Goal: Communication & Community: Connect with others

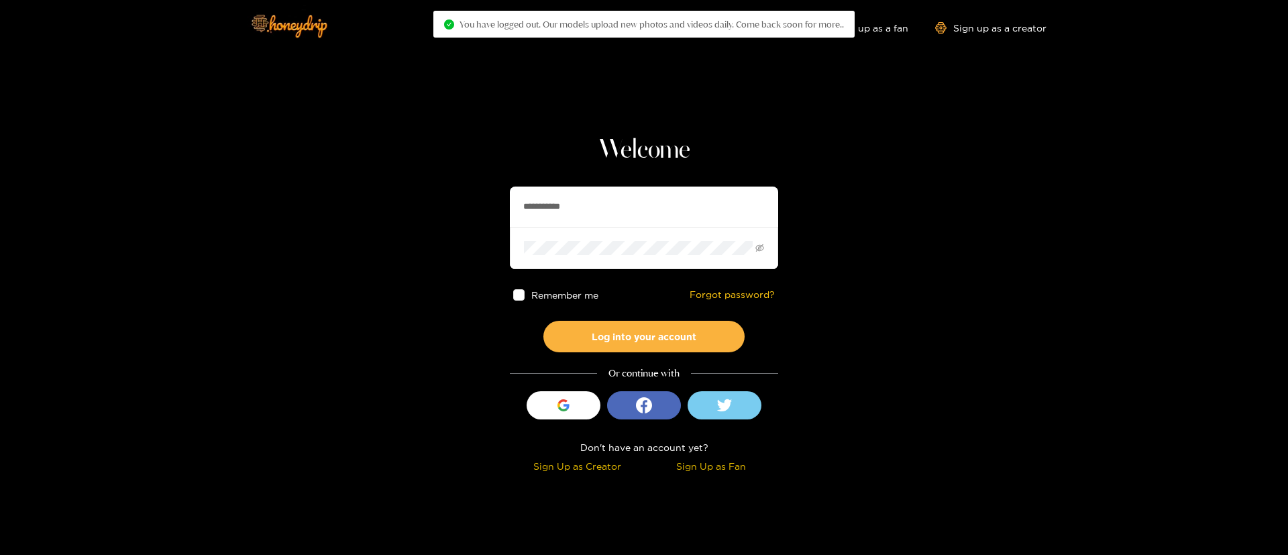
click at [553, 217] on input "**********" at bounding box center [644, 206] width 268 height 40
paste input "**********"
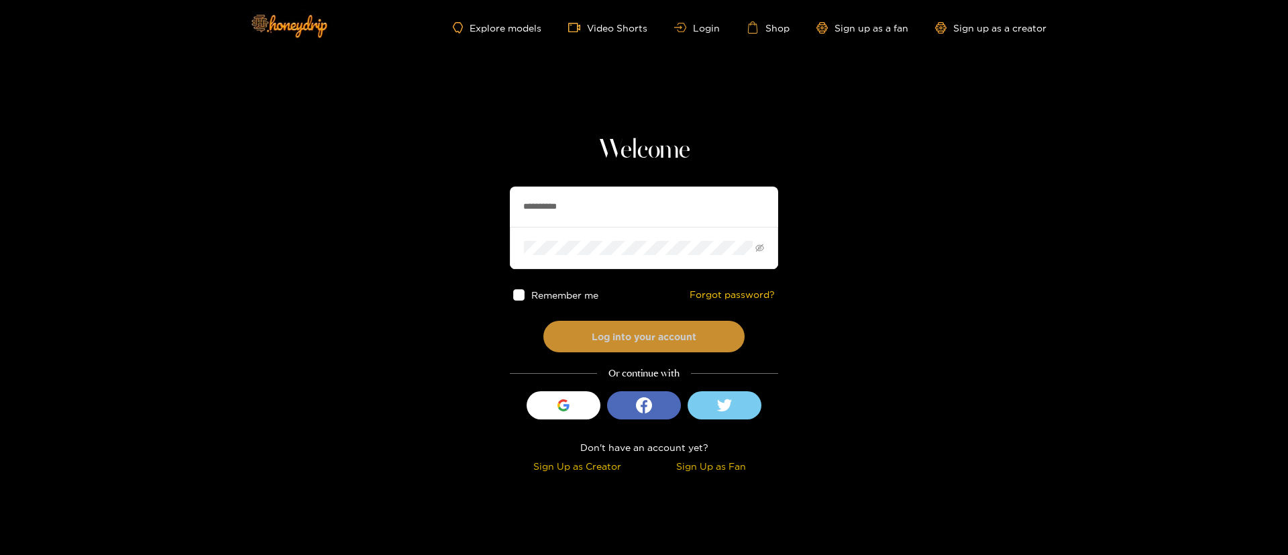
type input "**********"
click at [656, 321] on button "Log into your account" at bounding box center [643, 337] width 201 height 32
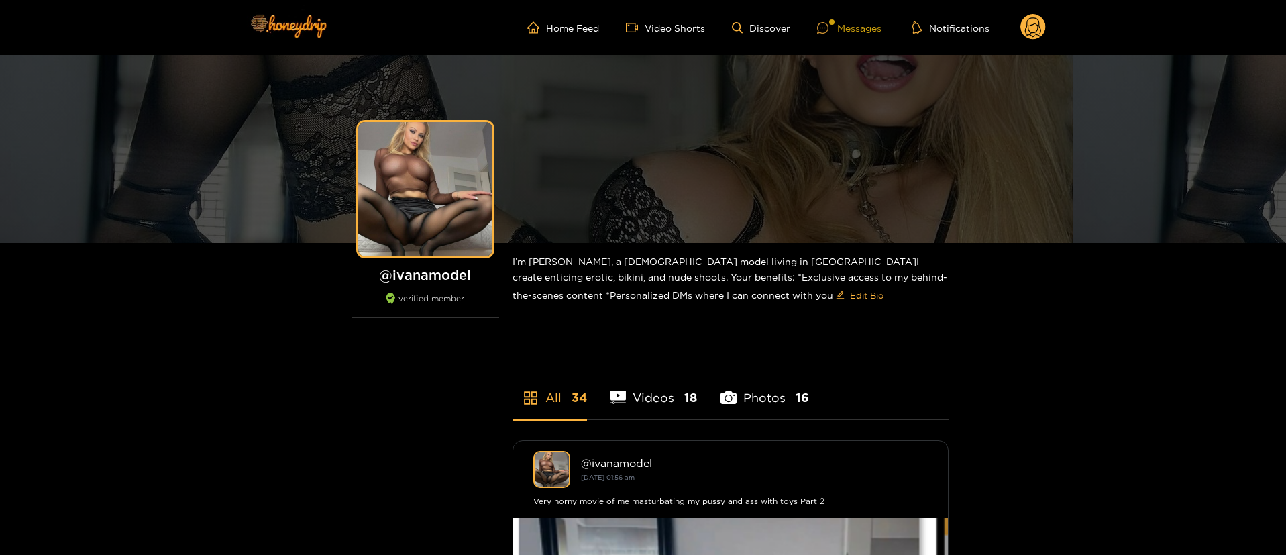
click at [855, 21] on div "Messages" at bounding box center [849, 27] width 64 height 15
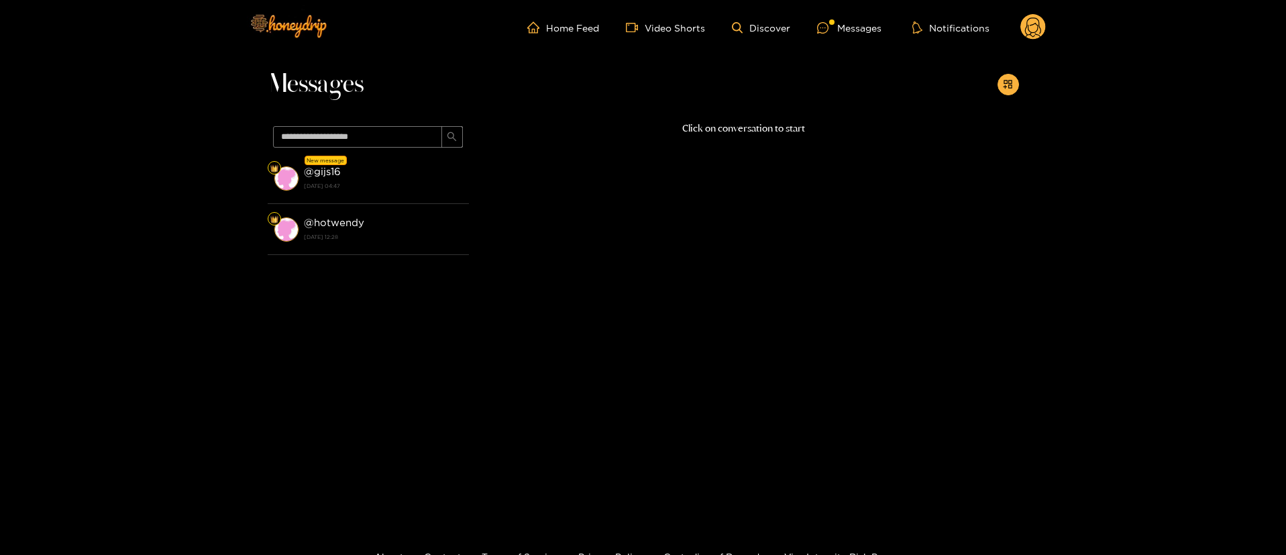
click at [382, 180] on strong "[DATE] 04:47" at bounding box center [383, 186] width 158 height 12
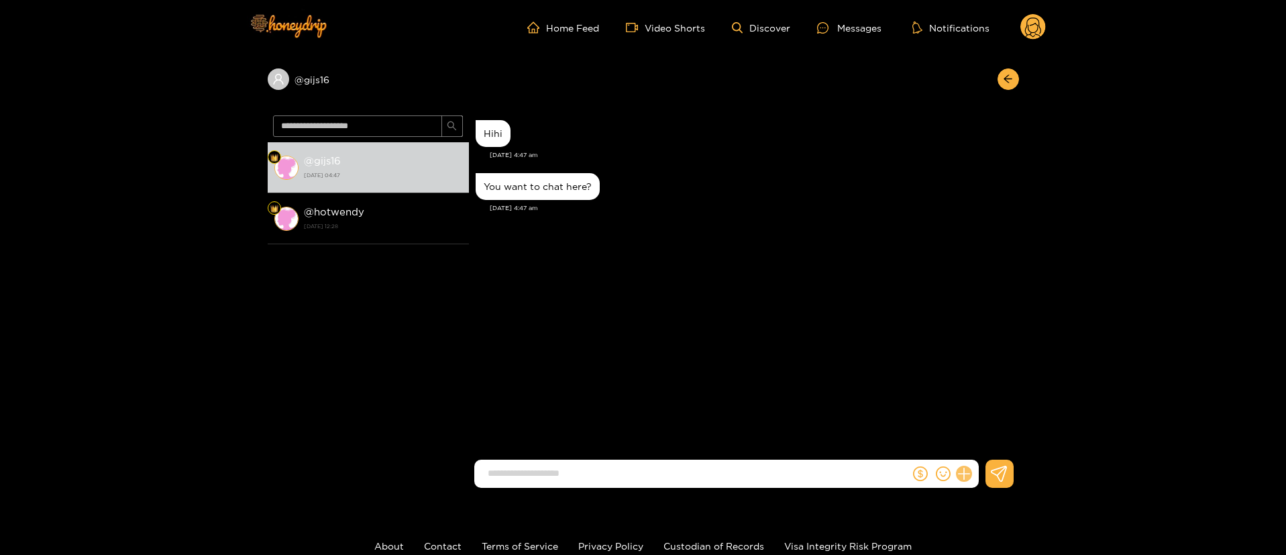
click at [960, 466] on button at bounding box center [964, 473] width 23 height 23
click at [977, 448] on button at bounding box center [988, 441] width 47 height 30
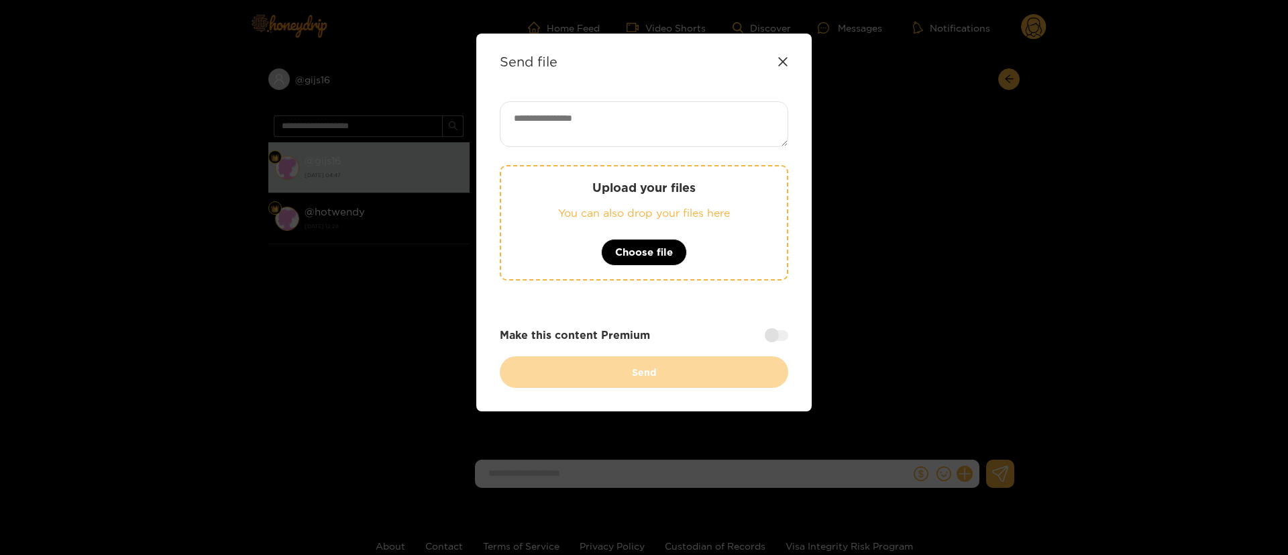
click at [578, 121] on textarea at bounding box center [644, 124] width 288 height 46
paste textarea "**********"
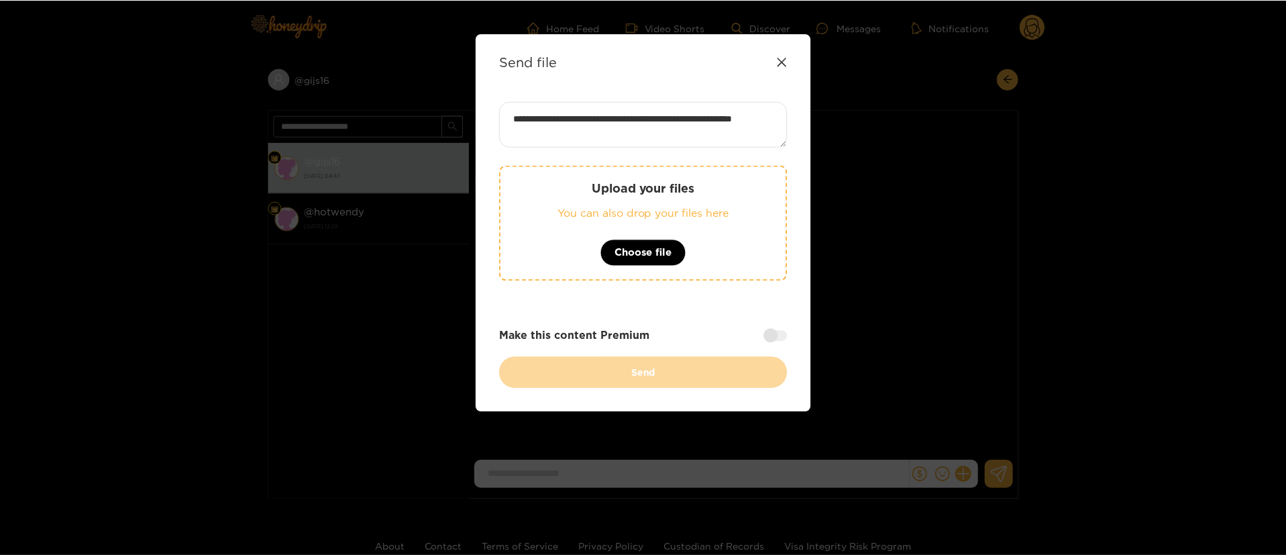
scroll to position [1, 0]
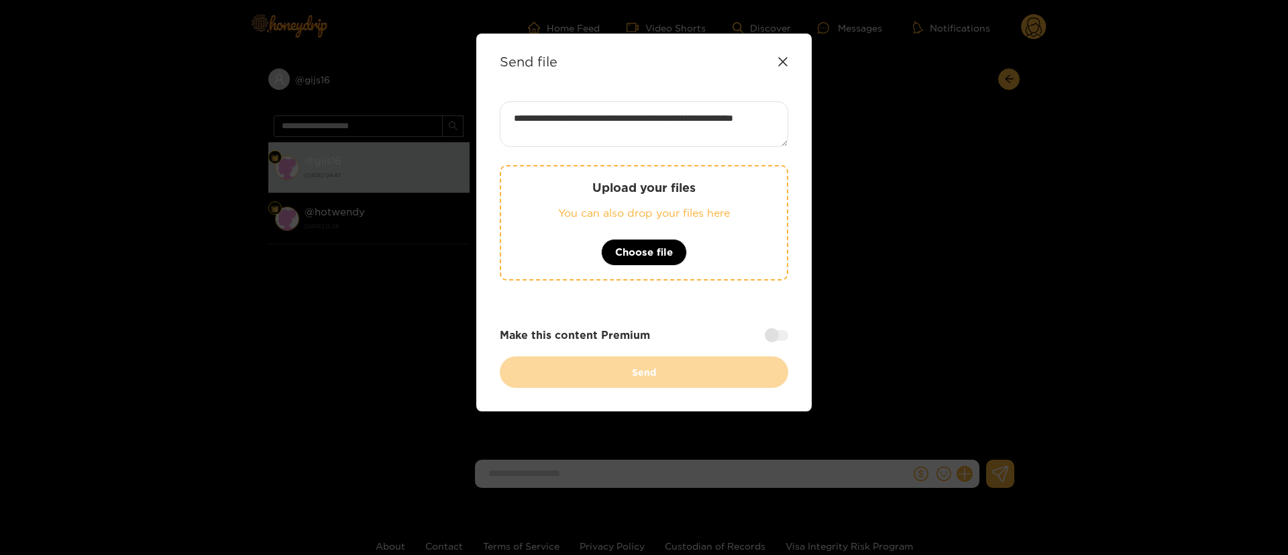
type textarea "**********"
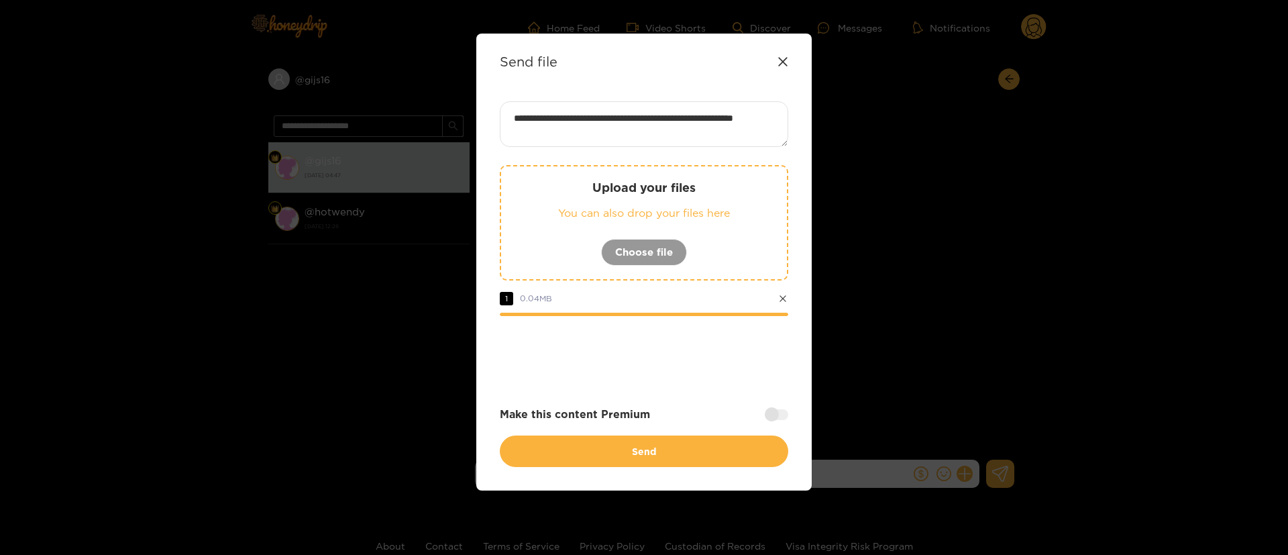
click at [686, 394] on div "**********" at bounding box center [644, 284] width 288 height 366
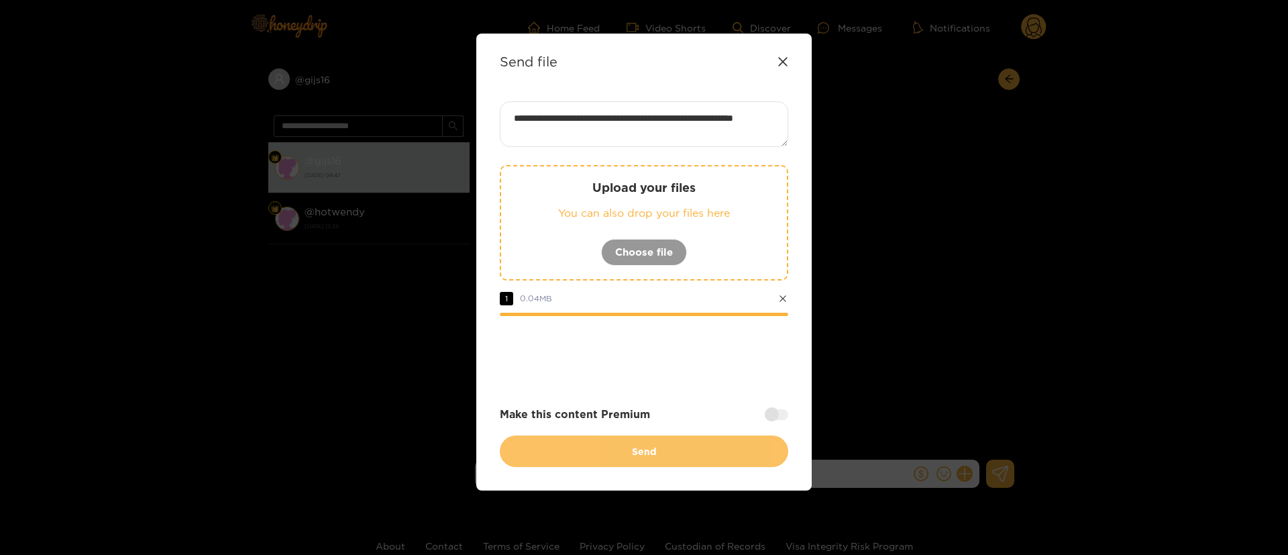
click at [675, 449] on button "Send" at bounding box center [644, 451] width 288 height 32
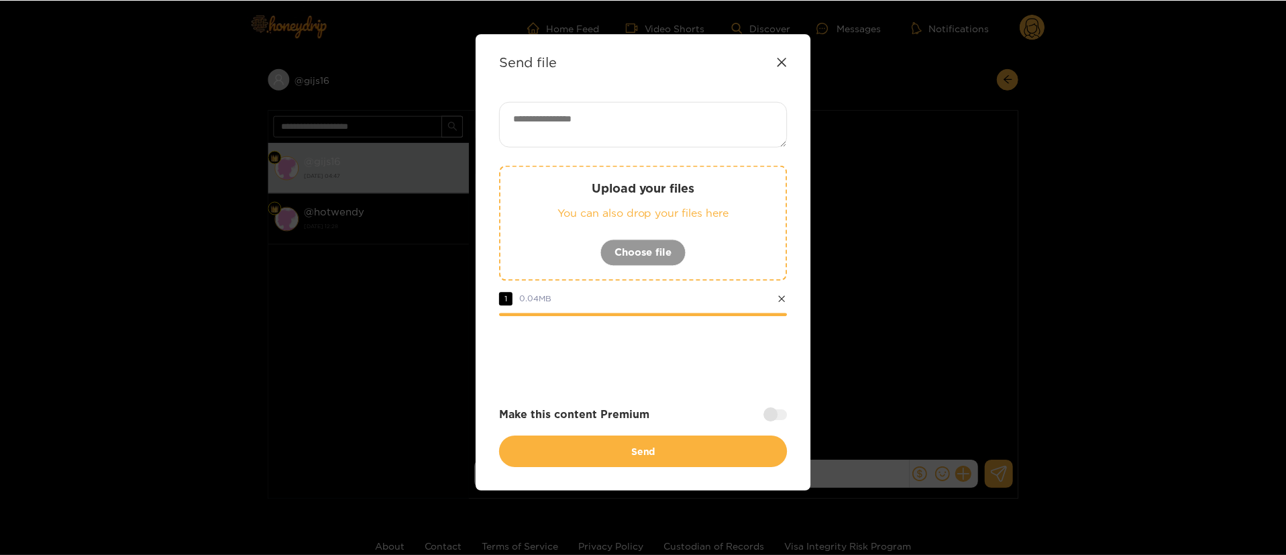
scroll to position [0, 0]
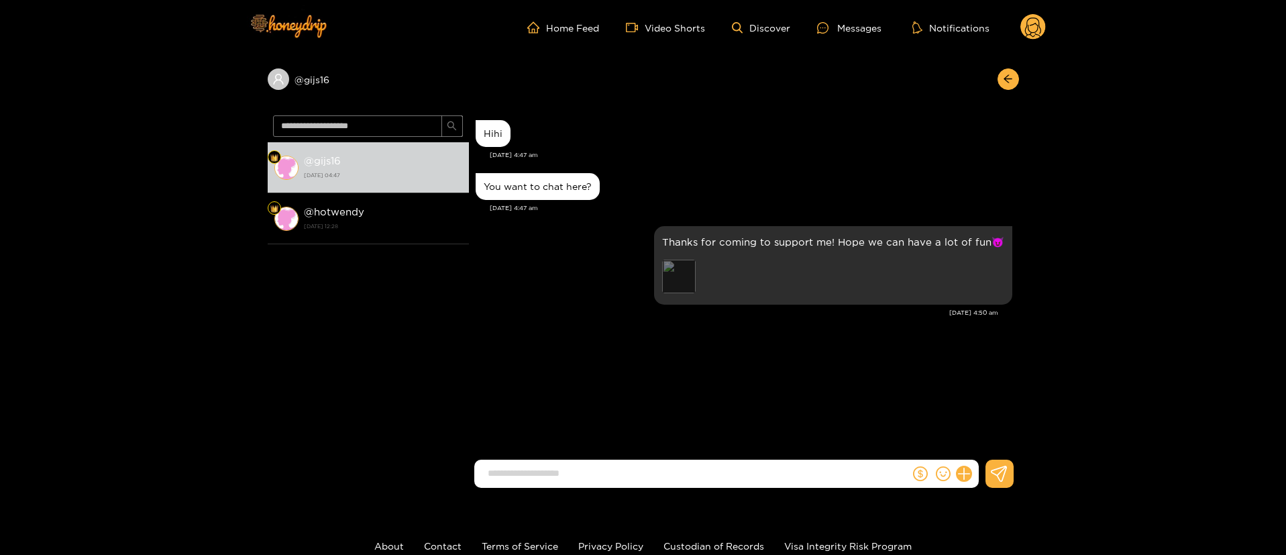
click at [696, 271] on div "Preview" at bounding box center [679, 277] width 34 height 34
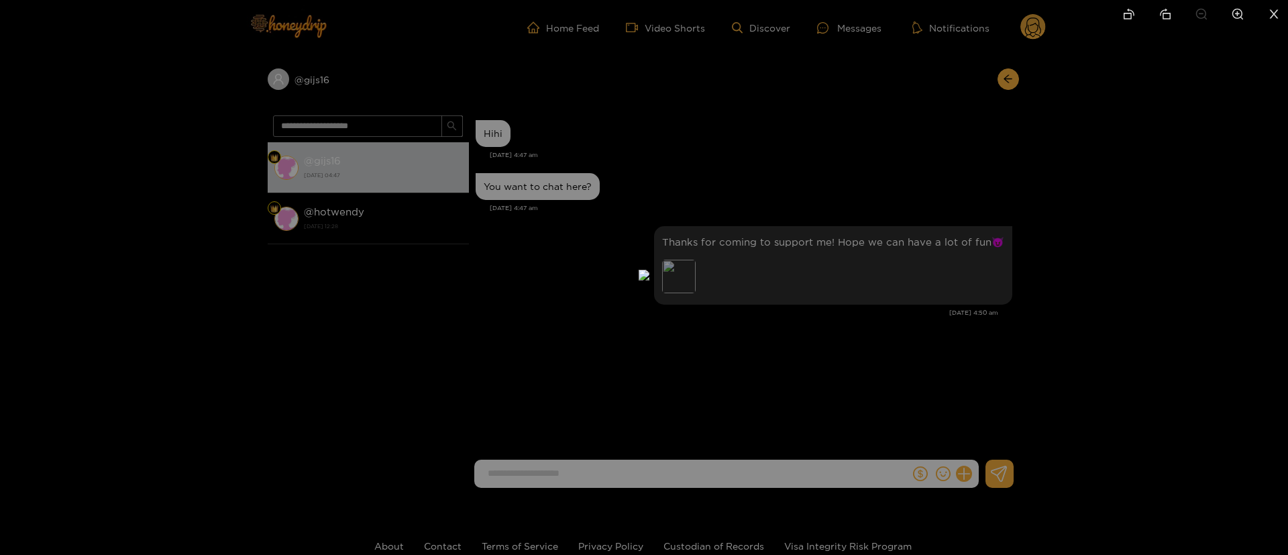
click at [994, 266] on div at bounding box center [644, 277] width 1288 height 555
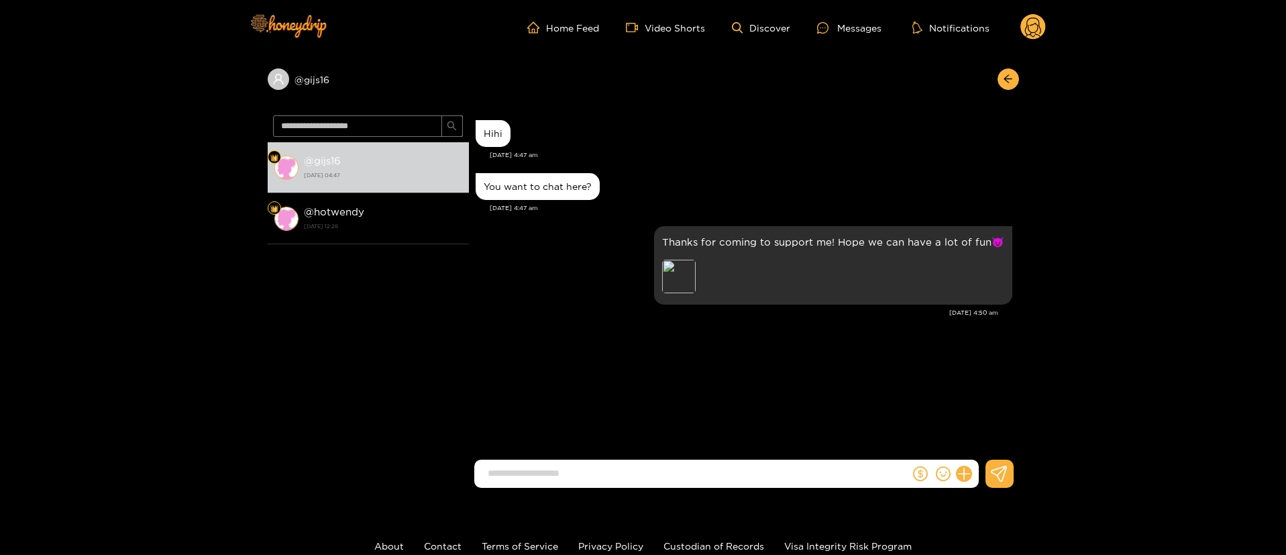
click at [667, 482] on input at bounding box center [695, 473] width 429 height 22
type input "**********"
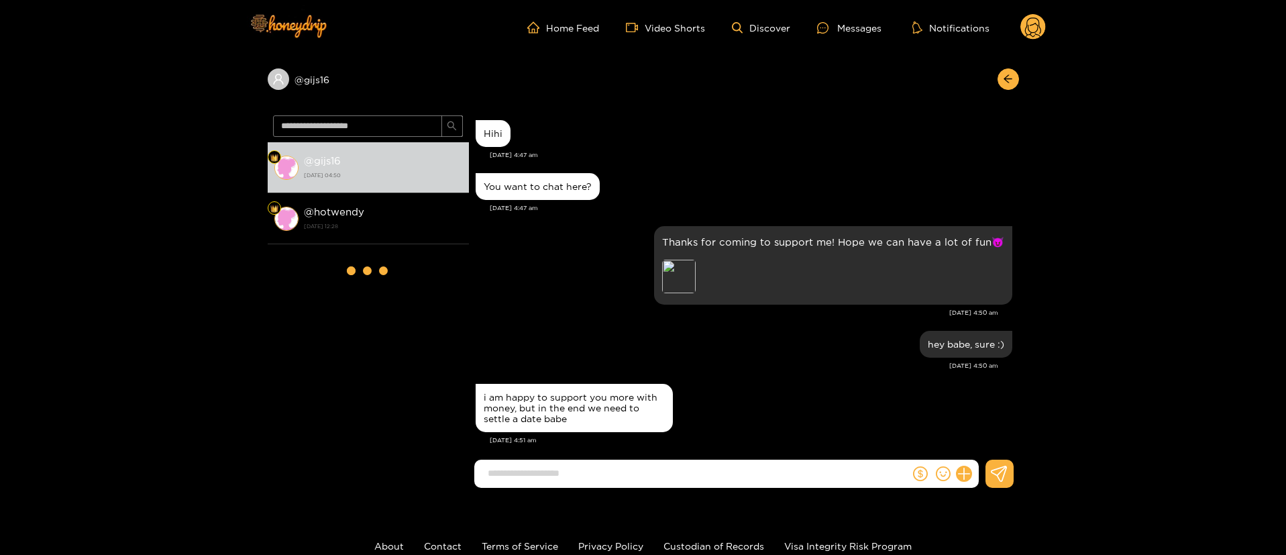
scroll to position [11, 0]
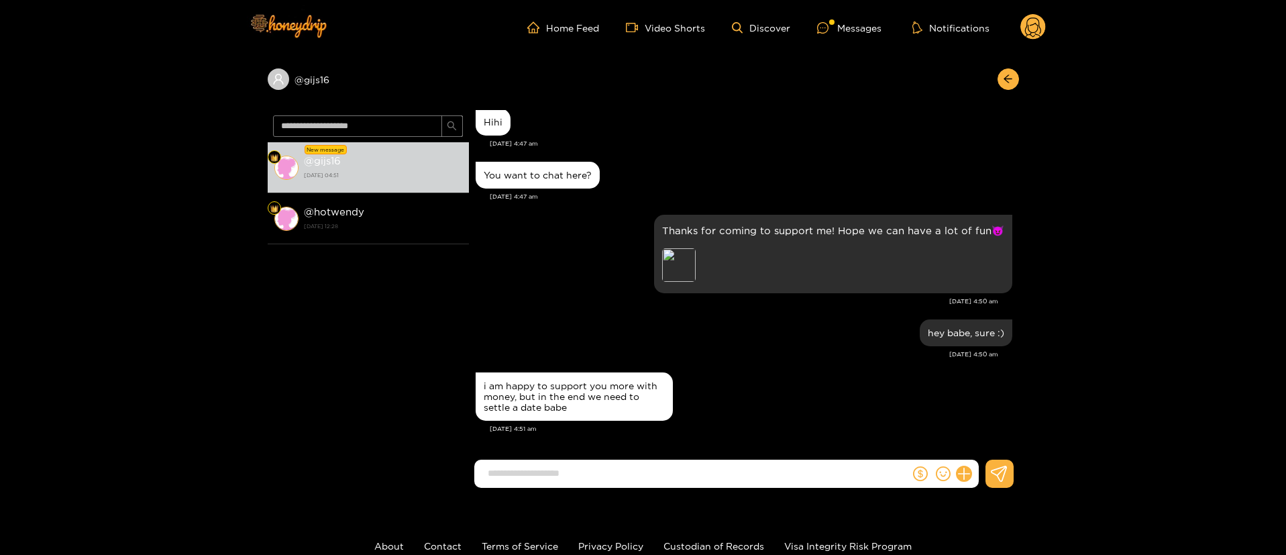
click at [729, 384] on div "i am happy to support you more with money, but in the end we need to settle a d…" at bounding box center [744, 396] width 537 height 55
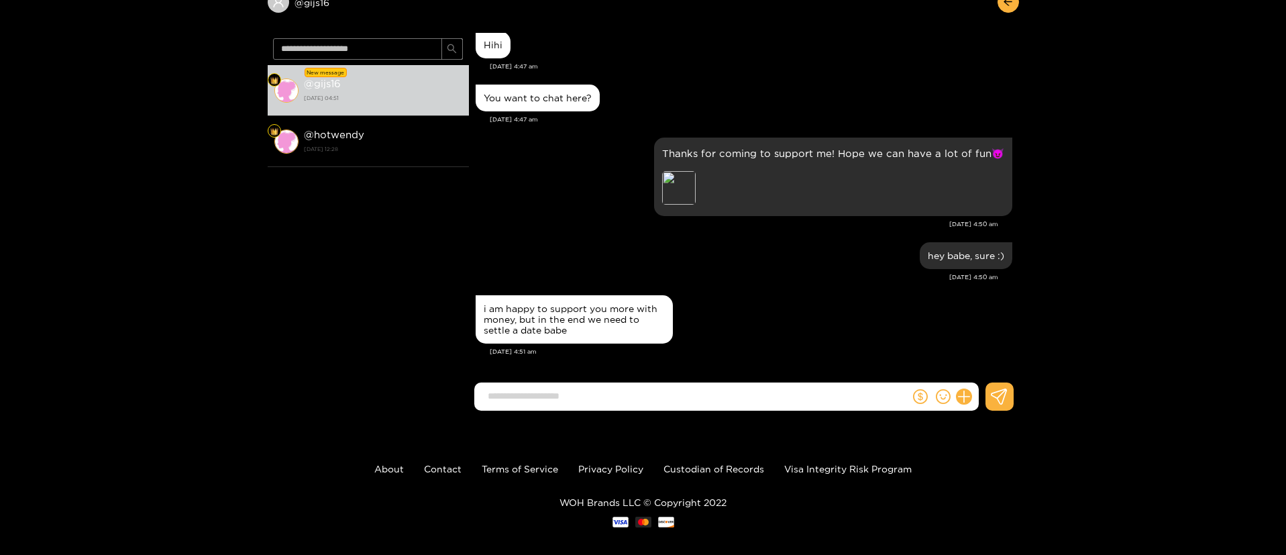
scroll to position [80, 0]
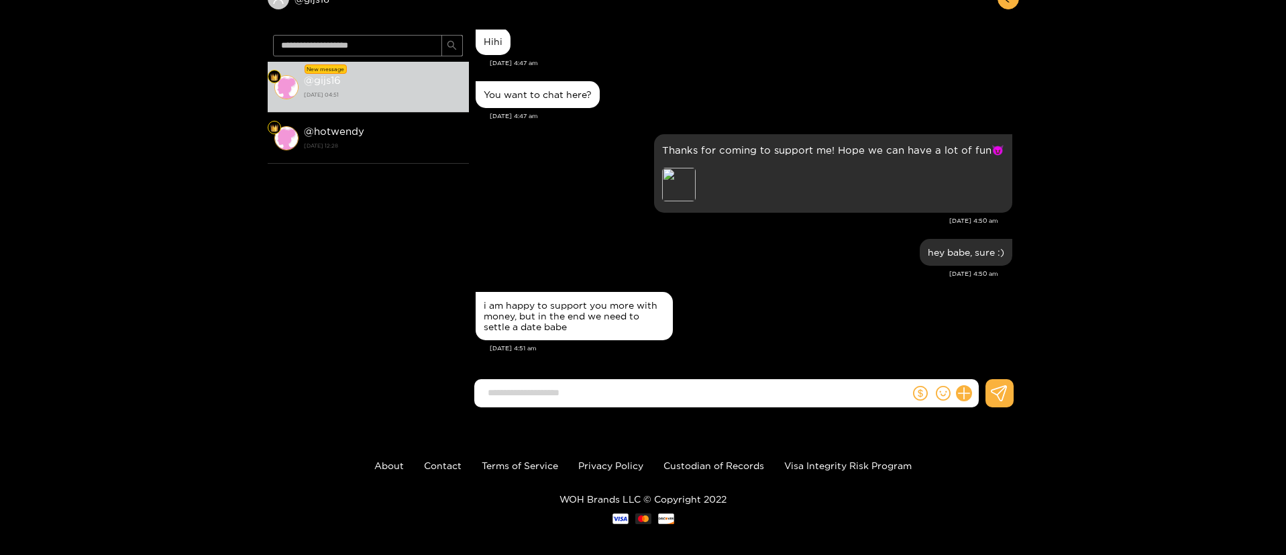
click at [543, 313] on div "i am happy to support you more with money, but in the end we need to settle a d…" at bounding box center [574, 316] width 181 height 32
copy div "i am happy to support you more with money, but in the end we need to settle a d…"
click at [557, 383] on input at bounding box center [695, 393] width 429 height 22
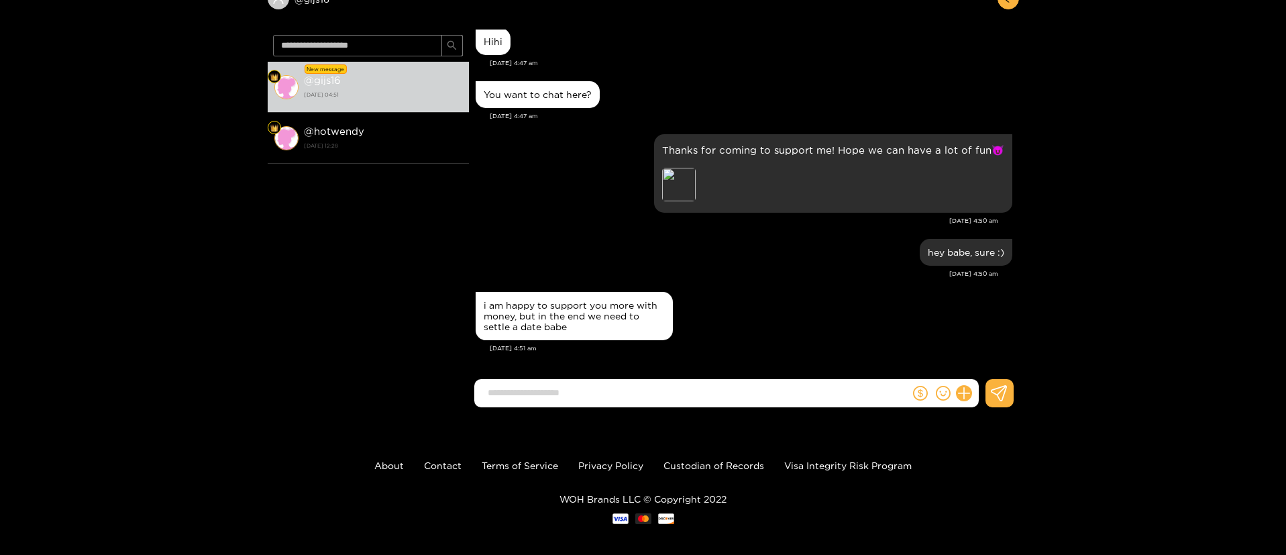
click at [557, 383] on input at bounding box center [695, 393] width 429 height 22
paste input "**********"
type input "**********"
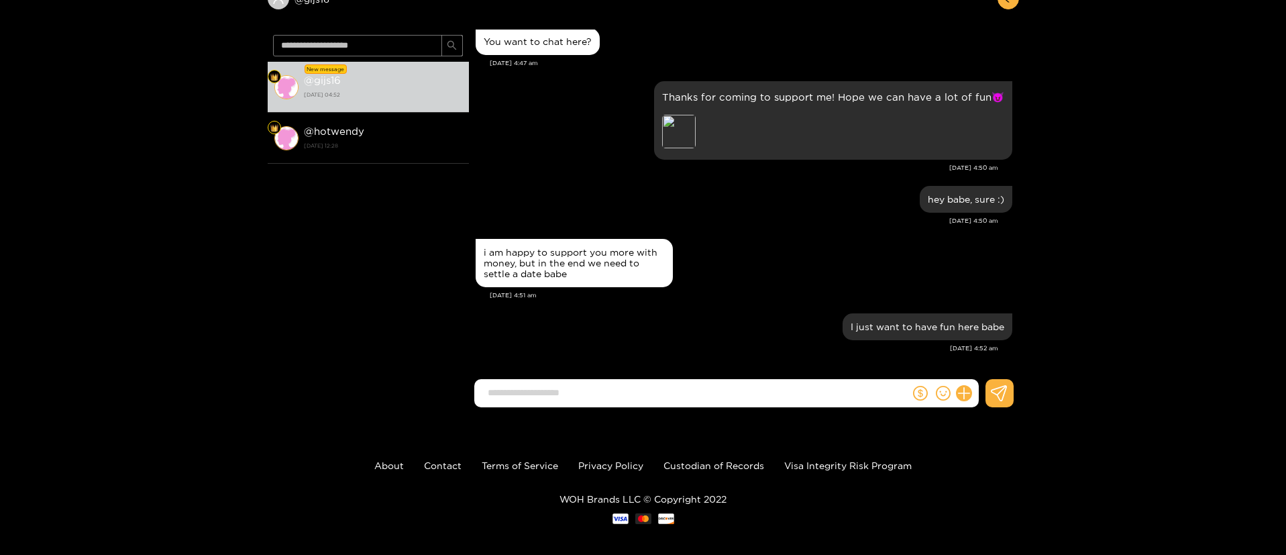
click at [759, 236] on div "i am happy to support you more with money, but in the end we need to settle a d…" at bounding box center [744, 262] width 537 height 55
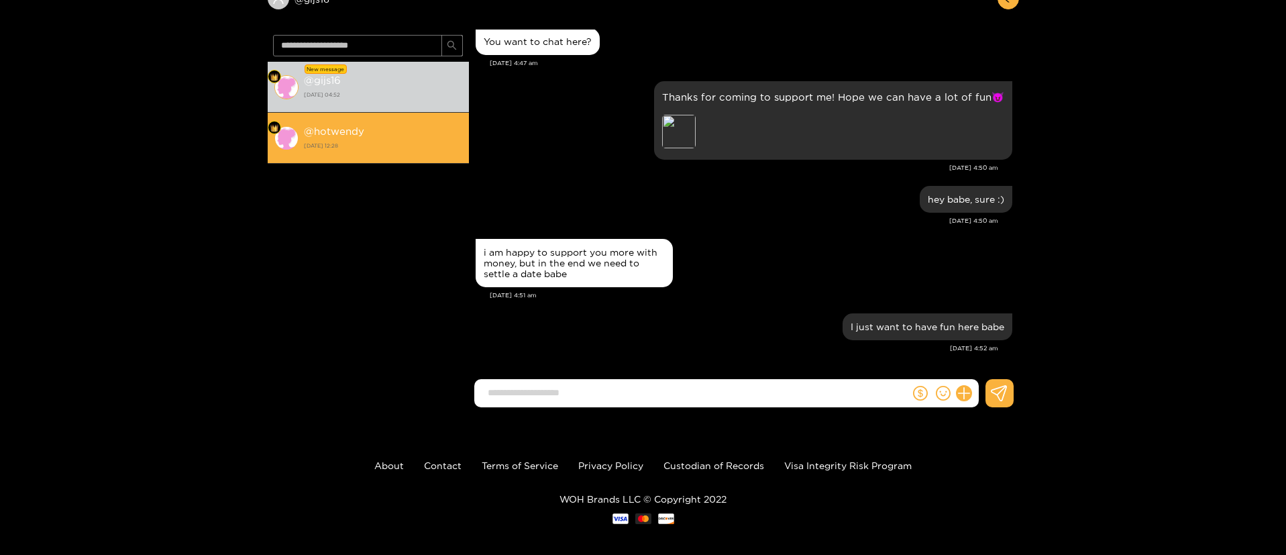
click at [373, 154] on li "@ hotwendy [DATE] 12:28" at bounding box center [368, 138] width 201 height 51
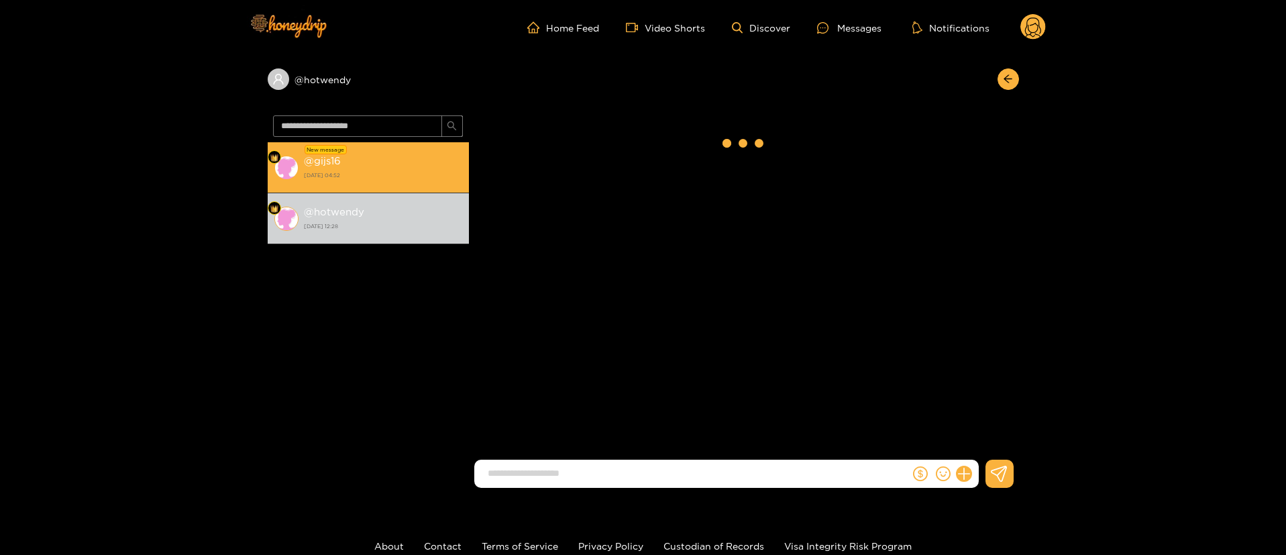
click at [407, 172] on strong "[DATE] 04:52" at bounding box center [383, 175] width 158 height 12
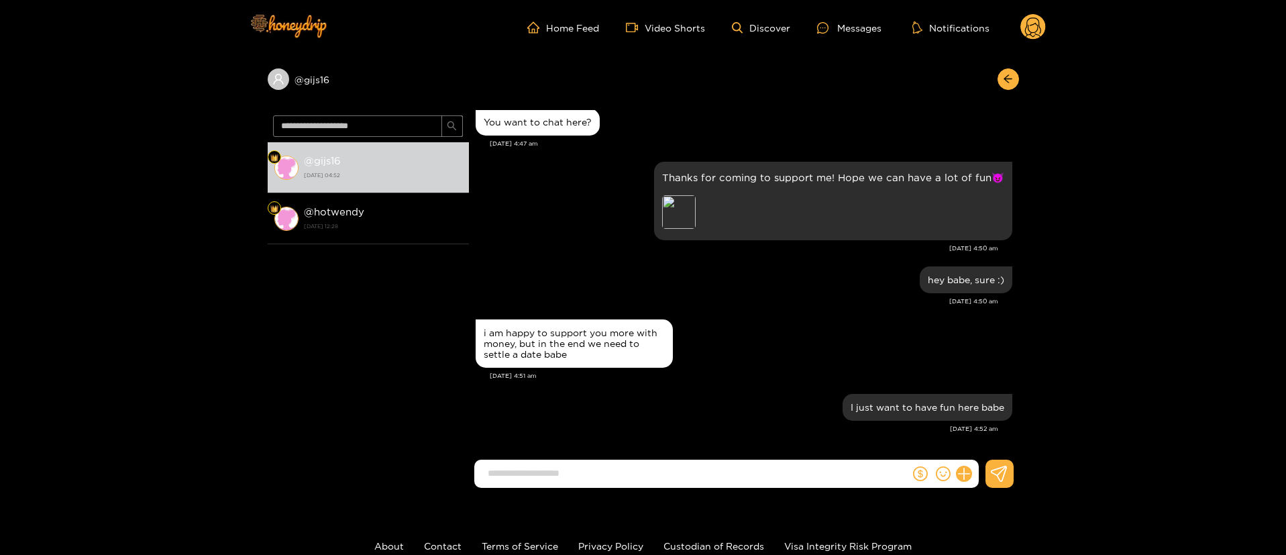
scroll to position [64, 0]
click at [918, 470] on icon "dollar" at bounding box center [920, 473] width 15 height 15
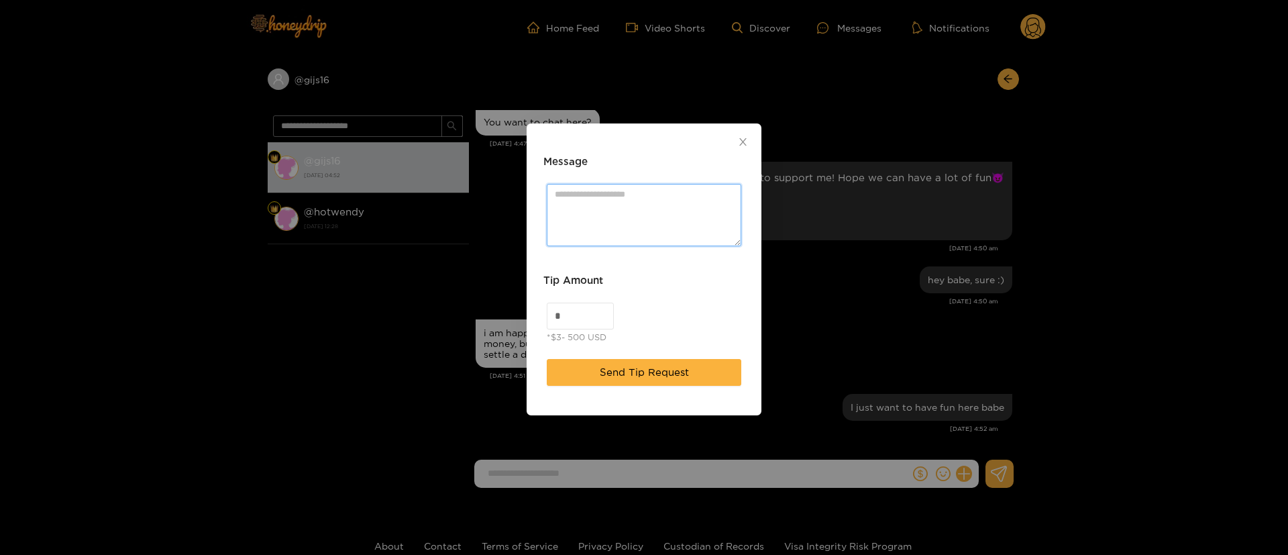
click at [665, 233] on textarea "Message" at bounding box center [644, 215] width 195 height 62
paste textarea "**********"
type textarea "**********"
drag, startPoint x: 560, startPoint y: 321, endPoint x: 551, endPoint y: 323, distance: 9.8
click at [551, 323] on input "*" at bounding box center [580, 315] width 66 height 25
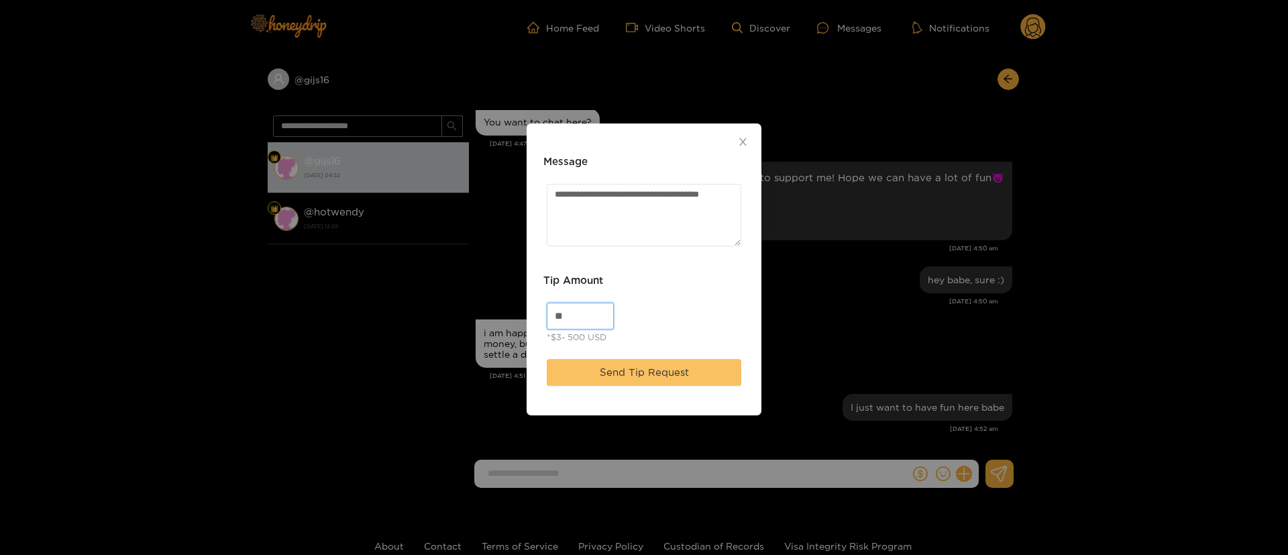
type input "**"
click at [664, 374] on span "Send Tip Request" at bounding box center [644, 372] width 89 height 16
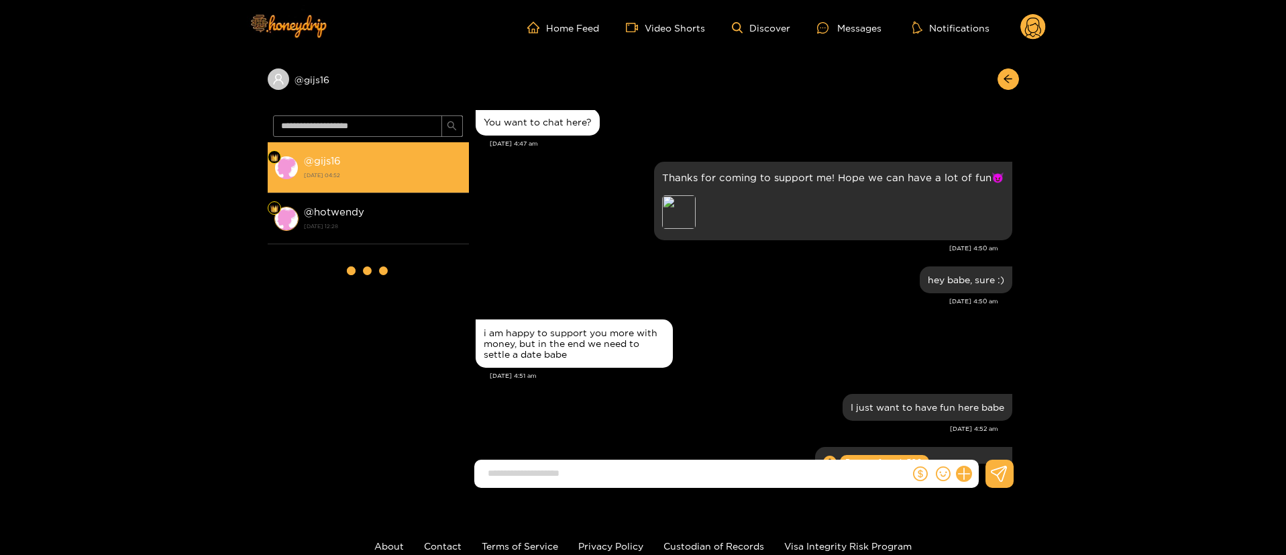
scroll to position [162, 0]
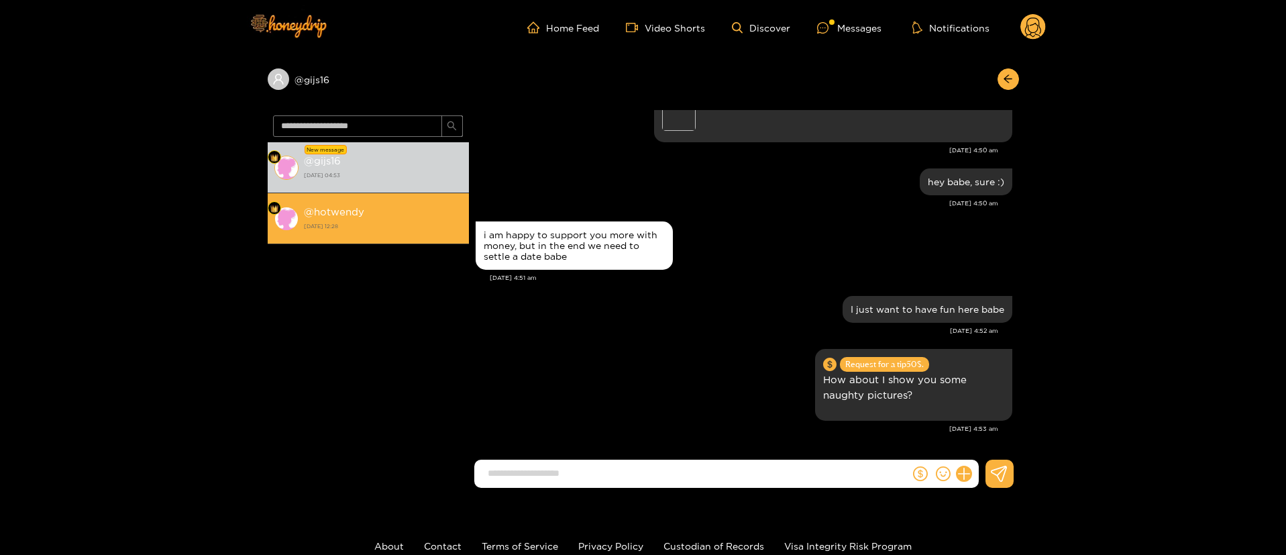
click at [368, 229] on strong "[DATE] 12:28" at bounding box center [383, 226] width 158 height 12
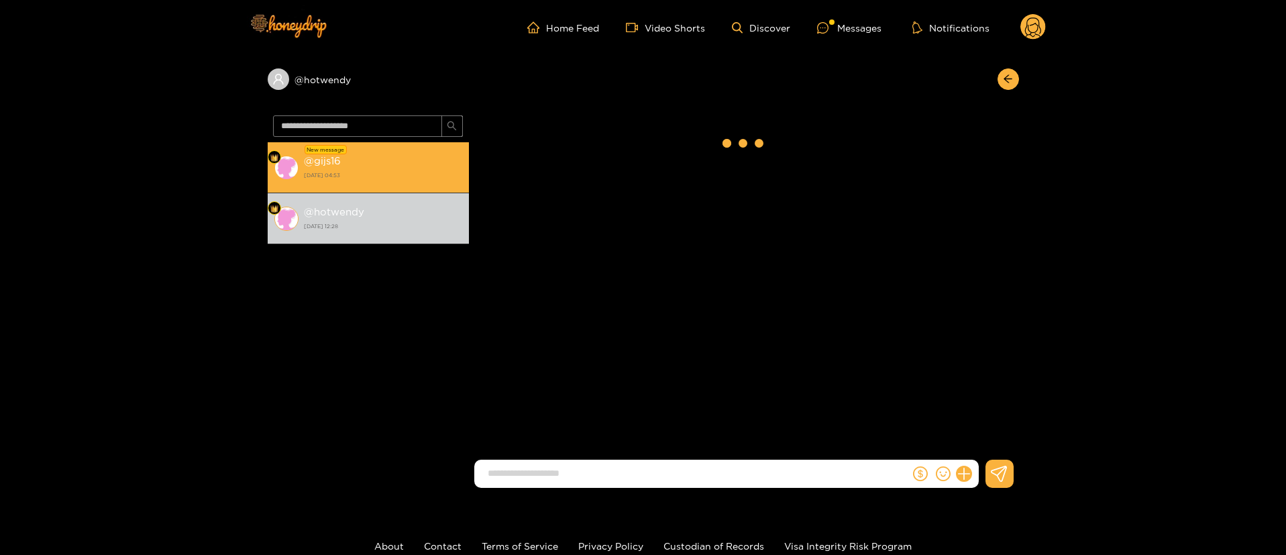
click at [396, 178] on strong "[DATE] 04:53" at bounding box center [383, 175] width 158 height 12
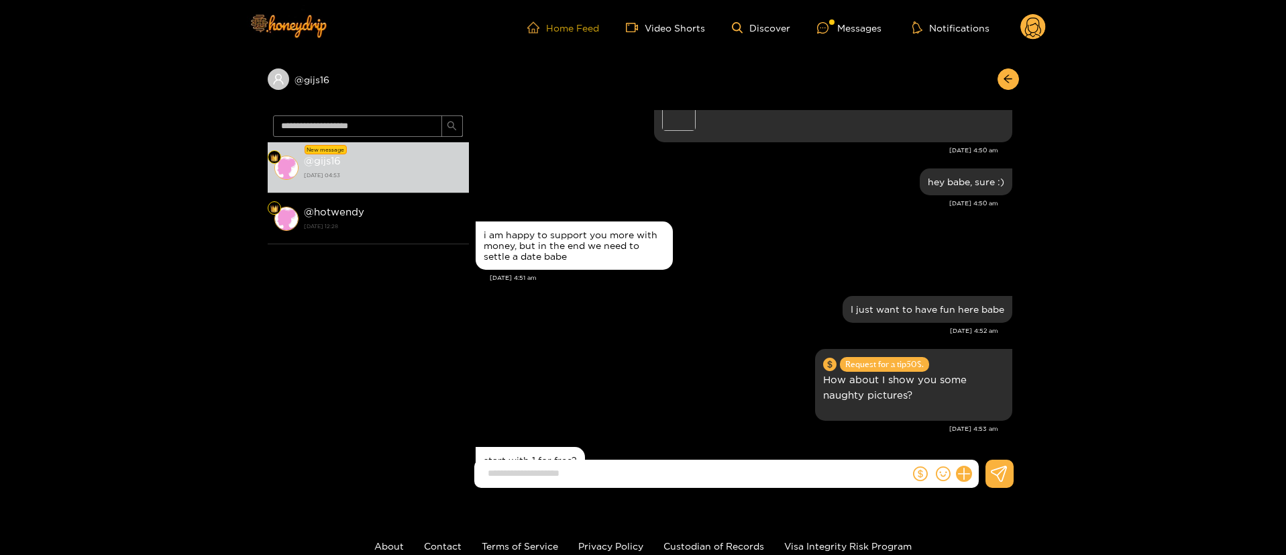
scroll to position [215, 0]
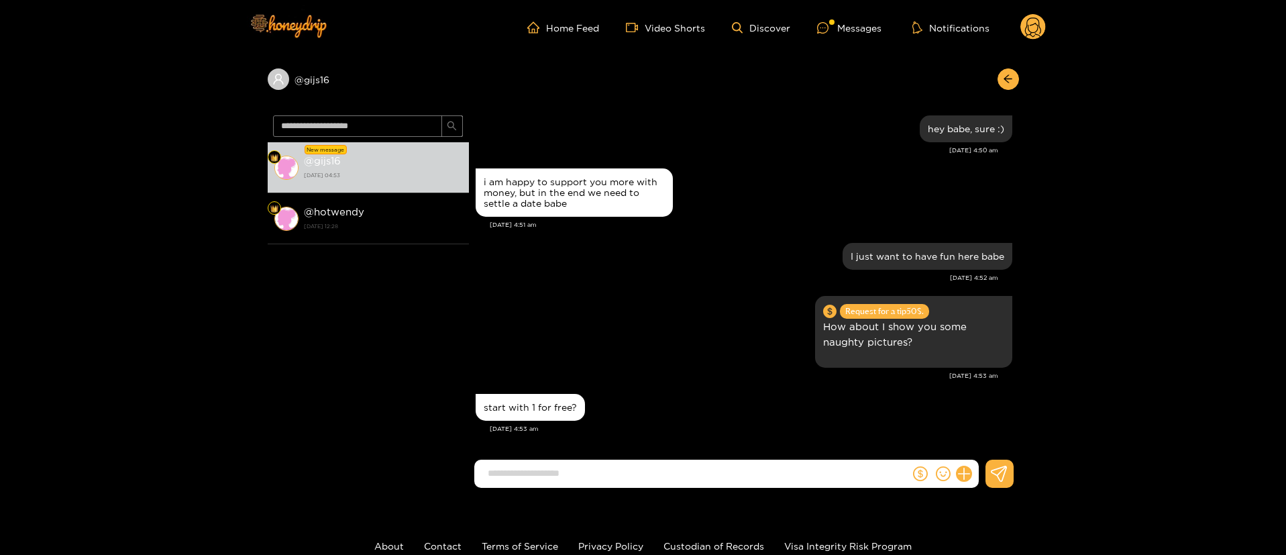
click at [653, 205] on div "i am happy to support you more with money, but in the end we need to settle a d…" at bounding box center [574, 192] width 181 height 32
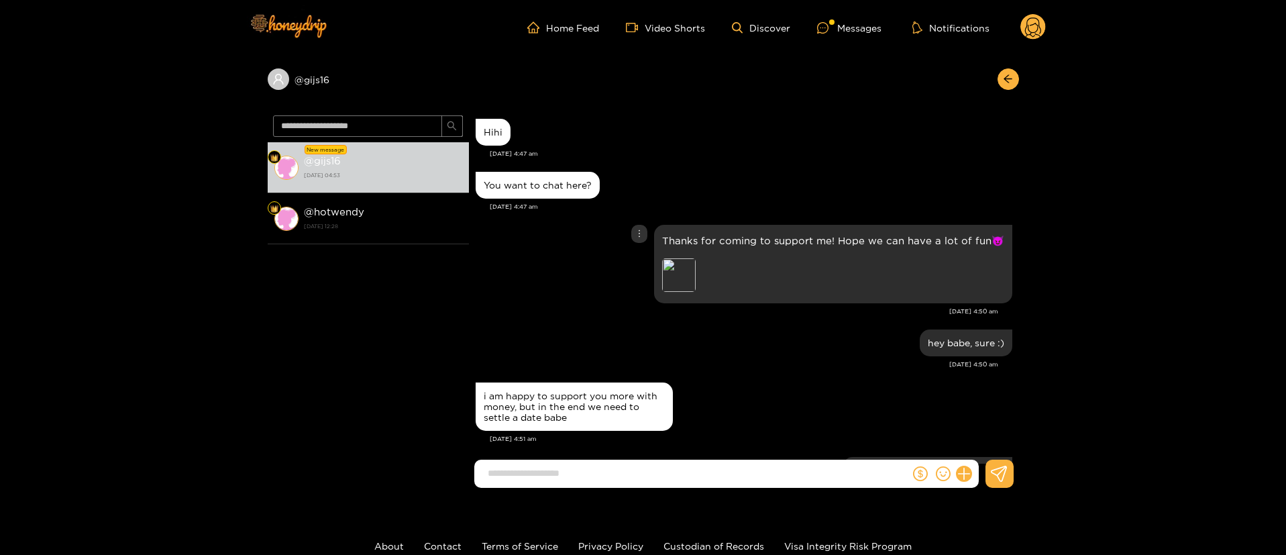
scroll to position [0, 0]
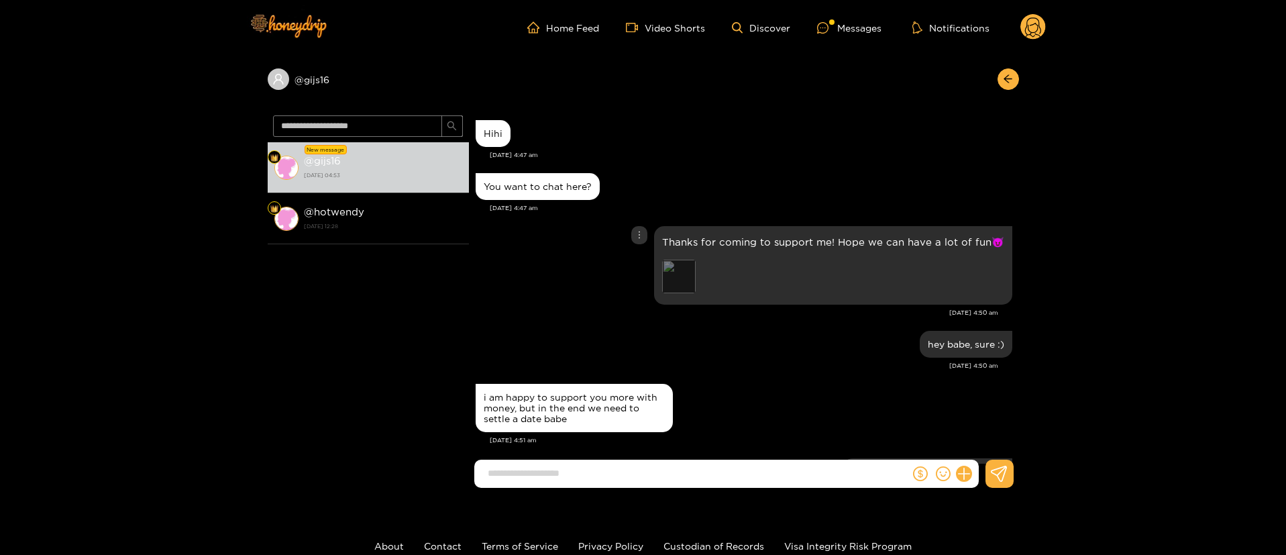
click at [684, 272] on div "Preview" at bounding box center [679, 277] width 34 height 34
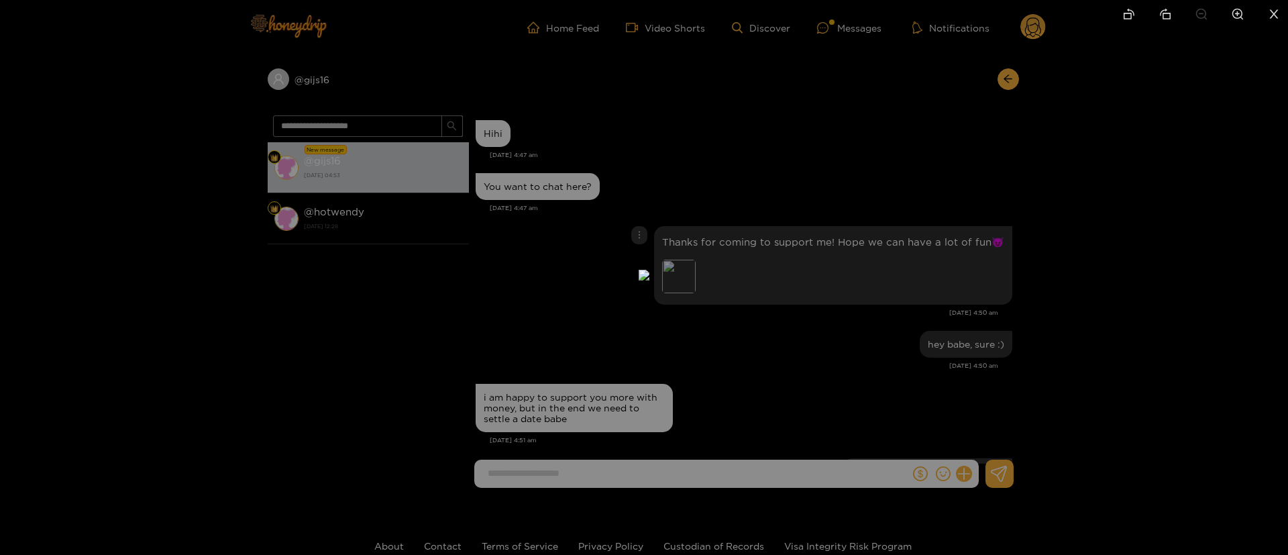
click at [996, 298] on div at bounding box center [644, 277] width 1288 height 555
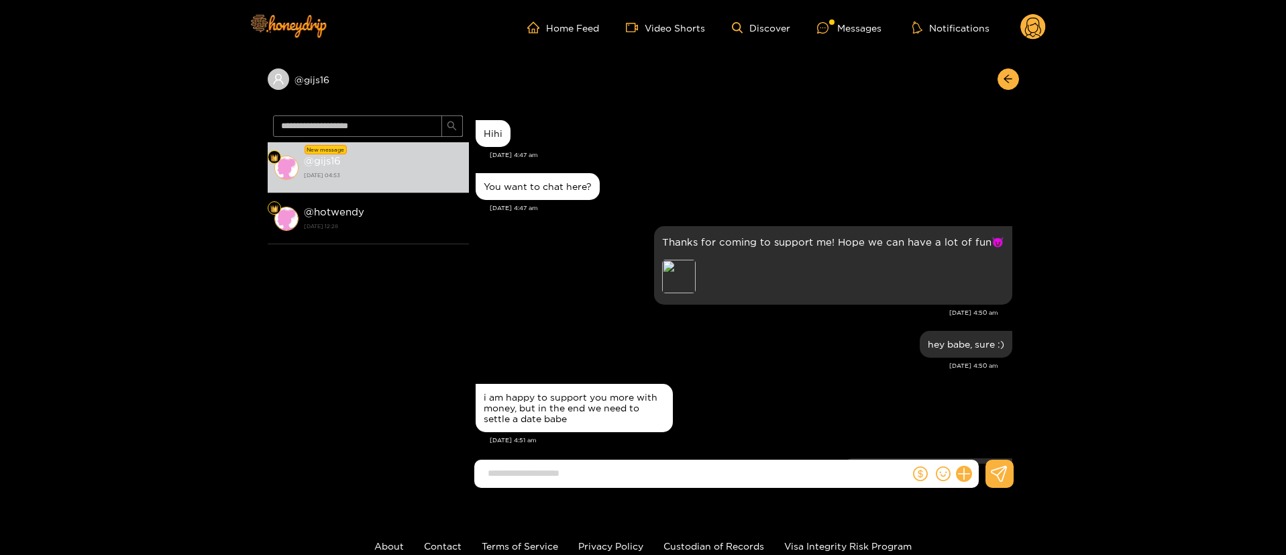
click at [794, 432] on div "i am happy to support you more with money, but in the end we need to settle a d…" at bounding box center [744, 407] width 537 height 55
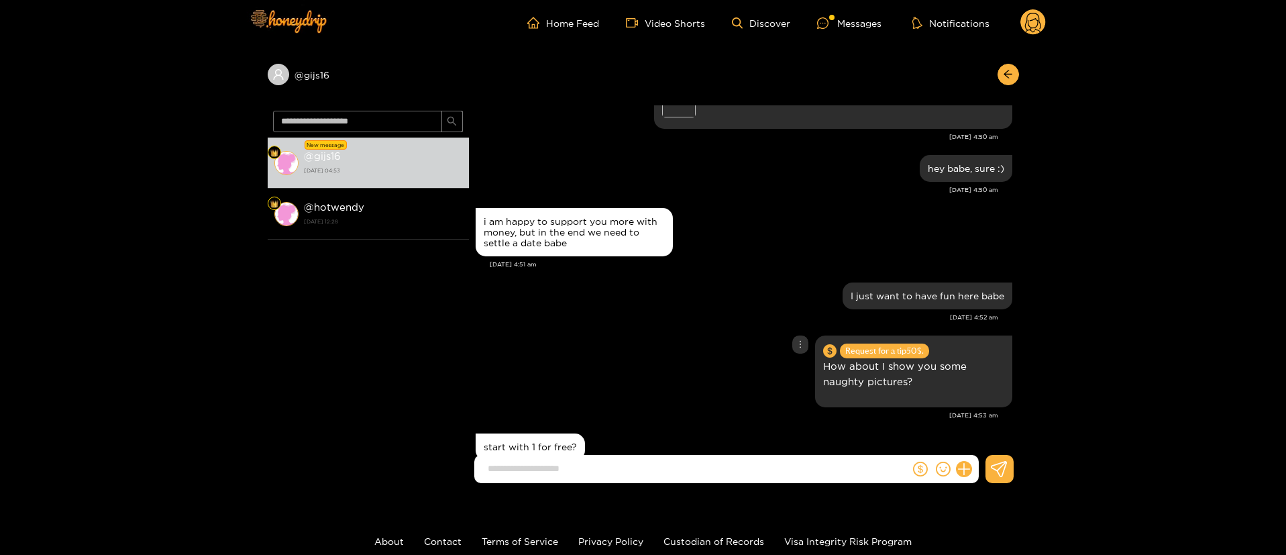
scroll to position [215, 0]
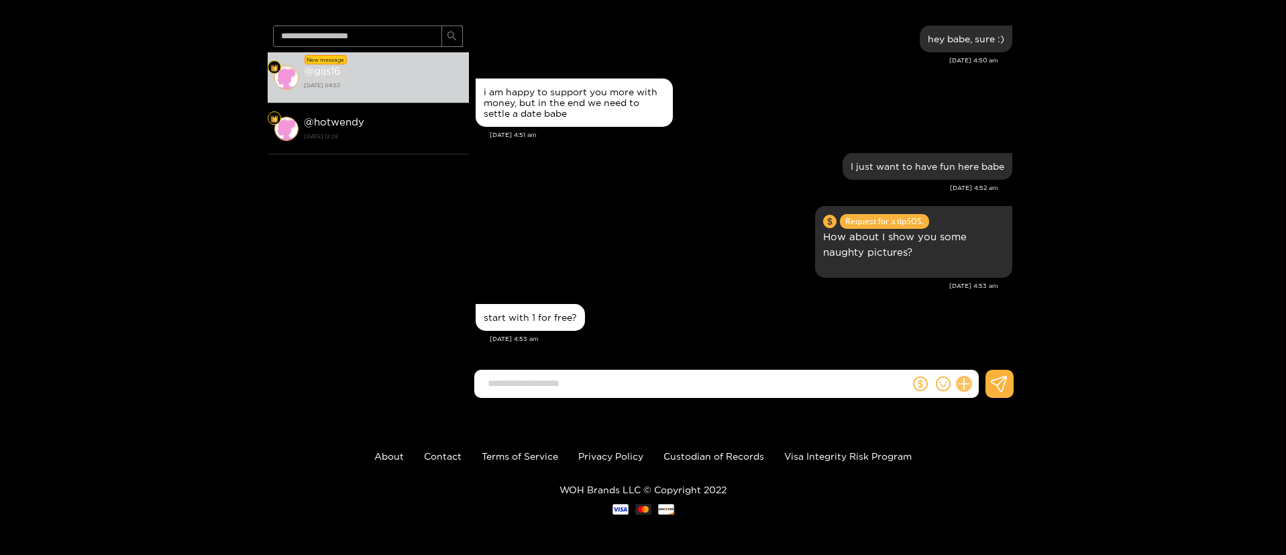
click at [967, 378] on button at bounding box center [964, 383] width 23 height 23
click at [991, 356] on icon at bounding box center [988, 350] width 13 height 13
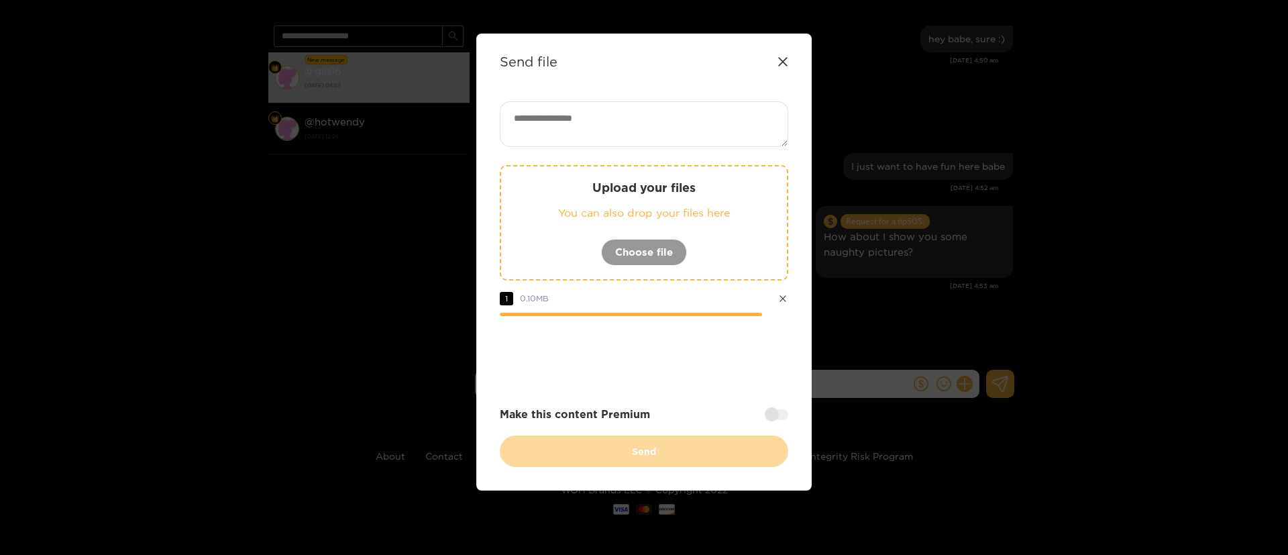
click at [688, 131] on textarea at bounding box center [644, 124] width 288 height 46
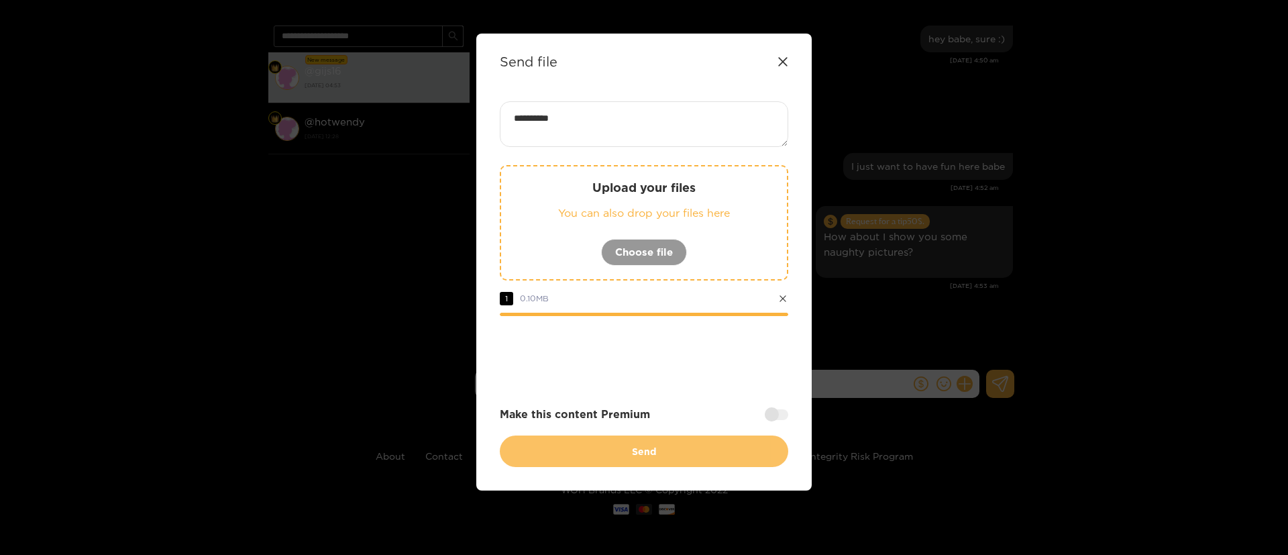
type textarea "*********"
click at [675, 455] on button "Send" at bounding box center [644, 451] width 288 height 32
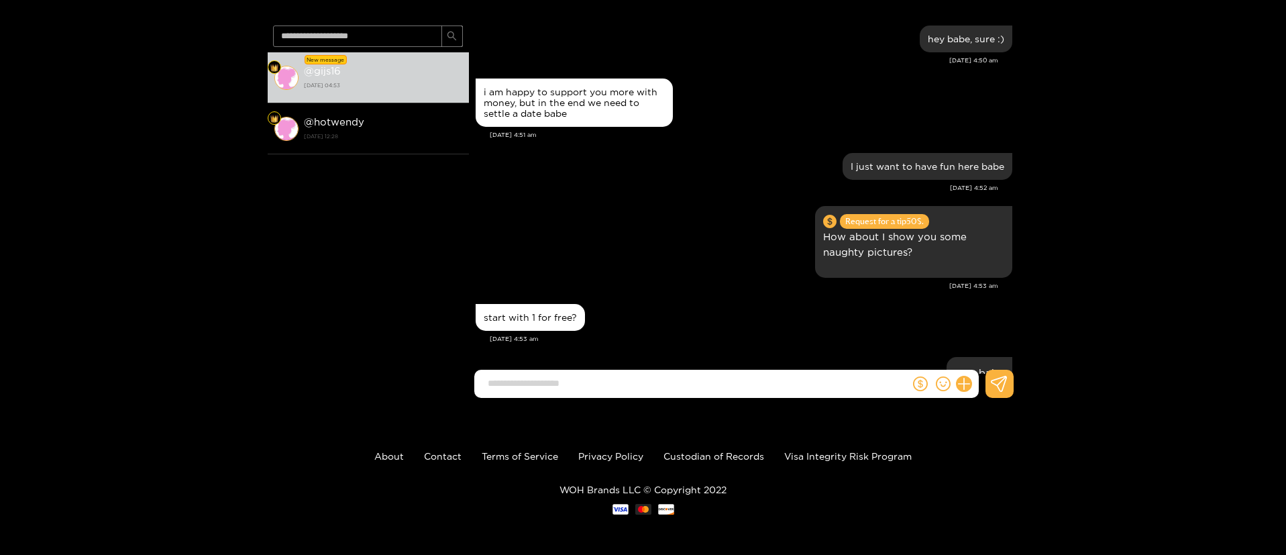
scroll to position [320, 0]
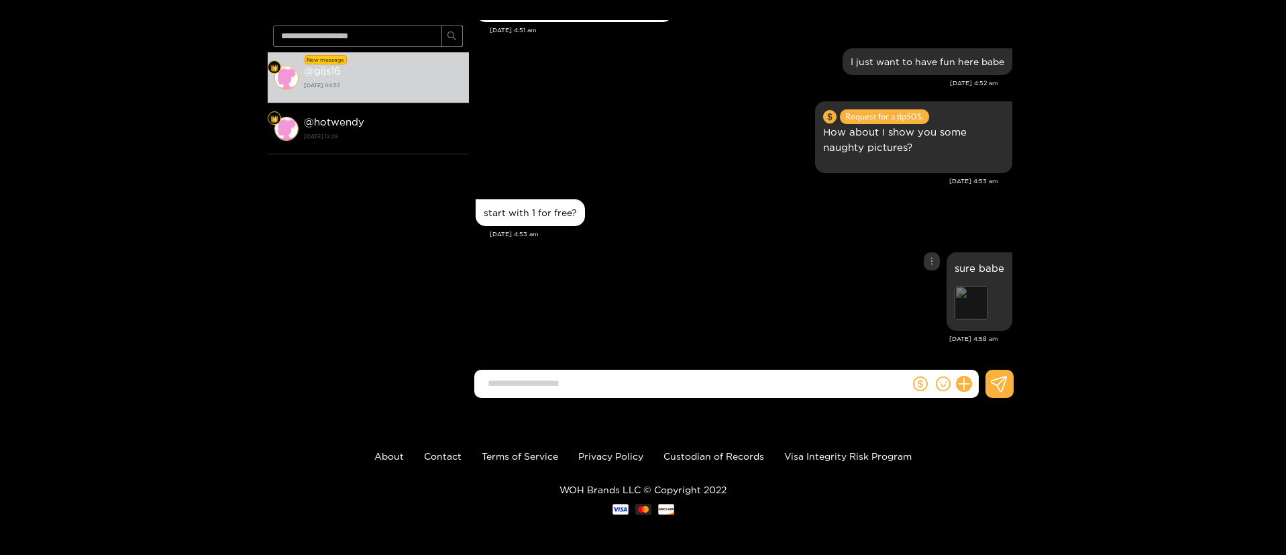
click at [971, 296] on div "Preview" at bounding box center [972, 303] width 34 height 34
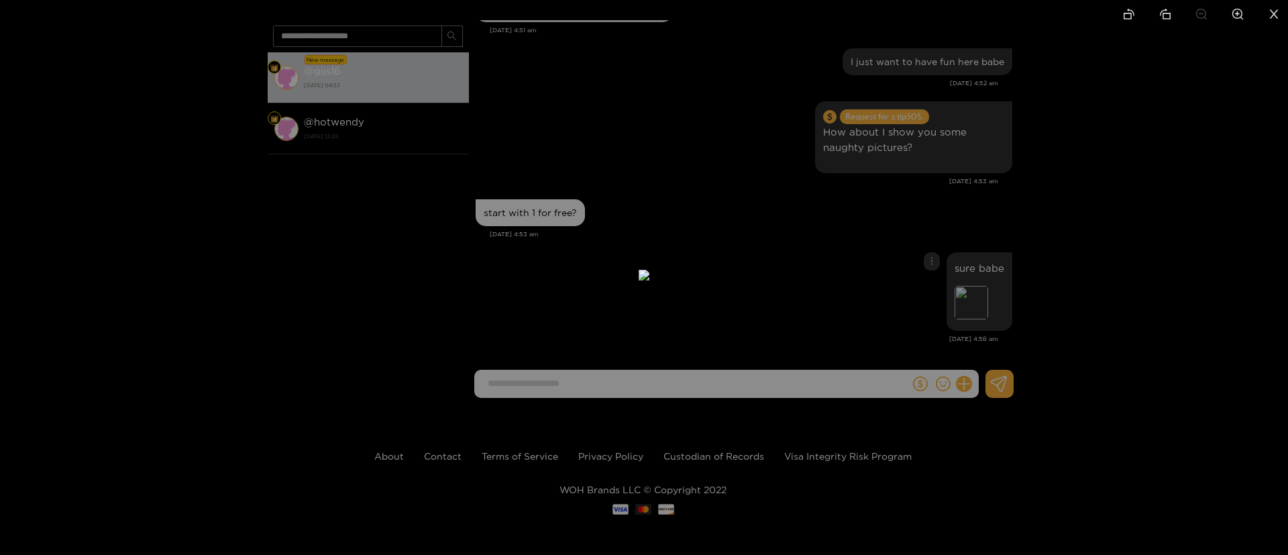
click at [928, 210] on div at bounding box center [644, 277] width 1288 height 555
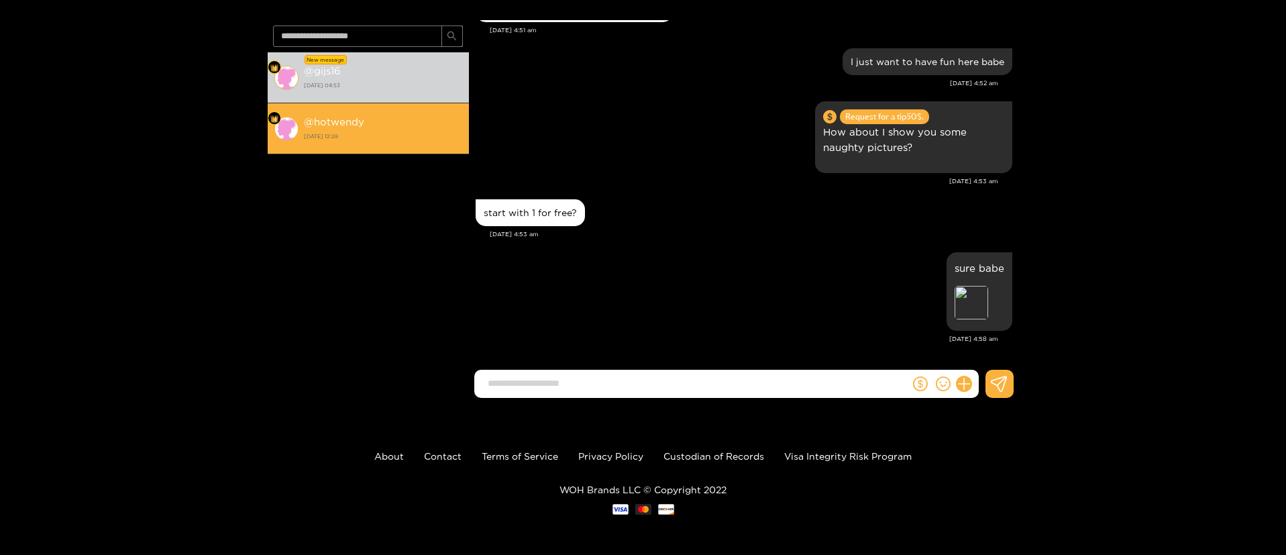
click at [427, 111] on li "@ hotwendy [DATE] 12:28" at bounding box center [368, 128] width 201 height 51
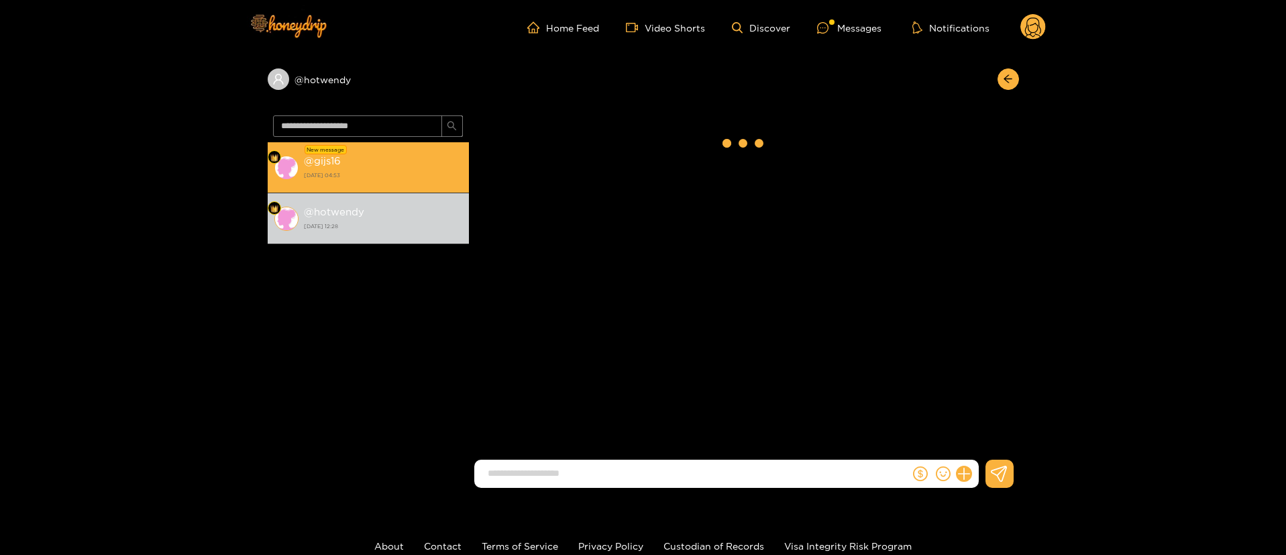
click at [405, 164] on div "@ gijs16 [DATE] 04:53" at bounding box center [383, 167] width 158 height 30
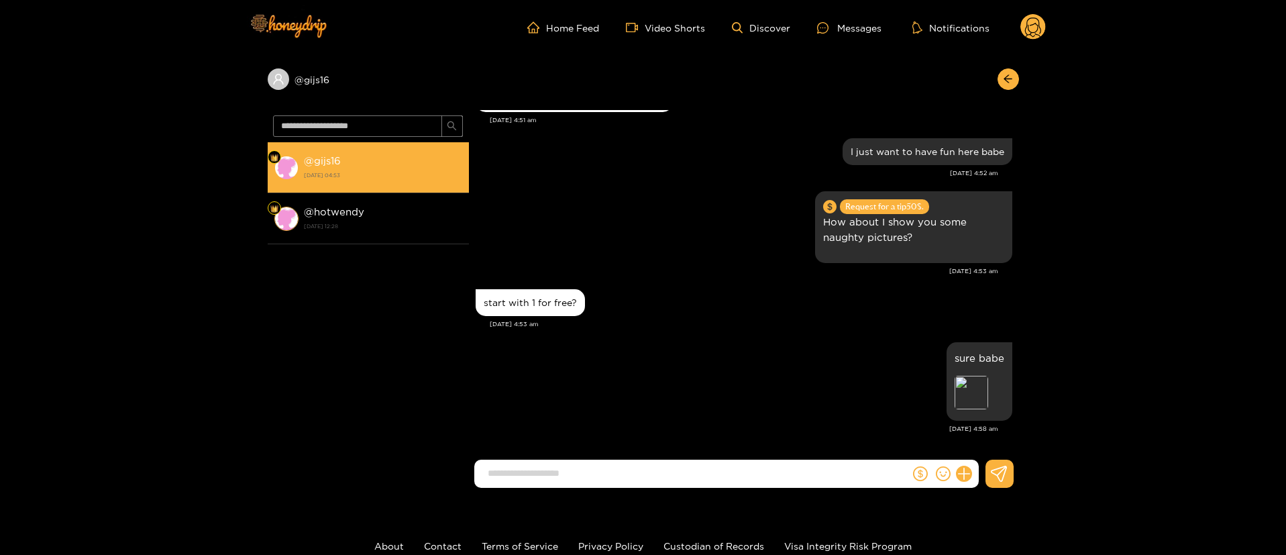
scroll to position [320, 0]
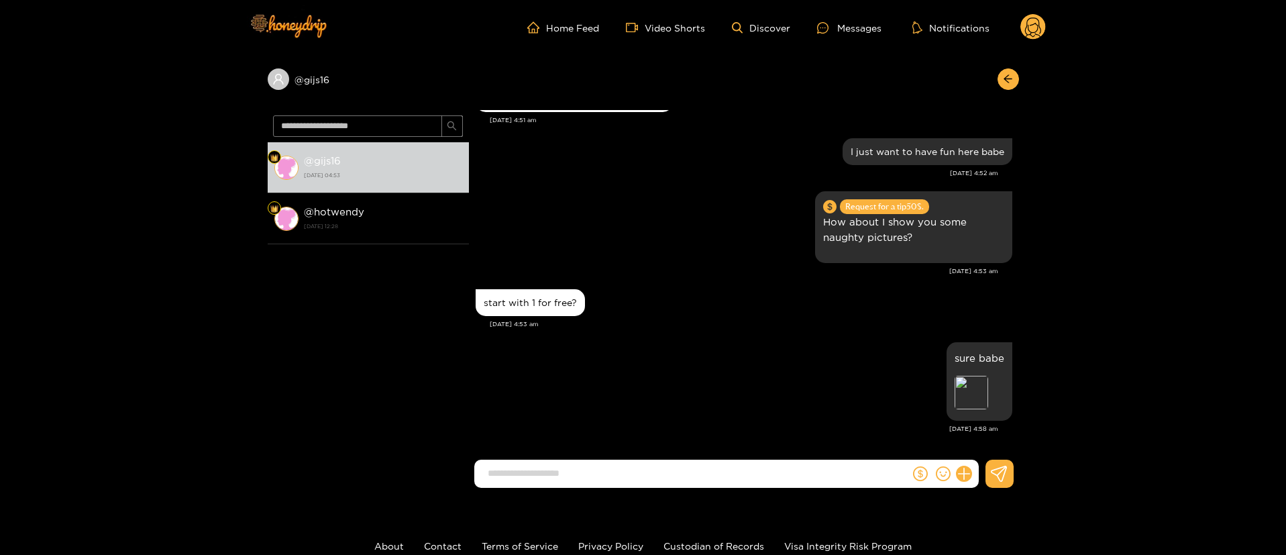
click at [726, 177] on div "[DATE] 4:52 am" at bounding box center [737, 172] width 523 height 9
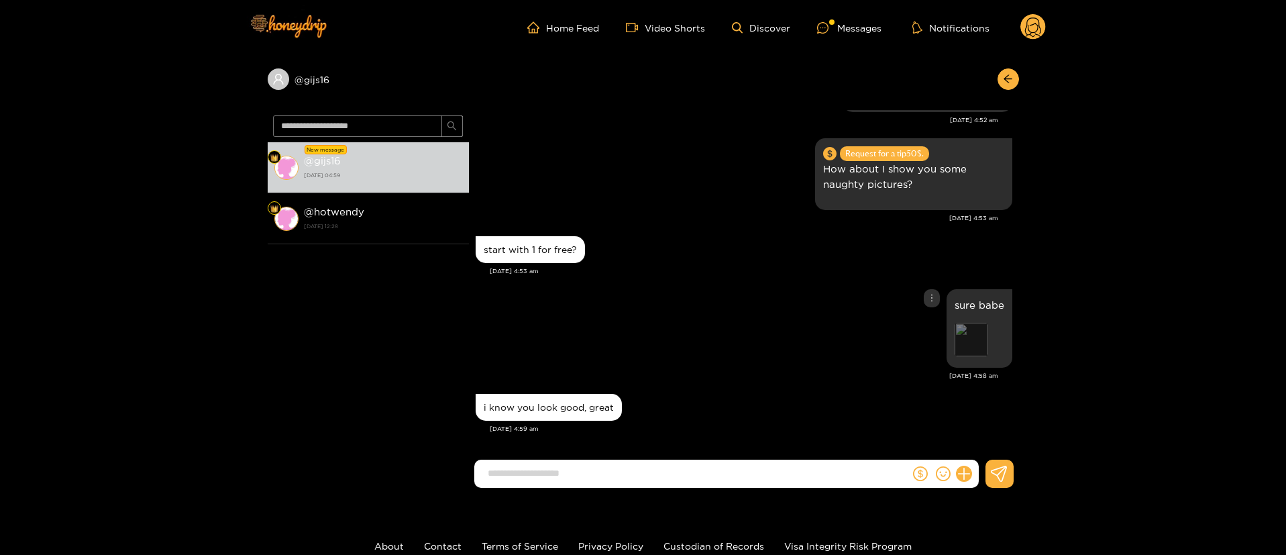
click at [973, 331] on div "Preview" at bounding box center [972, 340] width 34 height 34
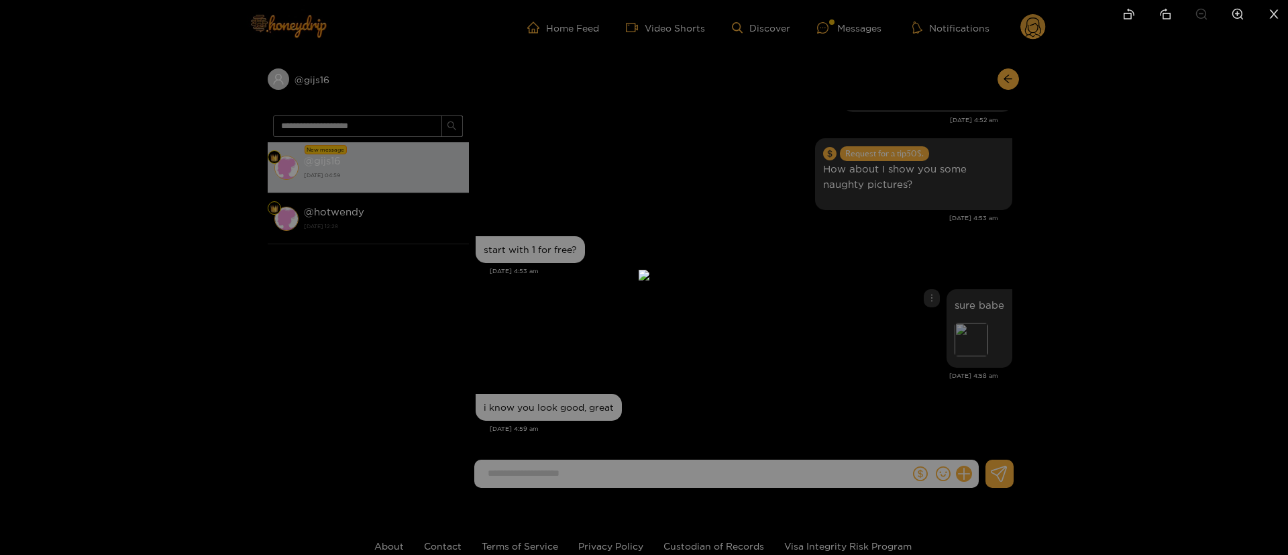
click at [960, 180] on div at bounding box center [644, 277] width 1288 height 555
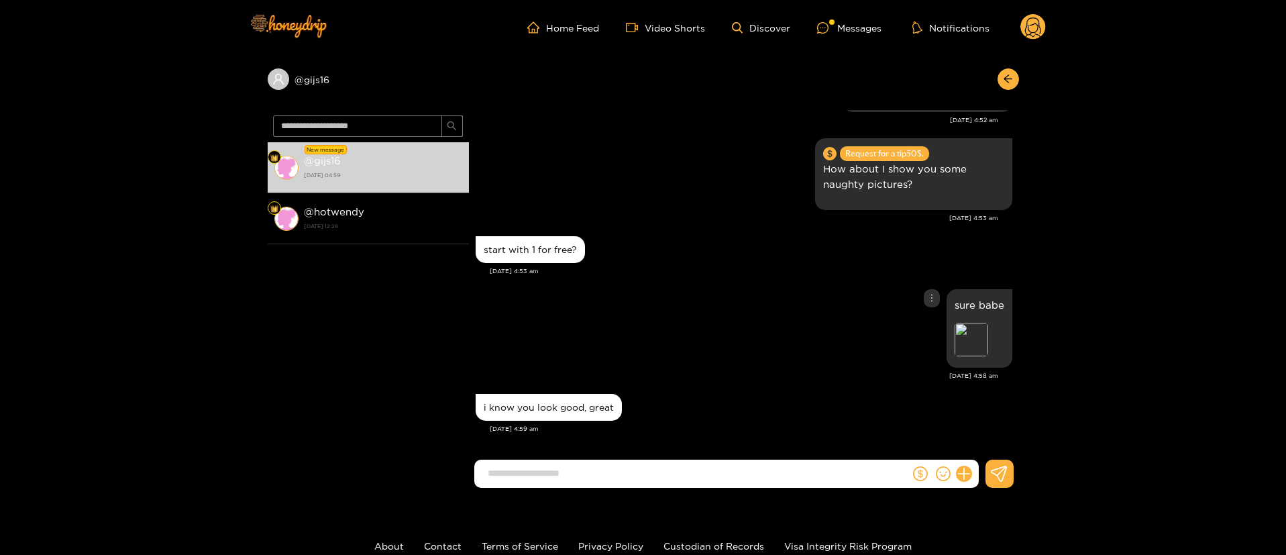
click at [730, 314] on div "sure babe Preview" at bounding box center [744, 328] width 537 height 85
click at [761, 305] on div "sure babe Preview" at bounding box center [744, 328] width 537 height 85
click at [837, 460] on form at bounding box center [692, 474] width 436 height 28
click at [830, 474] on input at bounding box center [695, 473] width 429 height 22
type input "**********"
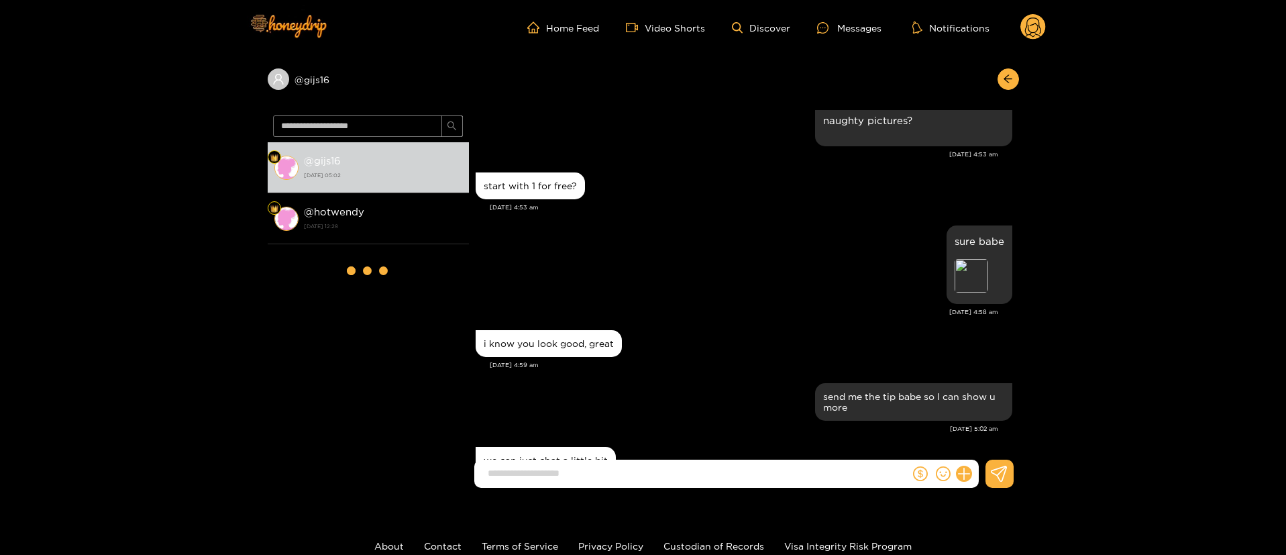
scroll to position [490, 0]
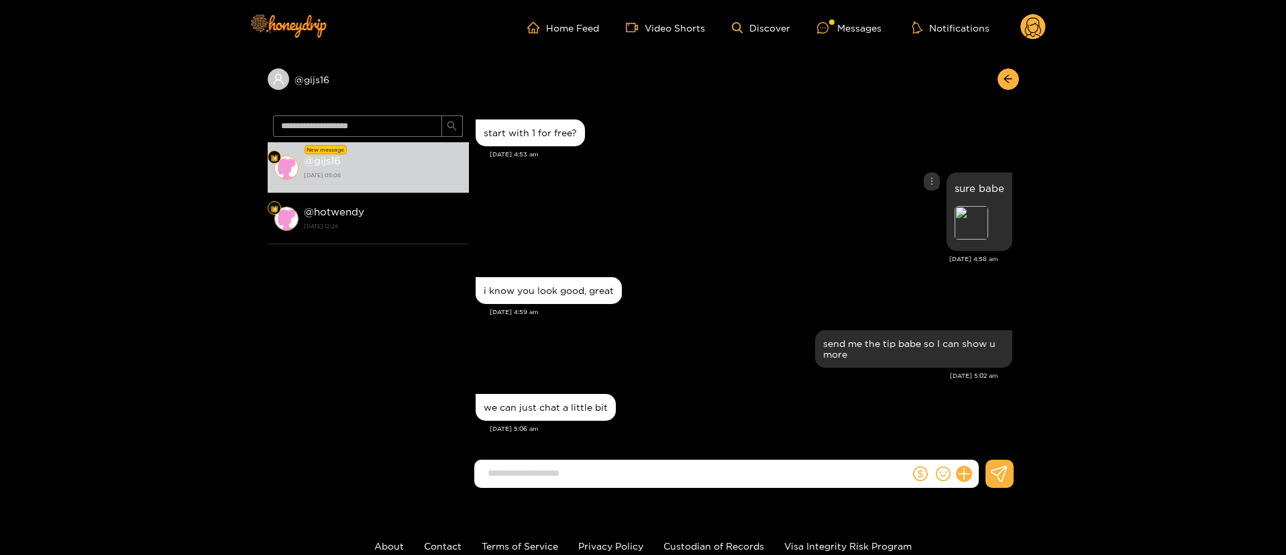
click at [683, 182] on div "sure babe Preview" at bounding box center [744, 211] width 537 height 85
click at [851, 253] on div "sure babe Preview" at bounding box center [744, 211] width 537 height 85
click at [674, 199] on div "sure babe Preview" at bounding box center [744, 211] width 537 height 85
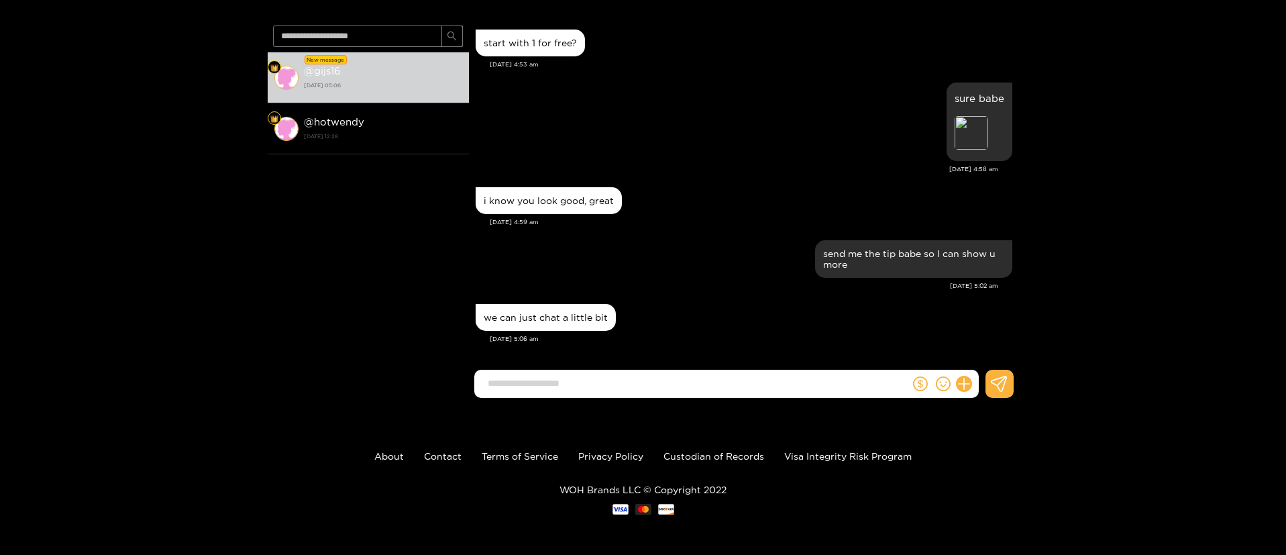
scroll to position [0, 0]
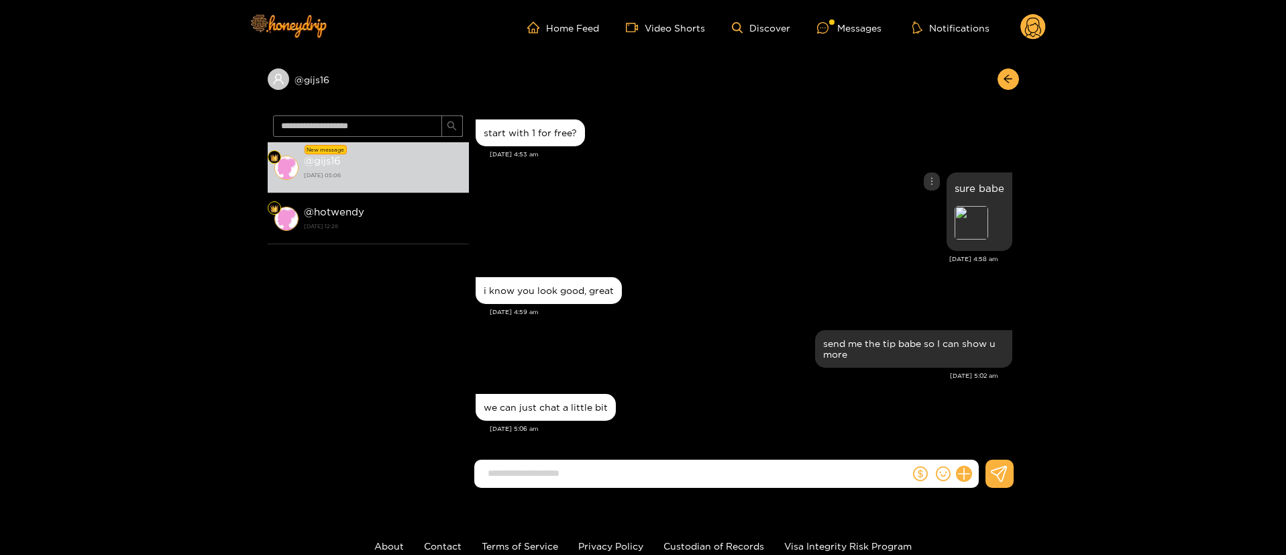
click at [694, 216] on div "sure babe Preview" at bounding box center [744, 211] width 537 height 85
click at [684, 258] on div "[DATE] 4:58 am" at bounding box center [737, 258] width 523 height 9
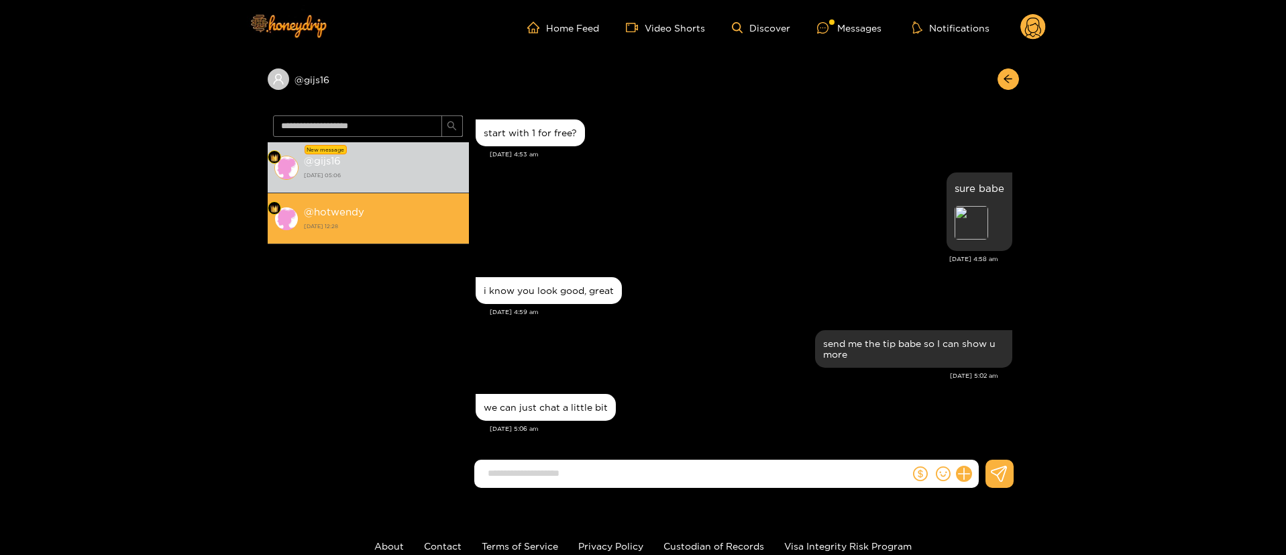
click at [384, 215] on div "@ hotwendy [DATE] 12:28" at bounding box center [383, 218] width 158 height 30
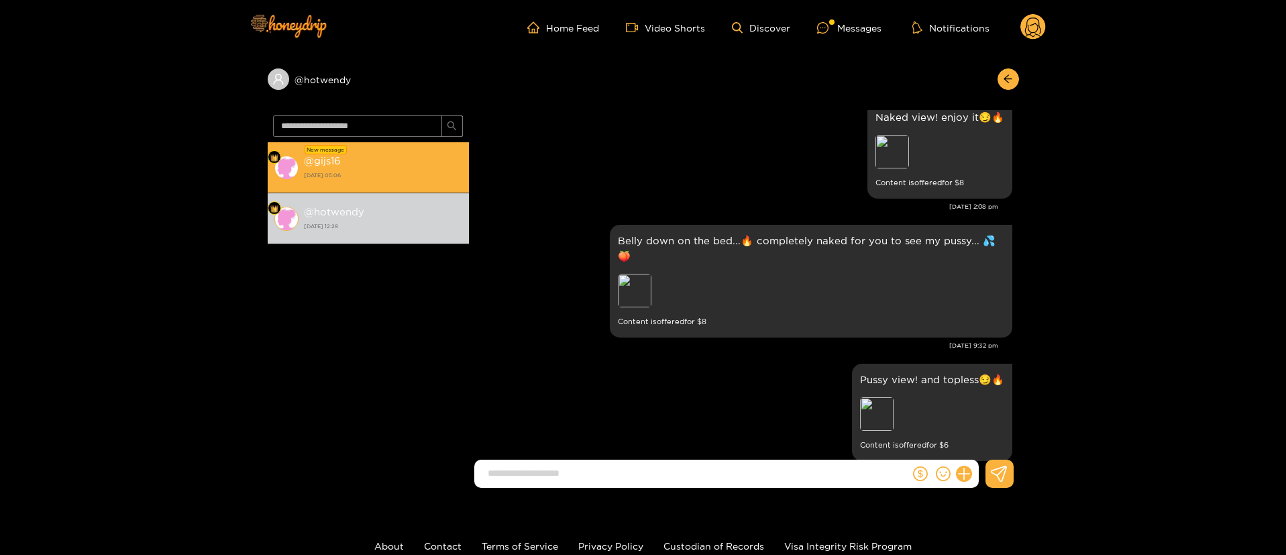
click at [409, 170] on strong "[DATE] 05:06" at bounding box center [383, 175] width 158 height 12
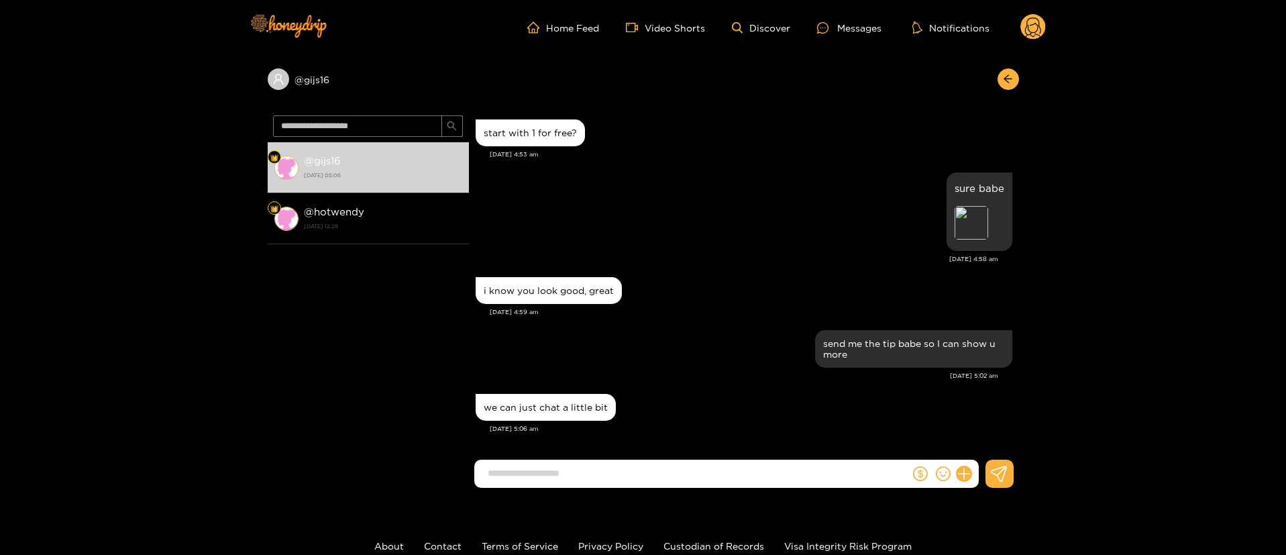
scroll to position [490, 0]
click at [302, 83] on div "@ gijs16" at bounding box center [368, 78] width 201 height 21
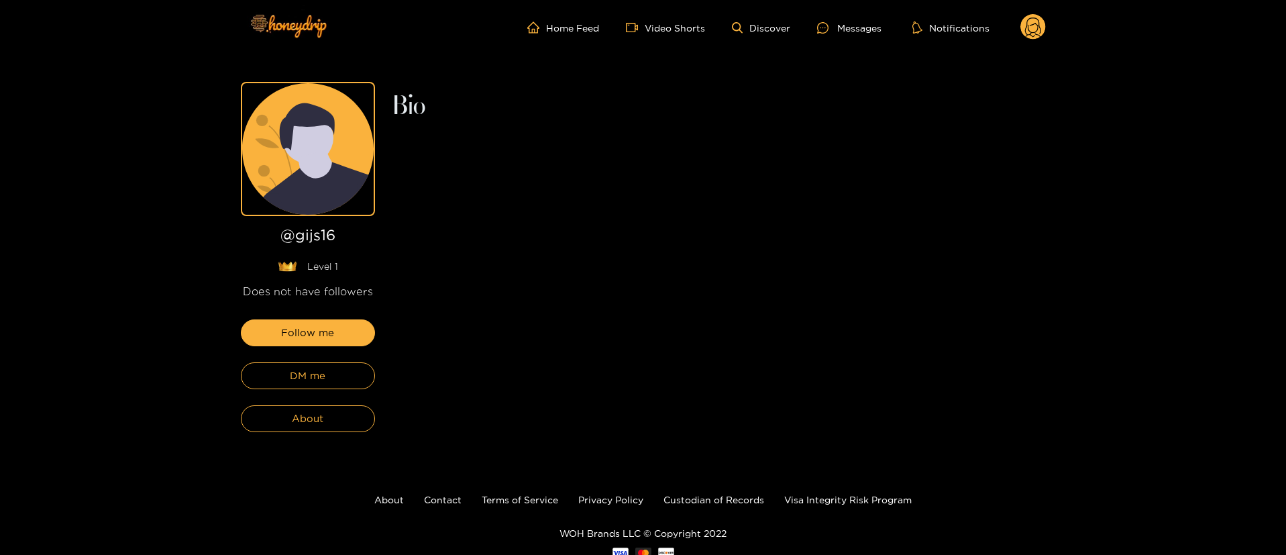
click at [347, 162] on icon at bounding box center [307, 148] width 131 height 131
click at [1045, 32] on icon at bounding box center [1032, 27] width 25 height 27
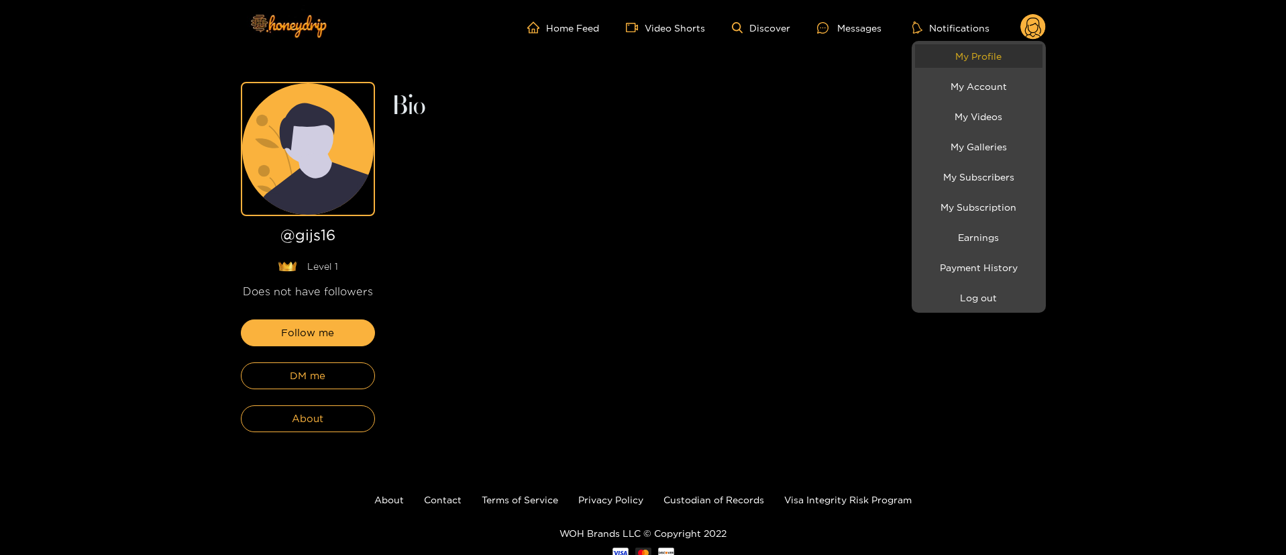
click at [1000, 49] on link "My Profile" at bounding box center [978, 55] width 127 height 23
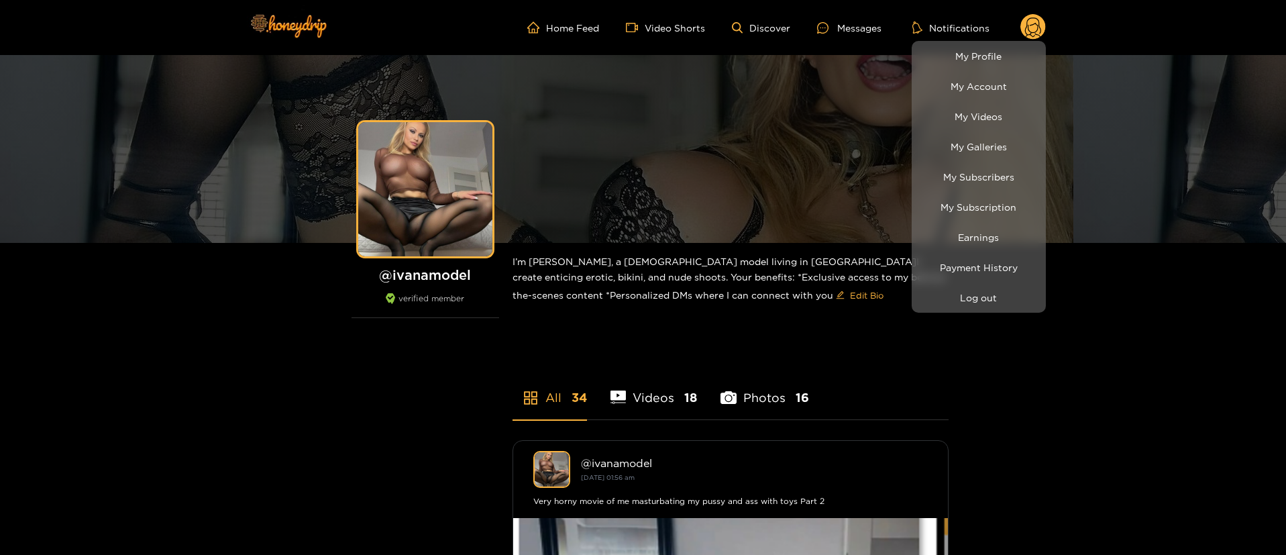
click at [365, 411] on div at bounding box center [643, 277] width 1286 height 555
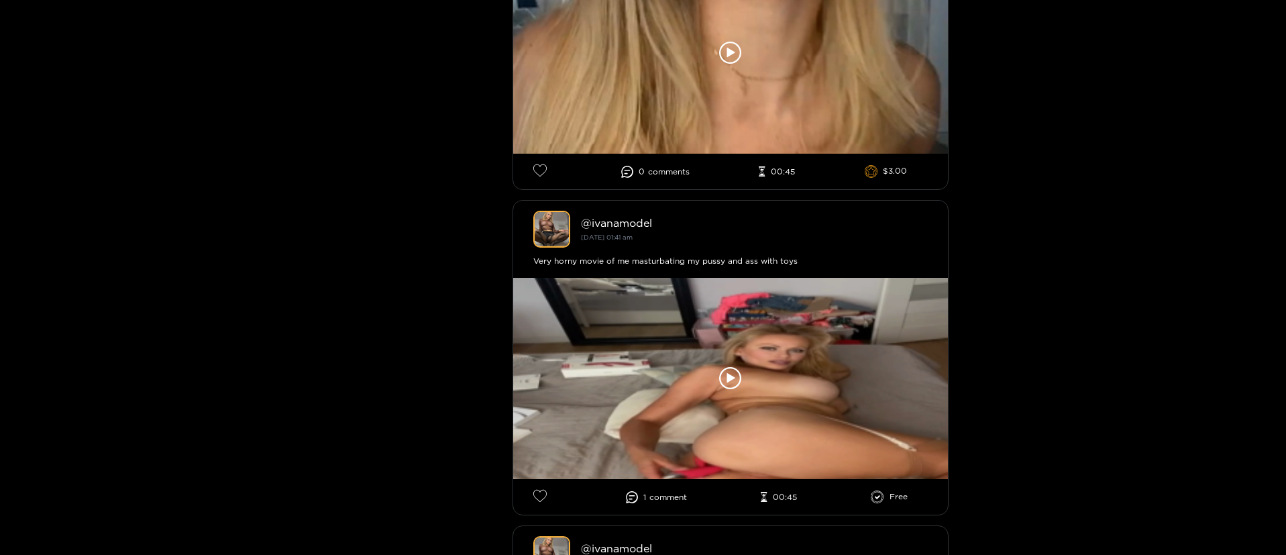
scroll to position [885, 0]
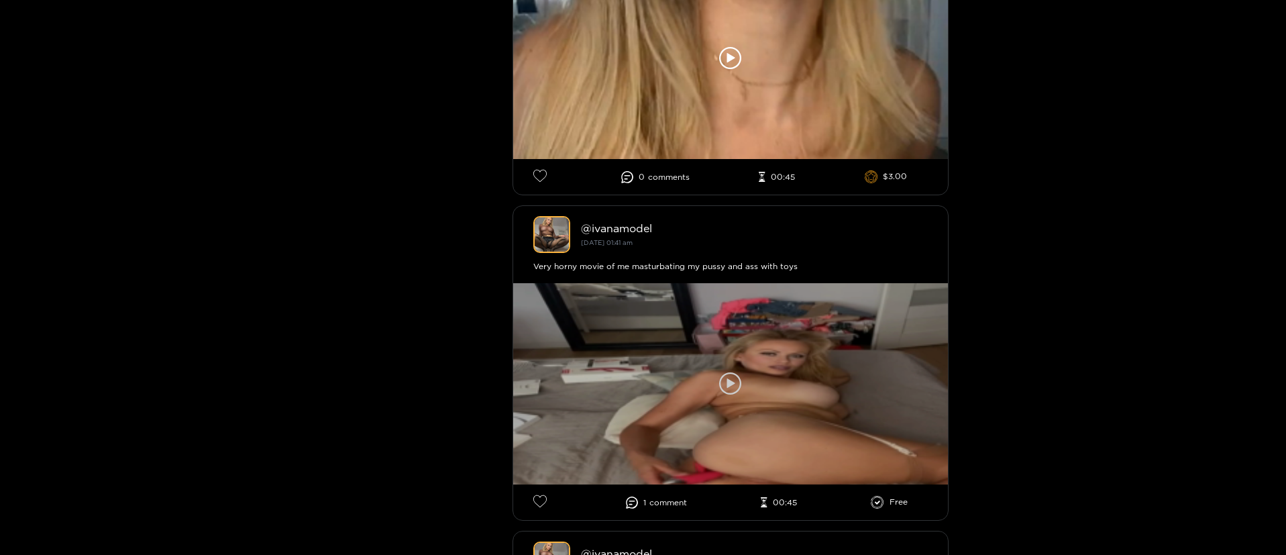
click at [733, 387] on icon at bounding box center [730, 383] width 23 height 23
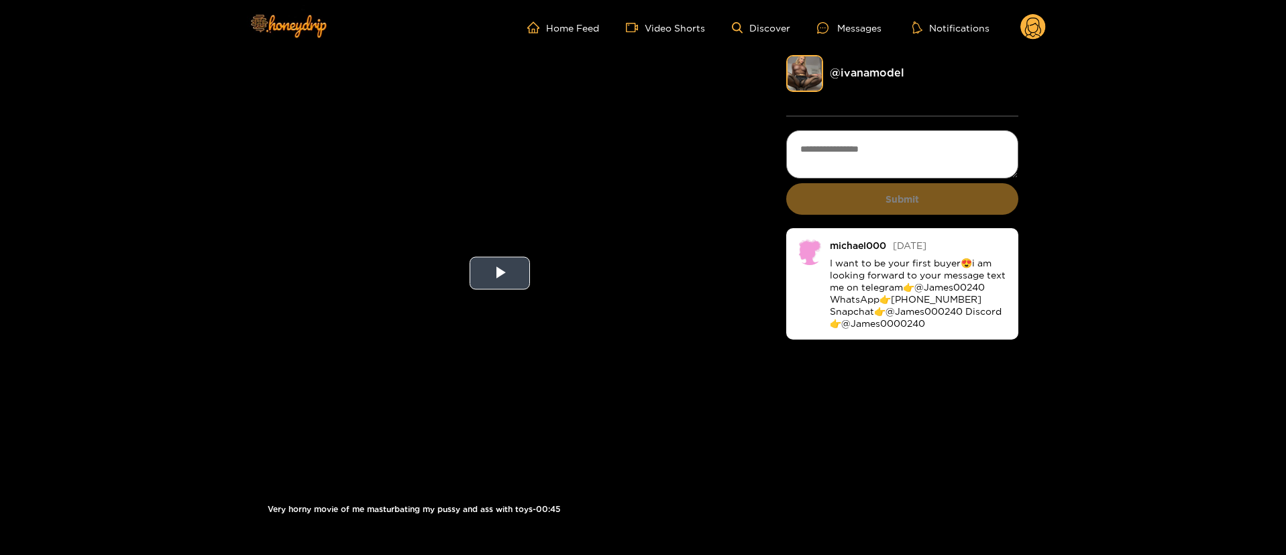
click at [465, 276] on video "Video Player" at bounding box center [500, 273] width 465 height 436
click at [1030, 25] on circle at bounding box center [1032, 26] width 25 height 25
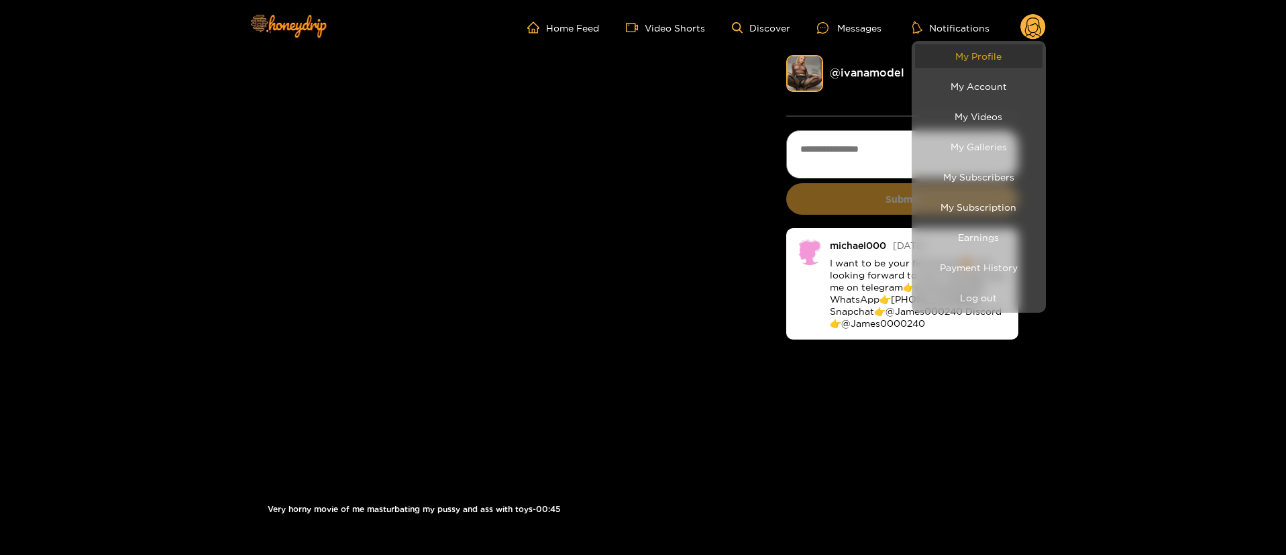
click at [991, 54] on link "My Profile" at bounding box center [978, 55] width 127 height 23
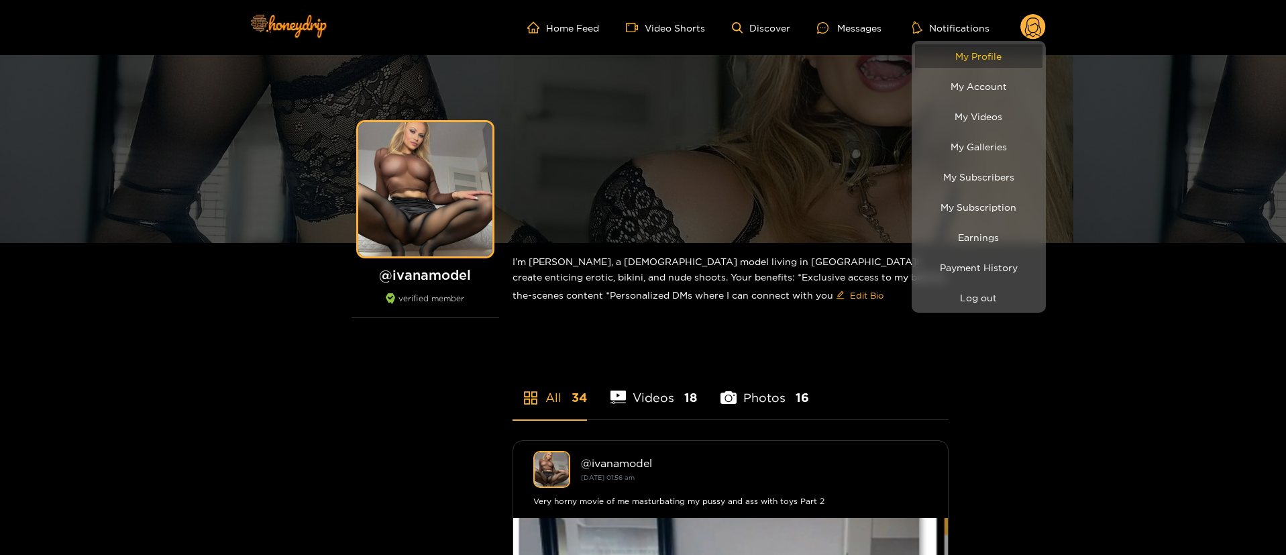
scroll to position [486, 0]
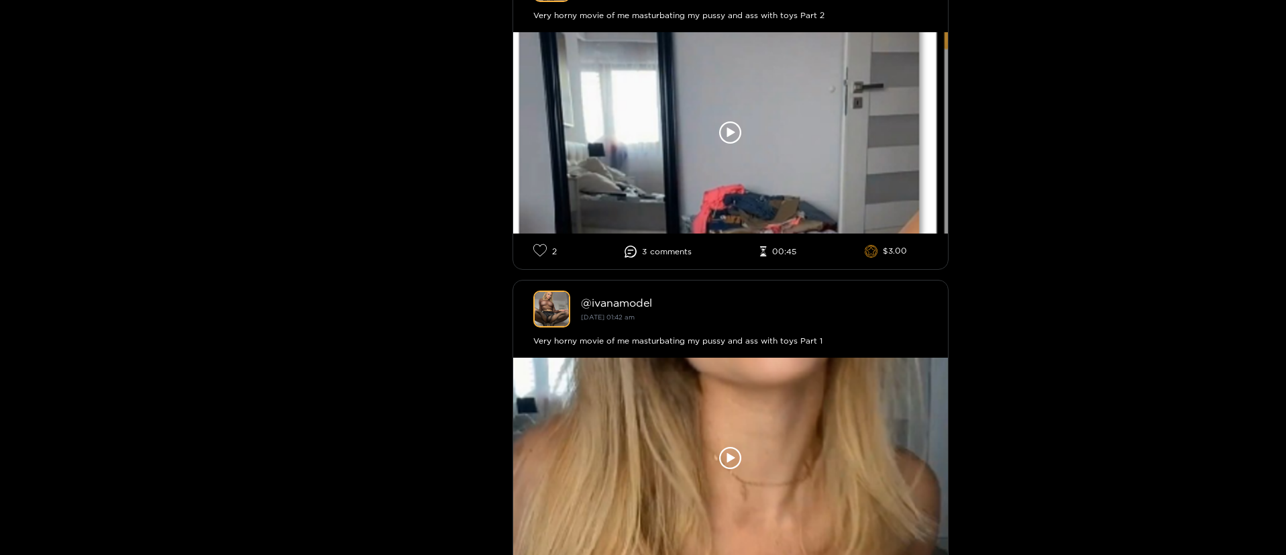
click at [1138, 220] on div at bounding box center [643, 277] width 1286 height 555
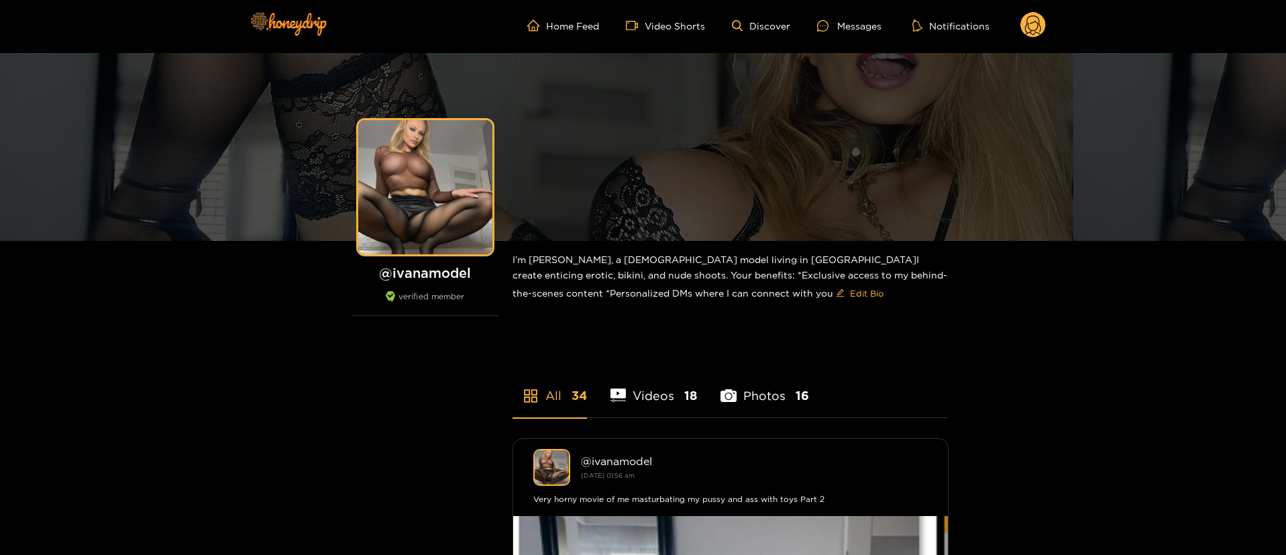
scroll to position [0, 0]
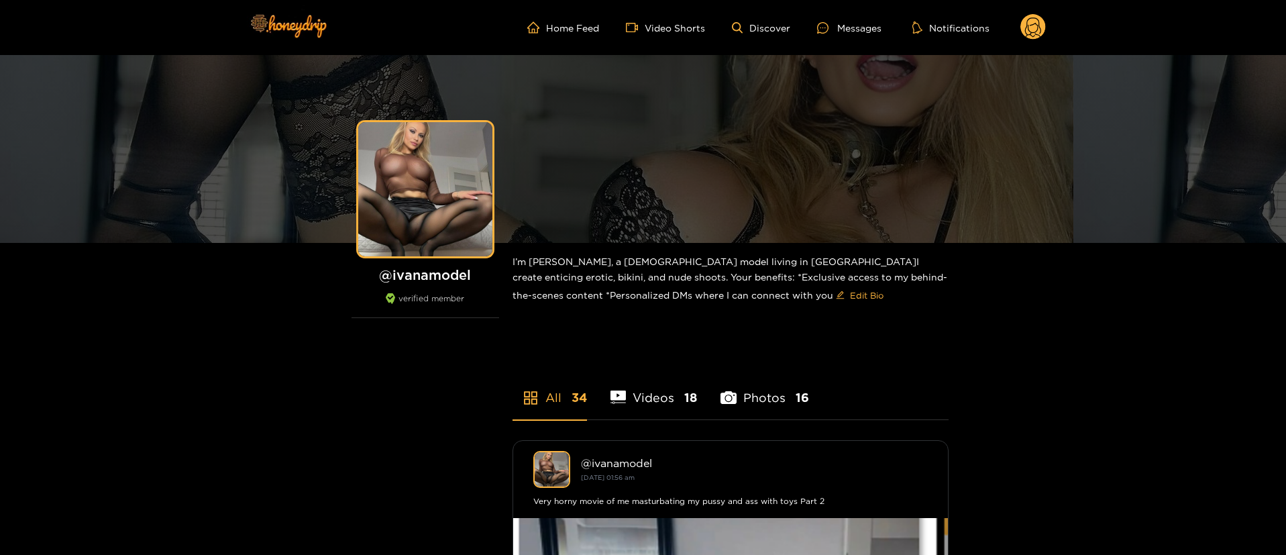
click at [1038, 29] on circle at bounding box center [1032, 26] width 25 height 25
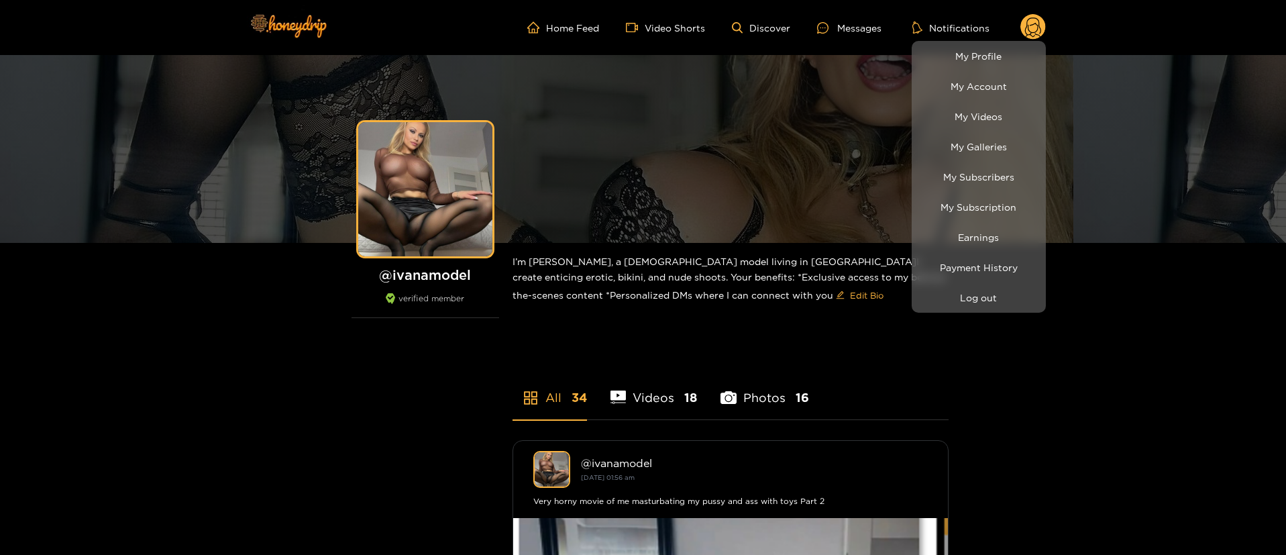
click at [1124, 369] on div at bounding box center [643, 277] width 1286 height 555
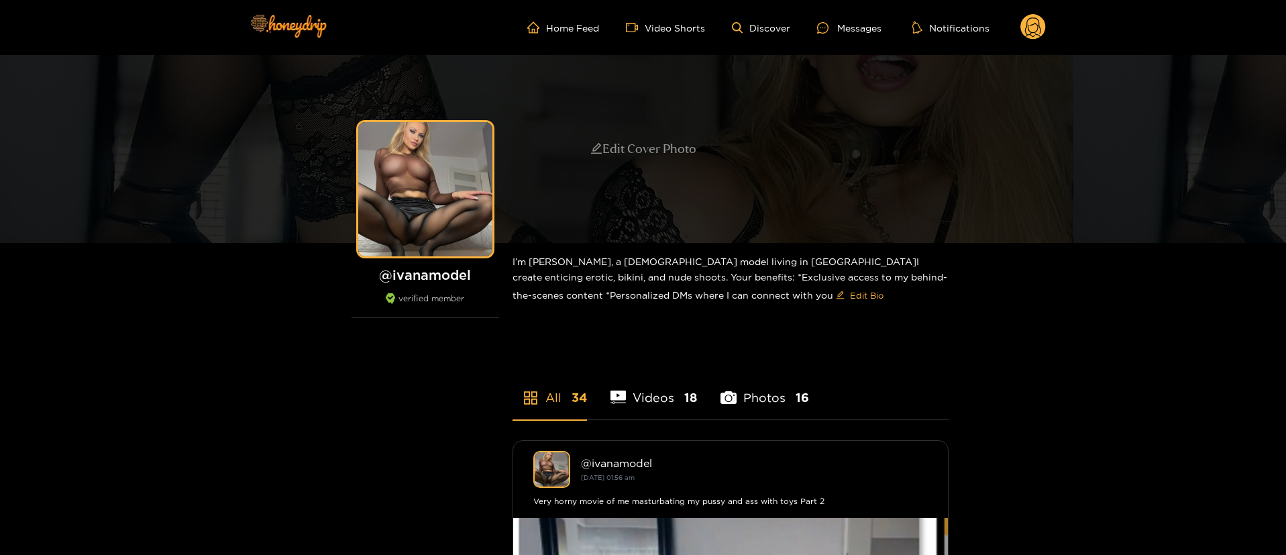
click at [1280, 115] on div "Edit Cover Photo" at bounding box center [643, 149] width 1286 height 188
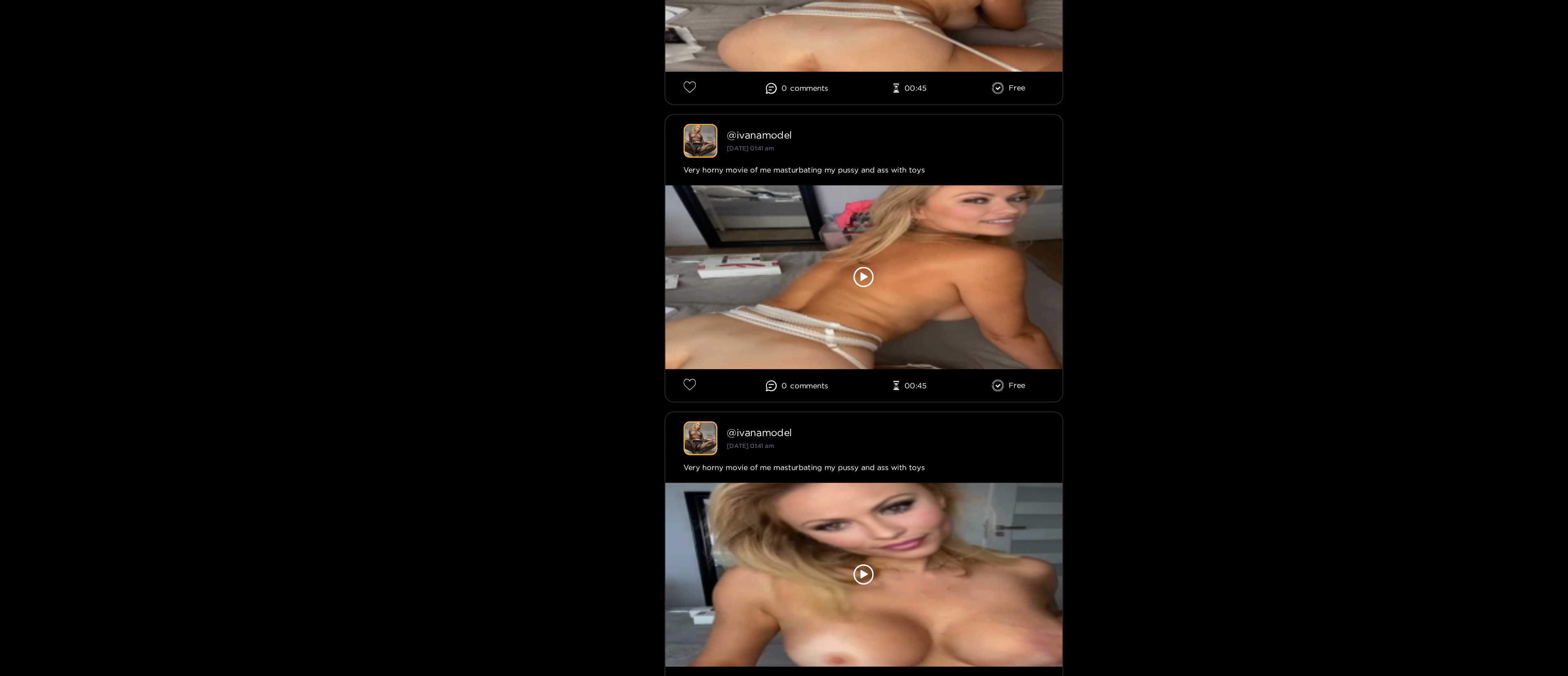
scroll to position [1777, 0]
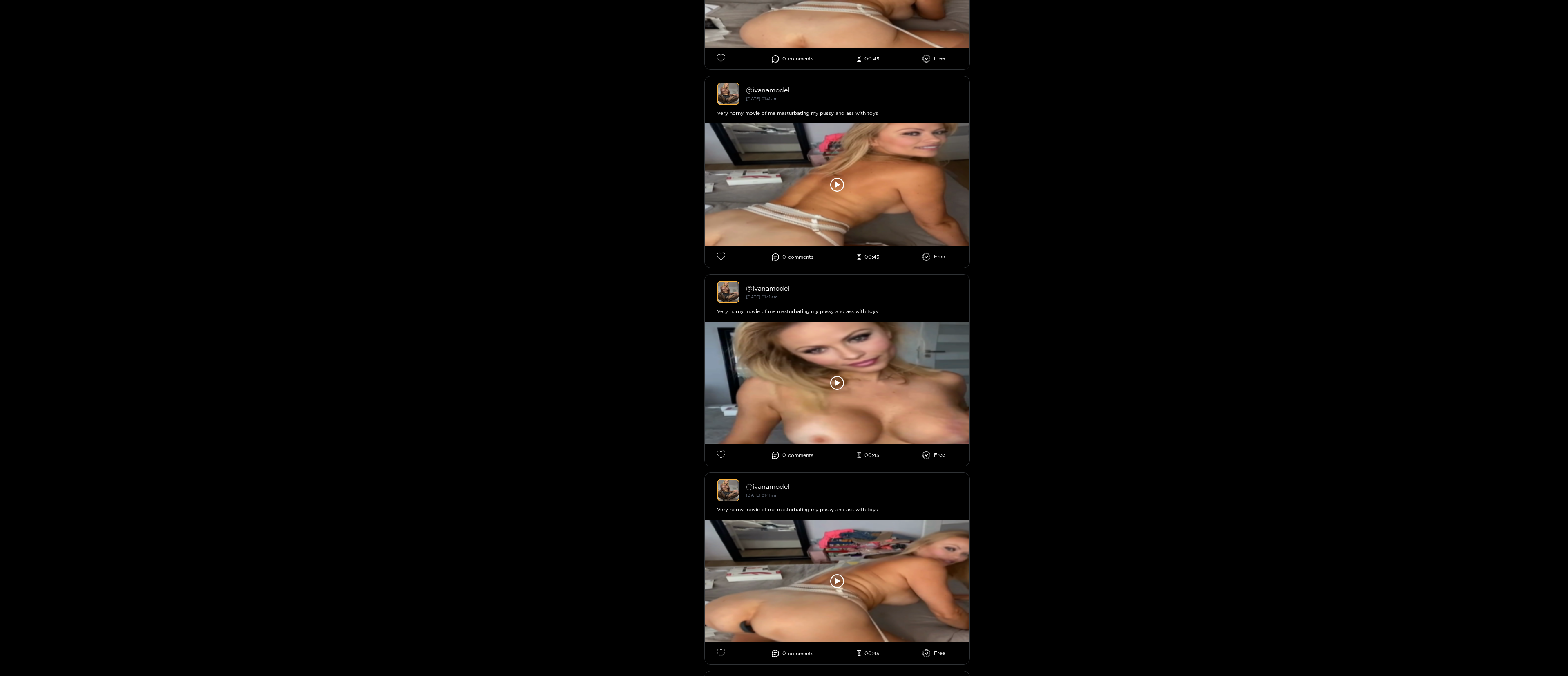
drag, startPoint x: 745, startPoint y: 3, endPoint x: 472, endPoint y: 281, distance: 389.6
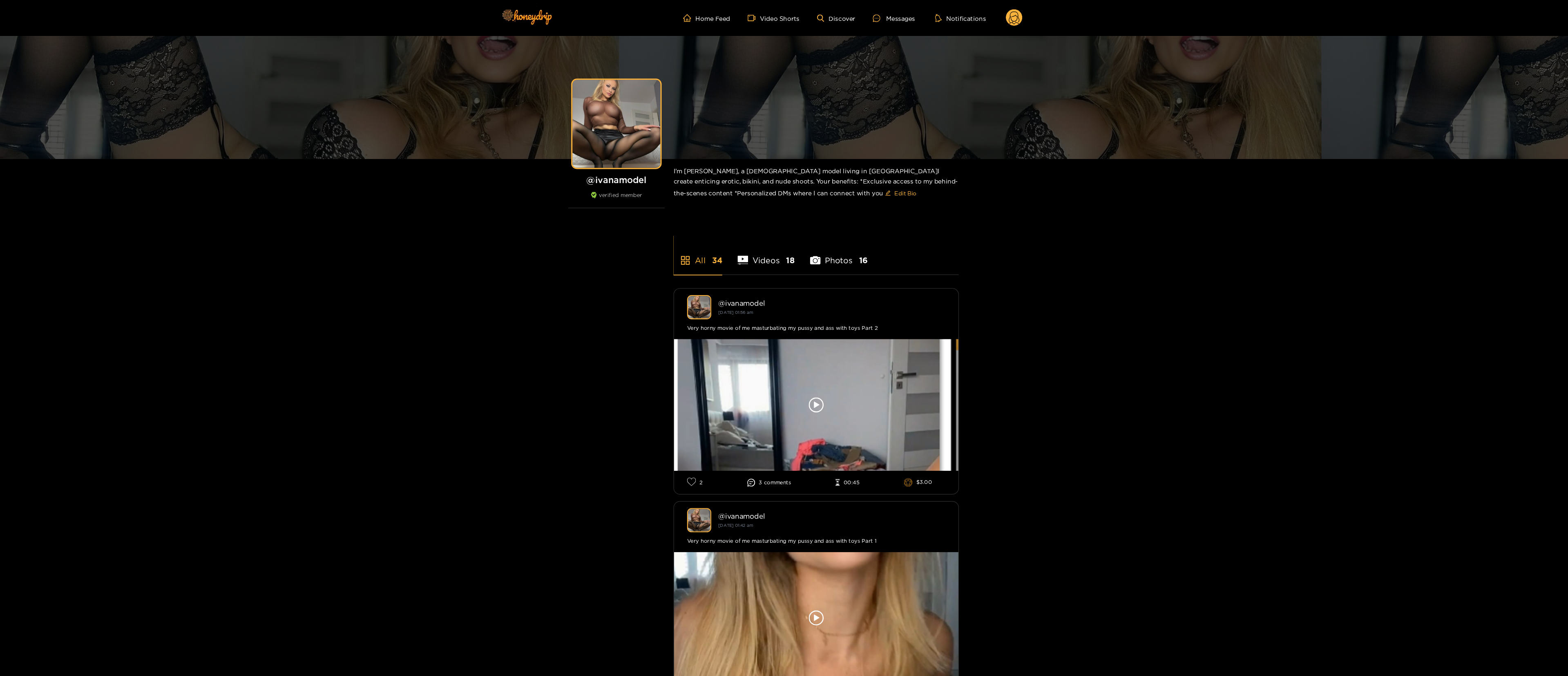
click at [782, 13] on circle at bounding box center [1021, 16] width 15 height 15
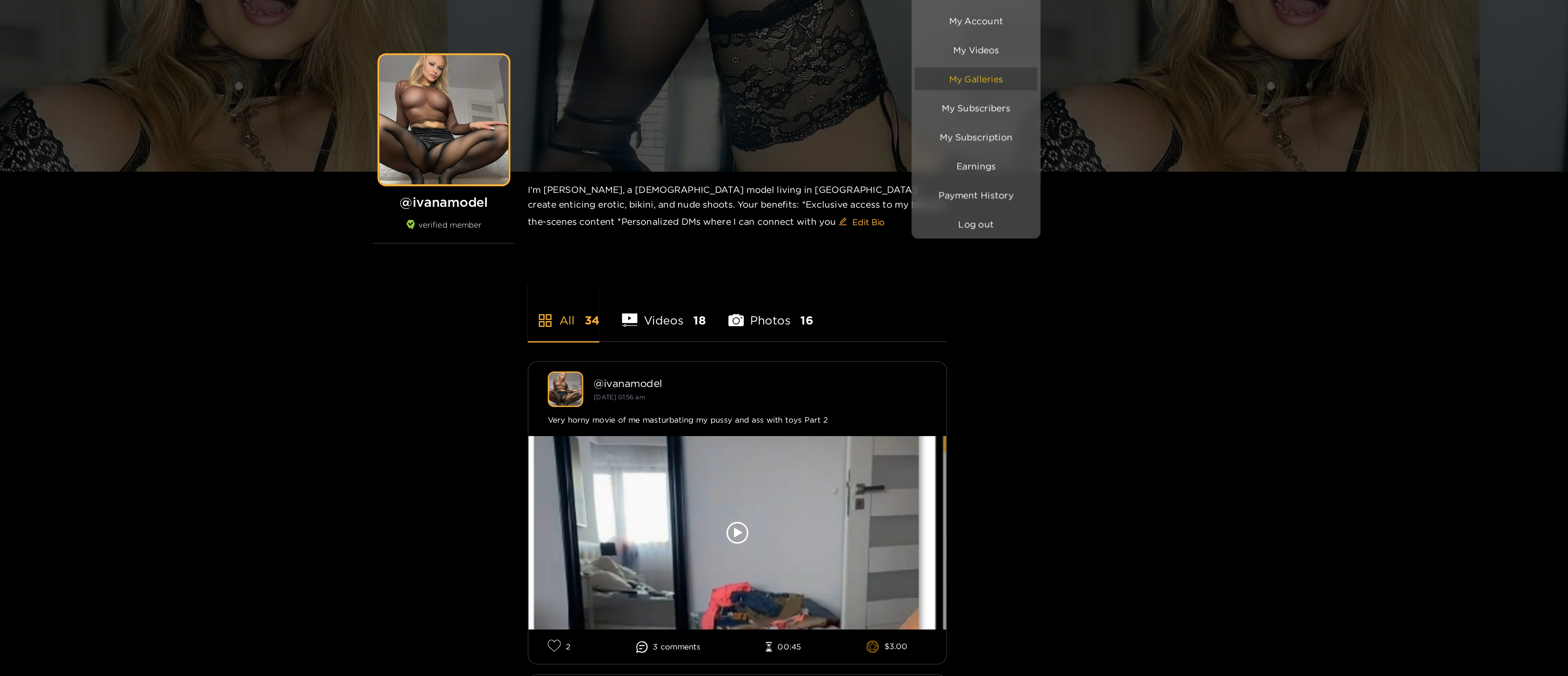
click at [782, 91] on link "My Galleries" at bounding box center [988, 89] width 77 height 14
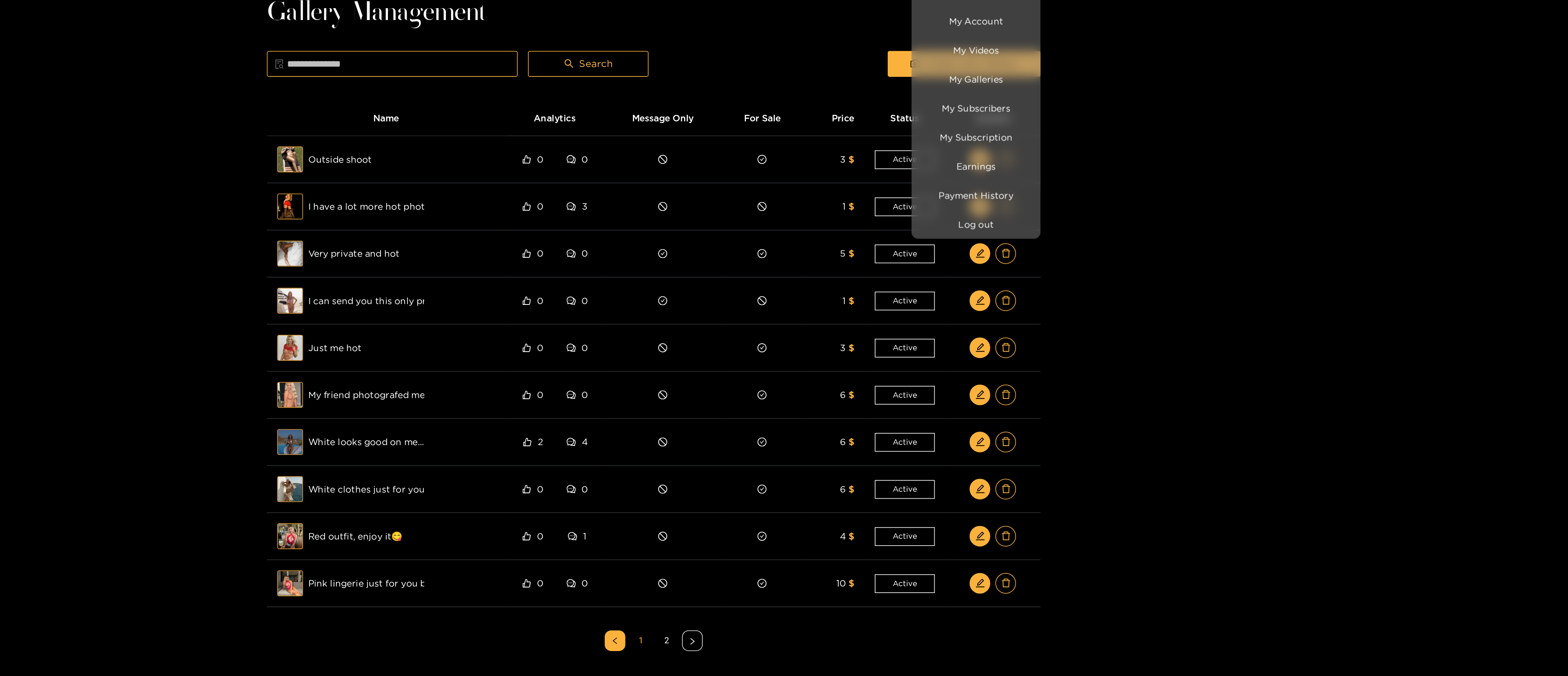
click at [782, 149] on div at bounding box center [784, 338] width 1568 height 676
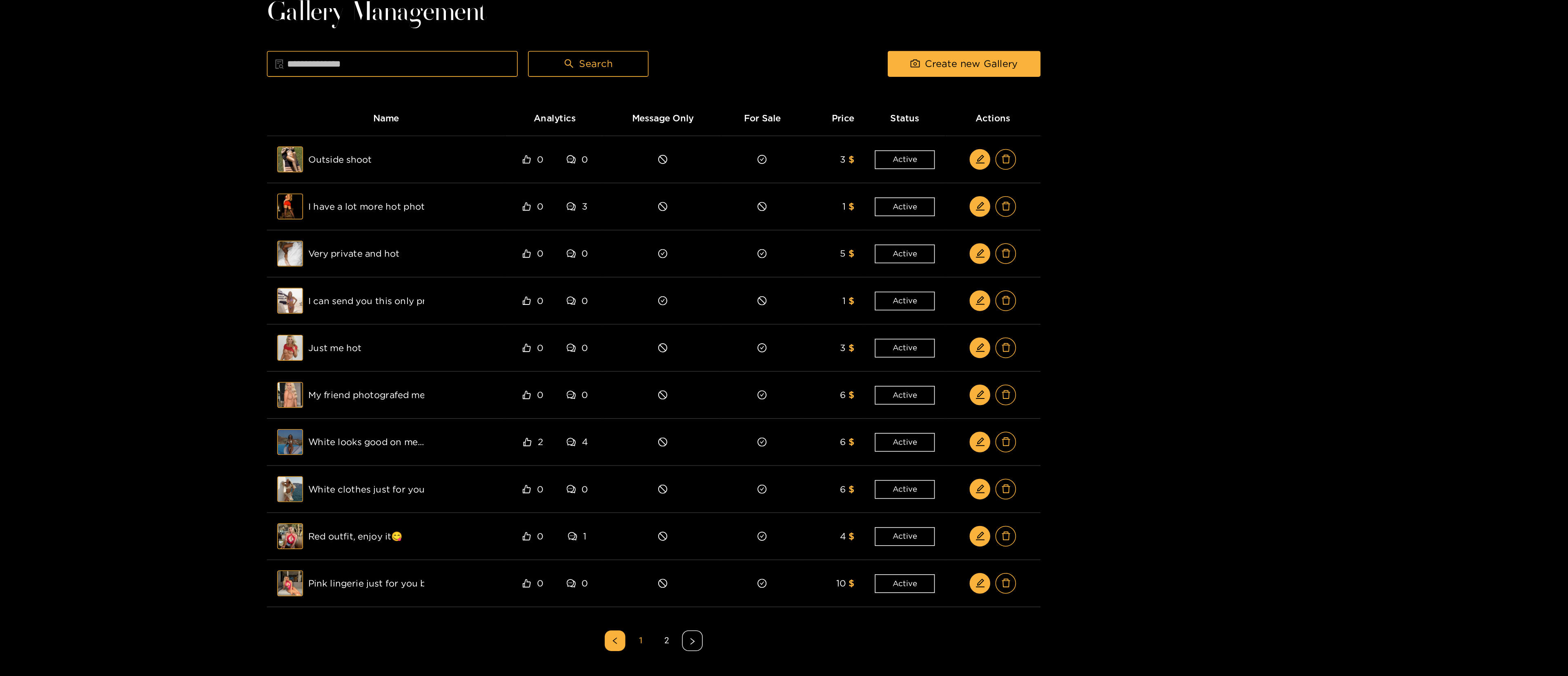
drag, startPoint x: 1233, startPoint y: 107, endPoint x: 1222, endPoint y: 107, distance: 11.0
click at [782, 107] on div "Home Feed Video Shorts Discover Messages Notifications 0 Gallery Management Sea…" at bounding box center [784, 290] width 1568 height 582
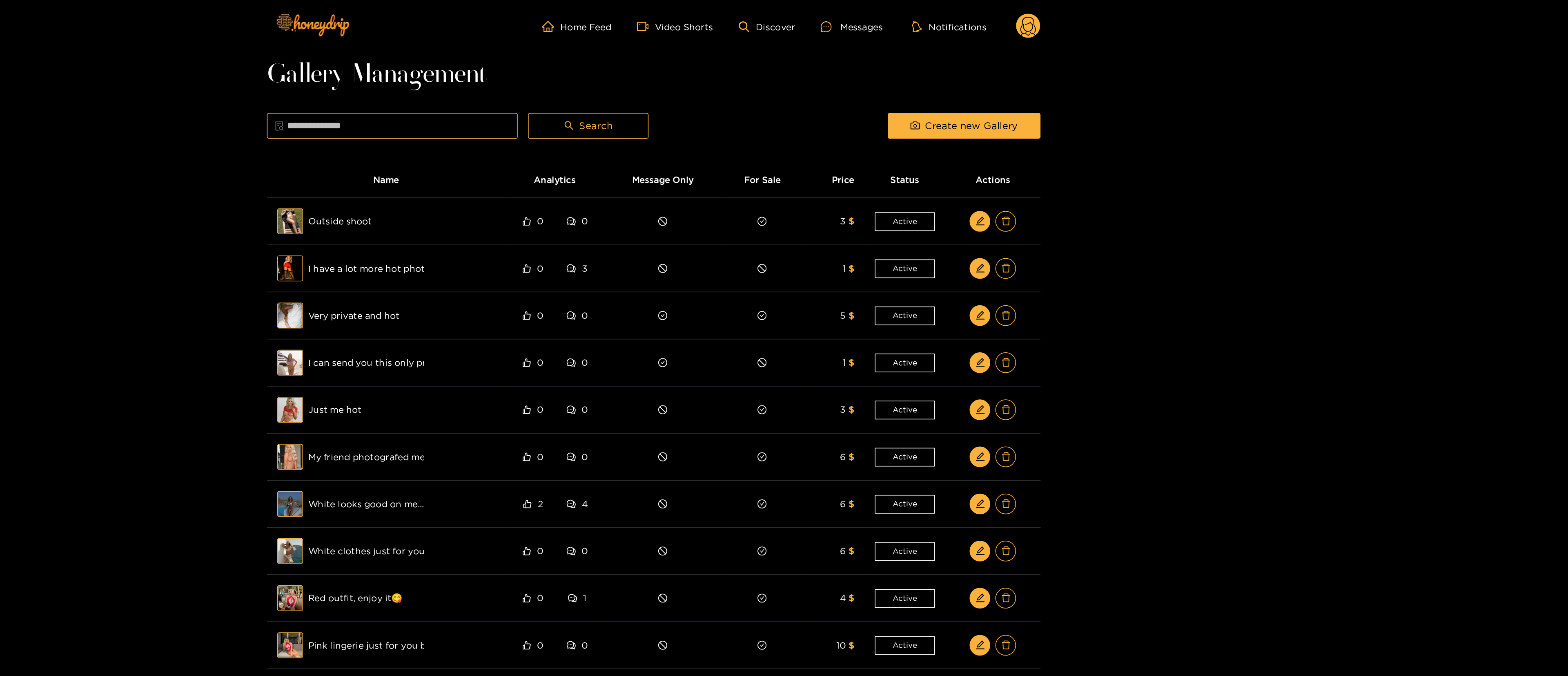
click at [782, 17] on circle at bounding box center [1021, 16] width 15 height 15
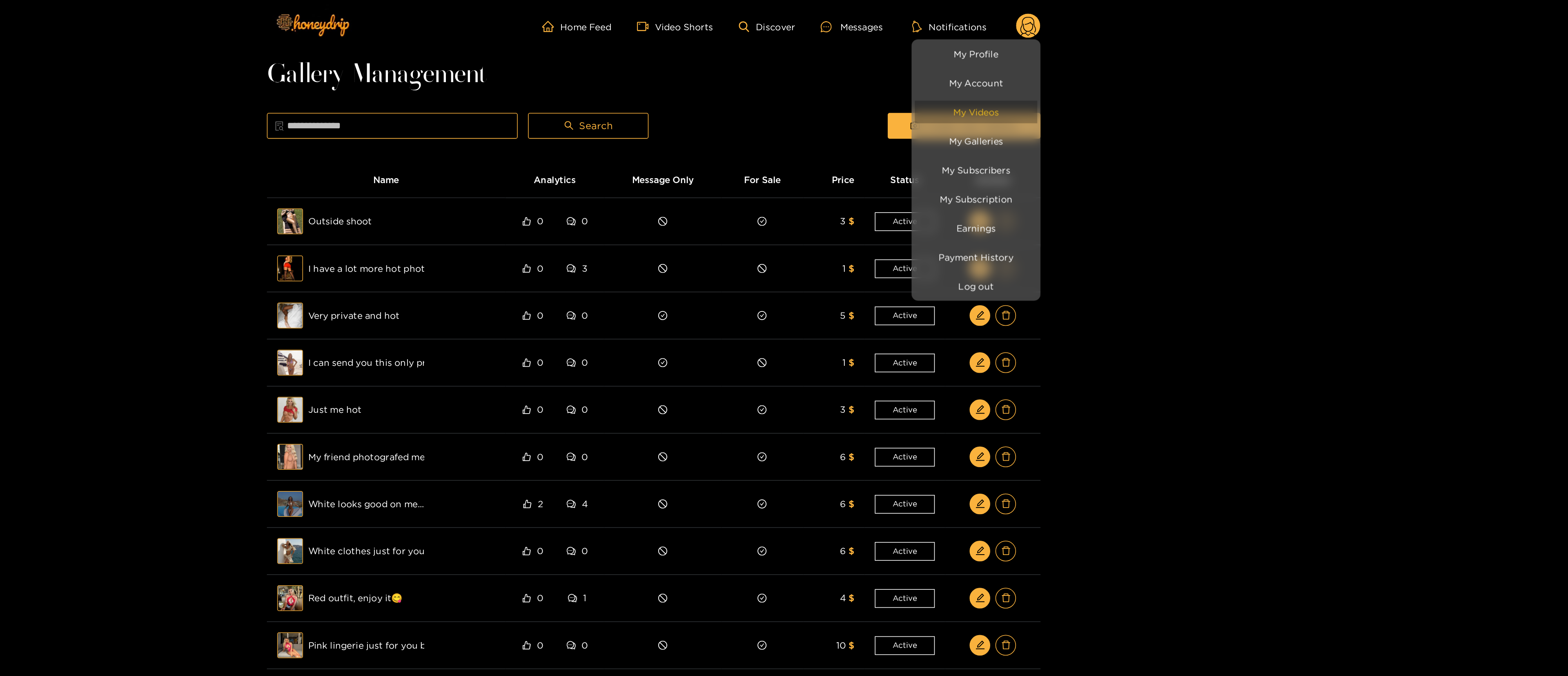
click at [782, 72] on link "My Videos" at bounding box center [988, 71] width 77 height 14
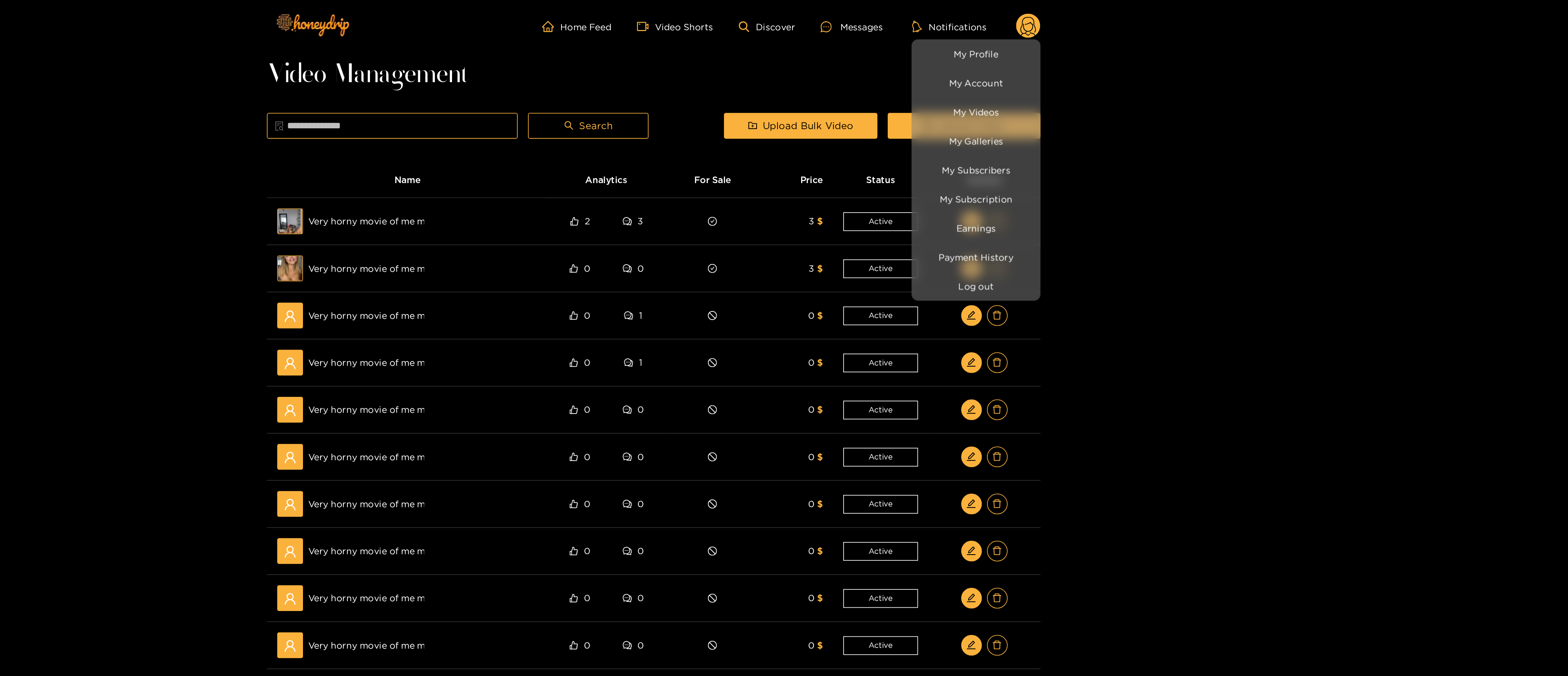
click at [782, 114] on div at bounding box center [784, 338] width 1568 height 676
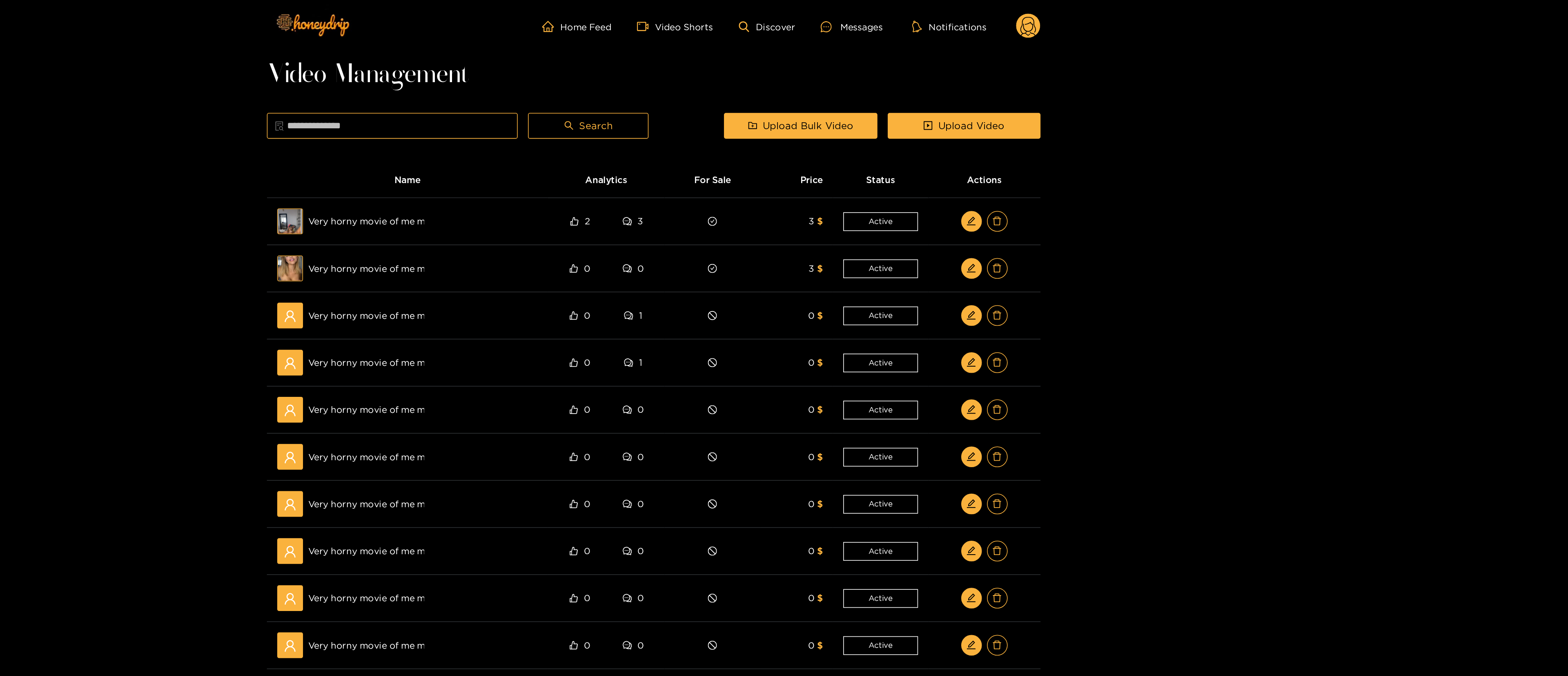
click at [782, 114] on div "Home Feed Video Shorts Discover Messages Notifications 0 Video Management Searc…" at bounding box center [784, 290] width 1568 height 582
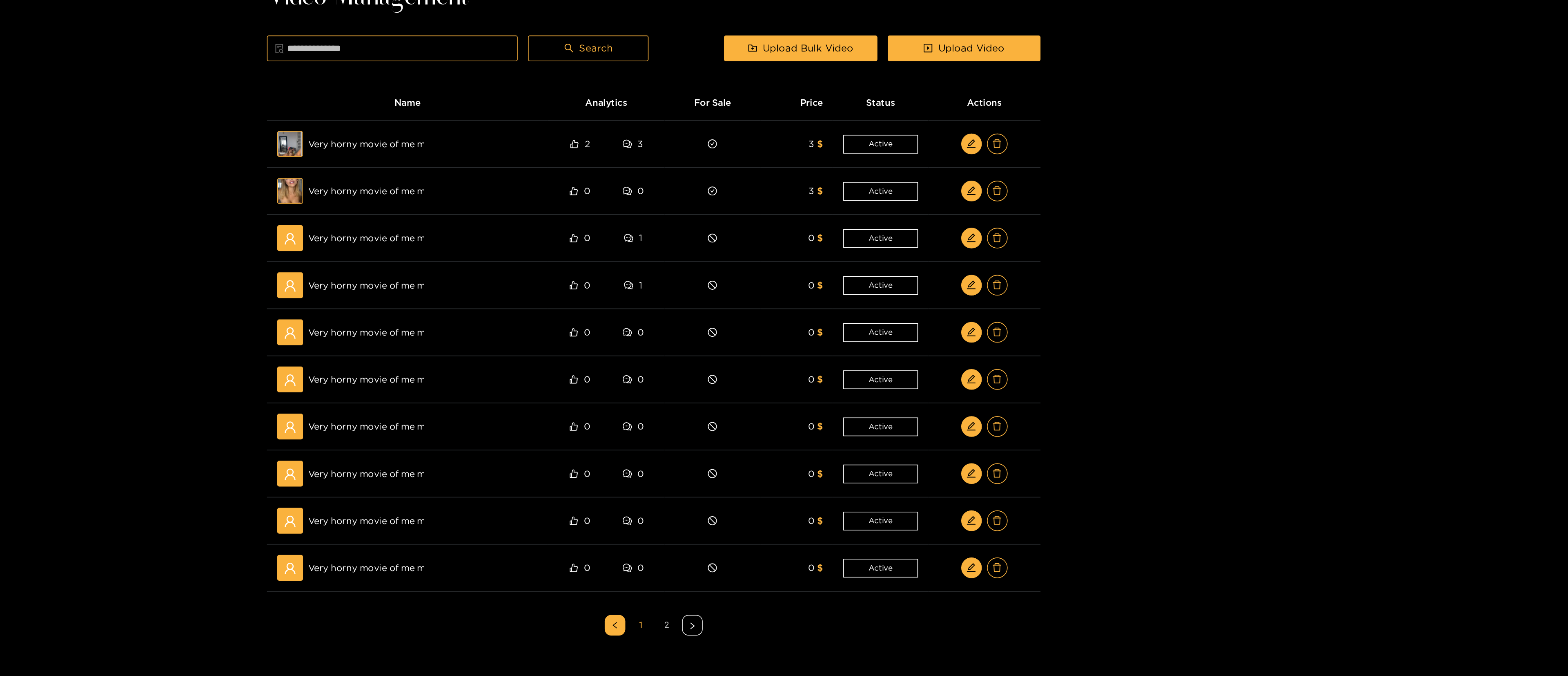
click at [782, 337] on link "2" at bounding box center [792, 445] width 12 height 12
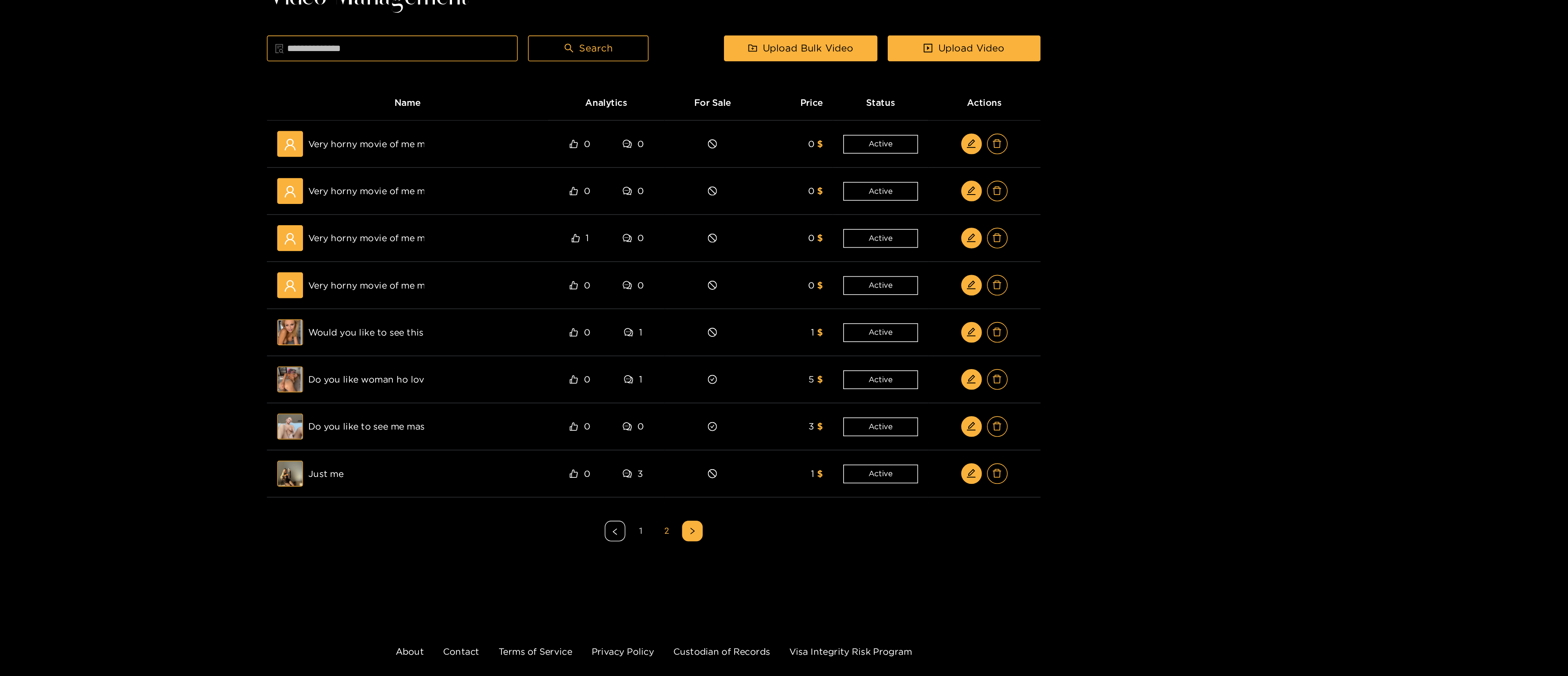
click at [775, 337] on link "1" at bounding box center [776, 386] width 12 height 12
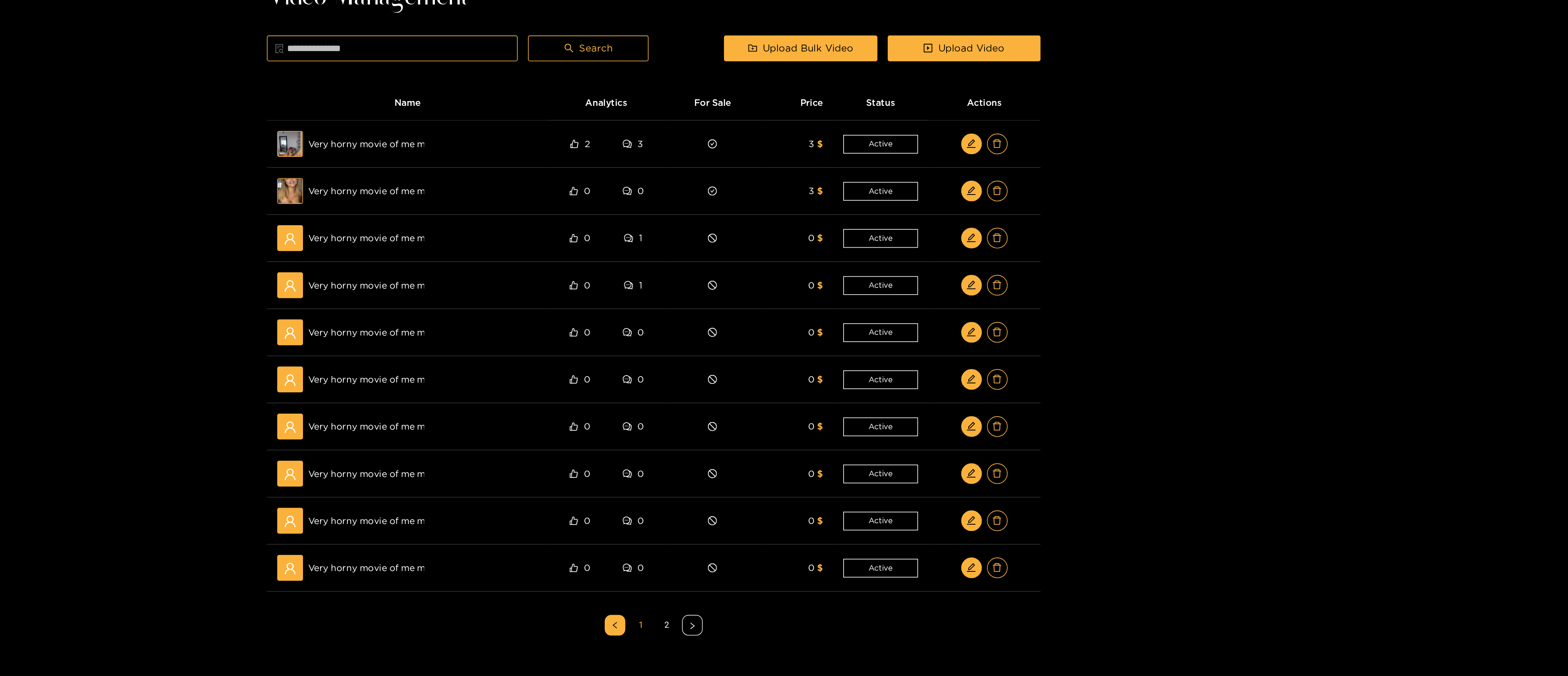
drag, startPoint x: 1361, startPoint y: 175, endPoint x: 1264, endPoint y: 158, distance: 98.5
click at [782, 158] on div "Home Feed Video Shorts Discover Messages Notifications 0 Video Management Searc…" at bounding box center [784, 290] width 1568 height 582
click at [782, 157] on div "Home Feed Video Shorts Discover Messages Notifications 0 Video Management Searc…" at bounding box center [784, 290] width 1568 height 582
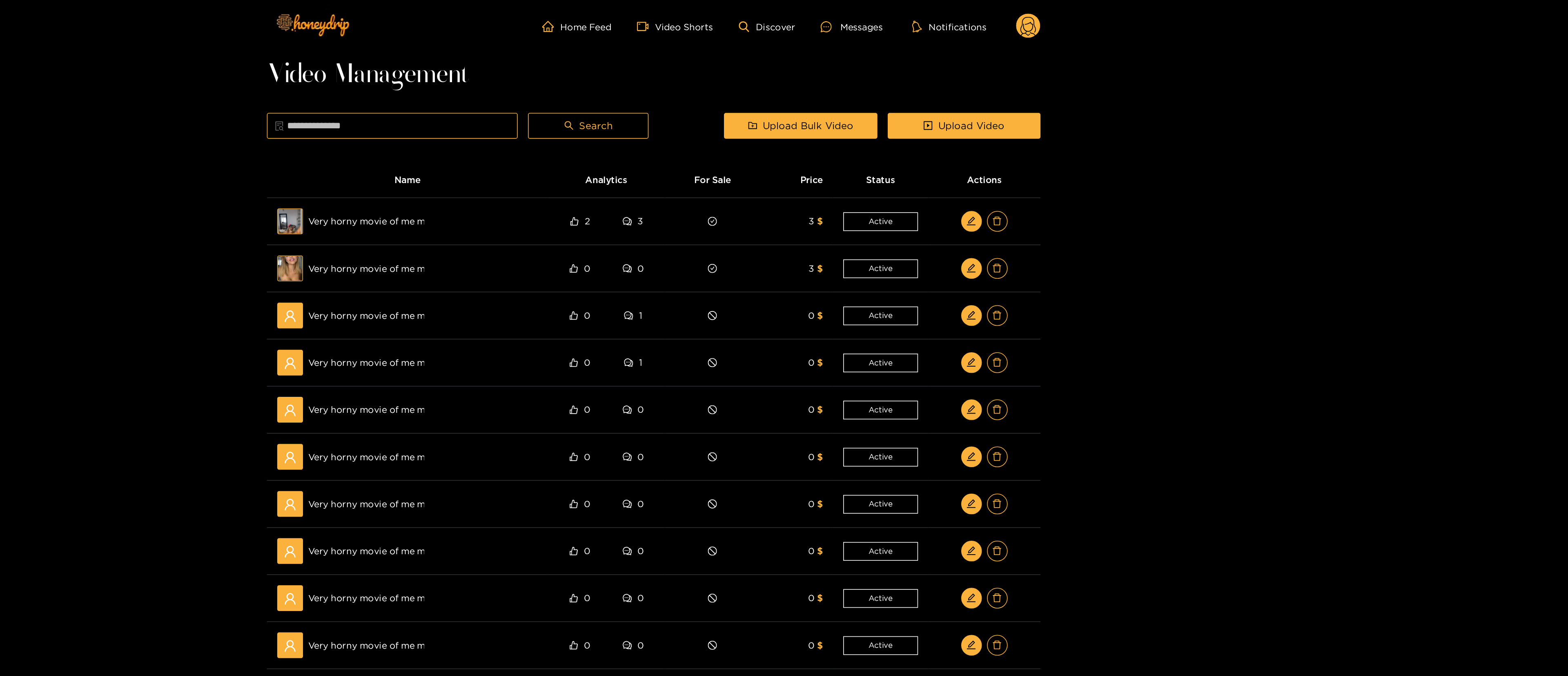
click at [782, 21] on icon at bounding box center [1021, 17] width 10 height 14
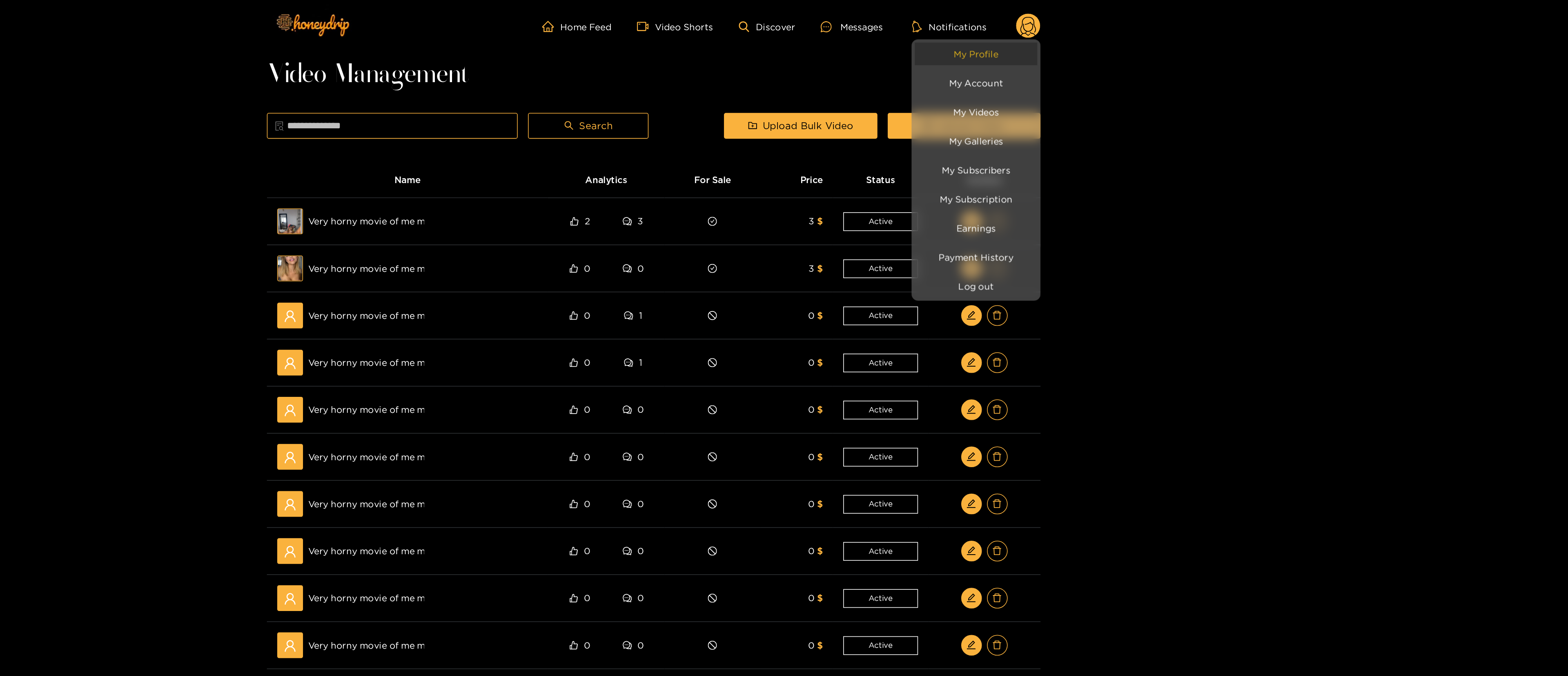
click at [782, 32] on link "My Profile" at bounding box center [988, 33] width 77 height 14
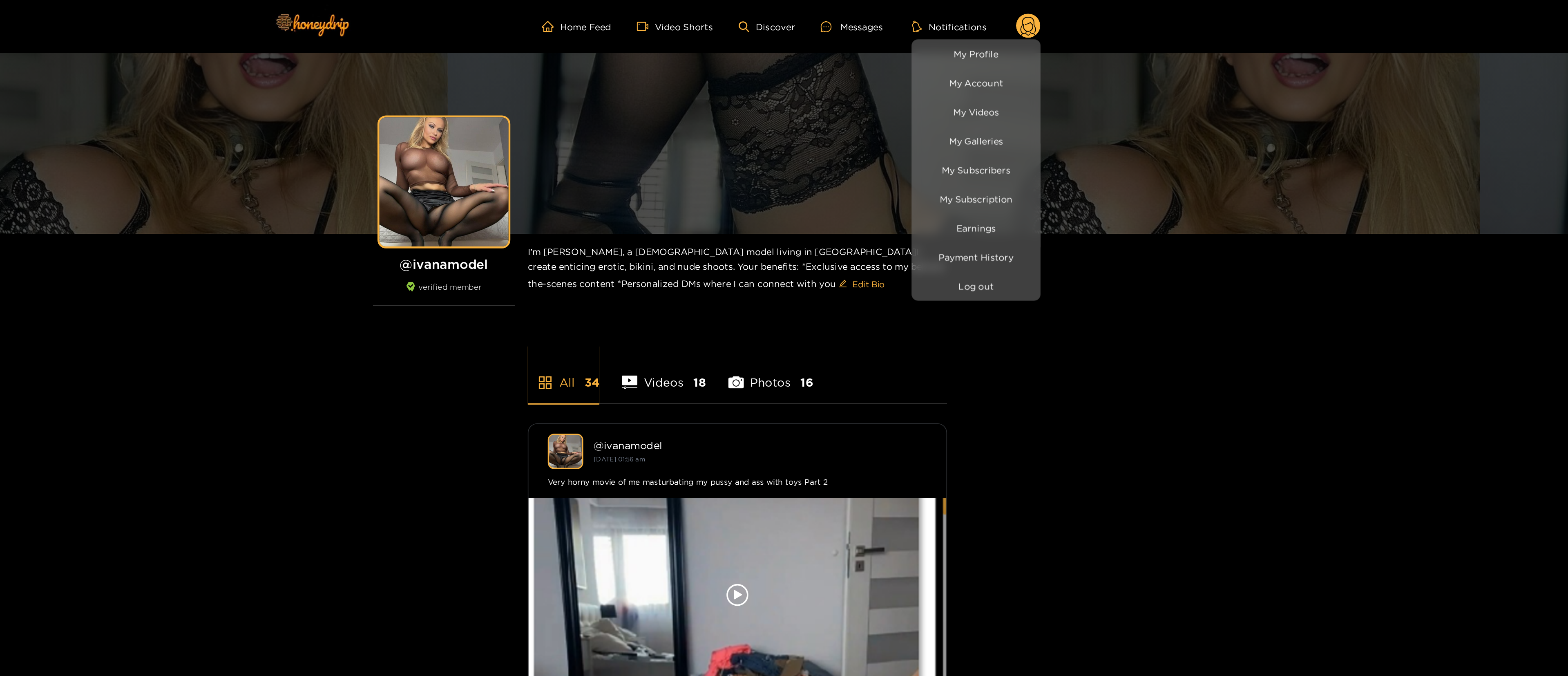
click at [782, 227] on div at bounding box center [784, 338] width 1568 height 676
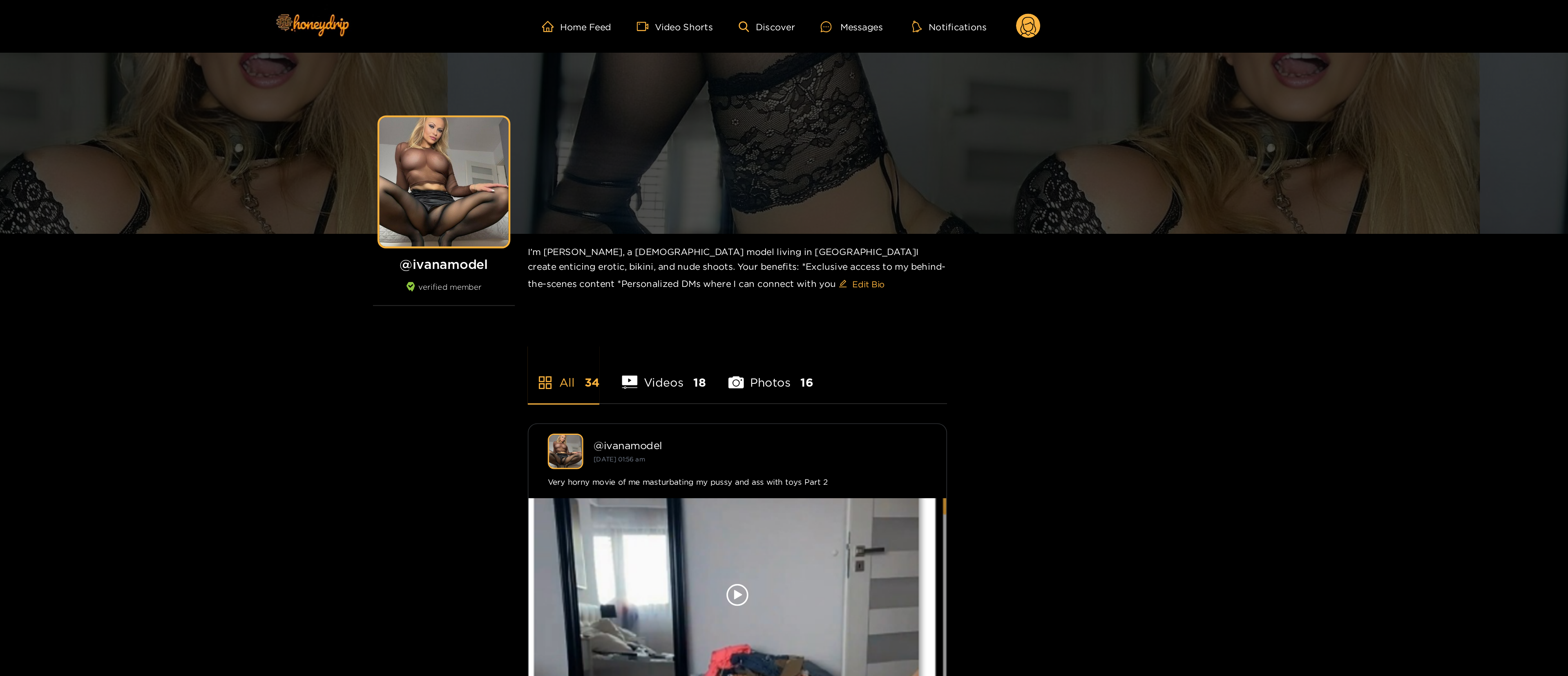
click at [782, 15] on circle at bounding box center [1021, 16] width 15 height 15
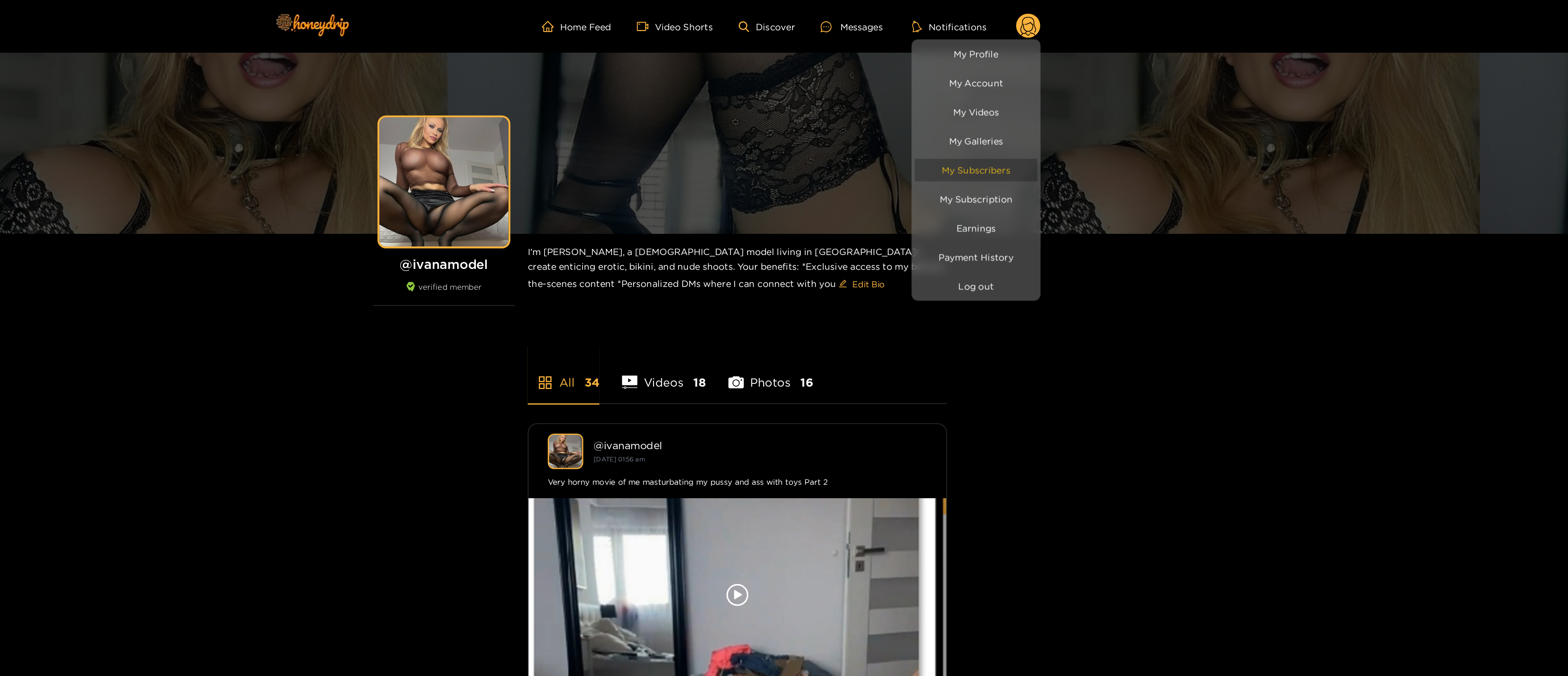
click at [782, 110] on link "My Subscribers" at bounding box center [988, 107] width 77 height 14
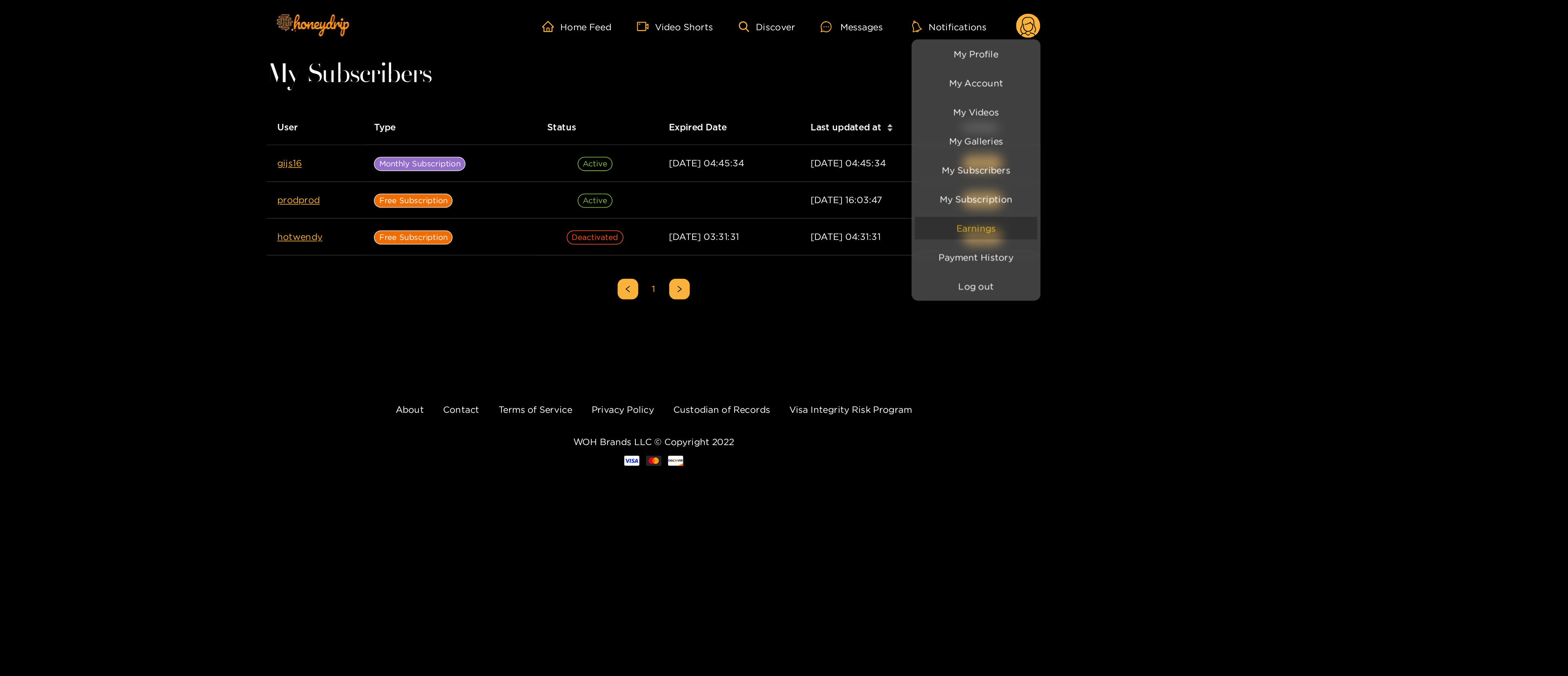
click at [782, 145] on link "Earnings" at bounding box center [988, 144] width 77 height 14
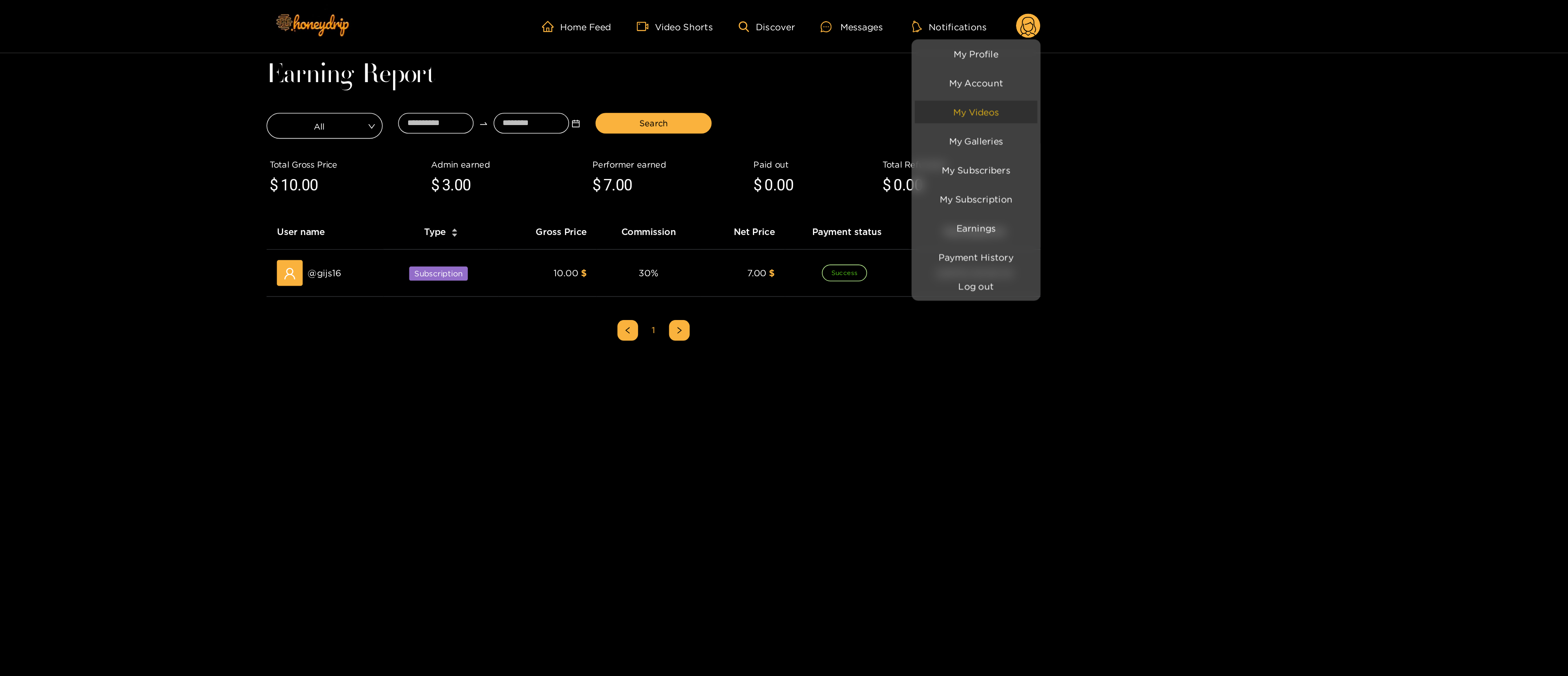
click at [782, 74] on link "My Videos" at bounding box center [988, 71] width 77 height 14
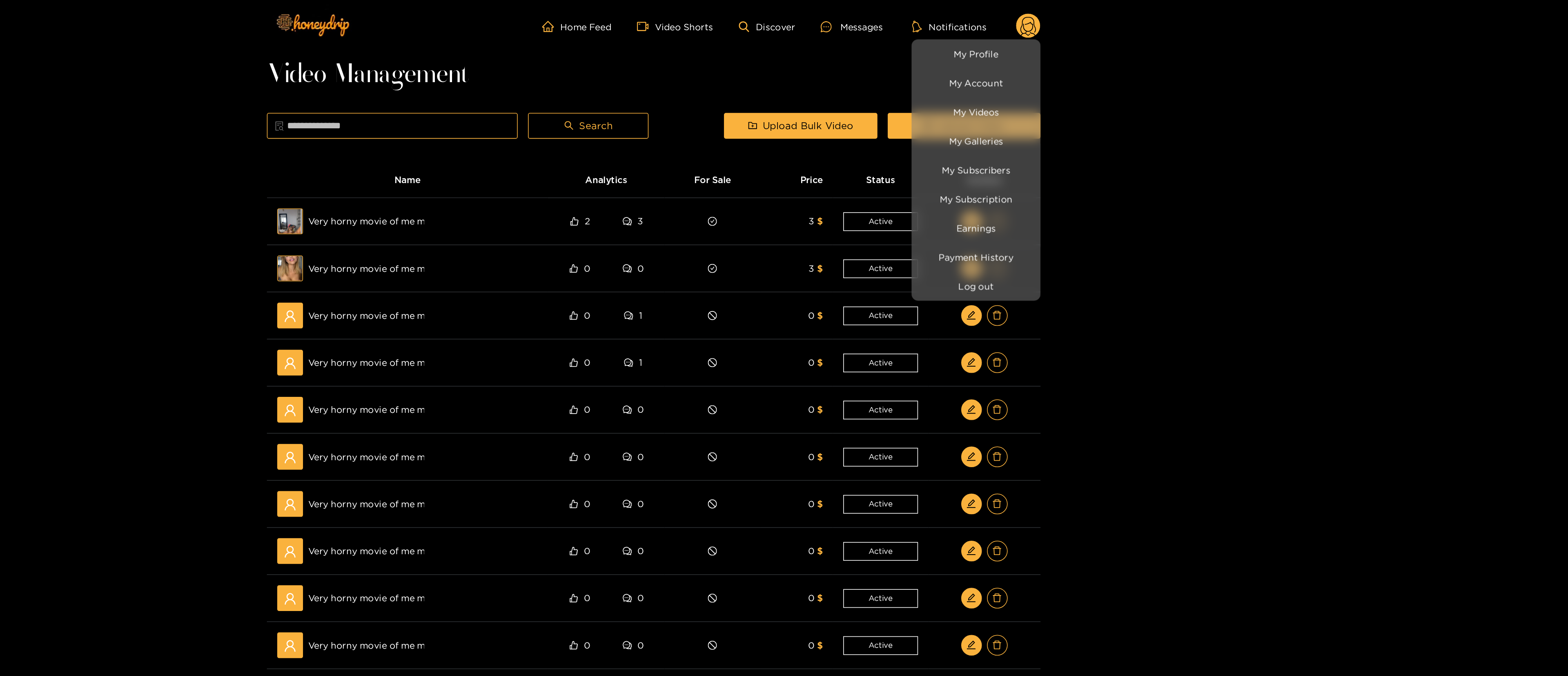
click at [782, 166] on div at bounding box center [784, 338] width 1568 height 676
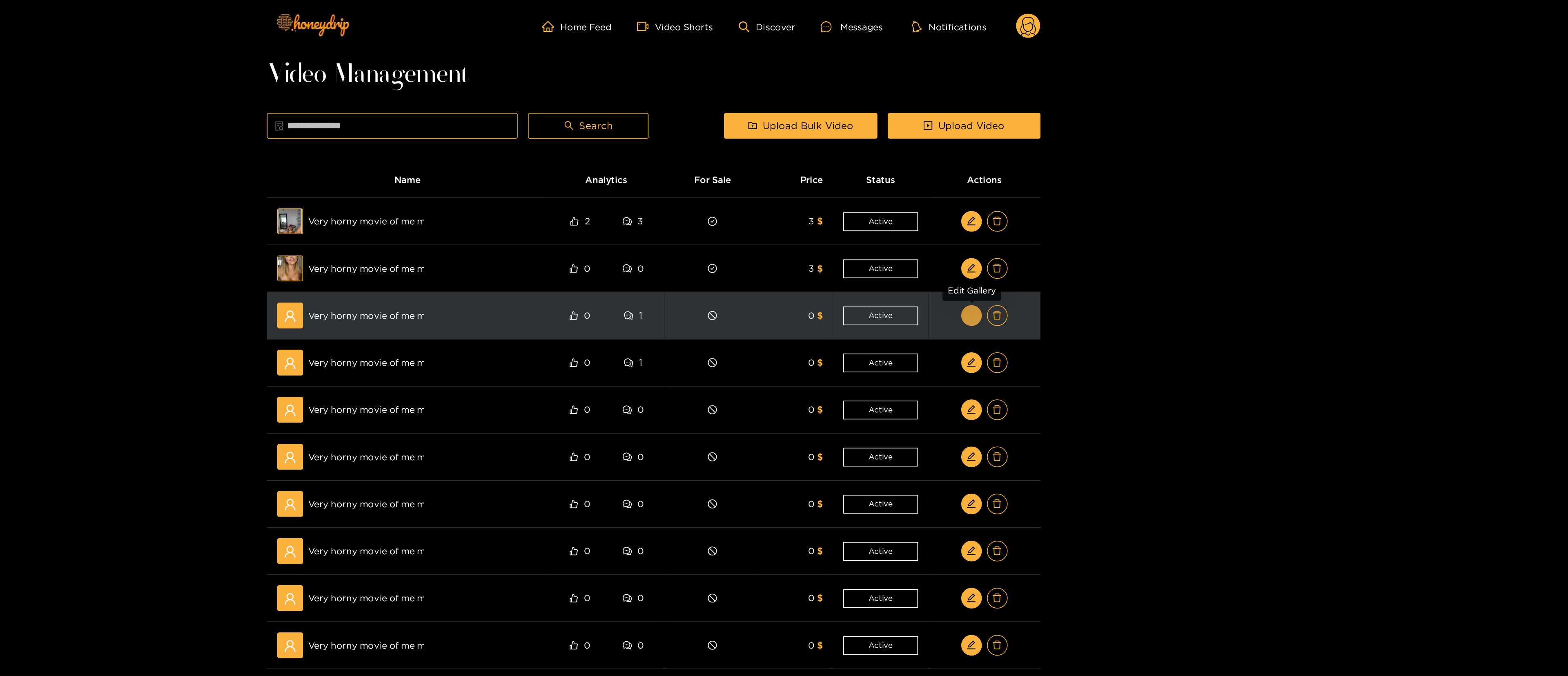
click at [782, 201] on button "button" at bounding box center [985, 199] width 13 height 13
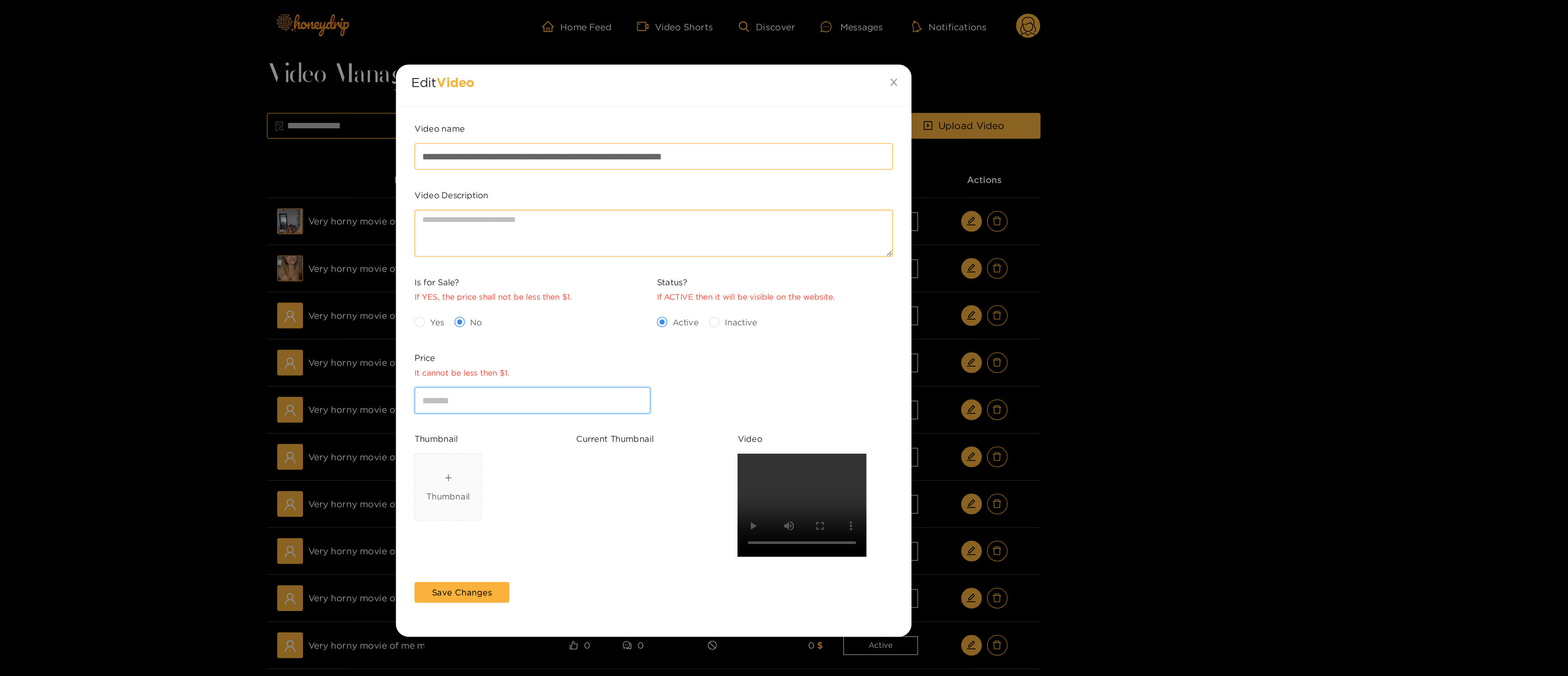
drag, startPoint x: 705, startPoint y: 261, endPoint x: 564, endPoint y: 250, distance: 141.4
click at [564, 250] on div "**********" at bounding box center [784, 338] width 1568 height 676
drag, startPoint x: 676, startPoint y: 253, endPoint x: 582, endPoint y: 254, distance: 94.0
click at [582, 254] on div "**********" at bounding box center [784, 338] width 1568 height 676
type input "*"
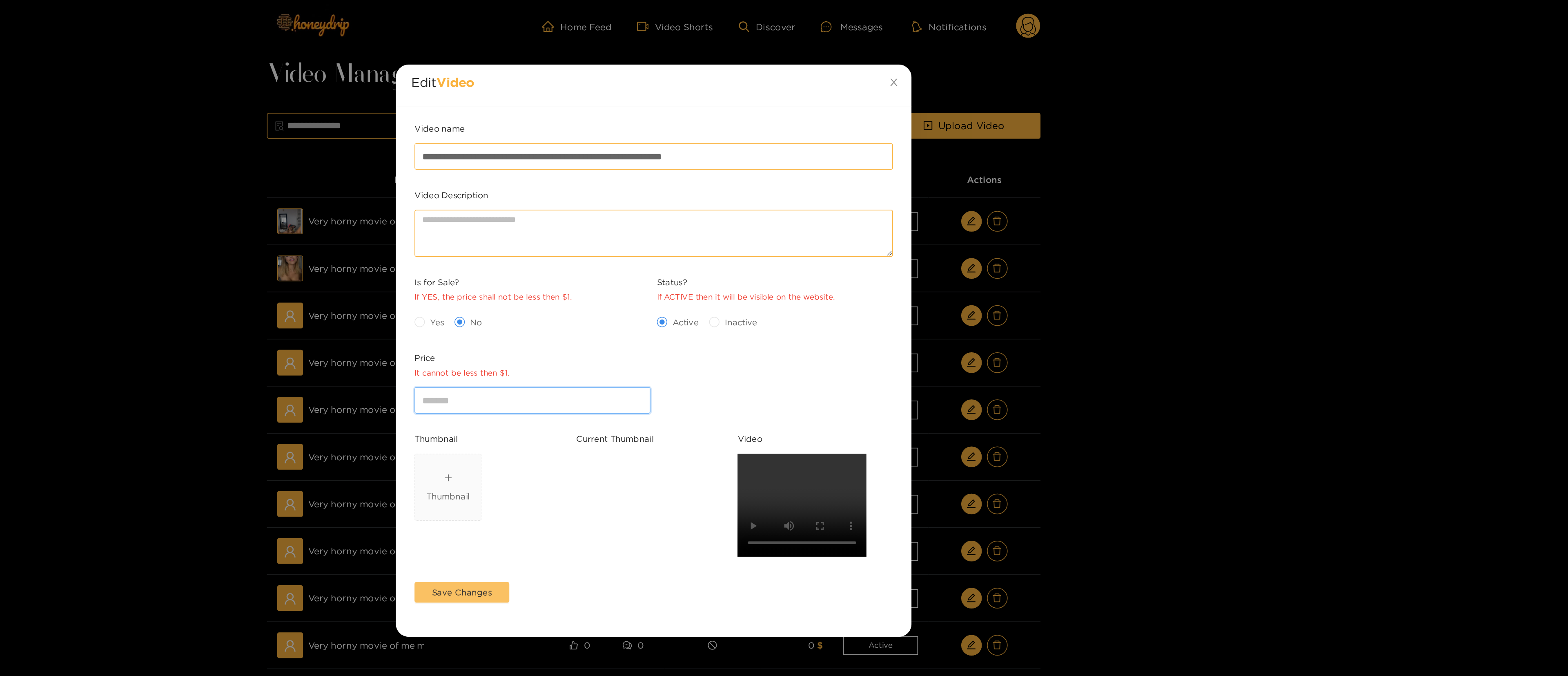
type input "**"
click at [675, 337] on span "Save Changes" at bounding box center [662, 375] width 38 height 8
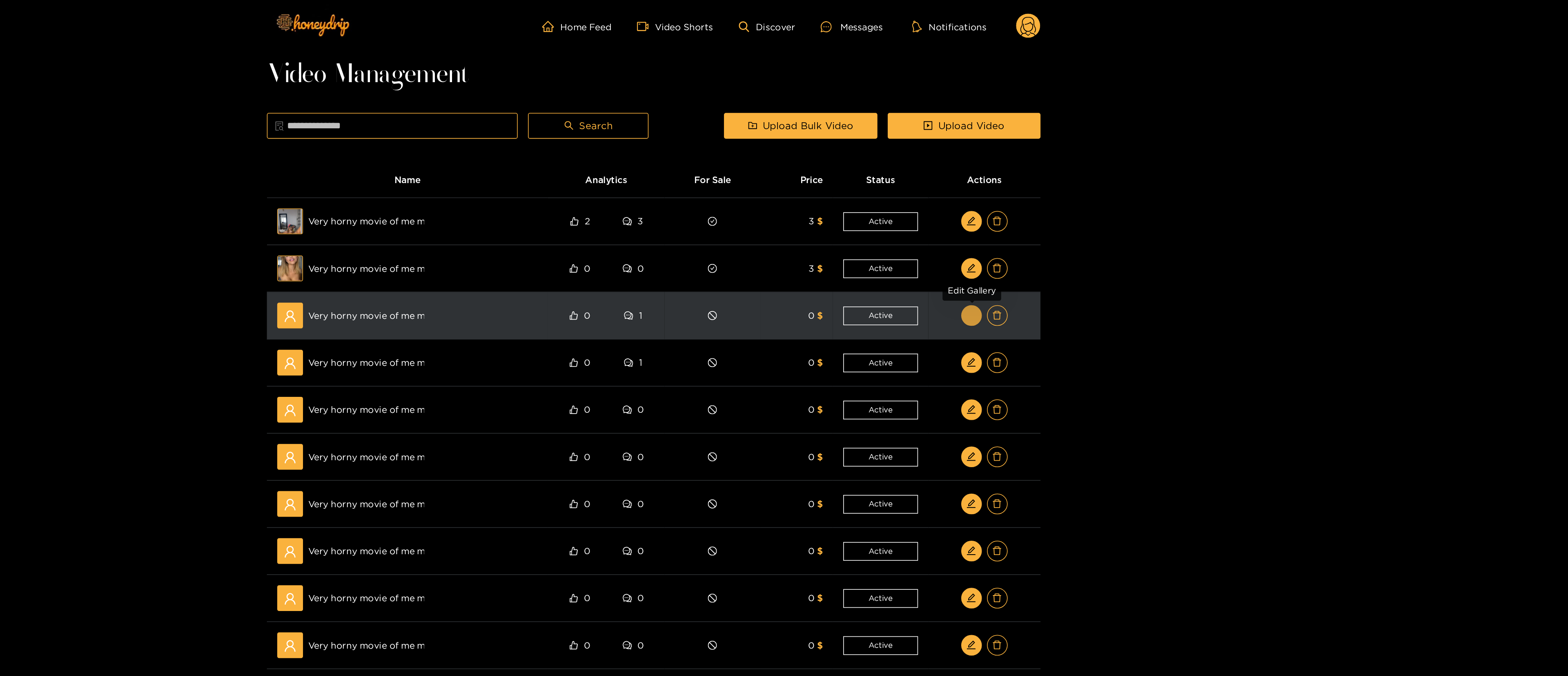
click at [782, 202] on button "button" at bounding box center [985, 199] width 13 height 13
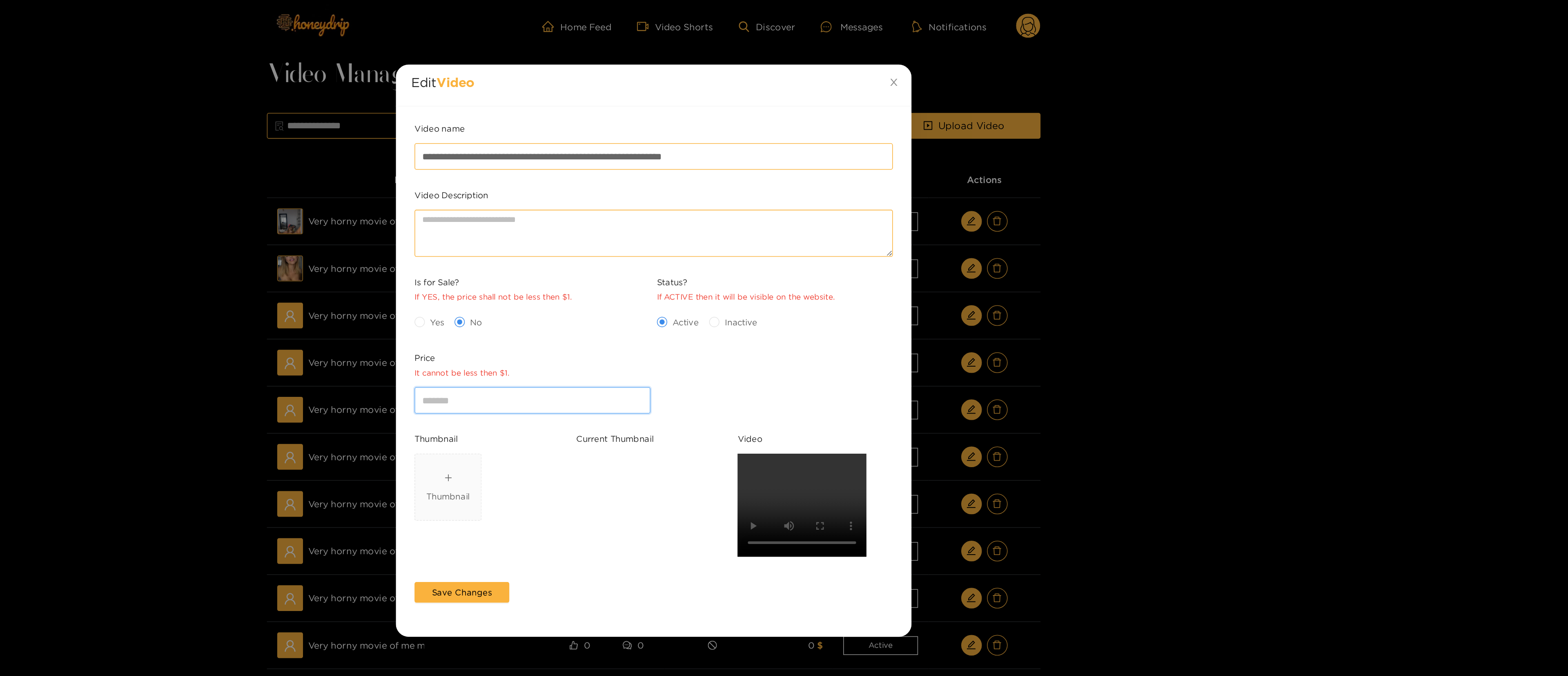
drag, startPoint x: 683, startPoint y: 258, endPoint x: 586, endPoint y: 260, distance: 97.0
click at [586, 260] on div "**********" at bounding box center [784, 338] width 1568 height 676
click at [641, 202] on span "Yes" at bounding box center [646, 203] width 15 height 8
drag, startPoint x: 668, startPoint y: 252, endPoint x: 585, endPoint y: 256, distance: 83.1
click at [585, 256] on div "**********" at bounding box center [784, 338] width 1568 height 676
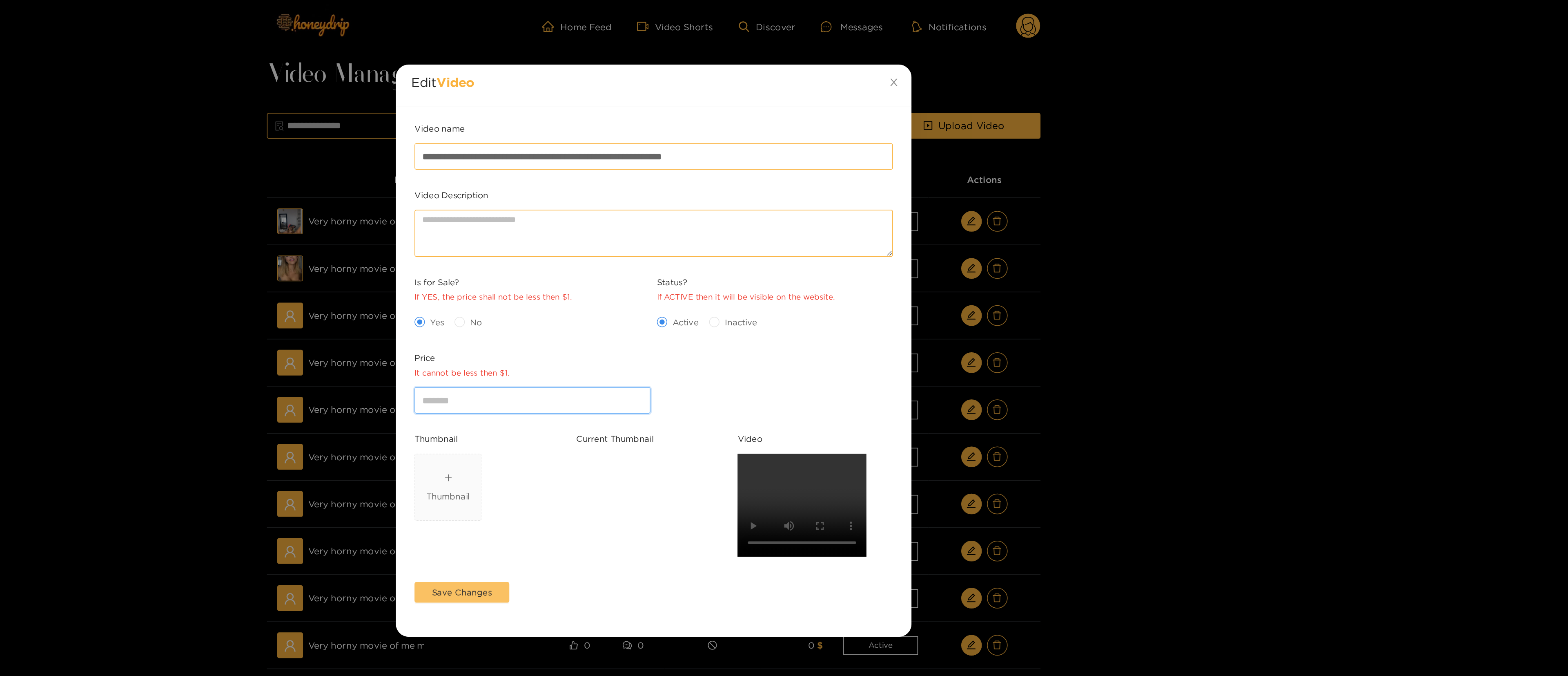
type input "**"
click at [679, 337] on span "Save Changes" at bounding box center [662, 375] width 38 height 8
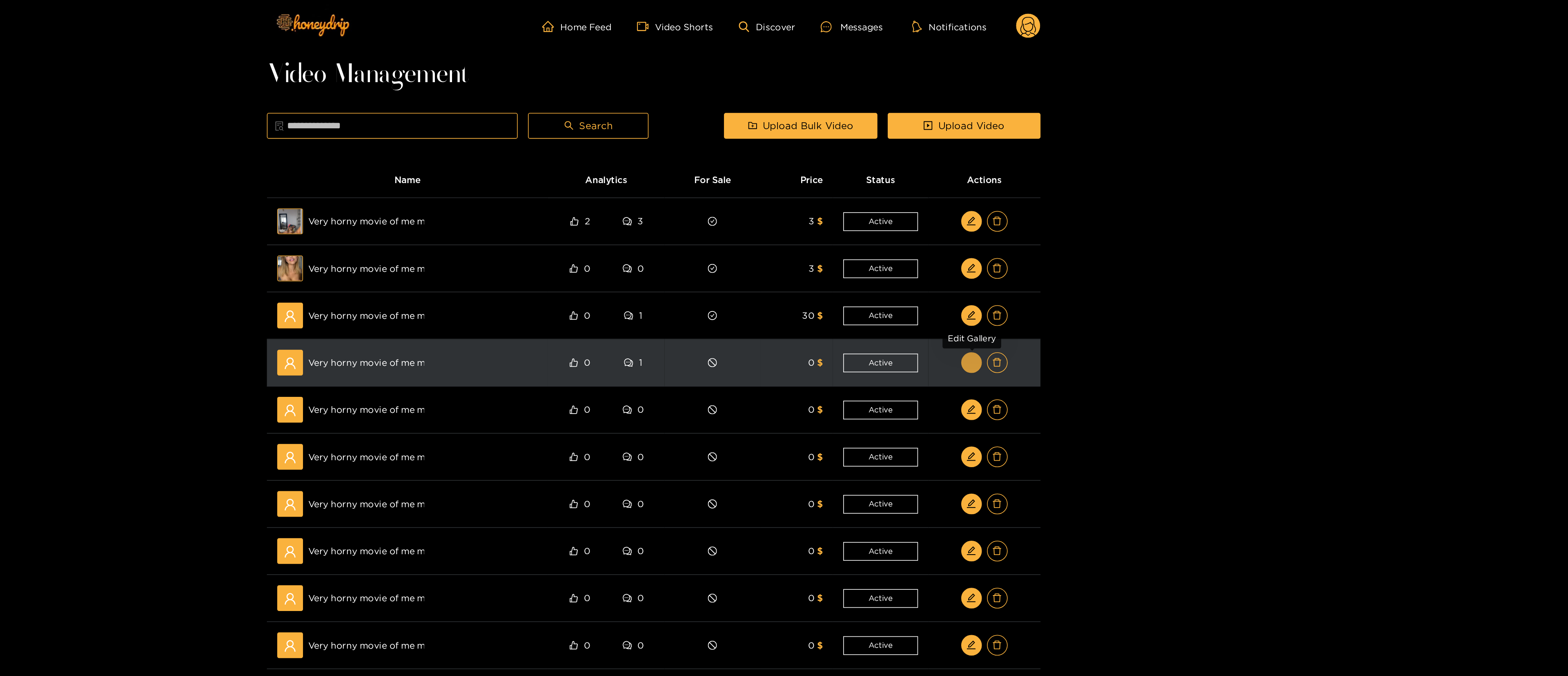
click at [782, 230] on icon "edit" at bounding box center [985, 230] width 6 height 6
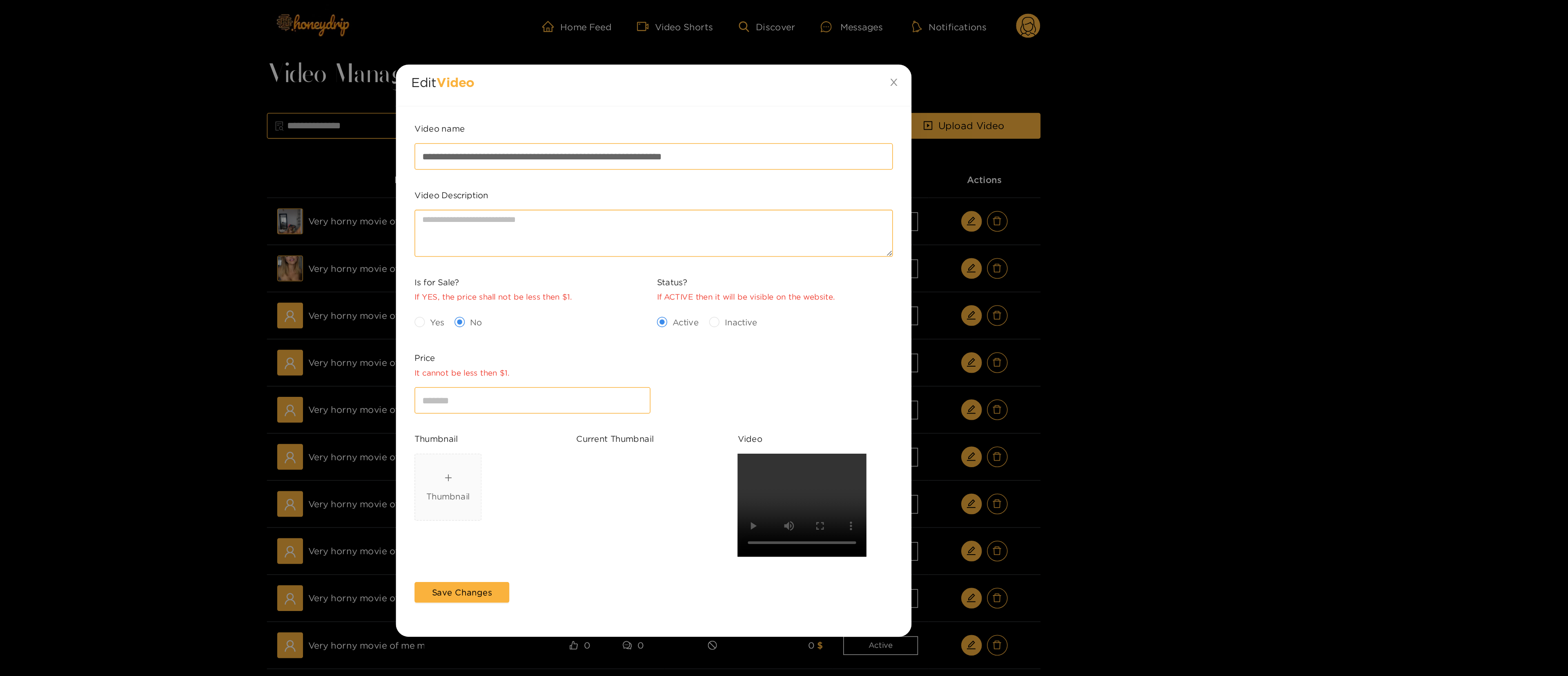
click at [645, 208] on span "Yes" at bounding box center [646, 203] width 15 height 8
click at [659, 259] on input "*" at bounding box center [707, 253] width 150 height 16
type input "**"
click at [670, 337] on button "Save Changes" at bounding box center [662, 375] width 60 height 13
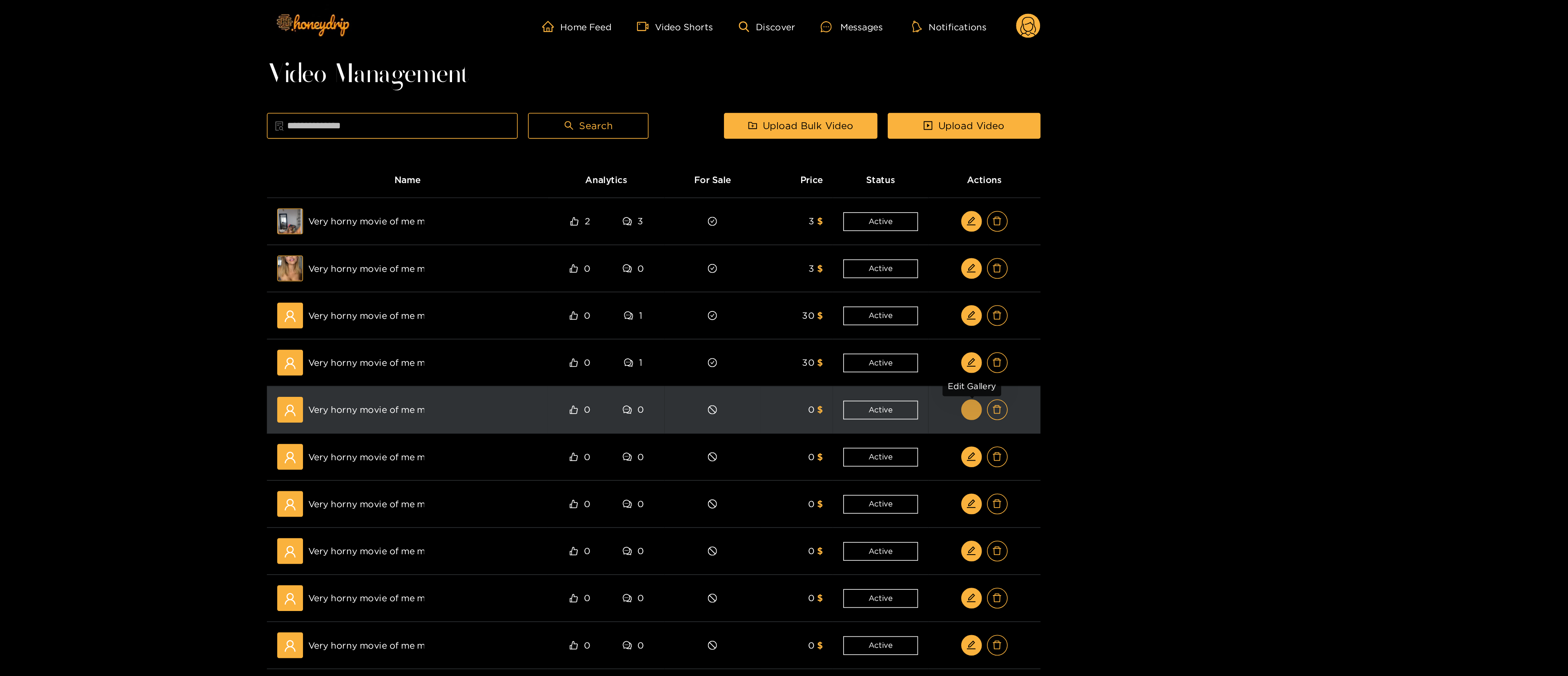
click at [782, 261] on icon "edit" at bounding box center [985, 259] width 6 height 6
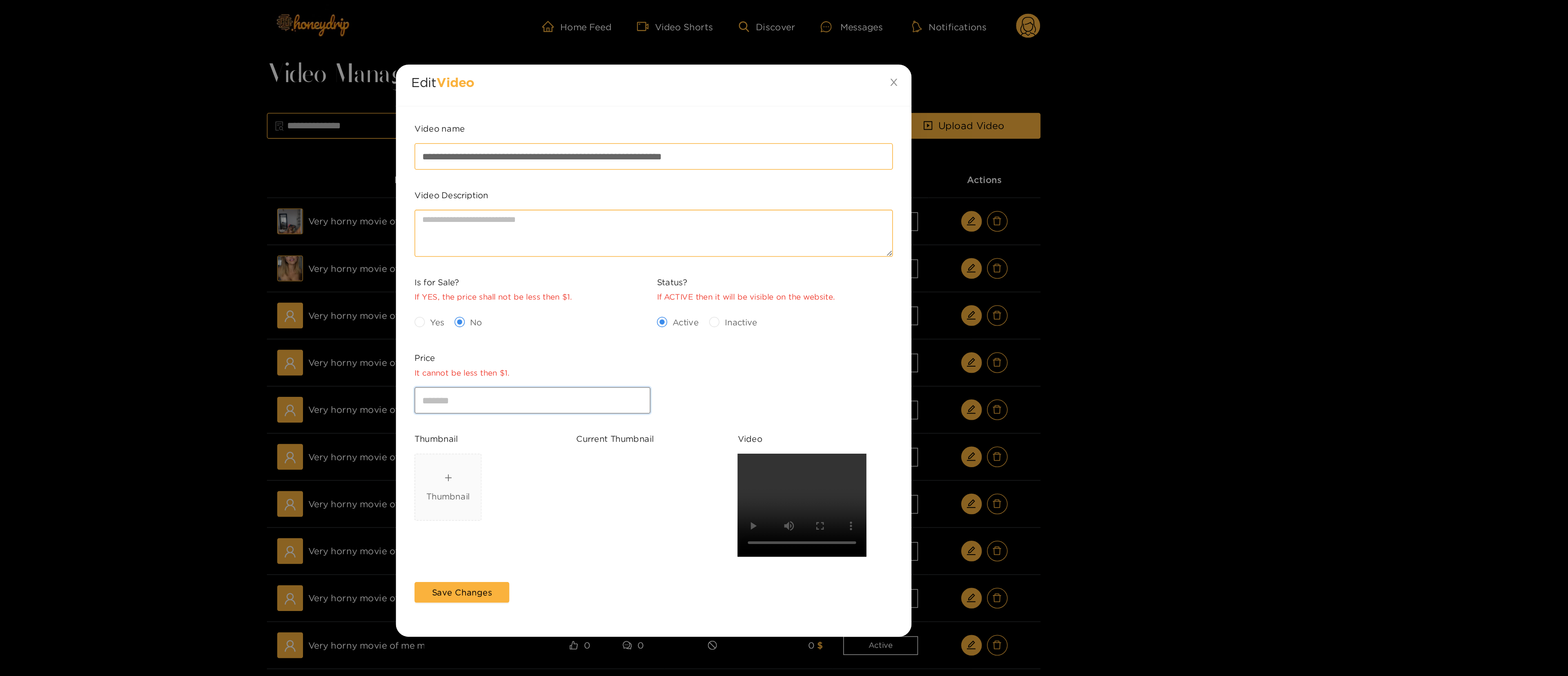
click at [679, 255] on input "*" at bounding box center [707, 253] width 150 height 16
type input "**"
click at [645, 206] on span "Yes" at bounding box center [646, 203] width 15 height 8
click at [679, 337] on span "Save Changes" at bounding box center [662, 375] width 38 height 8
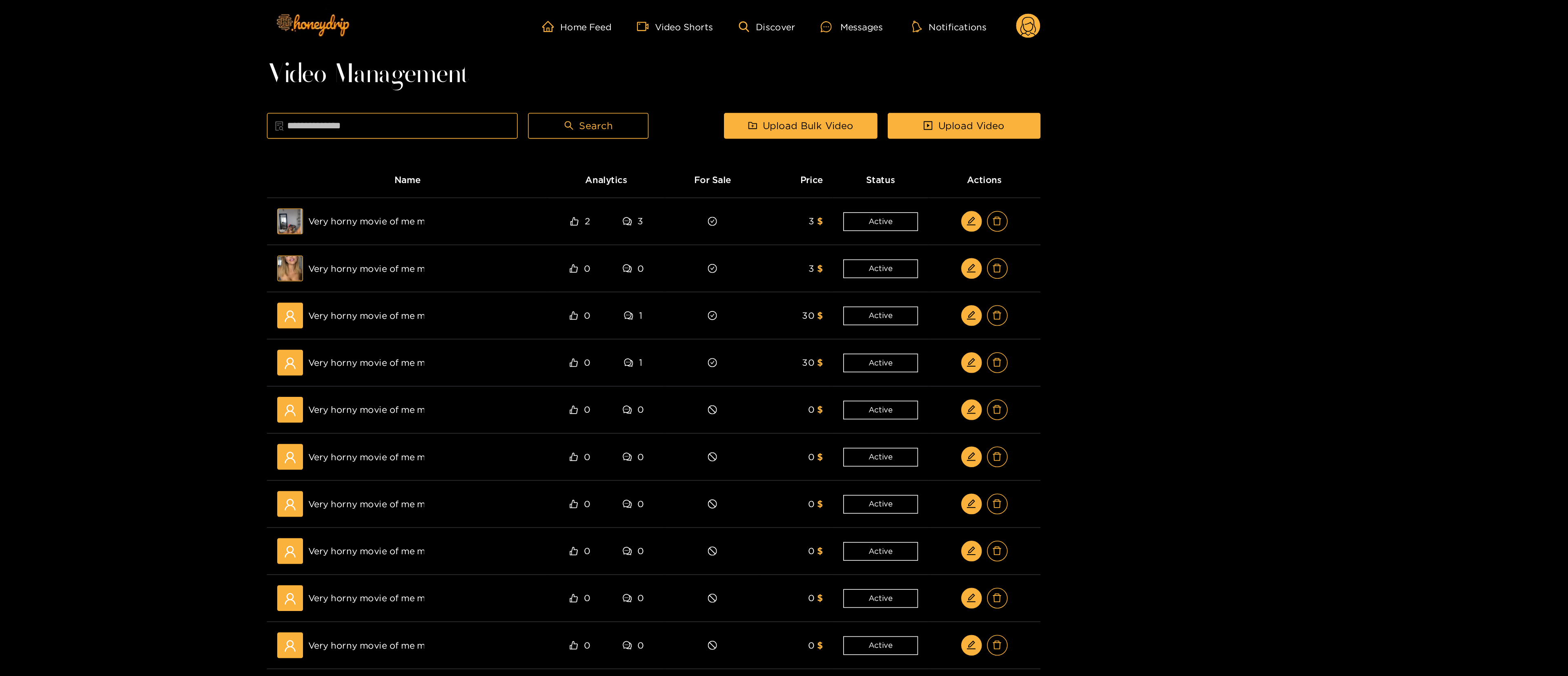
click at [782, 248] on div "Home Feed Video Shorts Discover Messages Notifications 0 Video Management Searc…" at bounding box center [784, 290] width 1568 height 582
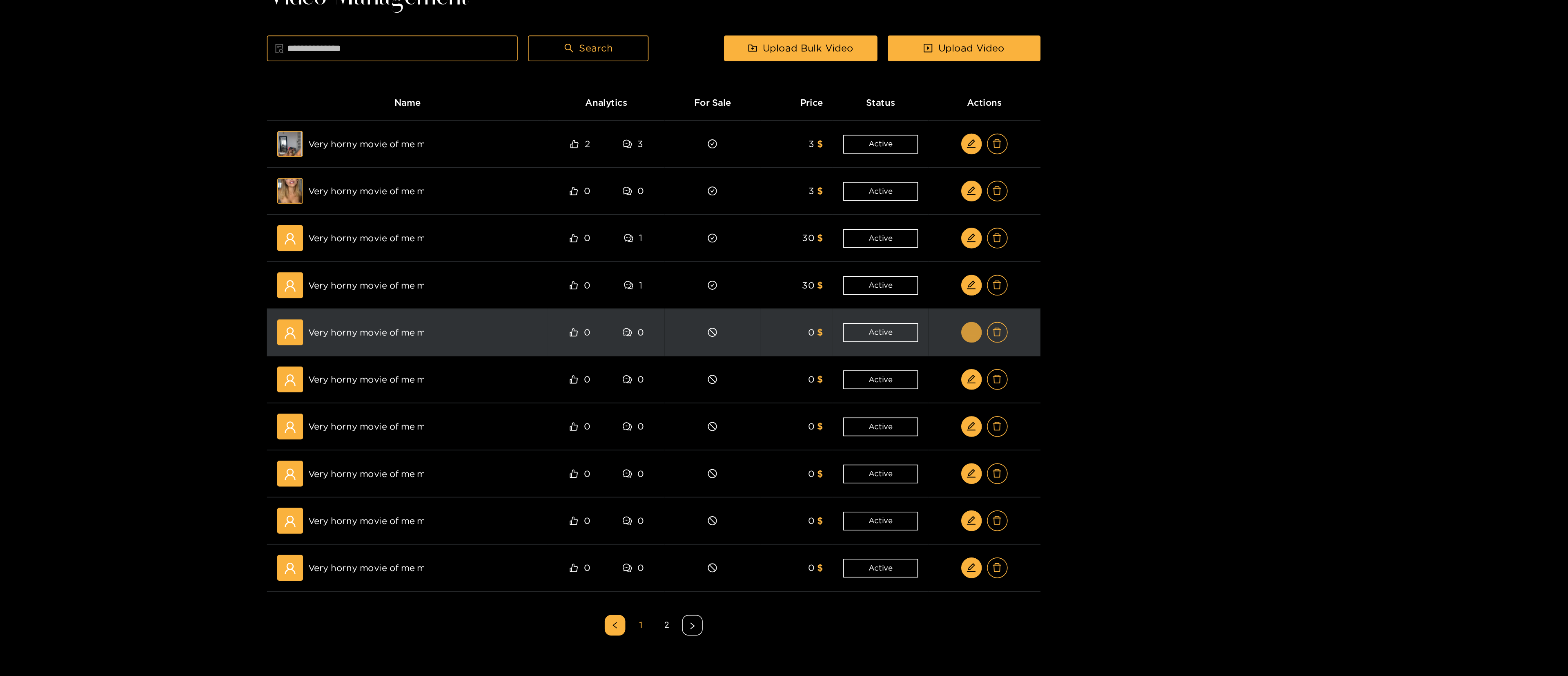
click at [782, 262] on icon "edit" at bounding box center [985, 259] width 6 height 6
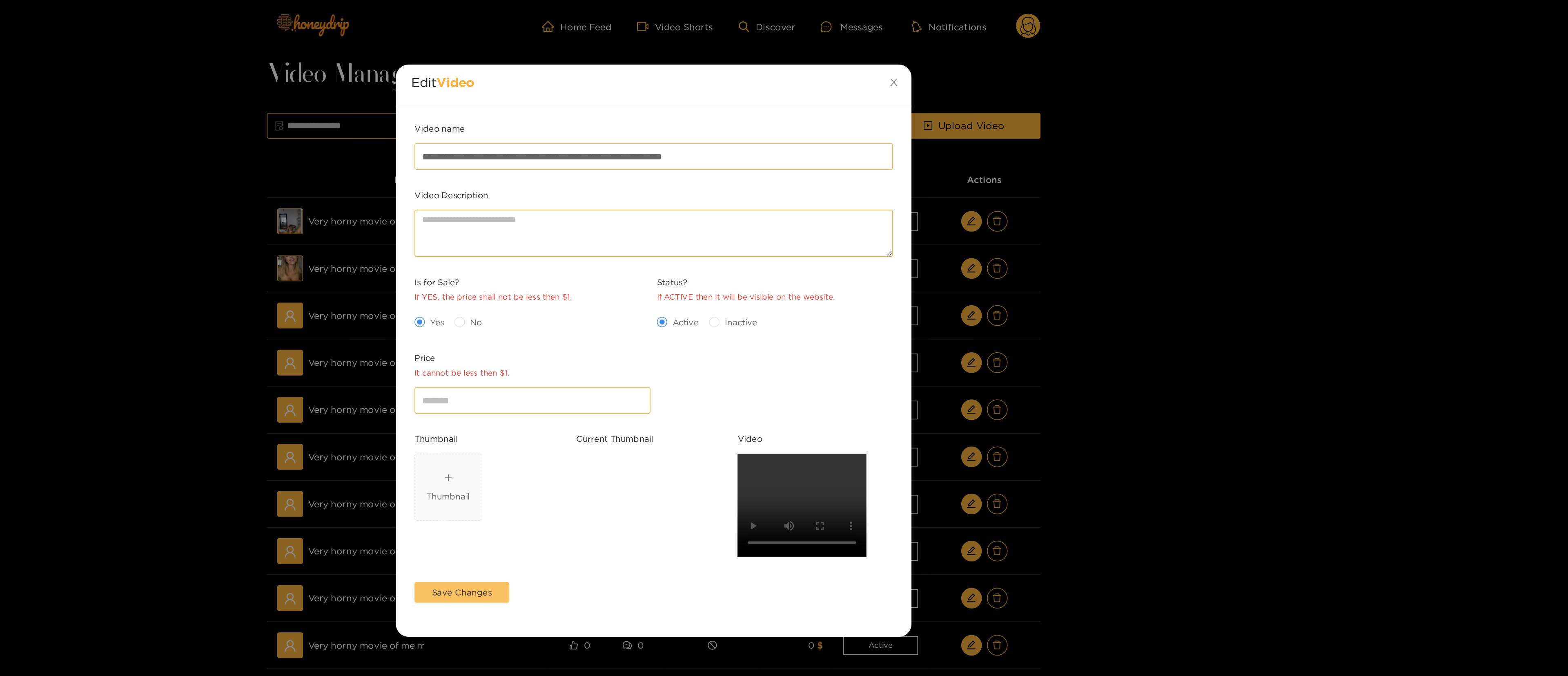
click at [671, 337] on span "Save Changes" at bounding box center [662, 375] width 38 height 8
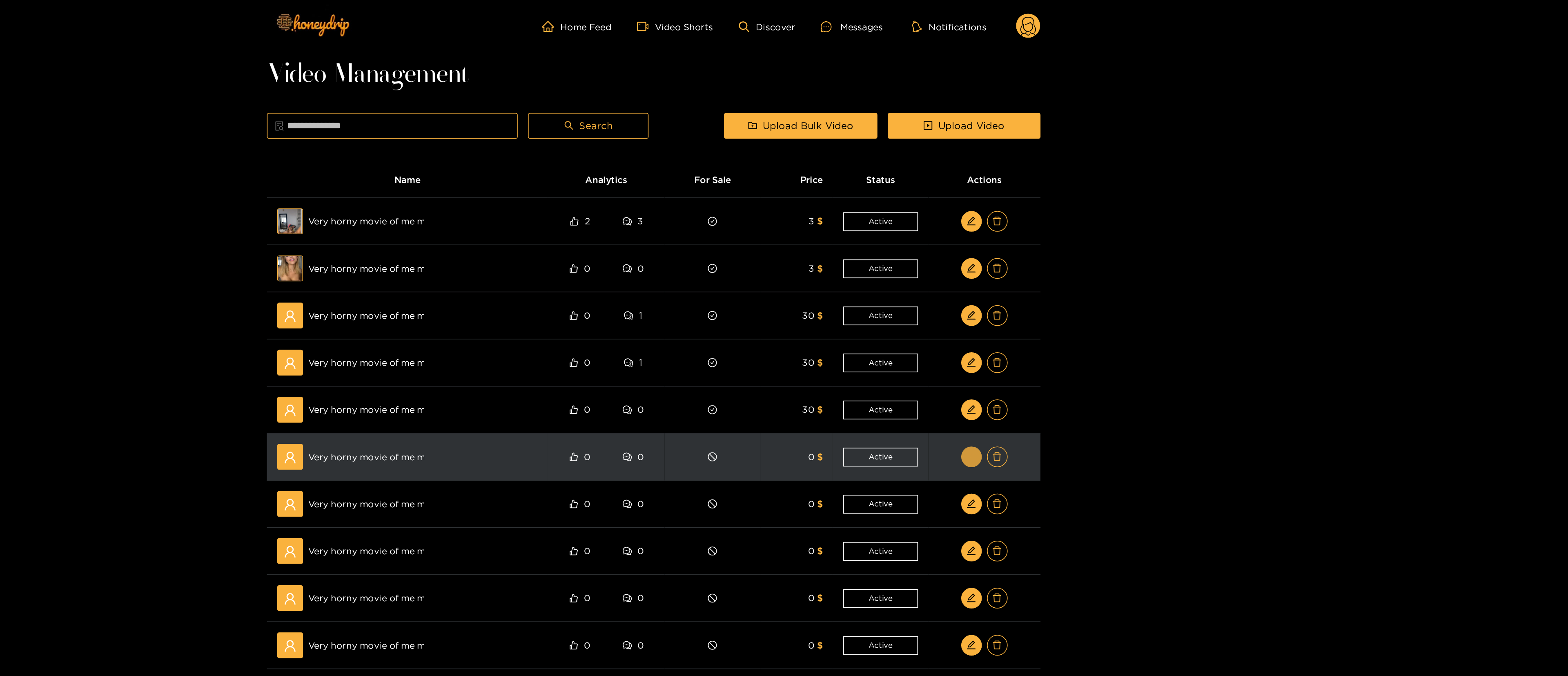
click at [782, 290] on button "button" at bounding box center [985, 289] width 13 height 13
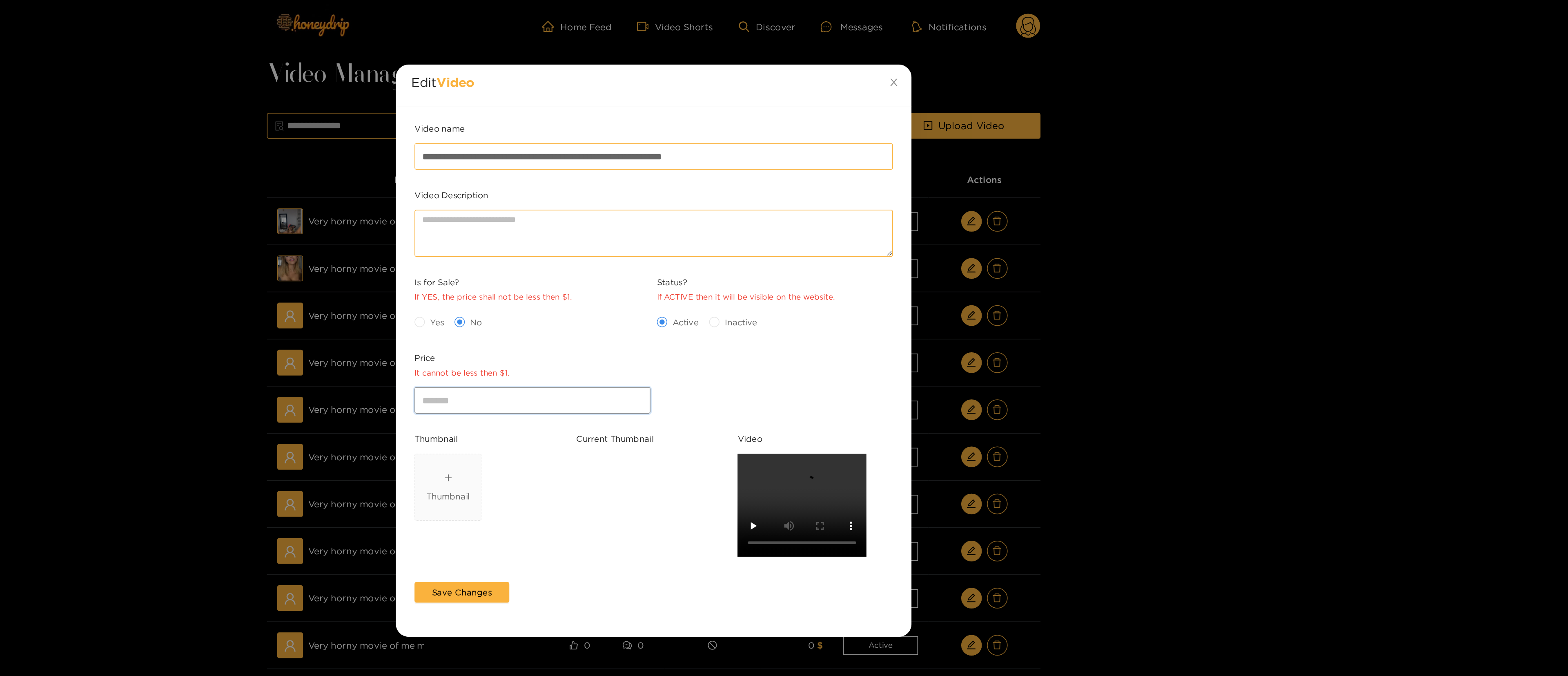
click at [656, 261] on input "*" at bounding box center [707, 253] width 150 height 16
type input "**"
click at [646, 207] on span "Yes" at bounding box center [646, 203] width 15 height 8
click at [672, 337] on span "Save Changes" at bounding box center [662, 375] width 38 height 8
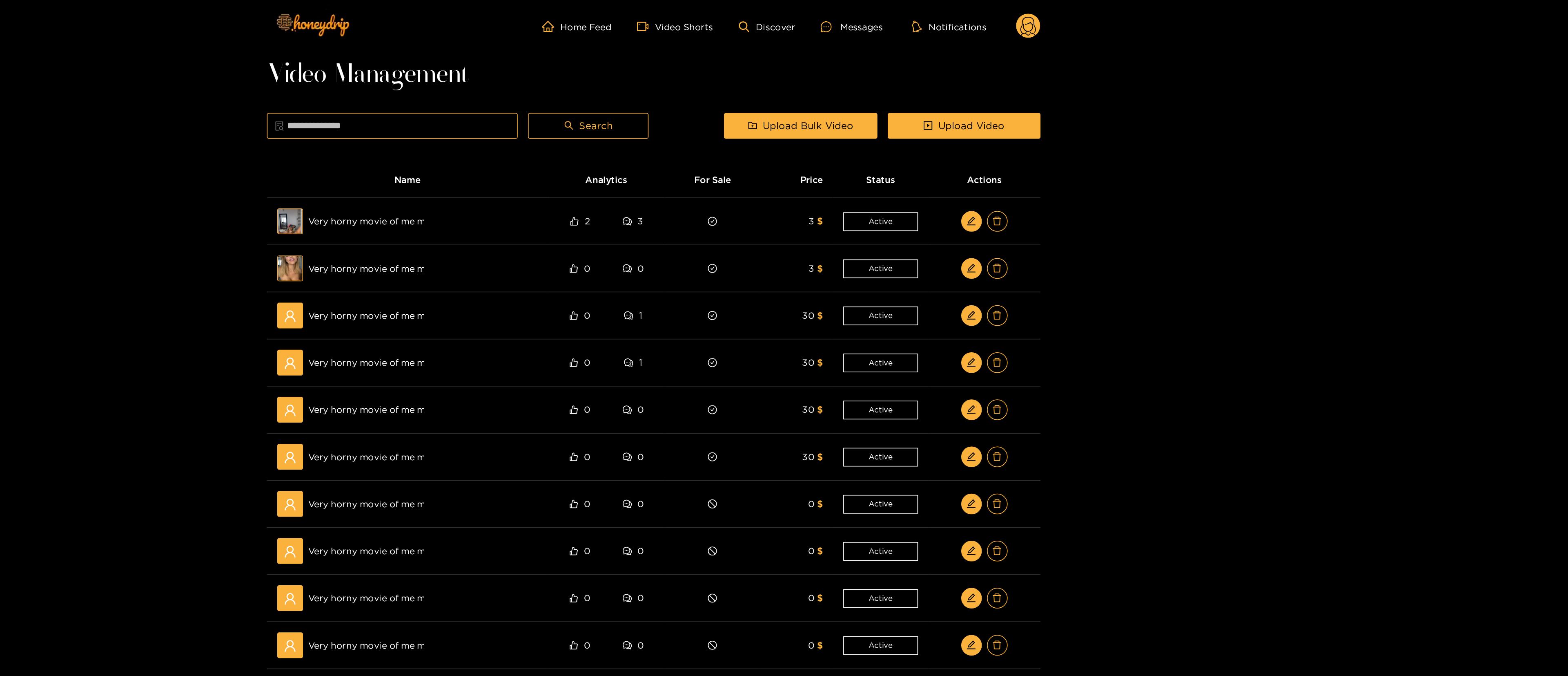
click at [782, 216] on div "Home Feed Video Shorts Discover Messages Notifications 0 Video Management Searc…" at bounding box center [784, 290] width 1568 height 582
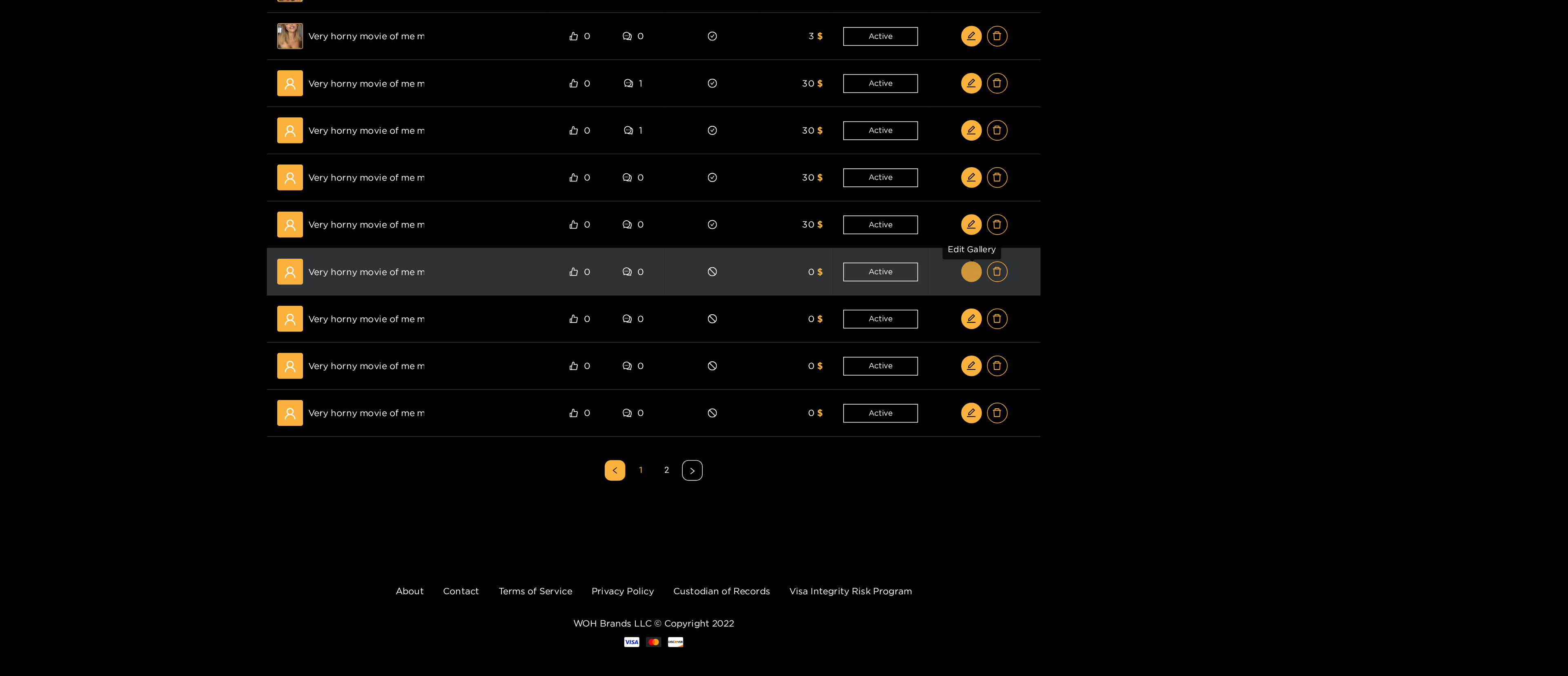
click at [782, 322] on icon "edit" at bounding box center [985, 319] width 6 height 6
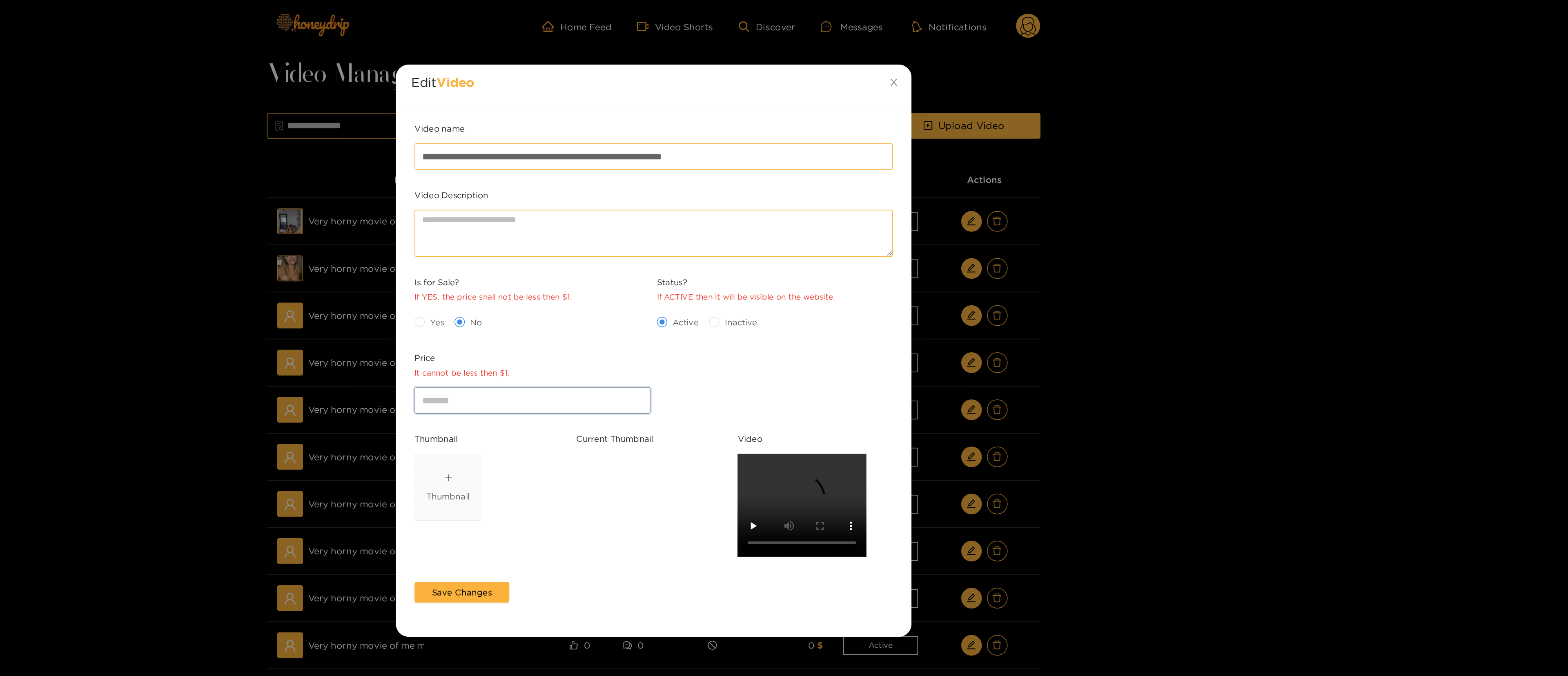
click at [683, 253] on input "*" at bounding box center [707, 253] width 150 height 16
type input "**"
click at [641, 210] on div "Yes No" at bounding box center [707, 203] width 150 height 13
click at [645, 200] on label "Yes" at bounding box center [643, 203] width 22 height 9
click at [676, 337] on span "Save Changes" at bounding box center [662, 375] width 38 height 8
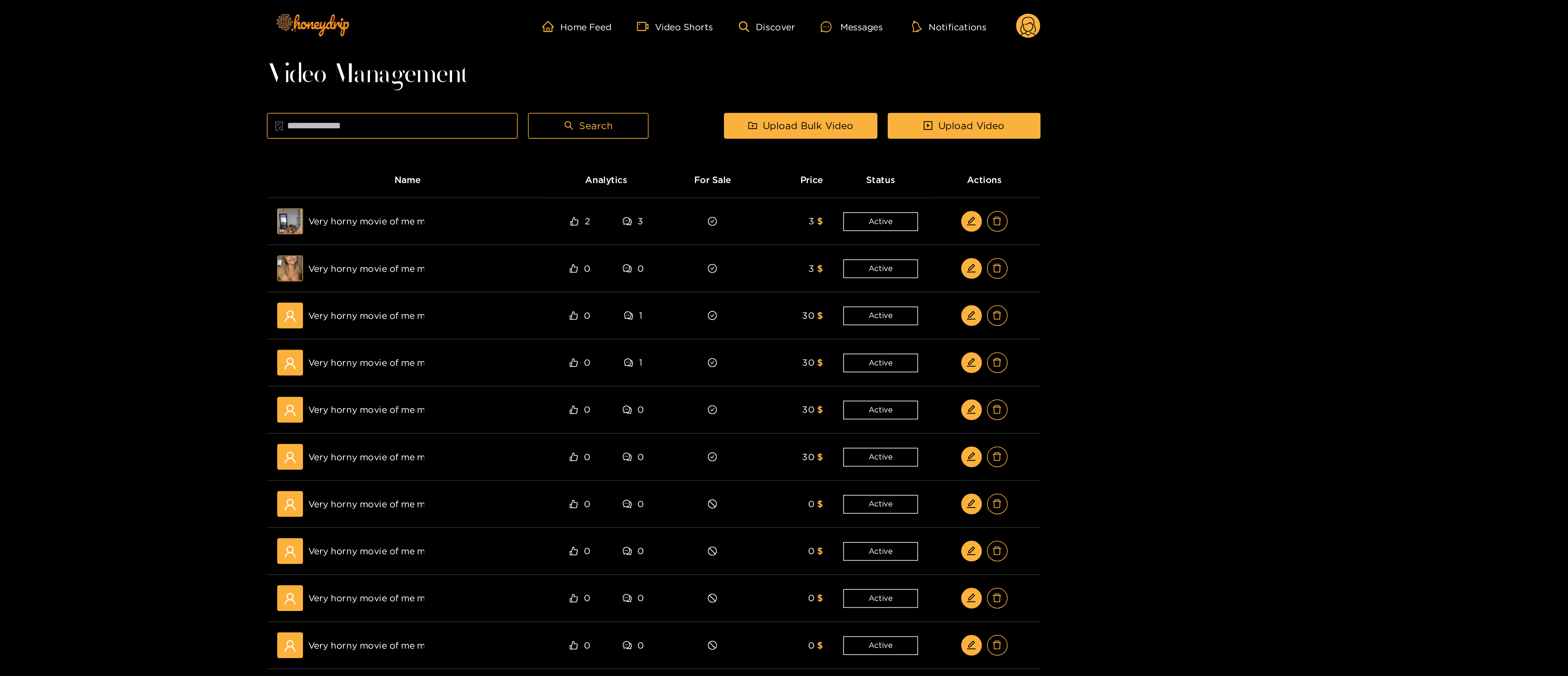
click at [782, 228] on div "Home Feed Video Shorts Discover Messages Notifications 0 Video Management Searc…" at bounding box center [784, 290] width 1568 height 582
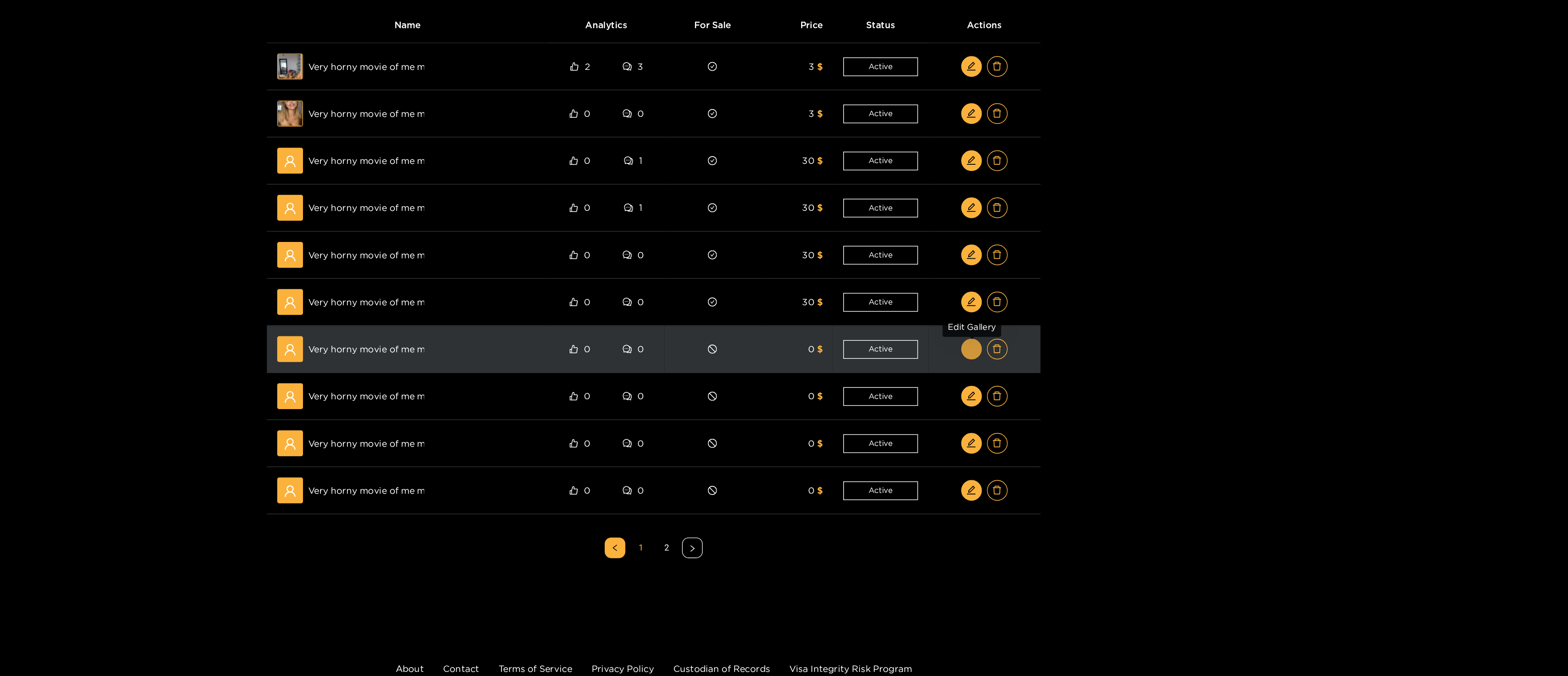
click at [782, 322] on icon "edit" at bounding box center [985, 319] width 6 height 6
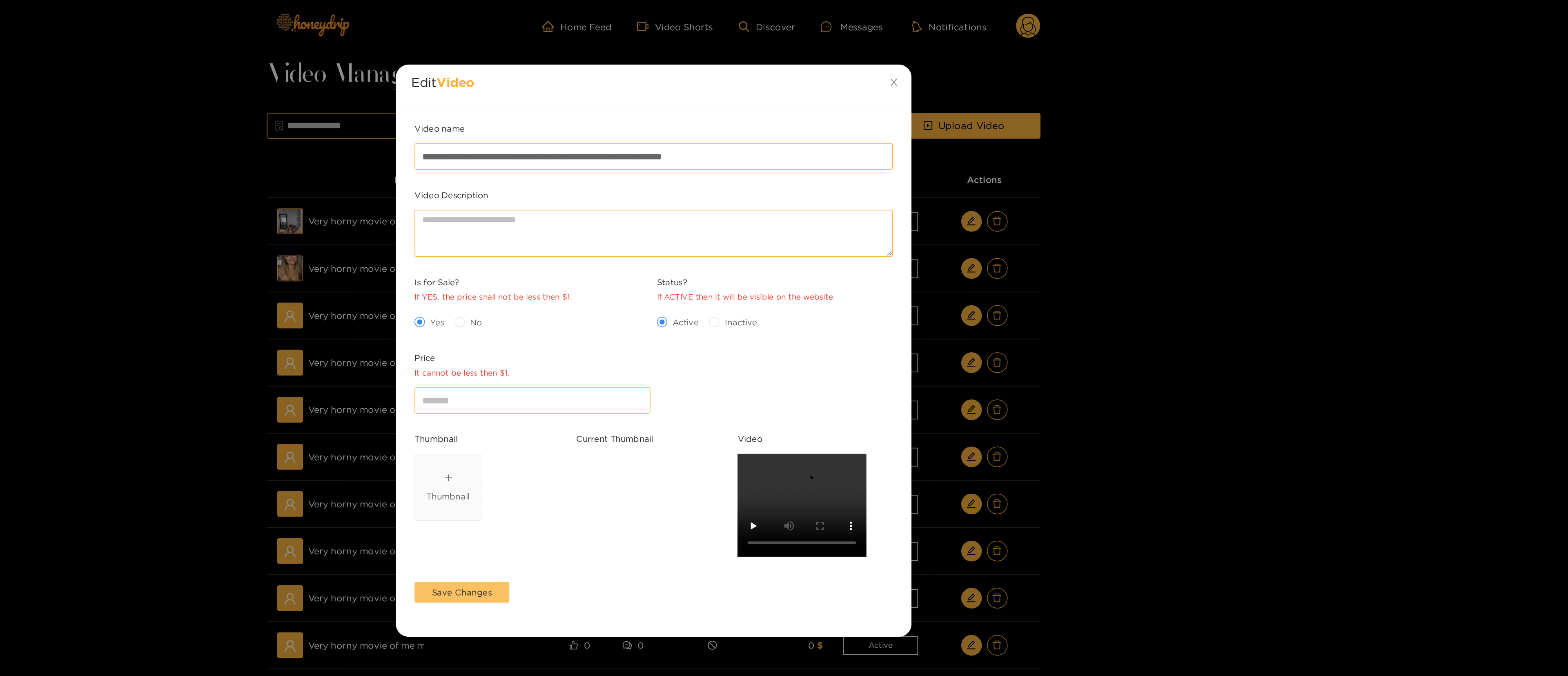
click at [662, 337] on button "Save Changes" at bounding box center [662, 375] width 60 height 13
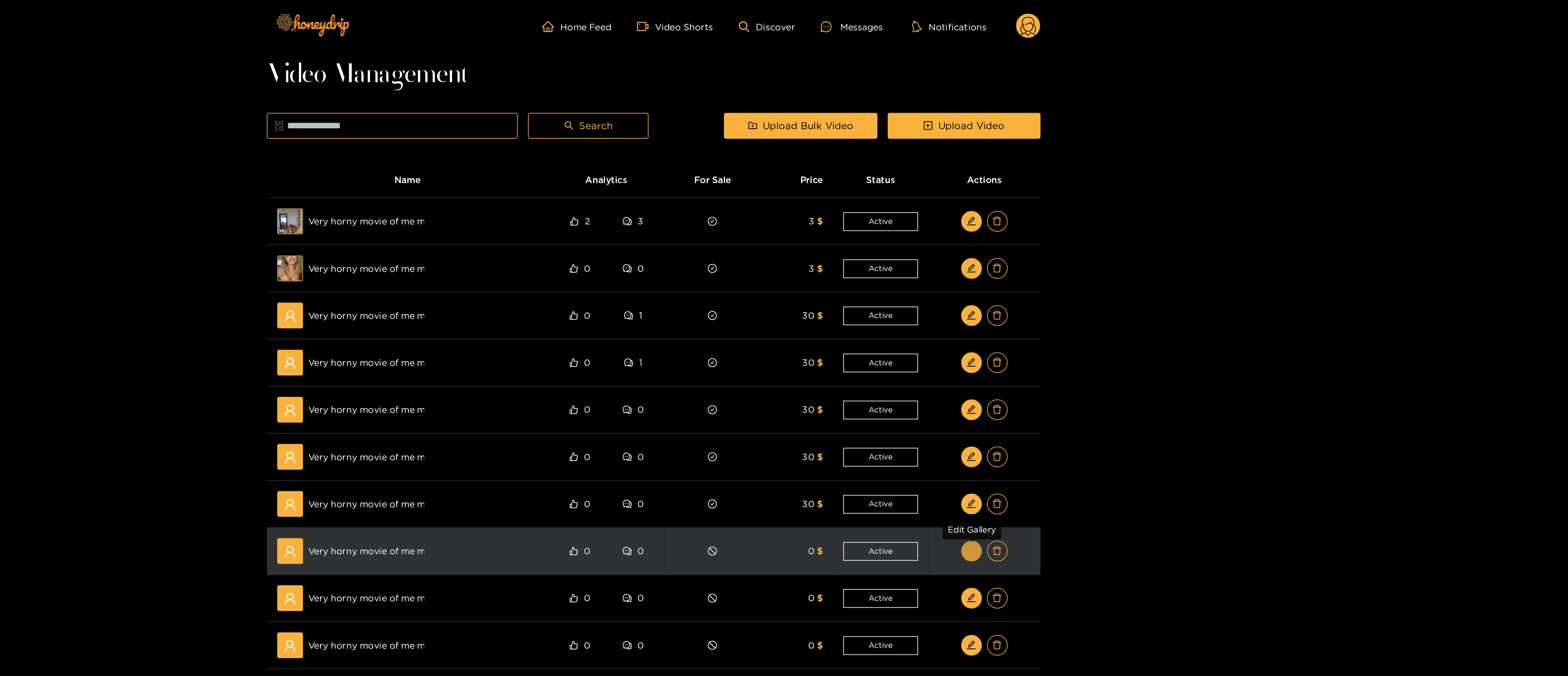
click at [782, 337] on button "button" at bounding box center [985, 348] width 13 height 13
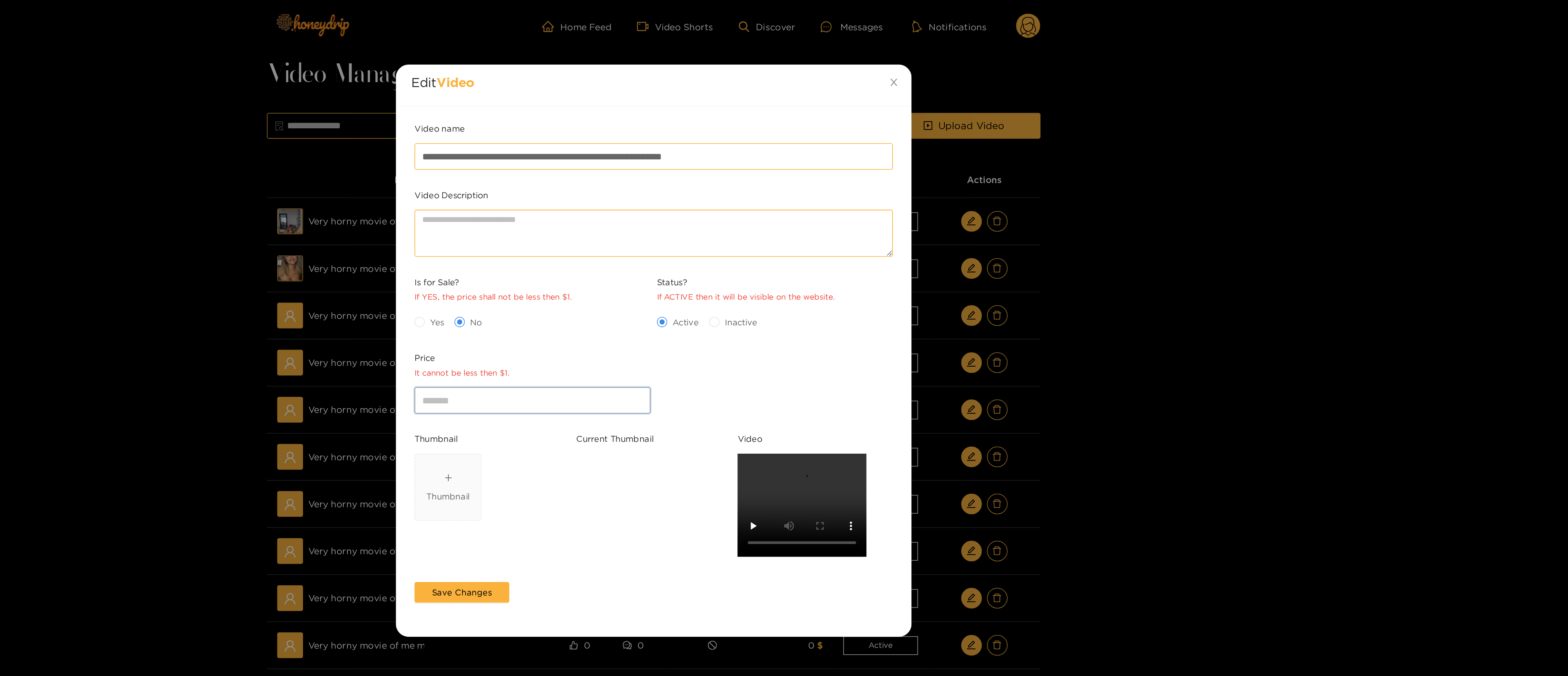
click at [674, 256] on input "*" at bounding box center [707, 253] width 150 height 16
type input "**"
click at [646, 208] on span "Yes" at bounding box center [646, 203] width 15 height 8
click at [668, 337] on div "Save Changes" at bounding box center [662, 375] width 64 height 17
click at [668, 337] on span "Save Changes" at bounding box center [662, 375] width 38 height 8
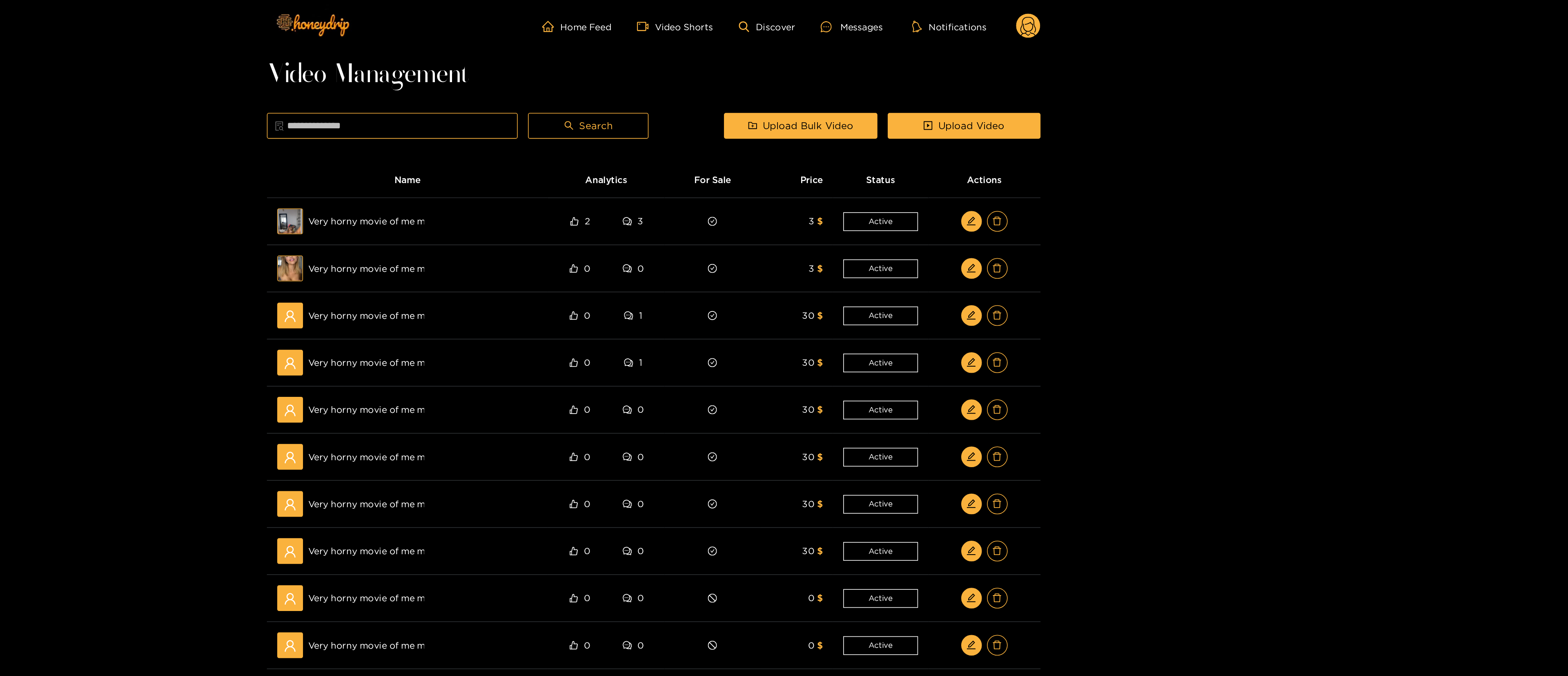
click at [782, 232] on div "Home Feed Video Shorts Discover Messages Notifications 0 Video Management Searc…" at bounding box center [784, 290] width 1568 height 582
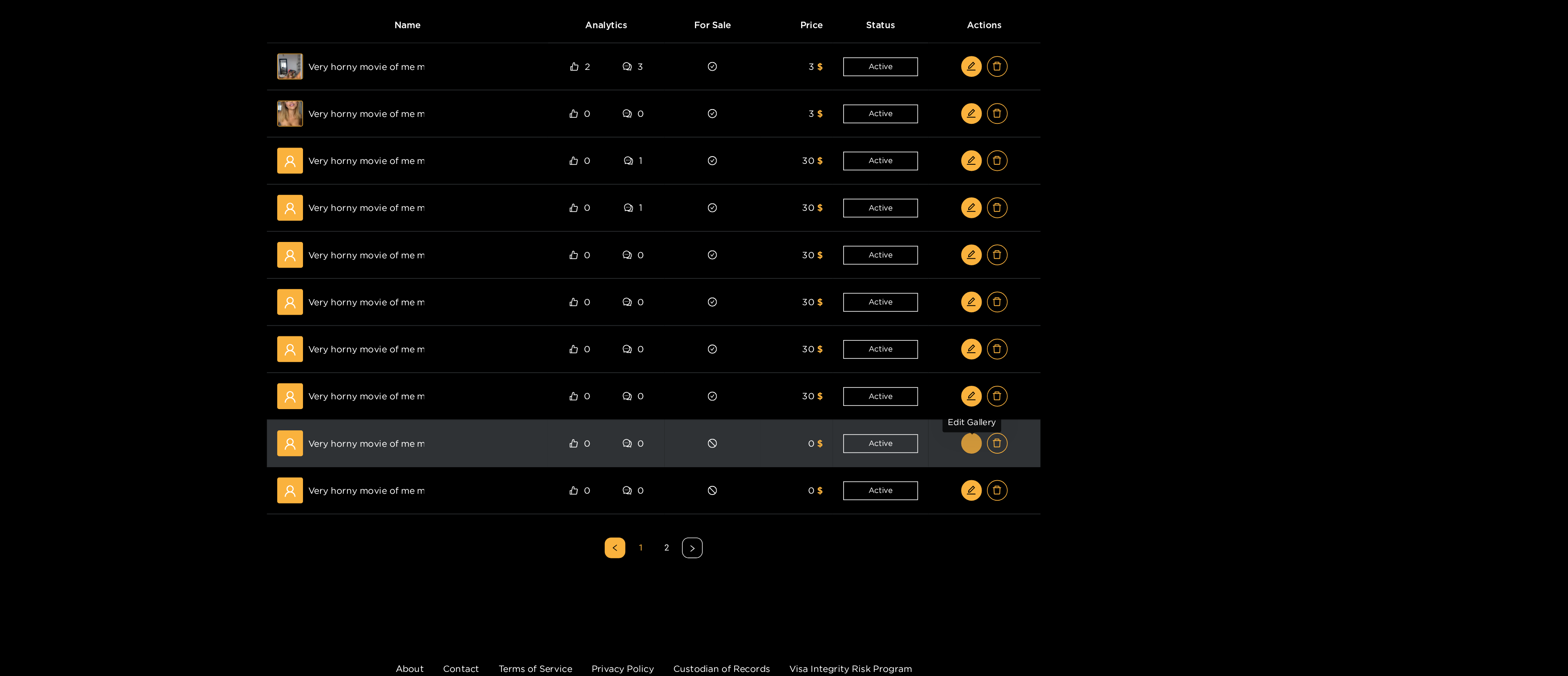
click at [782, 337] on icon "edit" at bounding box center [985, 378] width 5 height 5
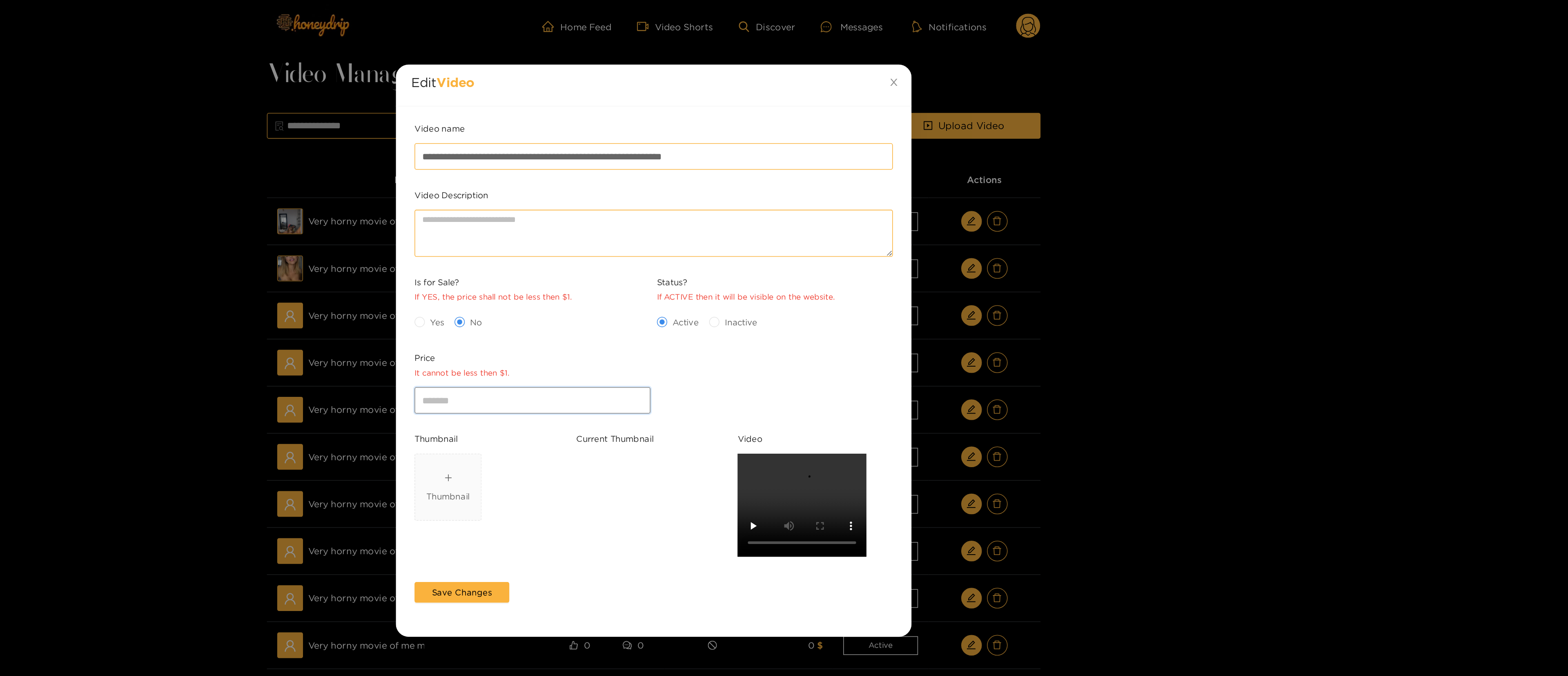
click at [674, 253] on input "*" at bounding box center [707, 253] width 150 height 16
type input "**"
click at [643, 206] on span "Yes" at bounding box center [646, 203] width 15 height 8
click at [662, 337] on span "Save Changes" at bounding box center [662, 375] width 38 height 8
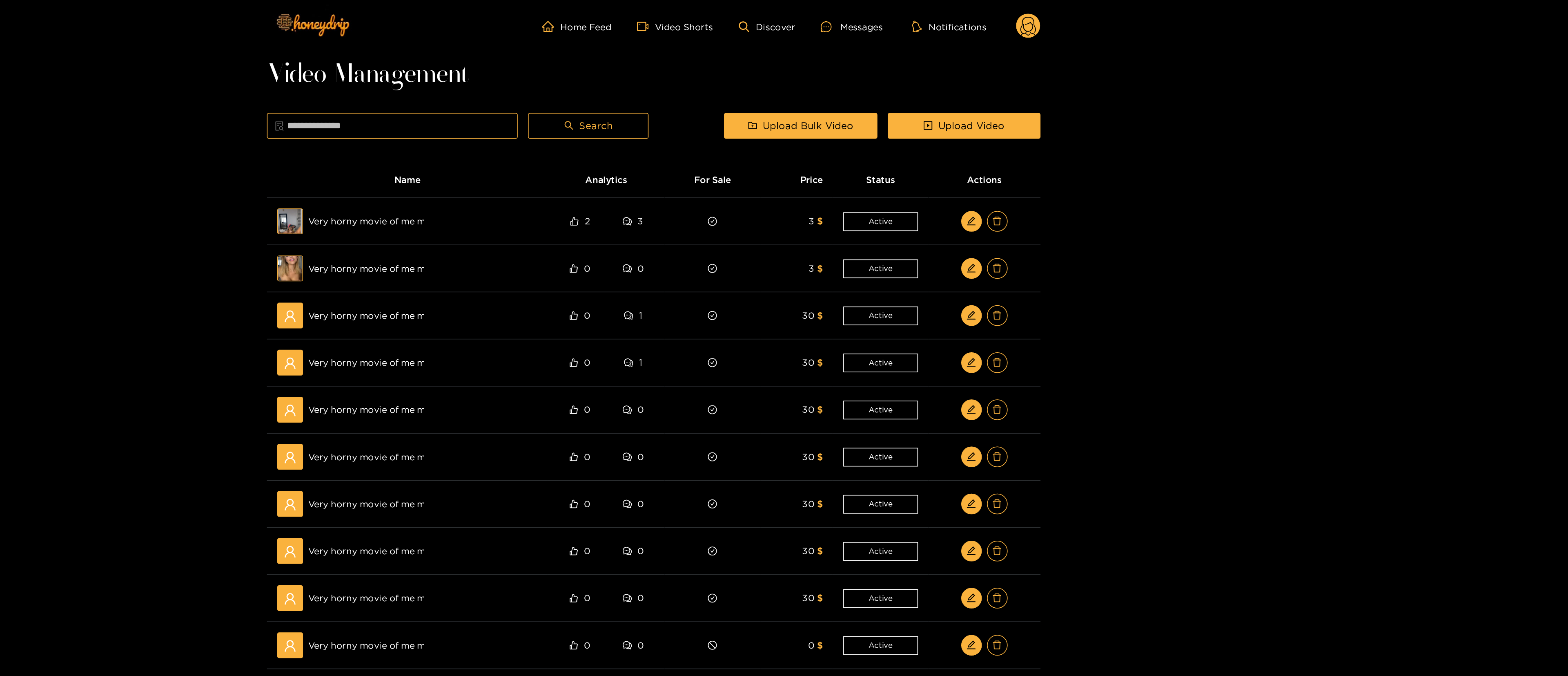
click at [782, 337] on div "Home Feed Video Shorts Discover Messages Notifications 0 Video Management Searc…" at bounding box center [784, 290] width 1568 height 582
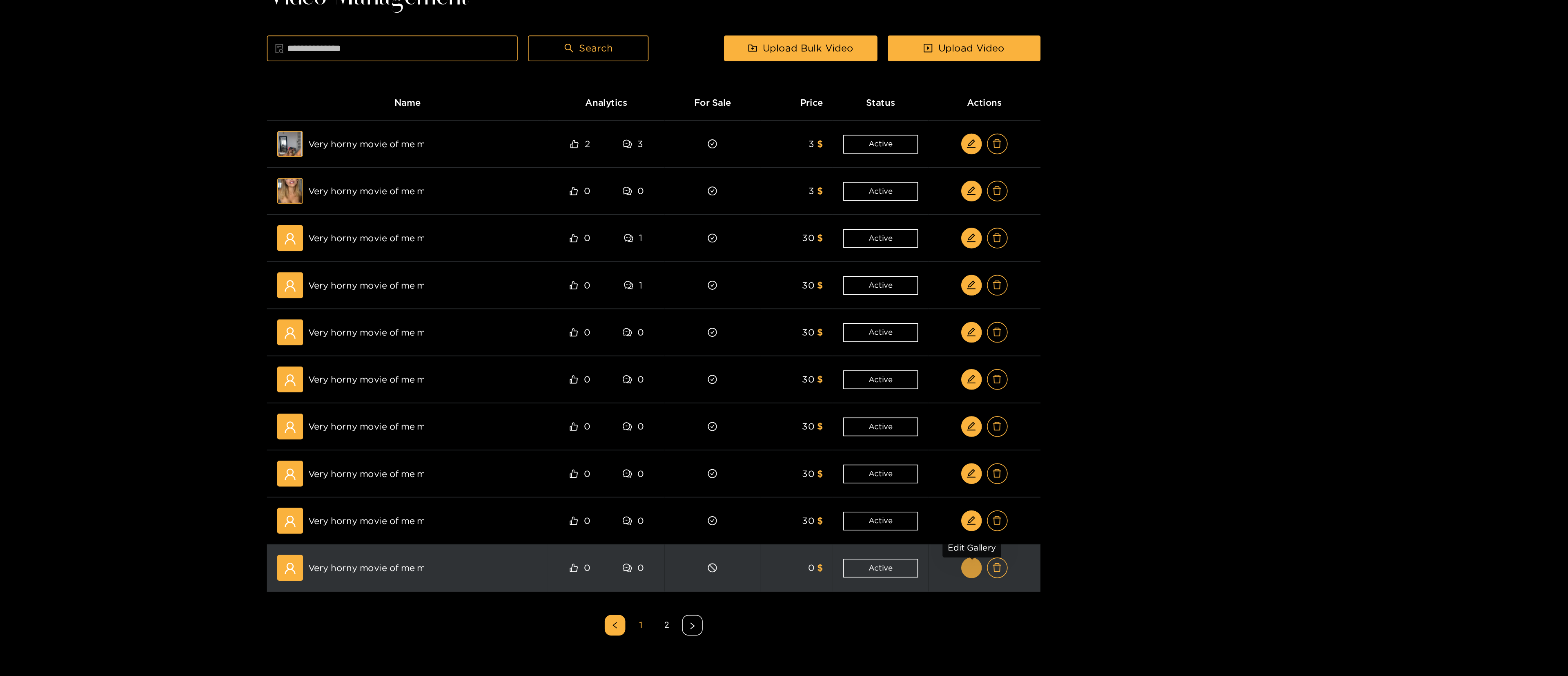
click at [782, 337] on icon "edit" at bounding box center [985, 408] width 6 height 6
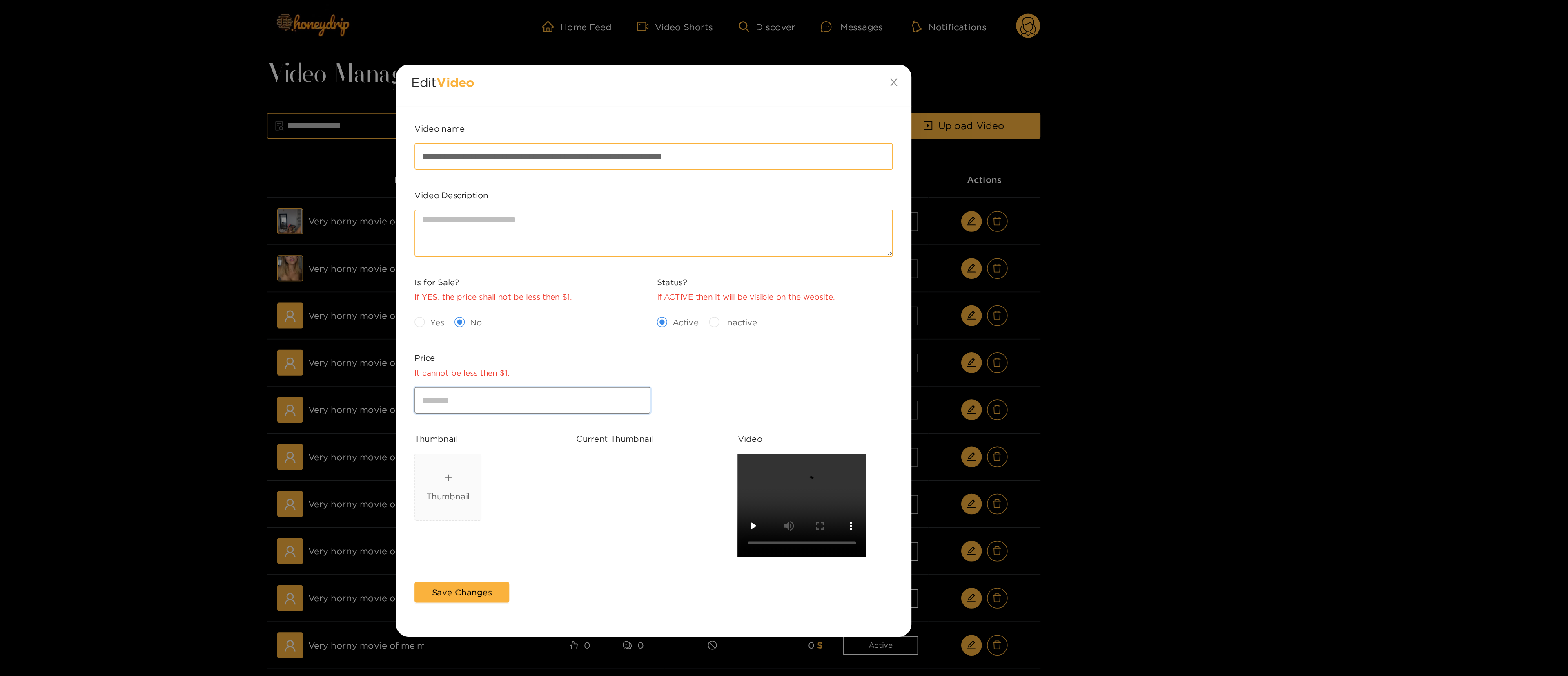
click at [671, 259] on input "*" at bounding box center [707, 253] width 150 height 16
type input "**"
click at [640, 203] on span "Yes" at bounding box center [646, 203] width 15 height 8
click at [668, 337] on span "Save Changes" at bounding box center [662, 375] width 38 height 8
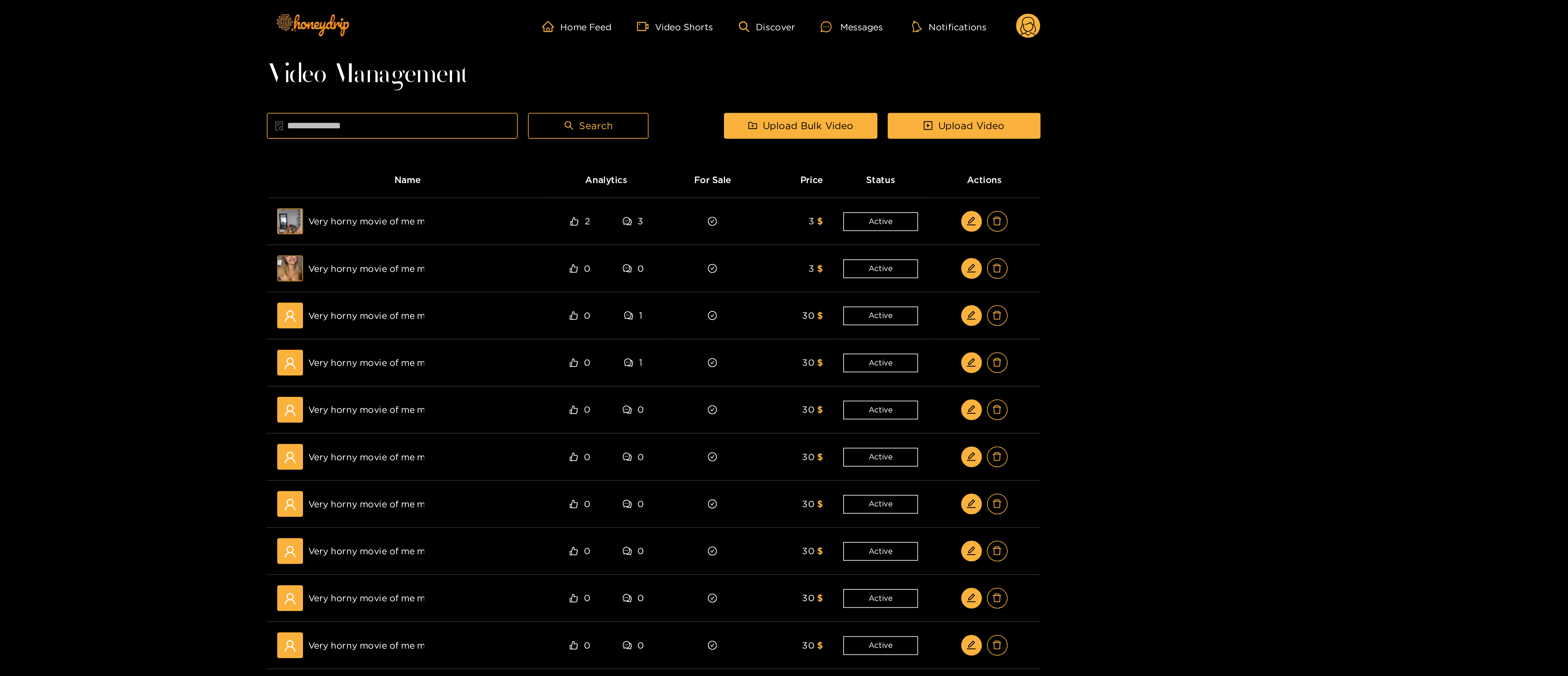
click at [782, 215] on div "Home Feed Video Shorts Discover Messages Notifications 0 Video Management Searc…" at bounding box center [784, 290] width 1568 height 582
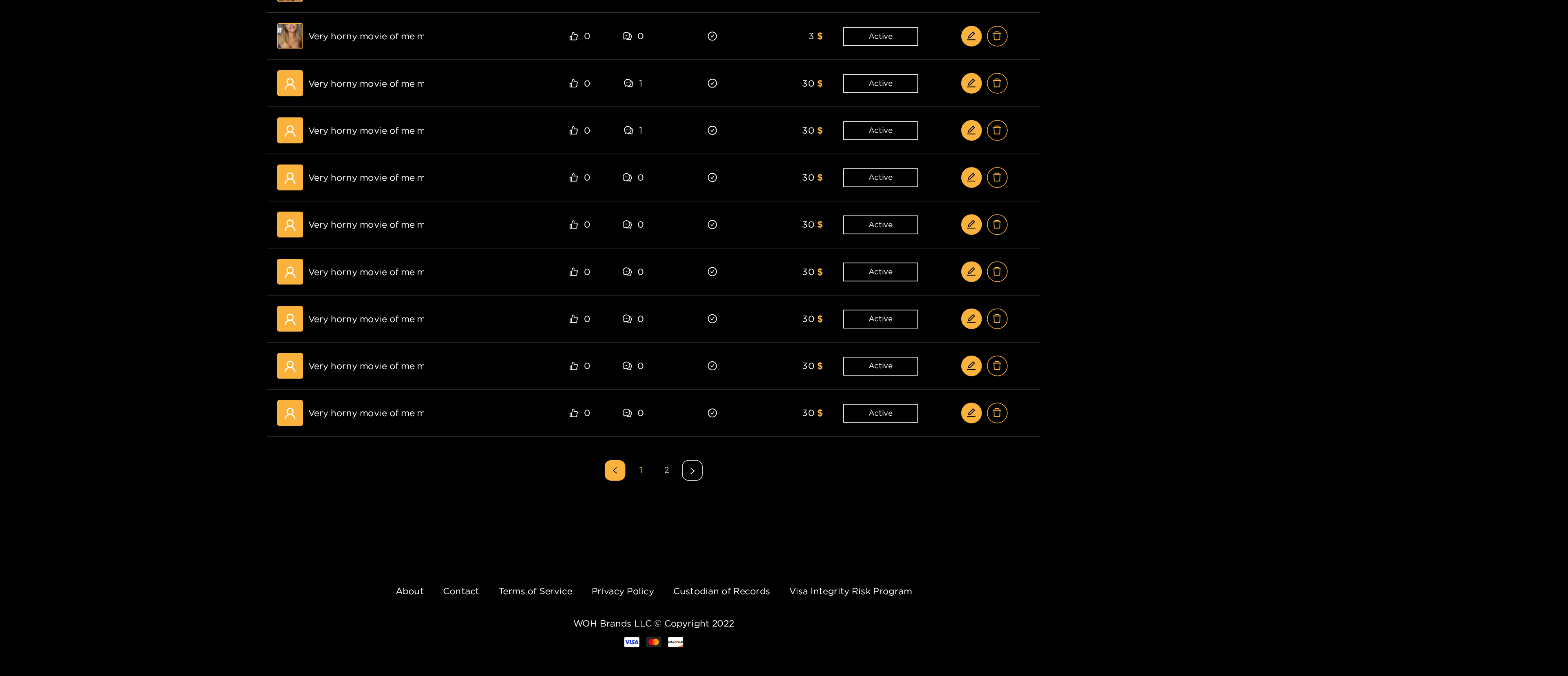
click at [782, 337] on link "2" at bounding box center [792, 445] width 12 height 12
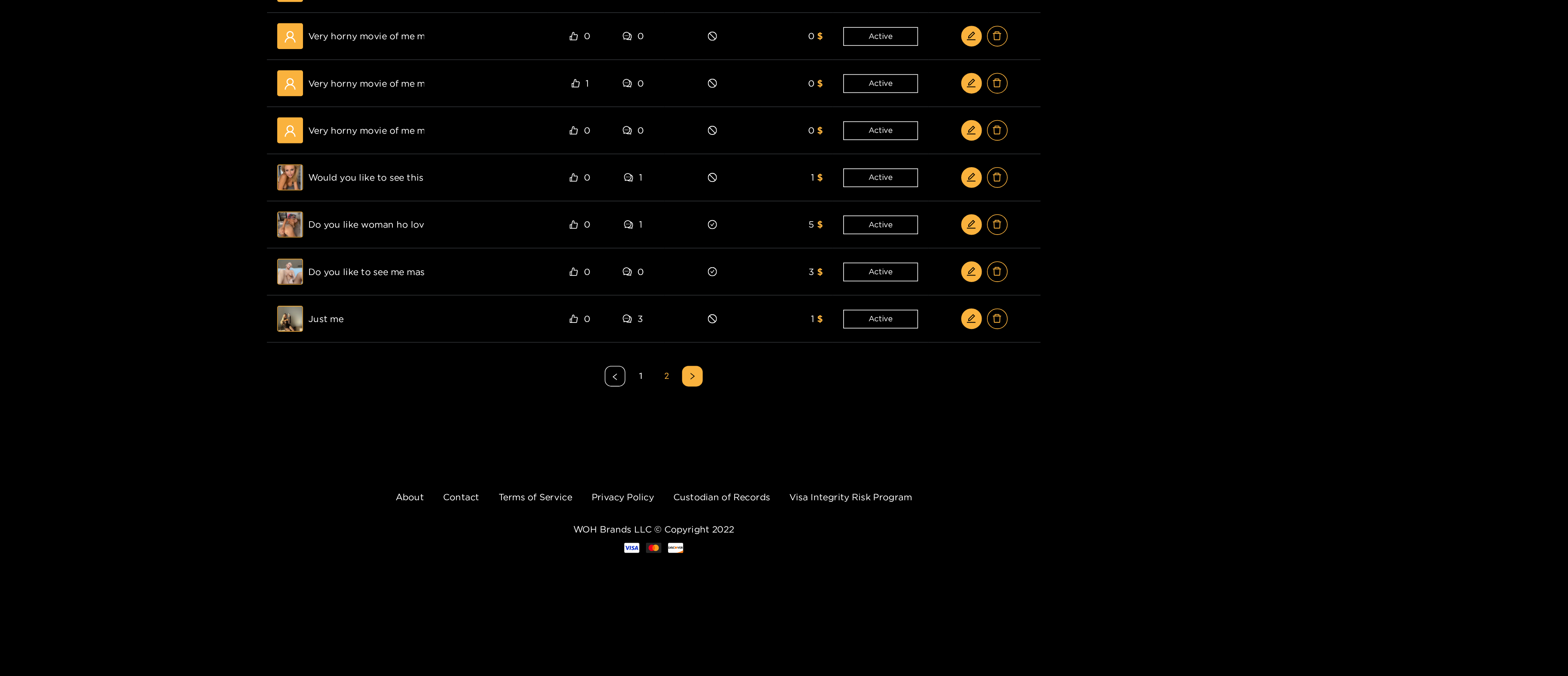
click at [782, 337] on div "Home Feed Video Shorts Discover Messages Notifications 0 Video Management Searc…" at bounding box center [784, 261] width 1568 height 522
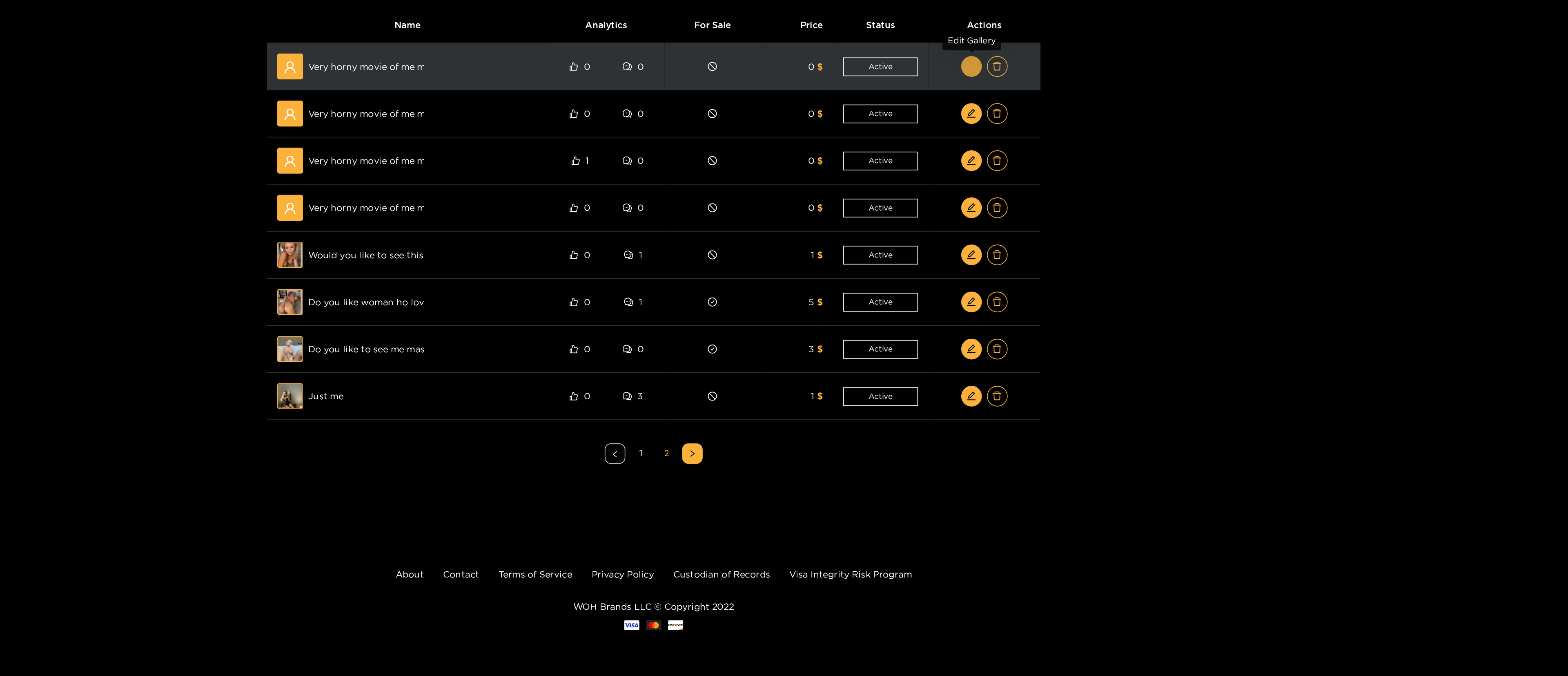
click at [782, 139] on icon "edit" at bounding box center [985, 139] width 5 height 5
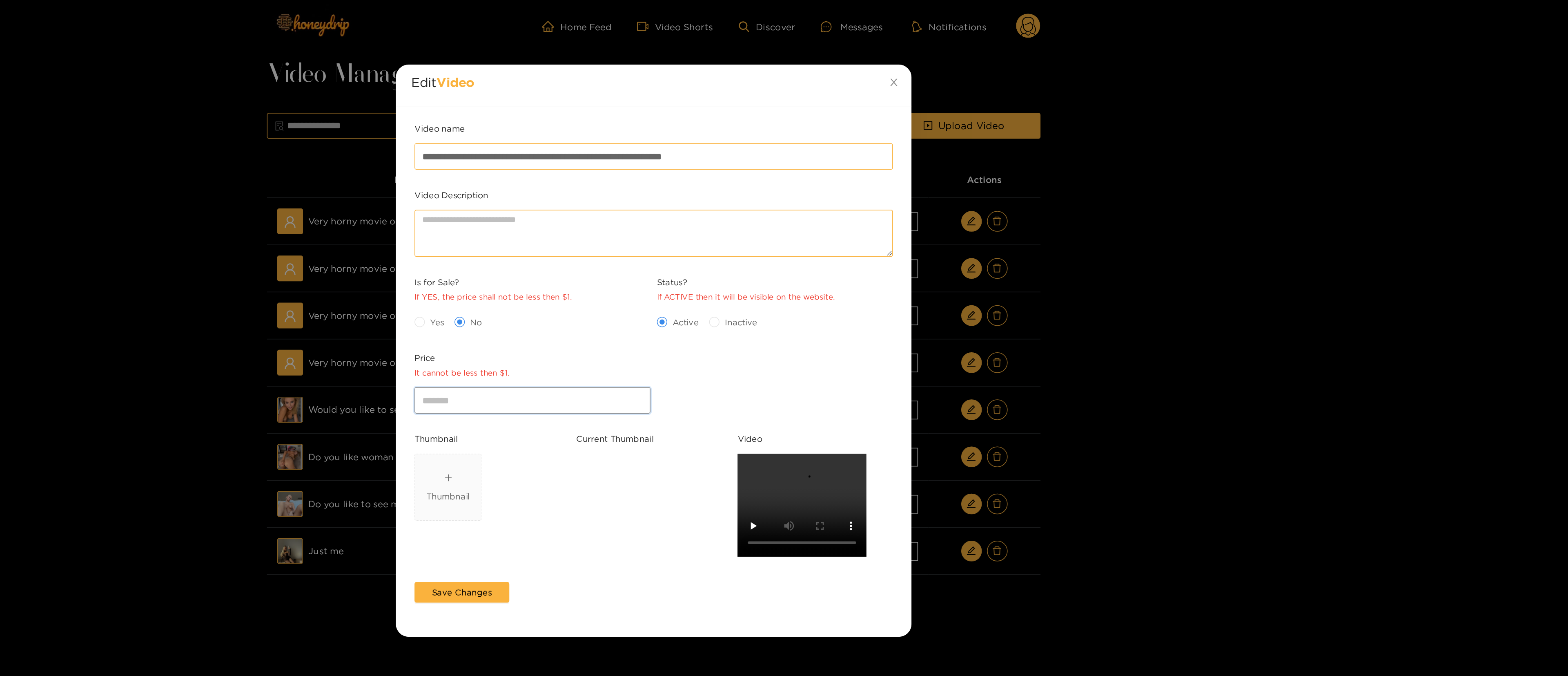
click at [654, 254] on input "*" at bounding box center [707, 253] width 150 height 16
type input "**"
click at [642, 205] on span "Yes" at bounding box center [646, 203] width 15 height 8
click at [659, 337] on span "Save Changes" at bounding box center [662, 375] width 38 height 8
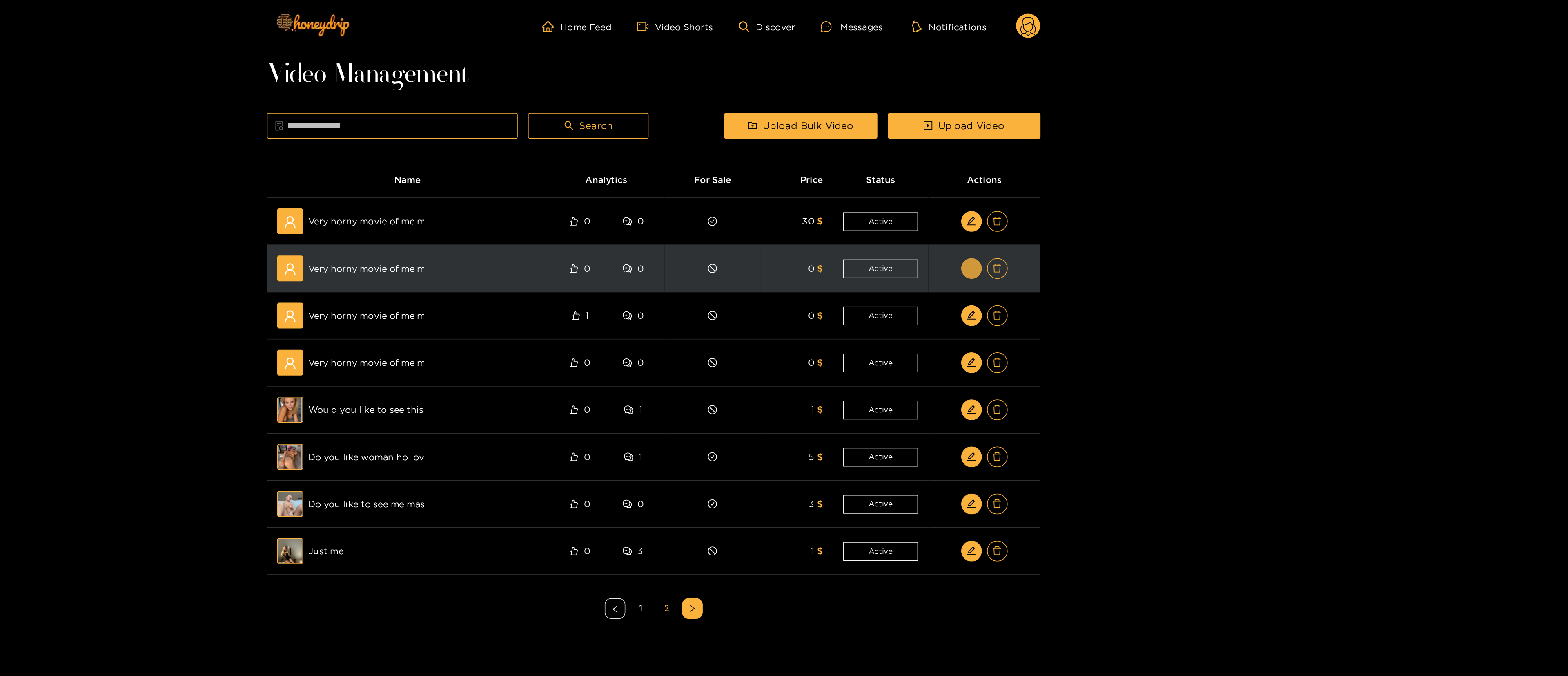
click at [782, 168] on icon "edit" at bounding box center [985, 170] width 6 height 6
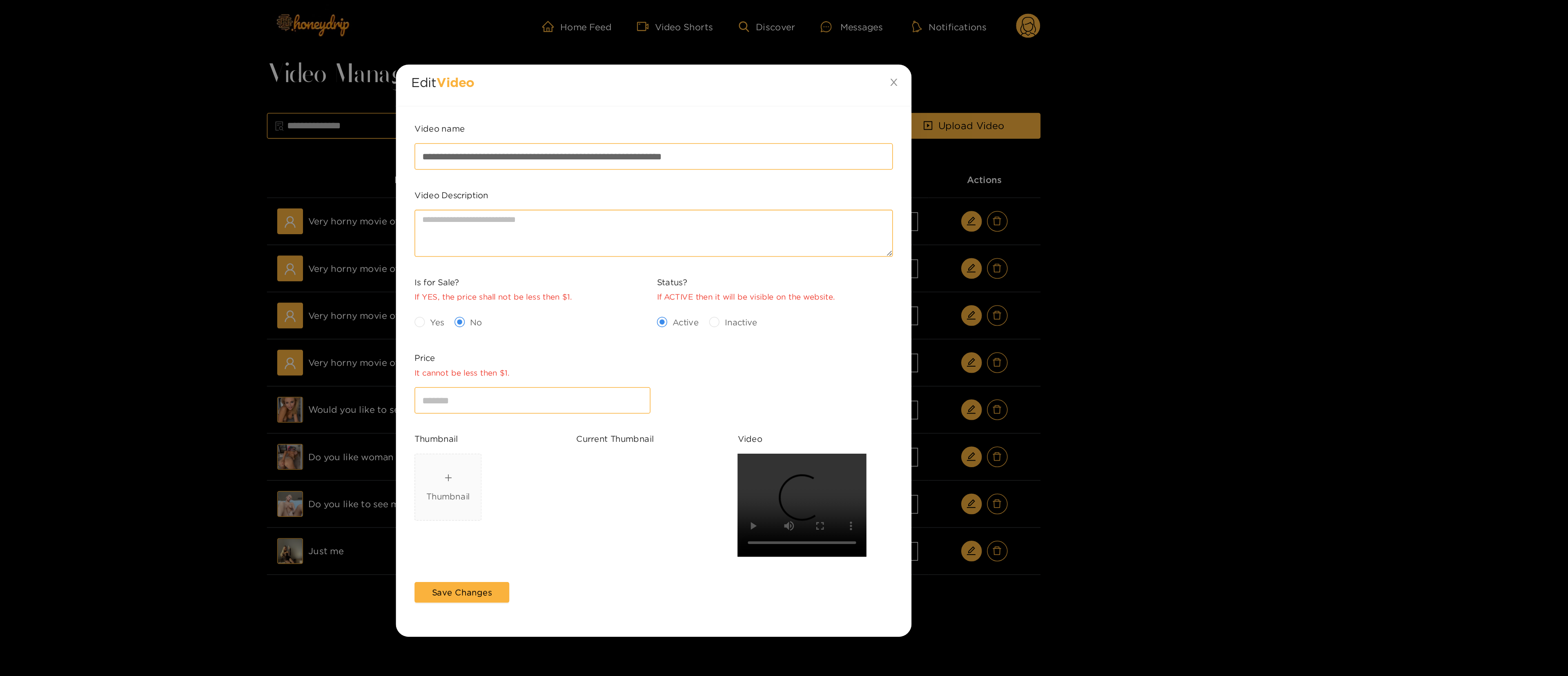
click at [674, 245] on div "*" at bounding box center [707, 253] width 153 height 21
click at [665, 252] on input "*" at bounding box center [707, 253] width 150 height 16
type input "**"
click at [648, 208] on span "Yes" at bounding box center [646, 203] width 15 height 8
click at [673, 337] on span "Save Changes" at bounding box center [662, 375] width 38 height 8
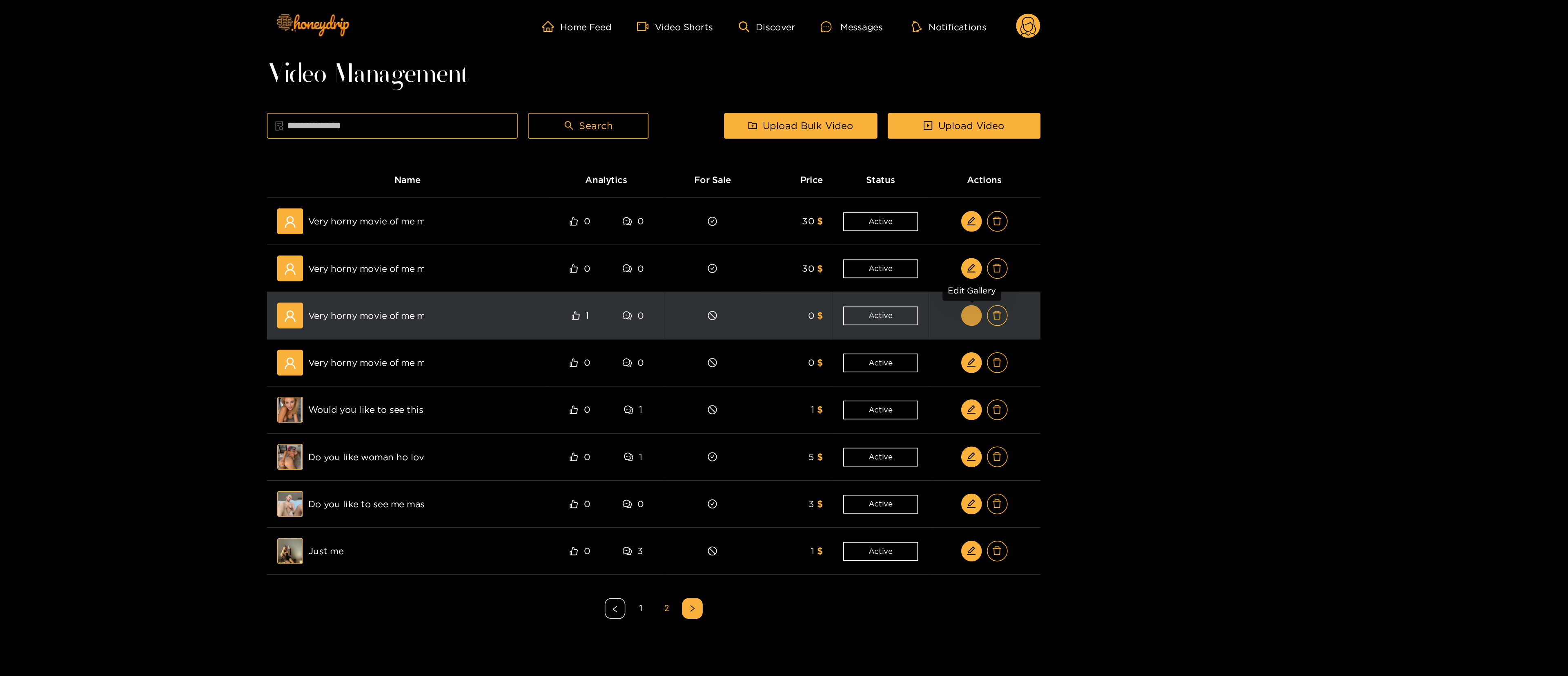
click at [782, 200] on icon "edit" at bounding box center [985, 200] width 6 height 6
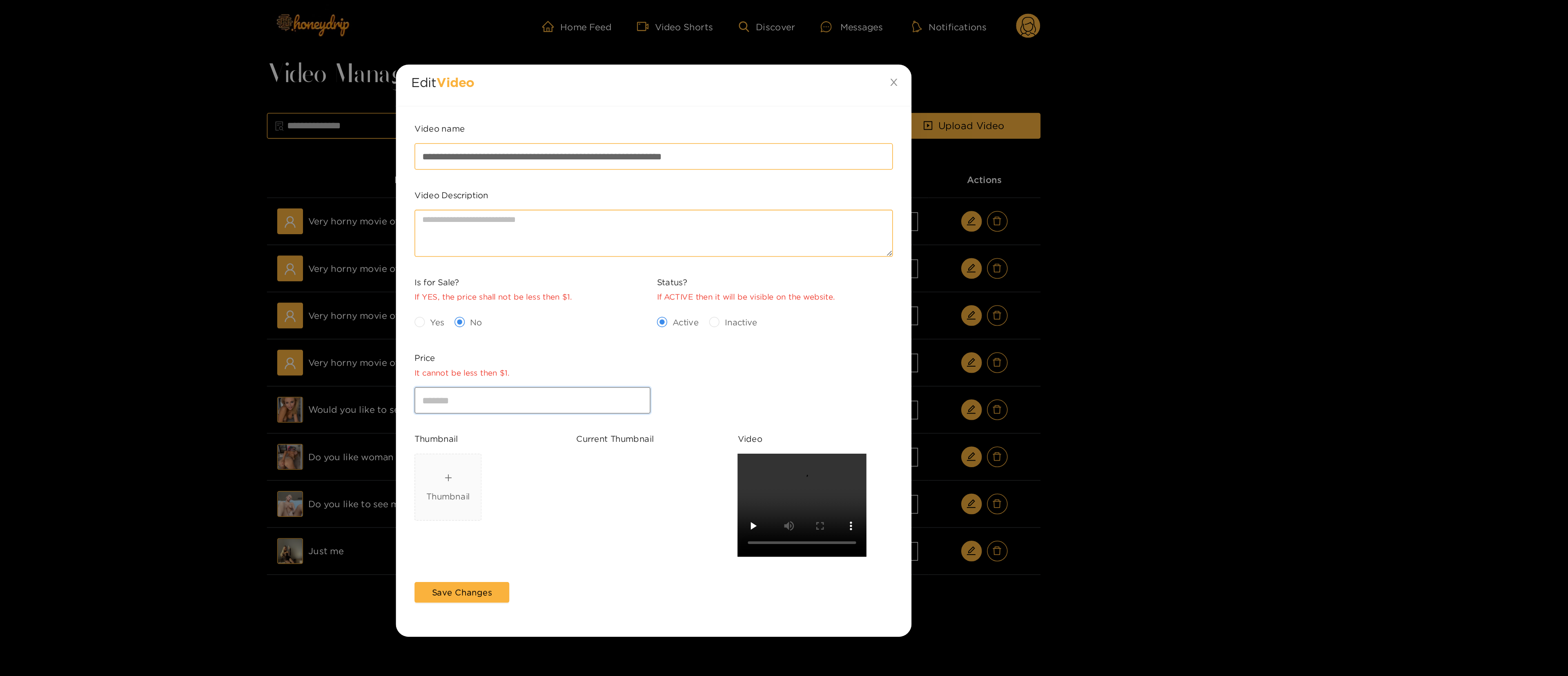
click at [702, 256] on input "*" at bounding box center [707, 253] width 150 height 16
type input "**"
click at [640, 197] on div "Yes No" at bounding box center [707, 204] width 153 height 17
click at [640, 203] on span "Yes" at bounding box center [646, 203] width 15 height 8
click at [677, 337] on span "Save Changes" at bounding box center [662, 375] width 38 height 8
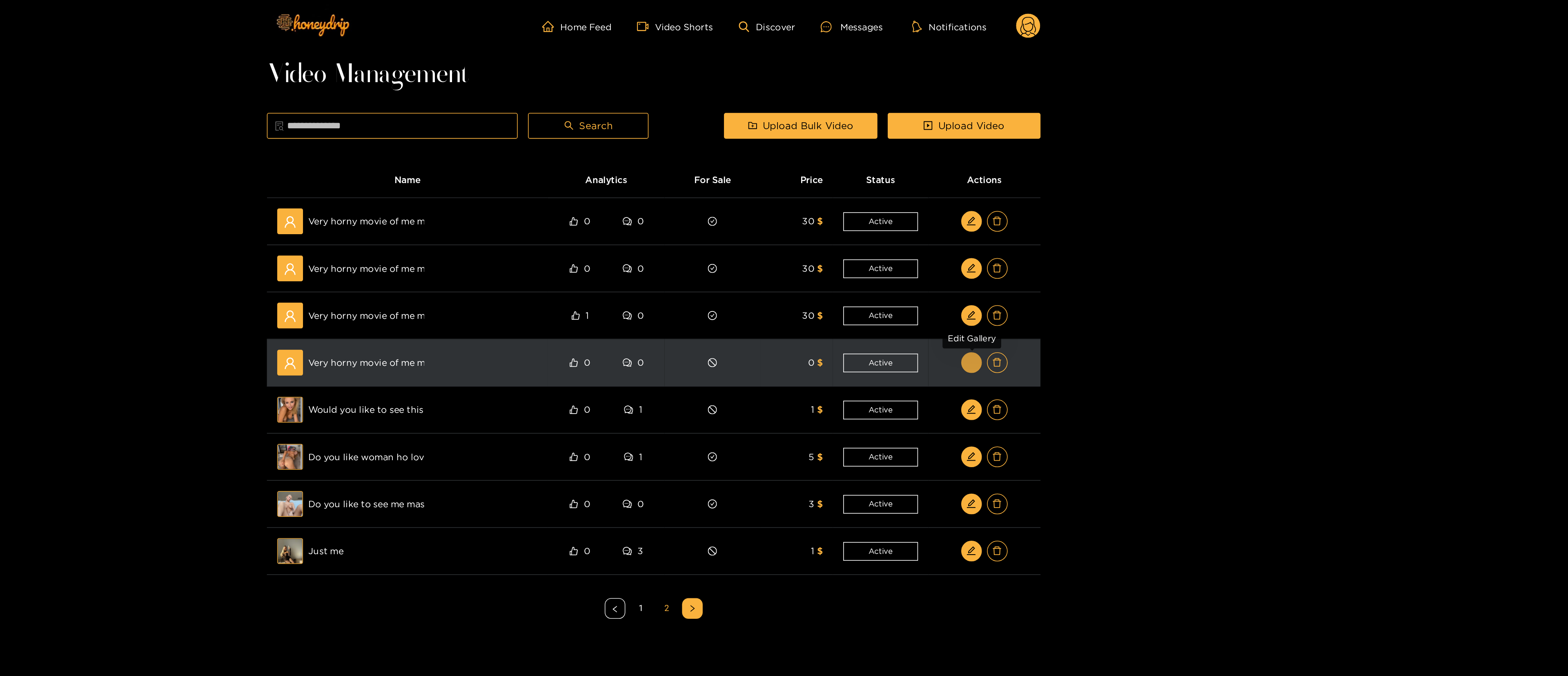
click at [782, 231] on button "button" at bounding box center [985, 229] width 13 height 13
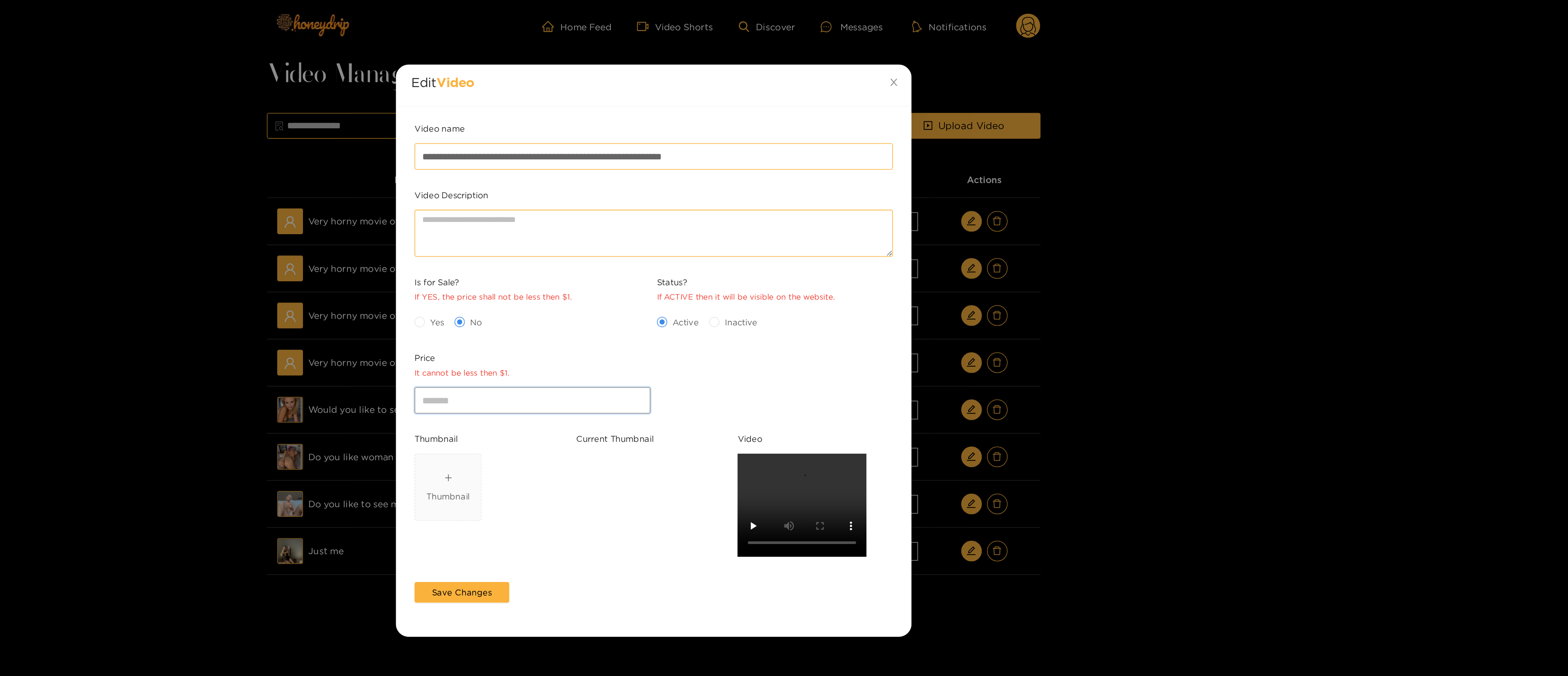
click at [672, 256] on input "*" at bounding box center [707, 253] width 150 height 16
type input "**"
click at [644, 203] on span "Yes" at bounding box center [646, 203] width 15 height 8
click at [670, 337] on span "Save Changes" at bounding box center [662, 375] width 38 height 8
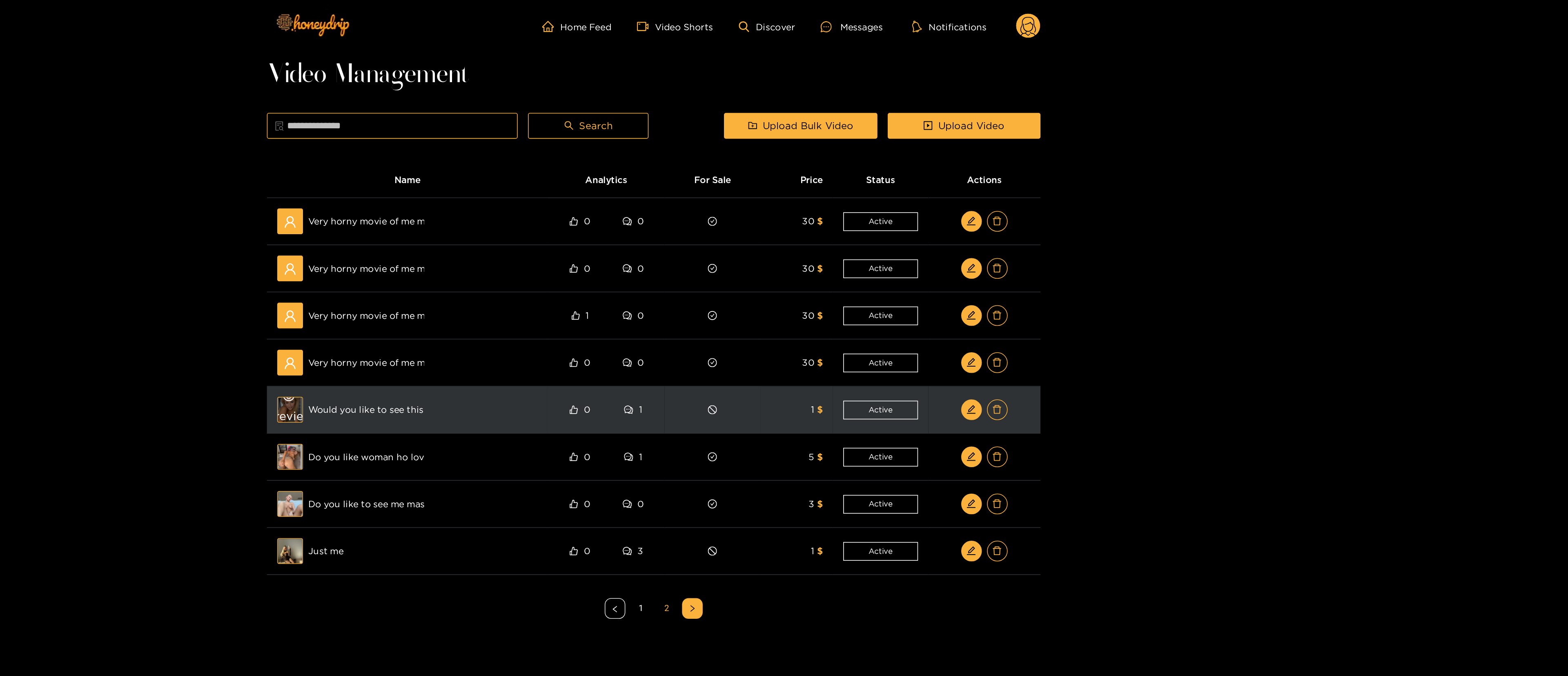
click at [551, 262] on div "Preview" at bounding box center [553, 259] width 29 height 24
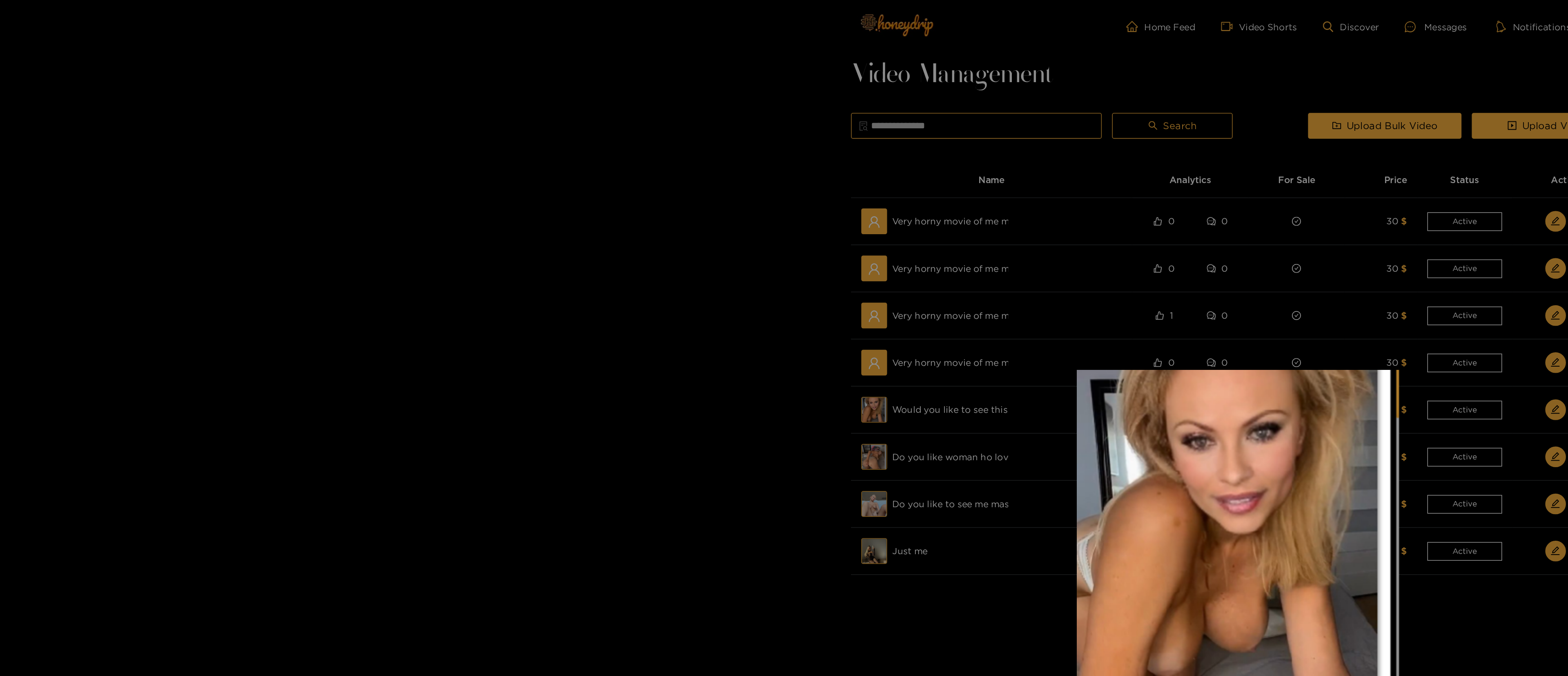
click at [402, 263] on div at bounding box center [784, 338] width 1568 height 676
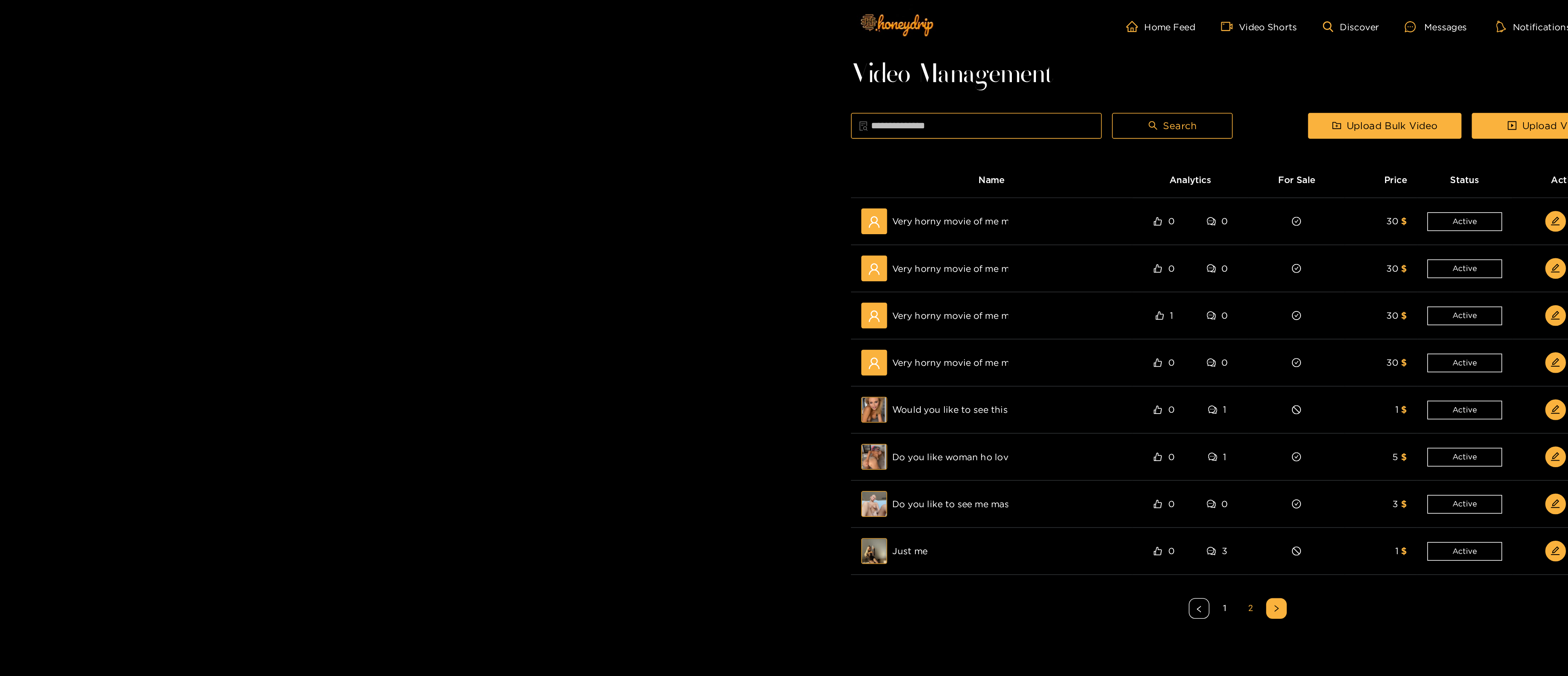
click at [429, 294] on div "Home Feed Video Shorts Discover Messages Notifications 0 Video Management Searc…" at bounding box center [784, 261] width 1568 height 522
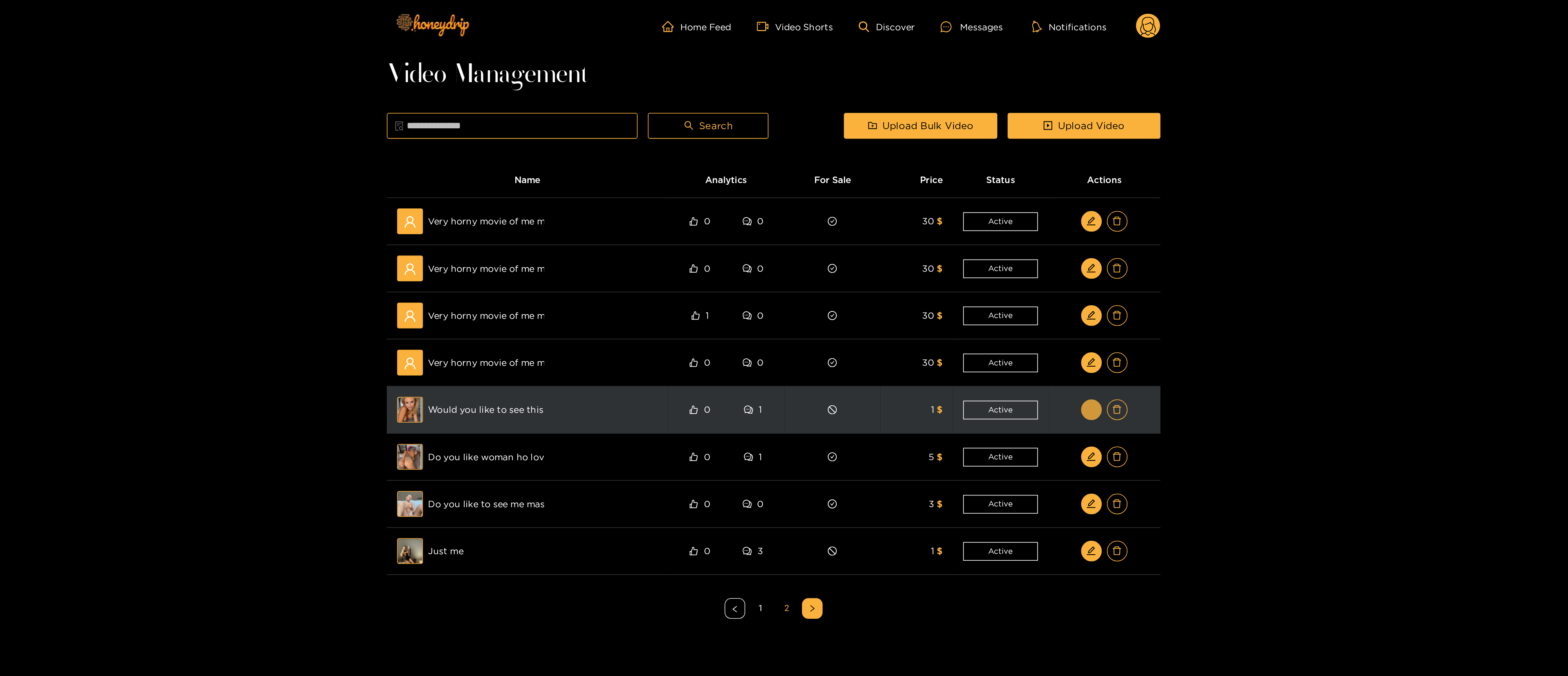
click at [782, 260] on icon "edit" at bounding box center [985, 259] width 6 height 6
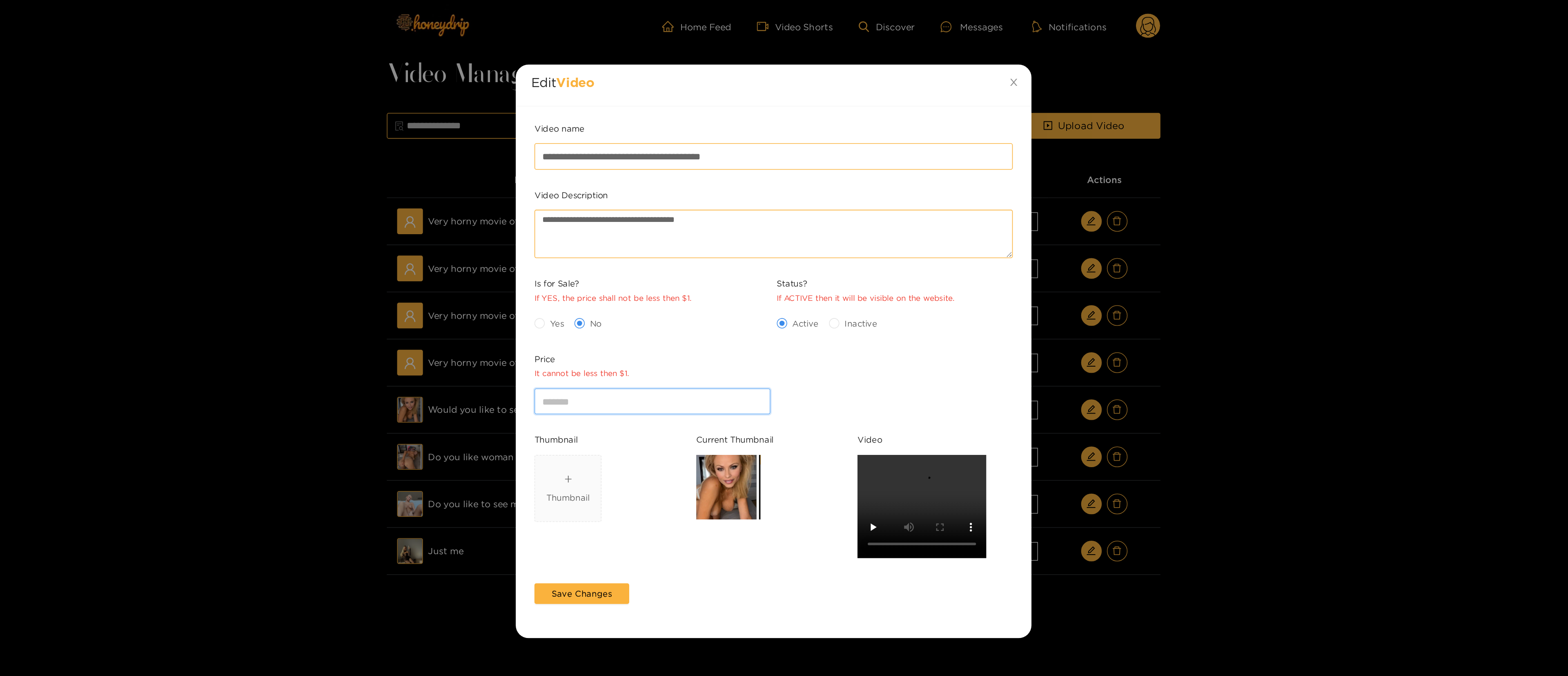
drag, startPoint x: 640, startPoint y: 253, endPoint x: 604, endPoint y: 250, distance: 36.1
click at [604, 250] on div "**********" at bounding box center [784, 338] width 1568 height 676
type input "*"
type input "**"
click at [668, 337] on span "Save Changes" at bounding box center [662, 375] width 38 height 8
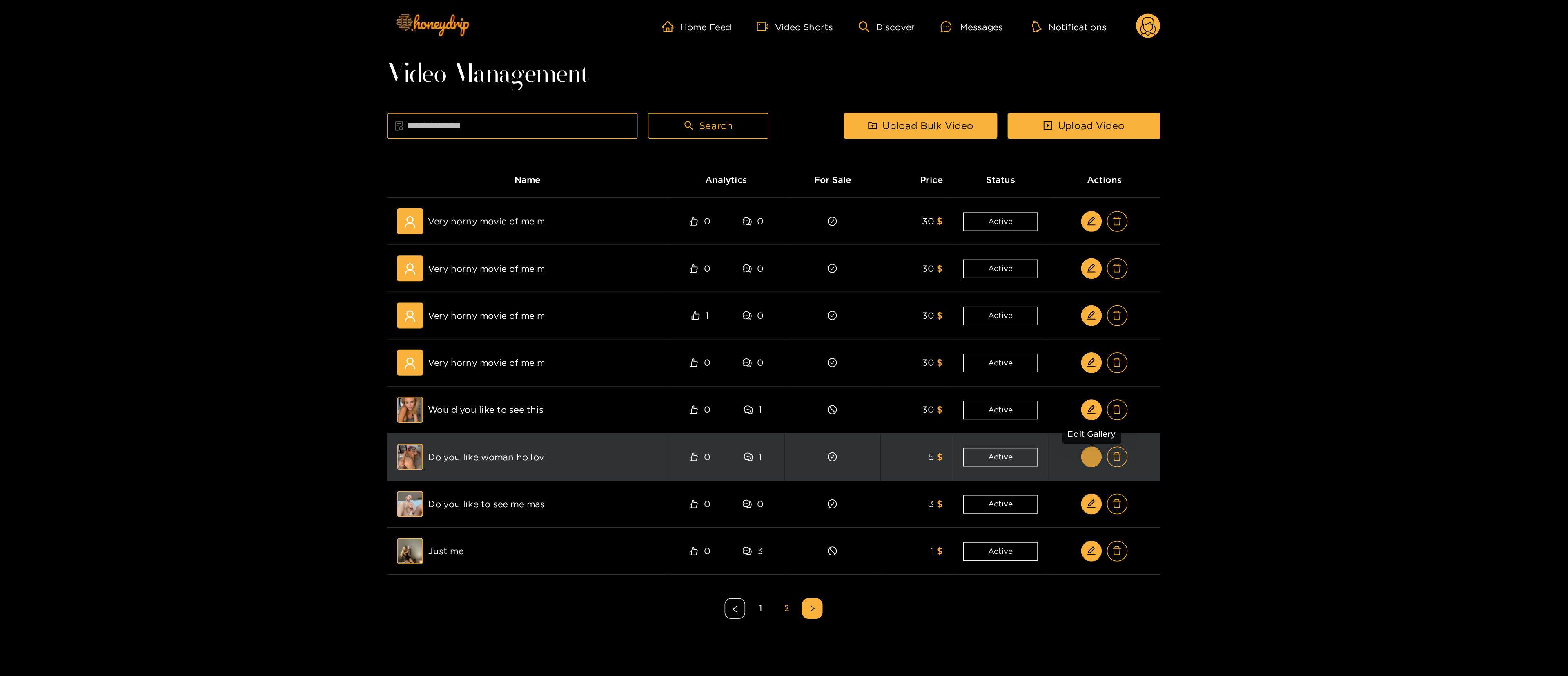
click at [782, 293] on span "edit" at bounding box center [985, 289] width 6 height 7
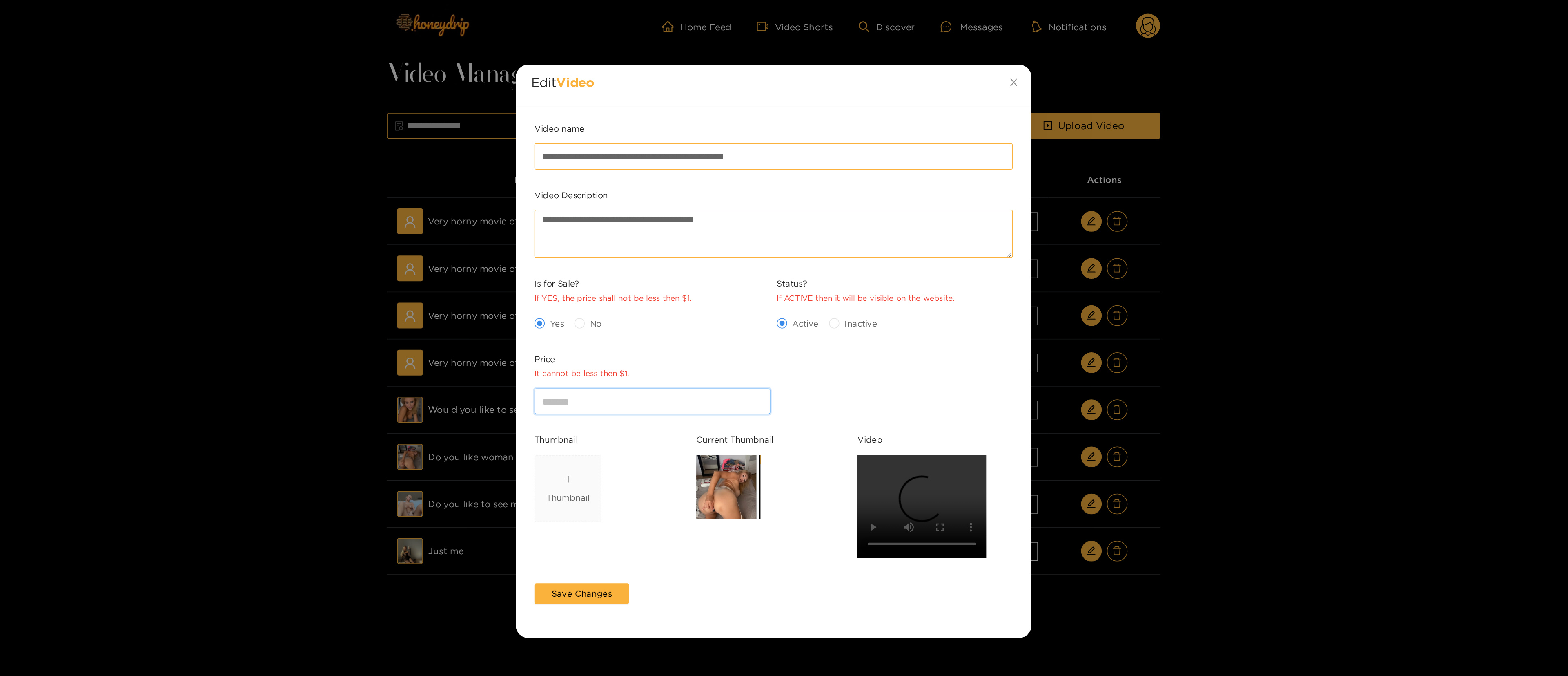
drag, startPoint x: 698, startPoint y: 262, endPoint x: 450, endPoint y: 233, distance: 249.7
click at [450, 233] on div "**********" at bounding box center [784, 338] width 1568 height 676
type input "**"
click at [661, 337] on span "Save Changes" at bounding box center [662, 375] width 38 height 8
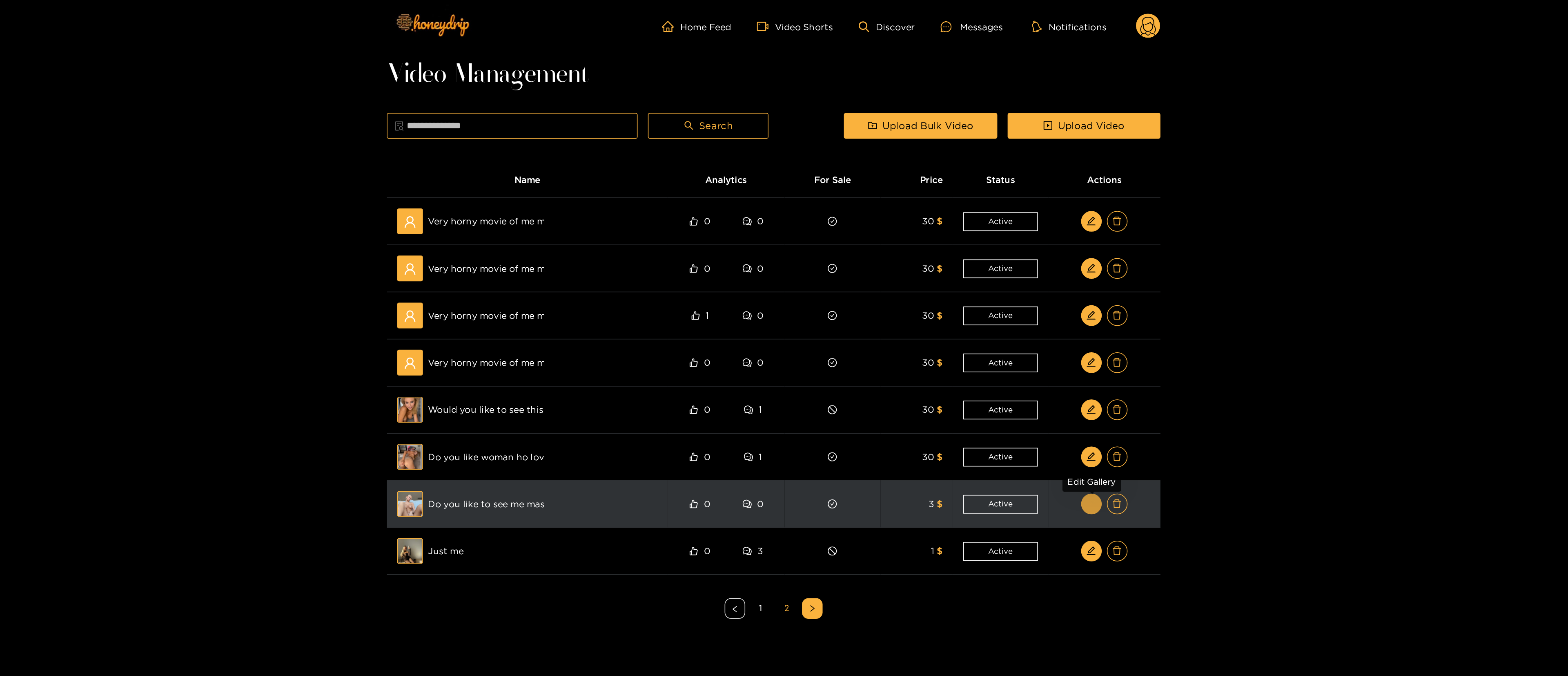
click at [782, 322] on icon "edit" at bounding box center [985, 319] width 6 height 6
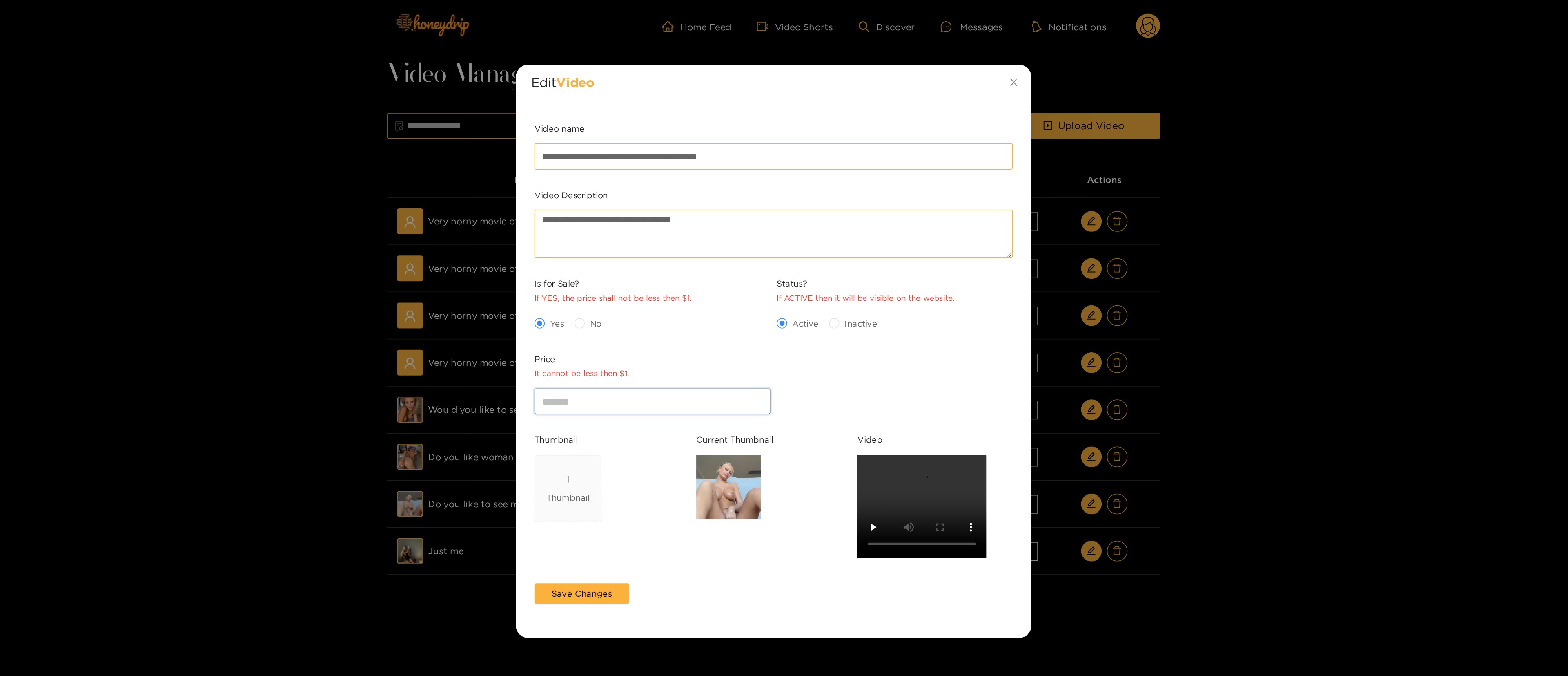
click at [683, 255] on input "*" at bounding box center [707, 254] width 150 height 16
type input "**"
click at [663, 337] on button "Save Changes" at bounding box center [662, 375] width 60 height 13
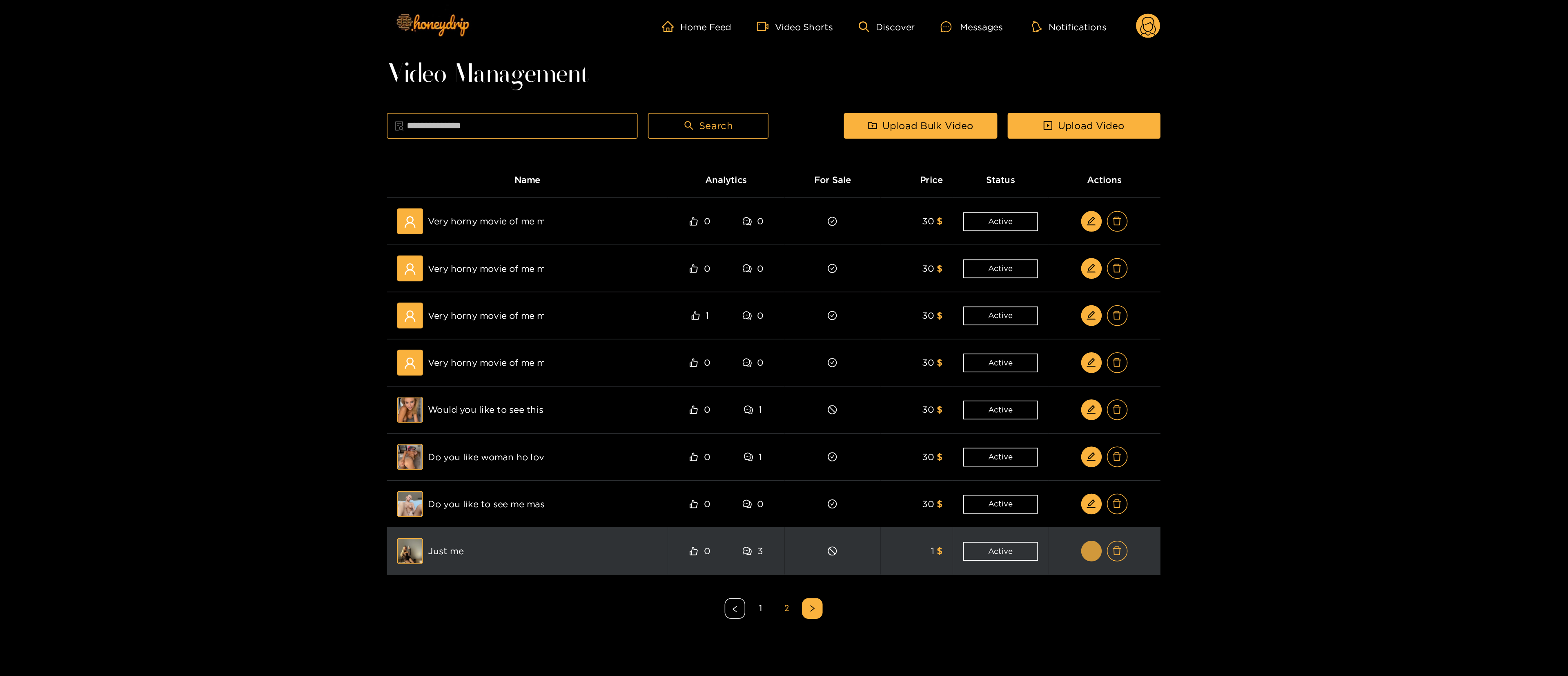
click at [782, 337] on button "button" at bounding box center [985, 348] width 13 height 13
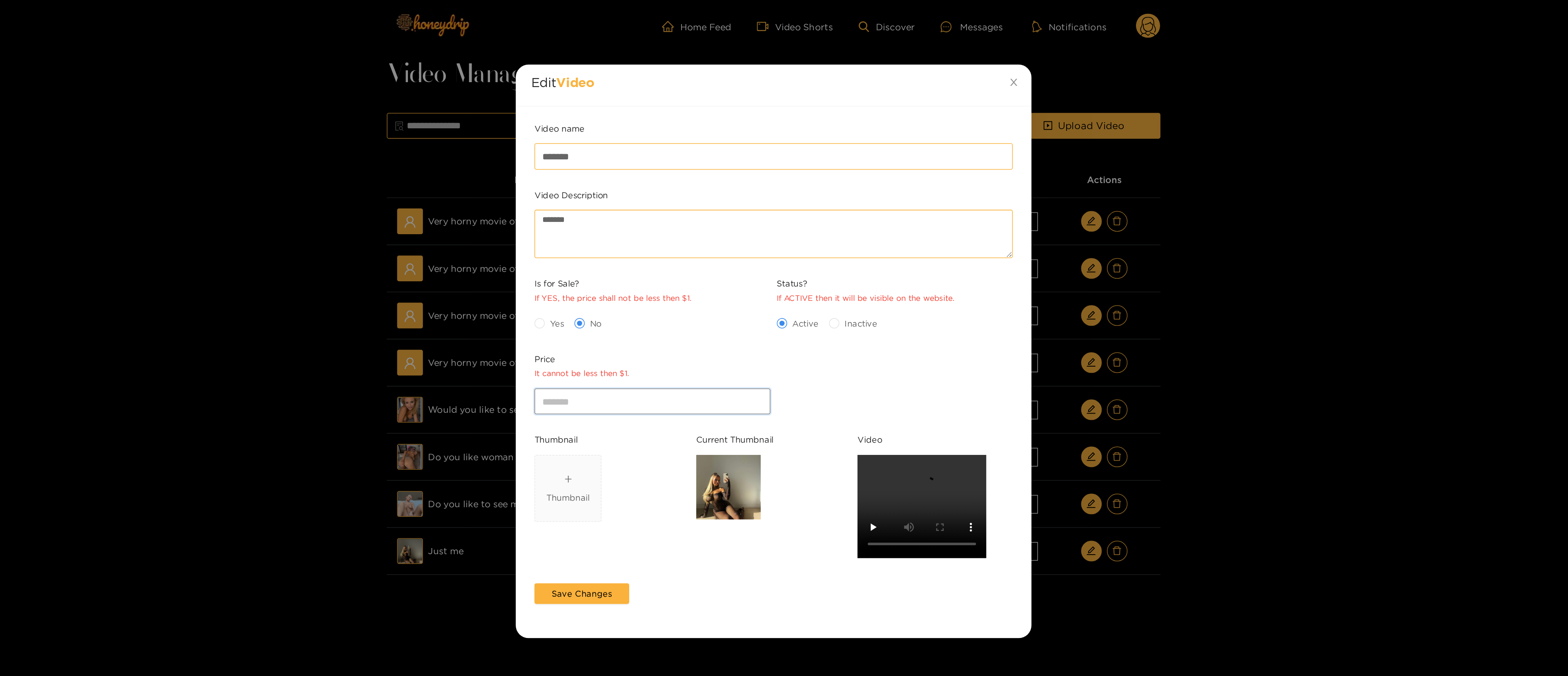
click at [671, 253] on input "*" at bounding box center [707, 254] width 150 height 16
click at [667, 337] on span "Save Changes" at bounding box center [662, 375] width 38 height 8
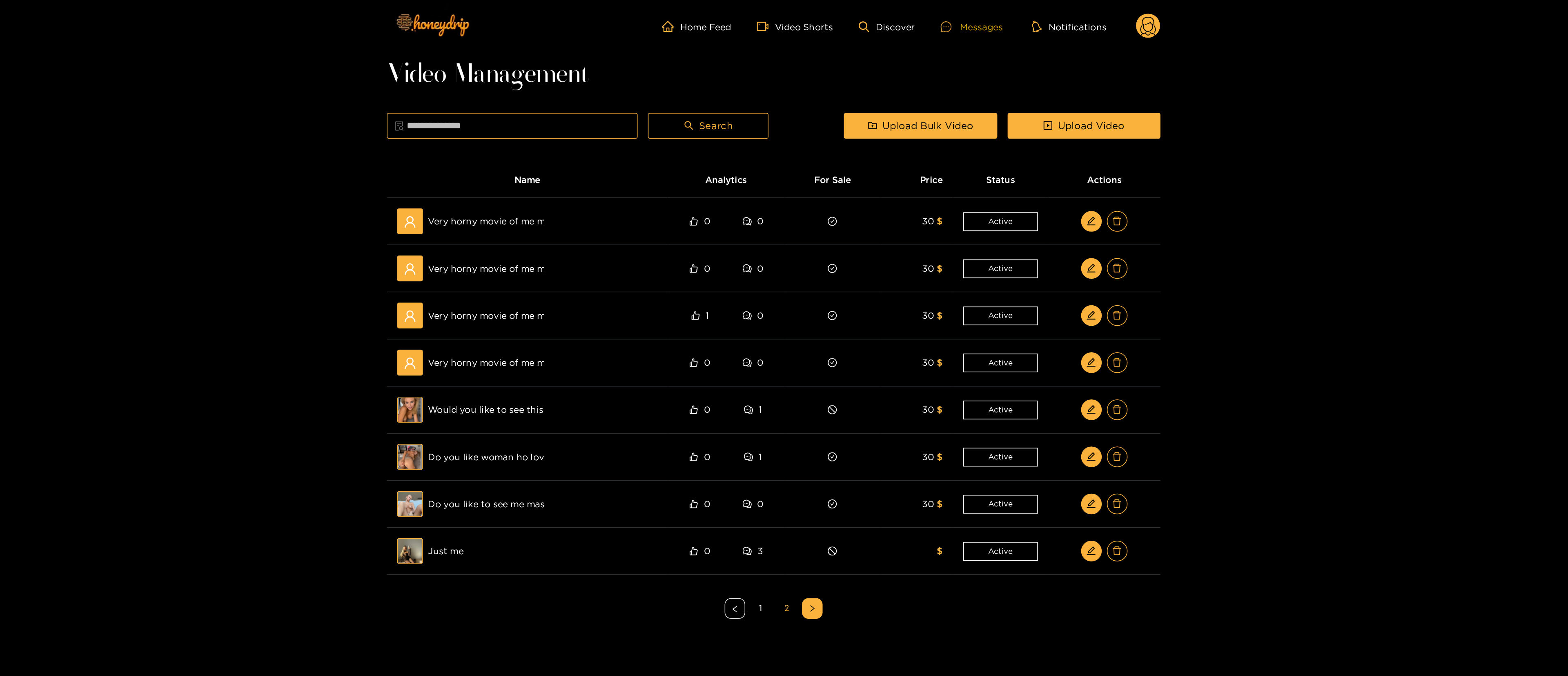
click at [782, 15] on div "Messages" at bounding box center [909, 16] width 39 height 9
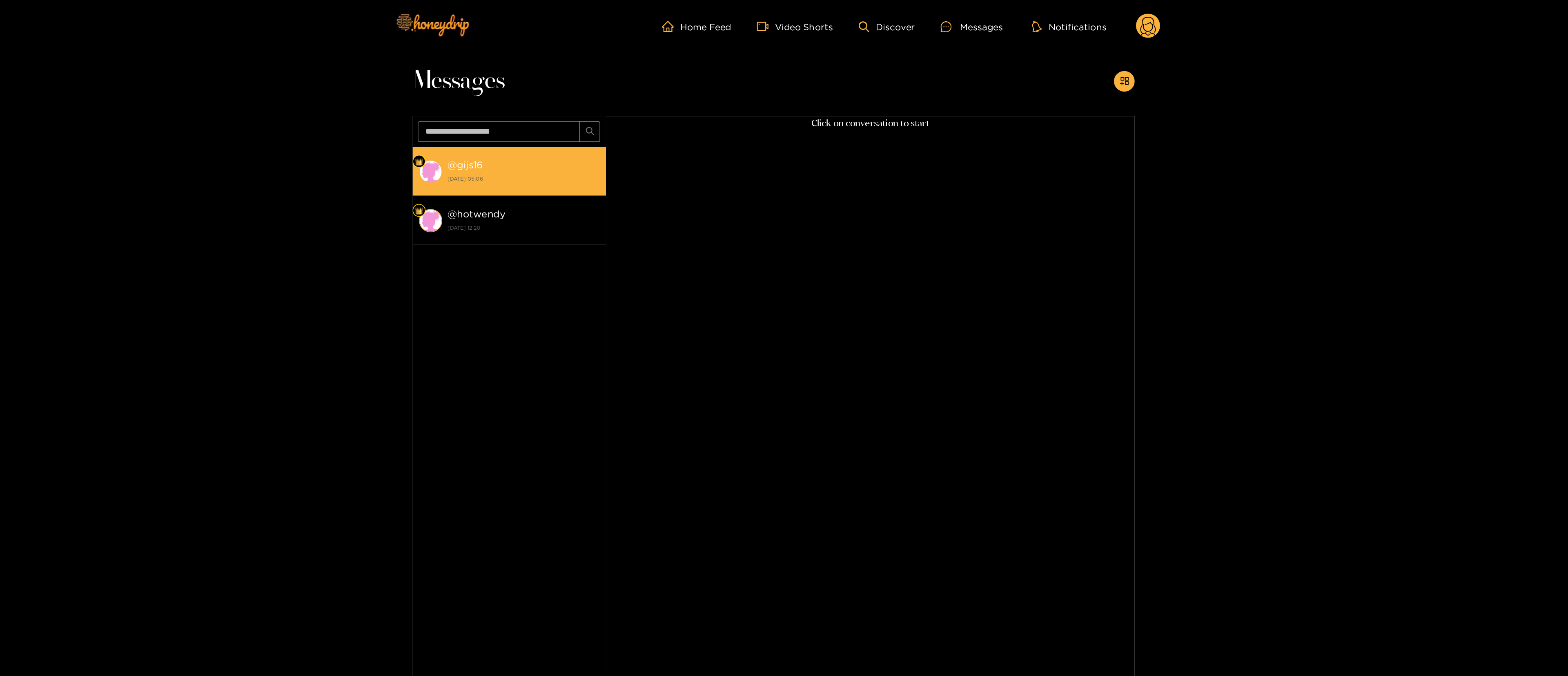
click at [615, 112] on strong "[DATE] 05:06" at bounding box center [626, 113] width 96 height 7
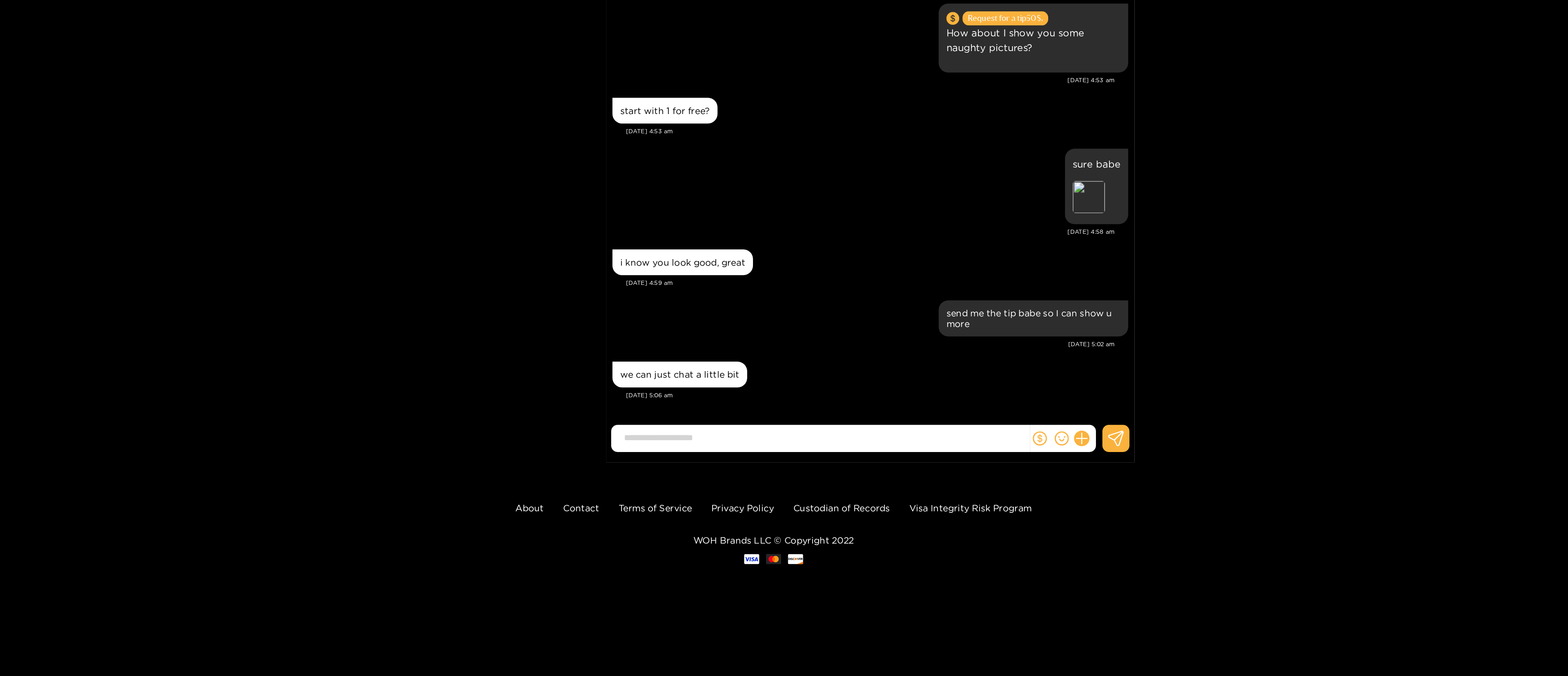
scroll to position [63, 0]
type input "*"
type input "**********"
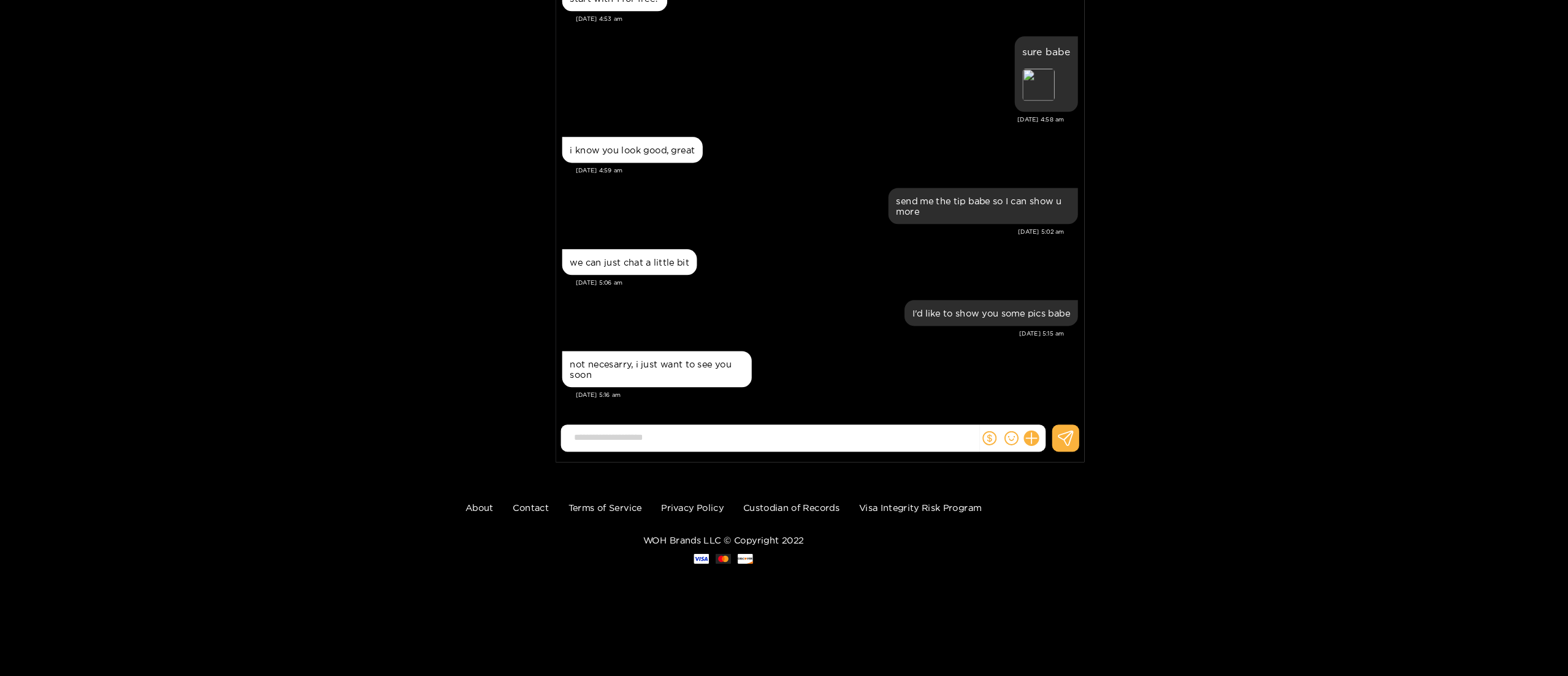
scroll to position [0, 0]
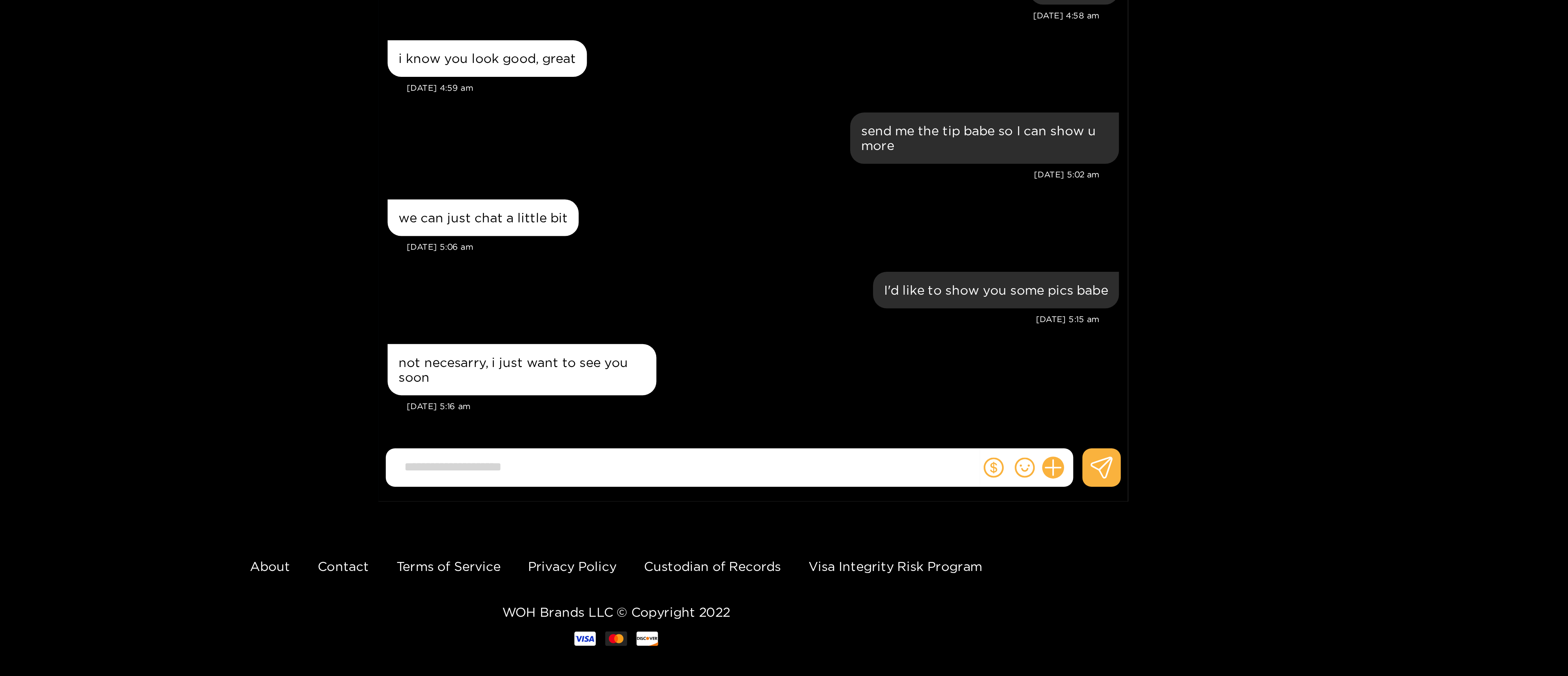
click at [782, 337] on div "@ gijs16 New message @ gijs16 [DATE] 05:16 @ hotwendy [DATE] 12:28 Gijs de Vree…" at bounding box center [784, 287] width 1568 height 507
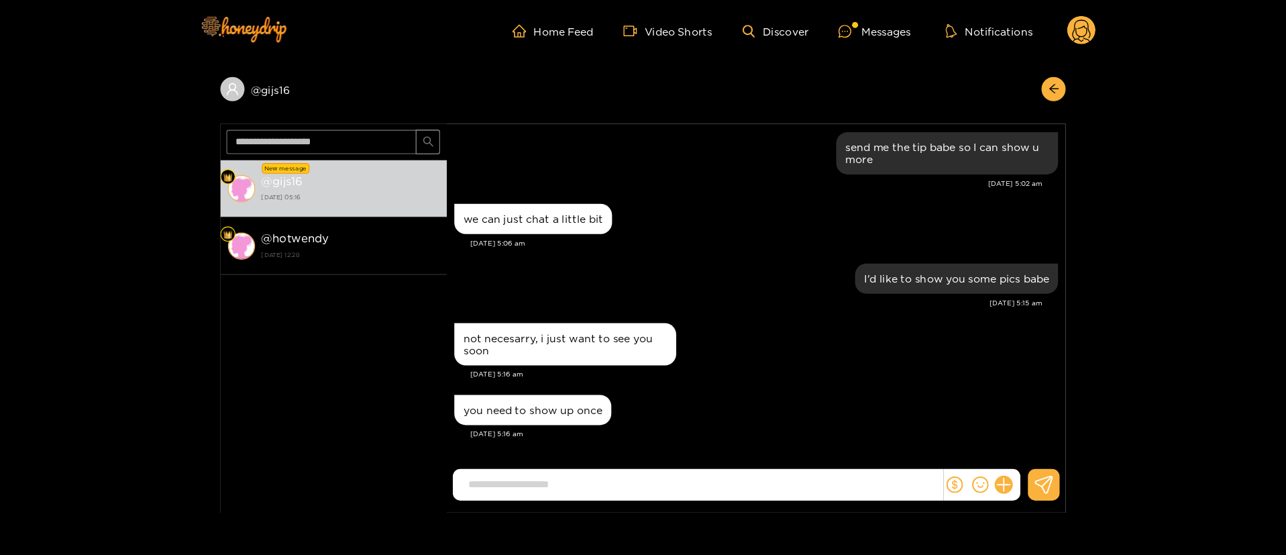
scroll to position [659, 0]
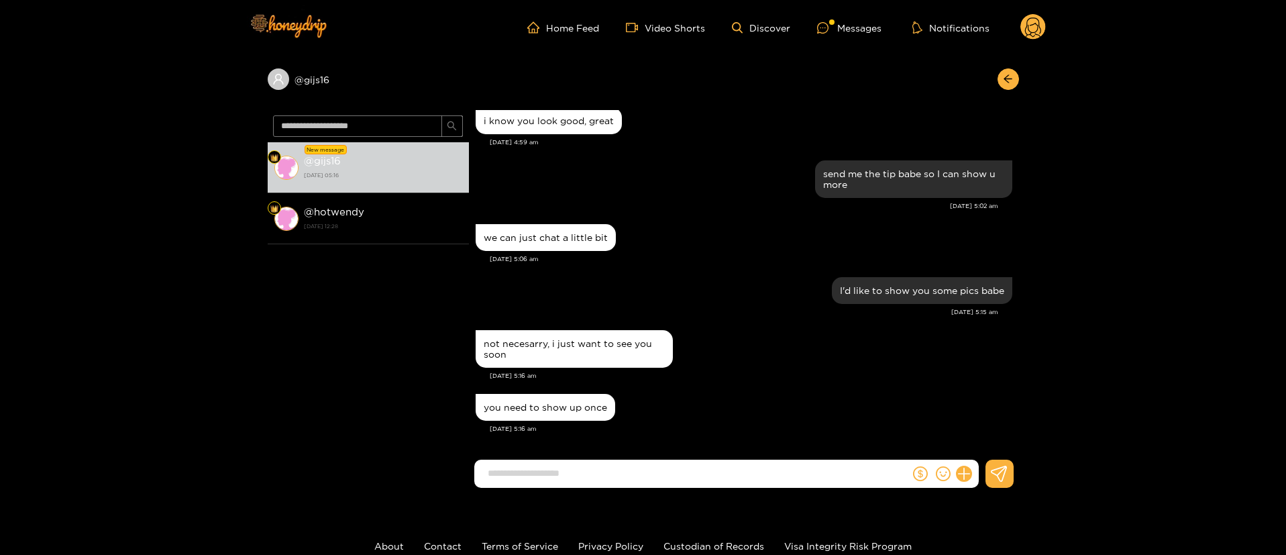
drag, startPoint x: 2428, startPoint y: 34, endPoint x: 786, endPoint y: 339, distance: 1670.9
click at [786, 339] on div "not necesarry, i just want to see you soon" at bounding box center [744, 349] width 537 height 44
click at [516, 408] on div "you need to show up once" at bounding box center [545, 407] width 123 height 11
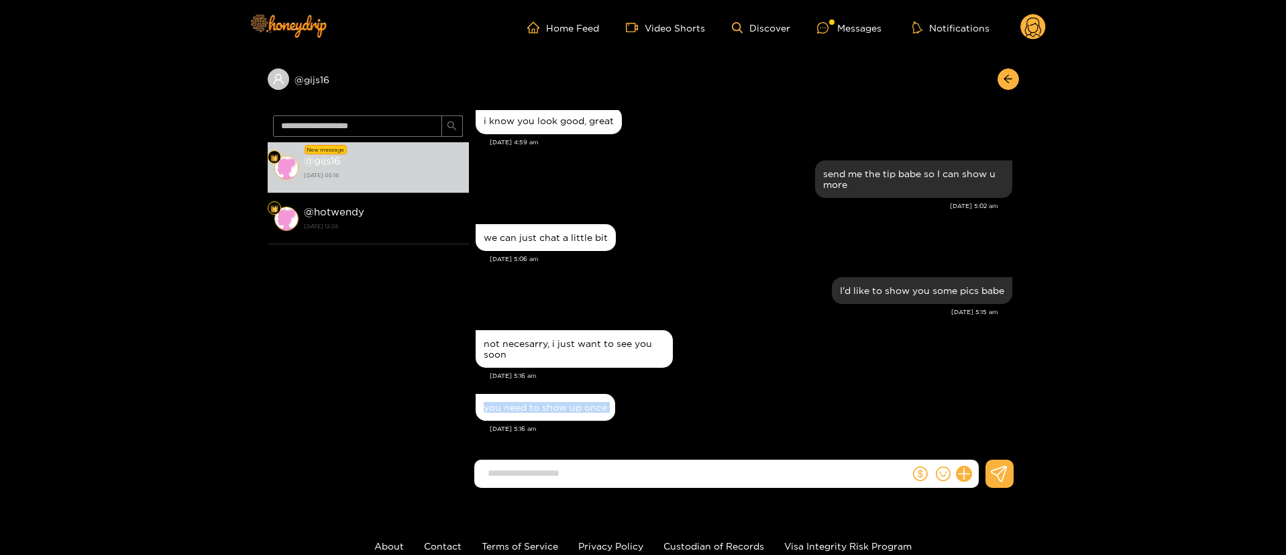
copy div "you need to show up once"
click at [683, 321] on div "I'd like to show you some pics babe [DATE] 5:15 am" at bounding box center [744, 300] width 537 height 53
click at [598, 466] on input at bounding box center [695, 473] width 429 height 22
paste input "**********"
type input "**********"
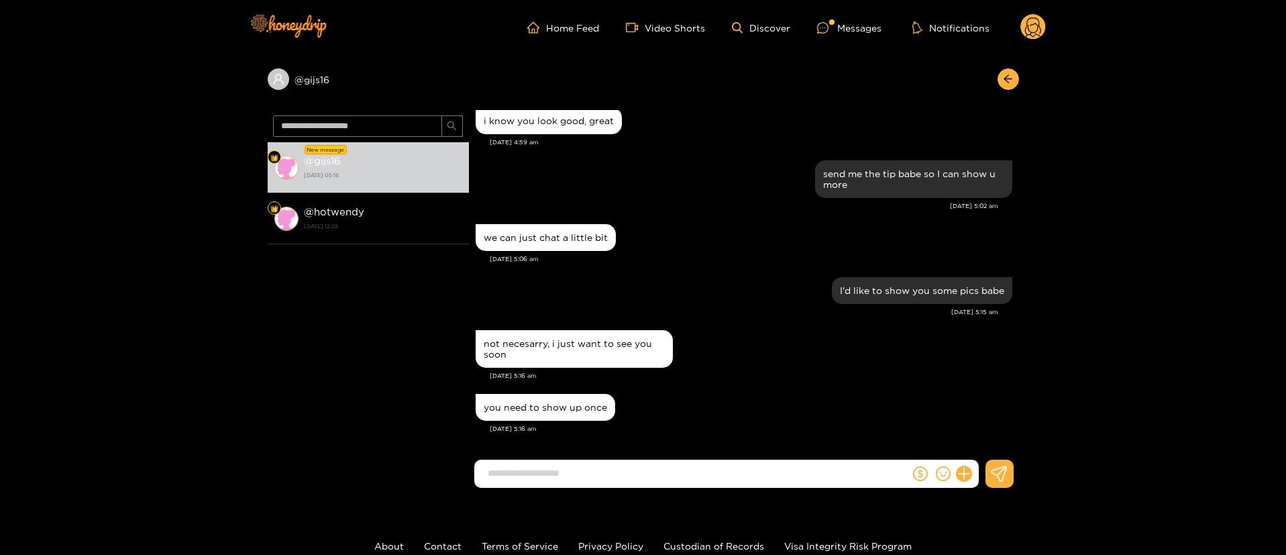
scroll to position [723, 0]
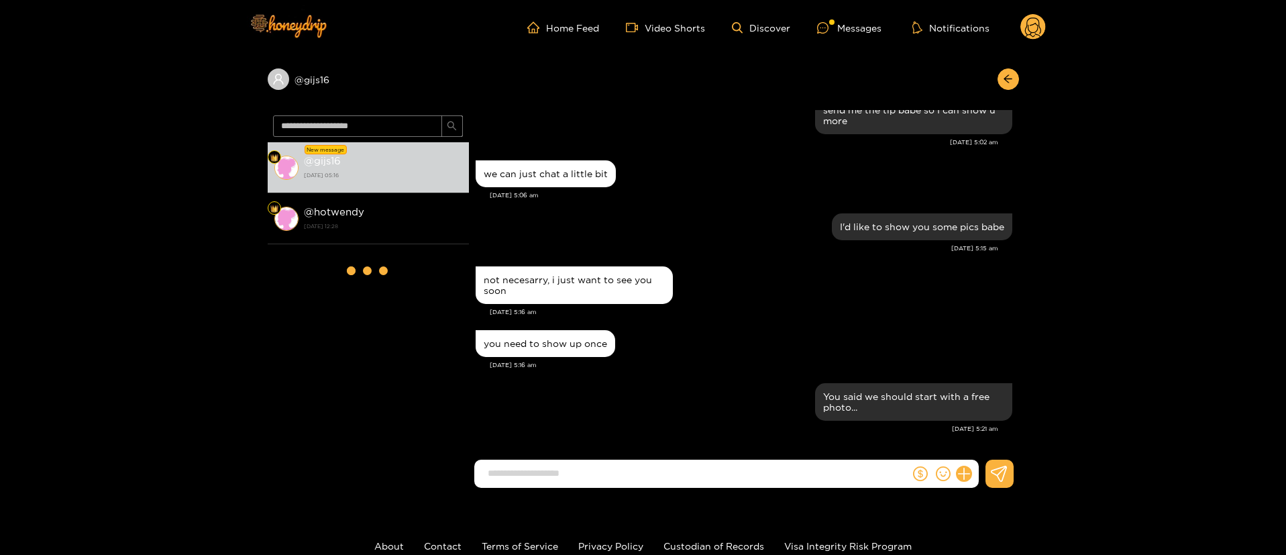
click at [720, 261] on div "I'd like to show you some pics babe [DATE] 5:15 am" at bounding box center [744, 236] width 537 height 53
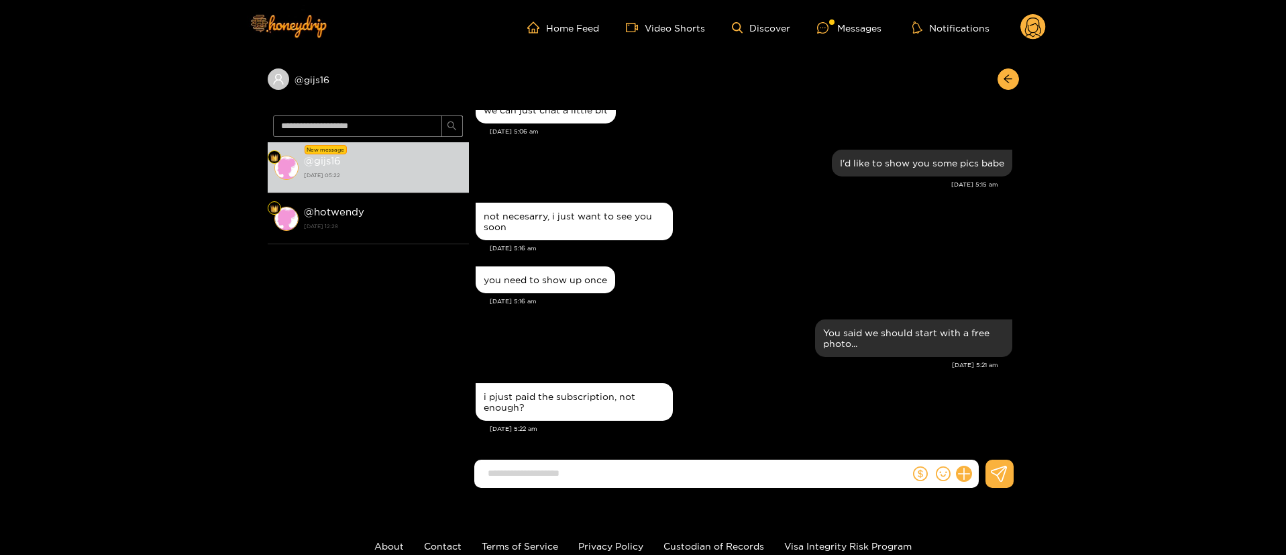
click at [683, 214] on div "not necesarry, i just want to see you soon" at bounding box center [744, 221] width 537 height 44
click at [693, 227] on div "not necesarry, i just want to see you soon" at bounding box center [744, 221] width 537 height 44
click at [631, 472] on input at bounding box center [695, 473] width 429 height 22
type input "**"
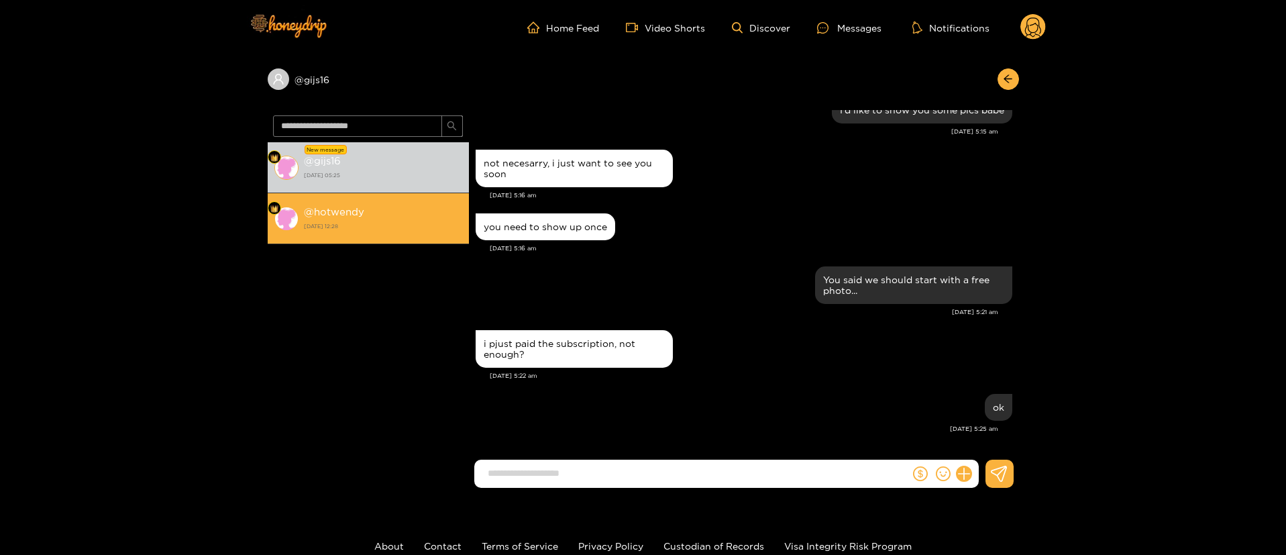
click at [350, 232] on div "@ hotwendy [DATE] 12:28" at bounding box center [383, 218] width 158 height 30
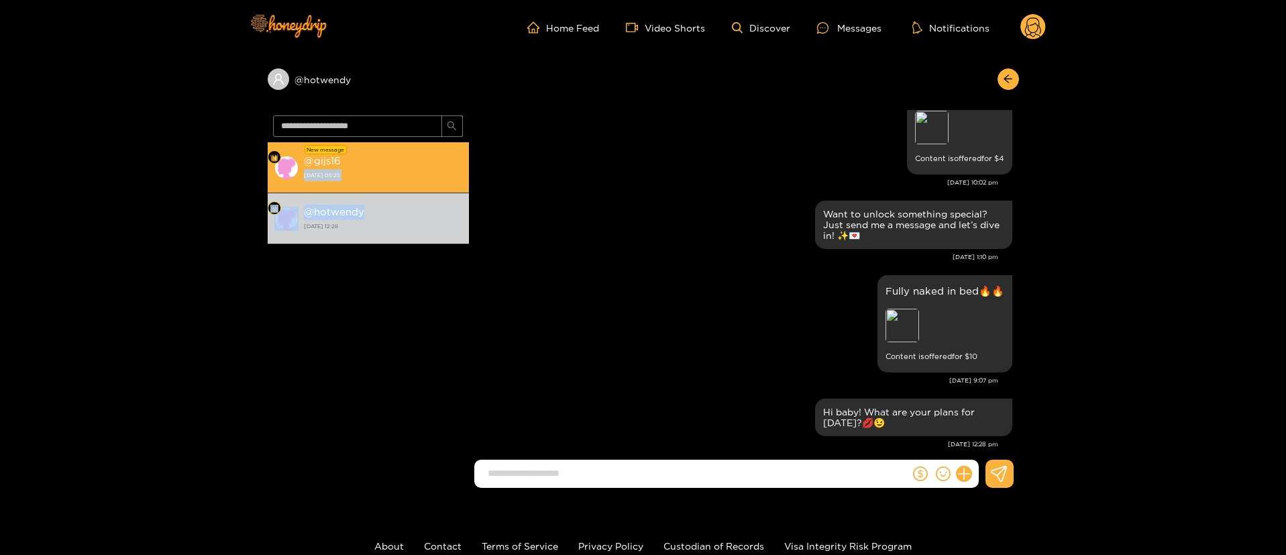
drag, startPoint x: 374, startPoint y: 197, endPoint x: 389, endPoint y: 151, distance: 48.2
click at [389, 151] on div "New message @ gijs16 [DATE] 05:25 @ hotwendy [DATE] 12:28" at bounding box center [368, 306] width 201 height 328
click at [389, 151] on li "New message @ gijs16 [DATE] 05:25" at bounding box center [368, 167] width 201 height 51
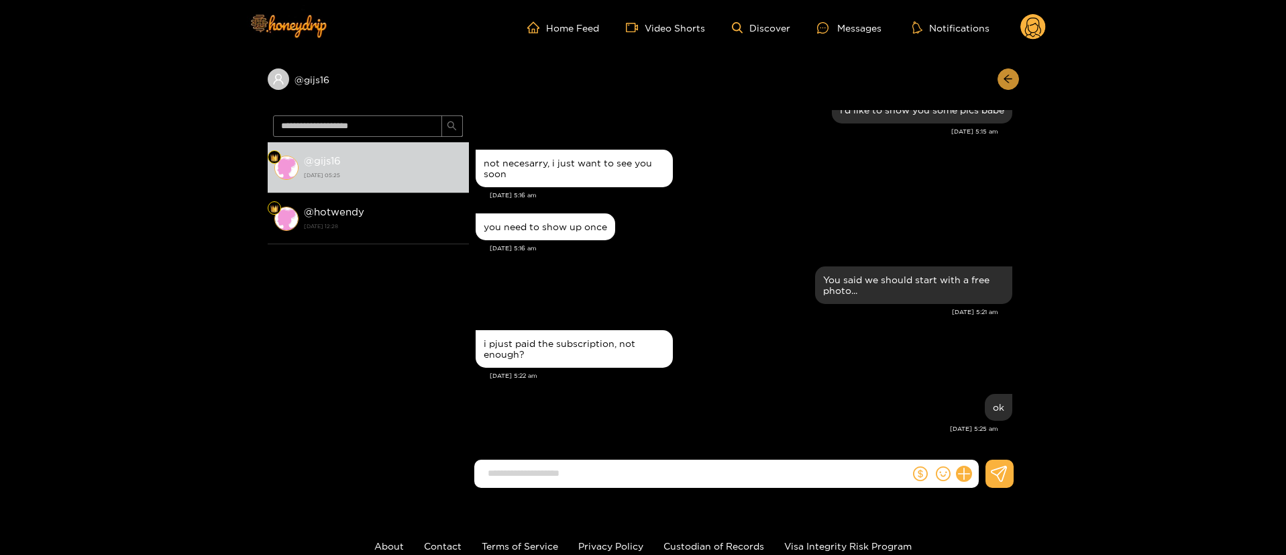
scroll to position [840, 0]
click at [1002, 74] on button "button" at bounding box center [1008, 78] width 21 height 21
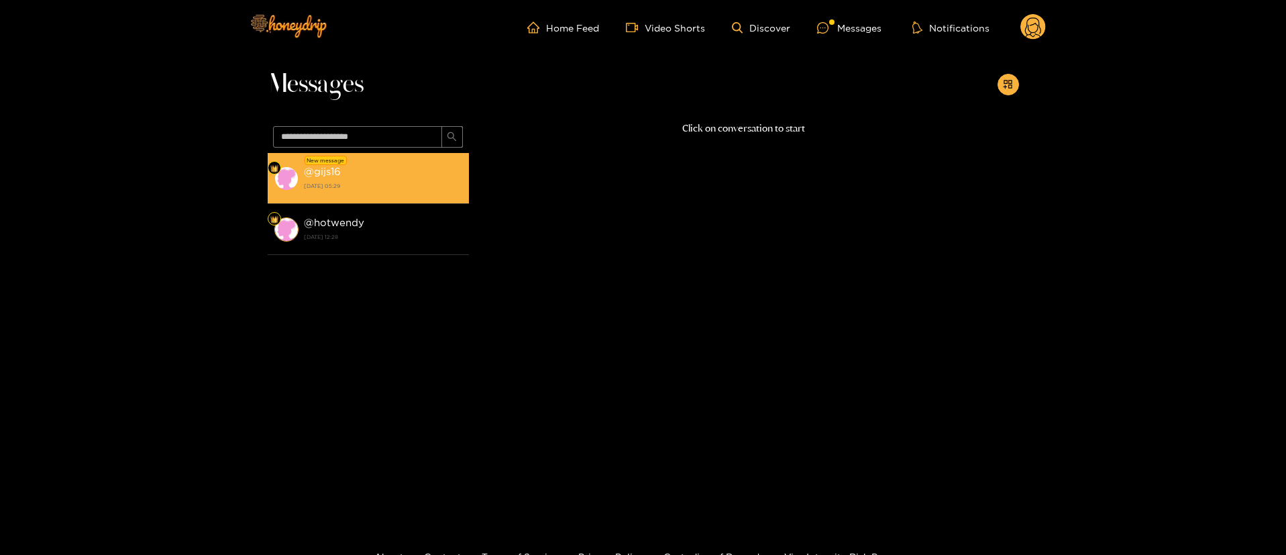
click at [416, 169] on div "@ gijs16 [DATE] 05:29" at bounding box center [383, 178] width 158 height 30
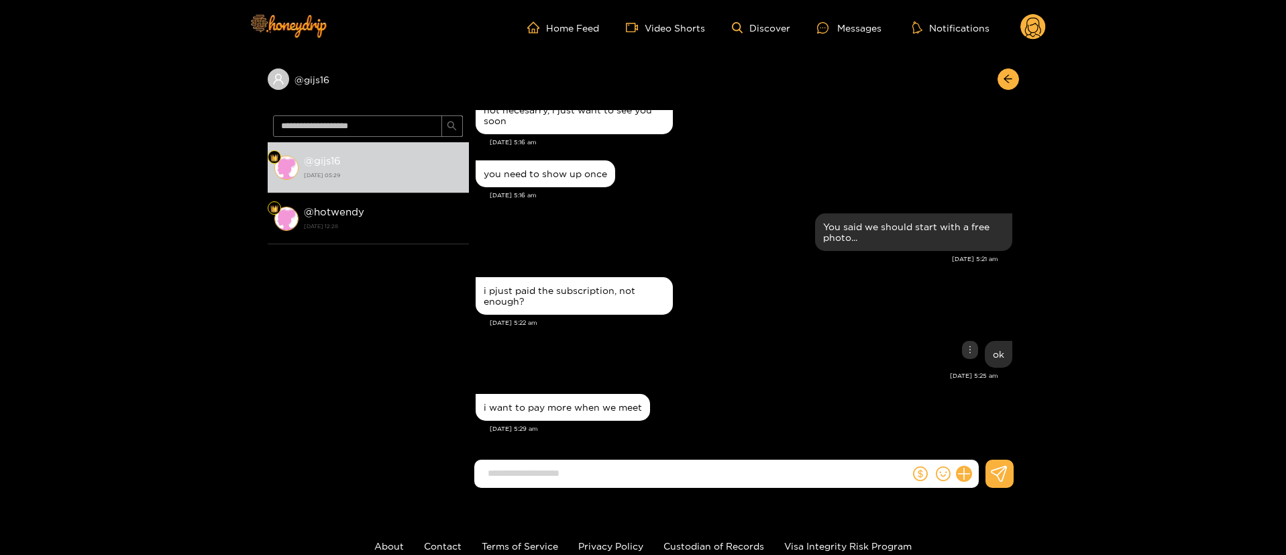
scroll to position [893, 0]
click at [707, 366] on div "ok" at bounding box center [744, 354] width 537 height 34
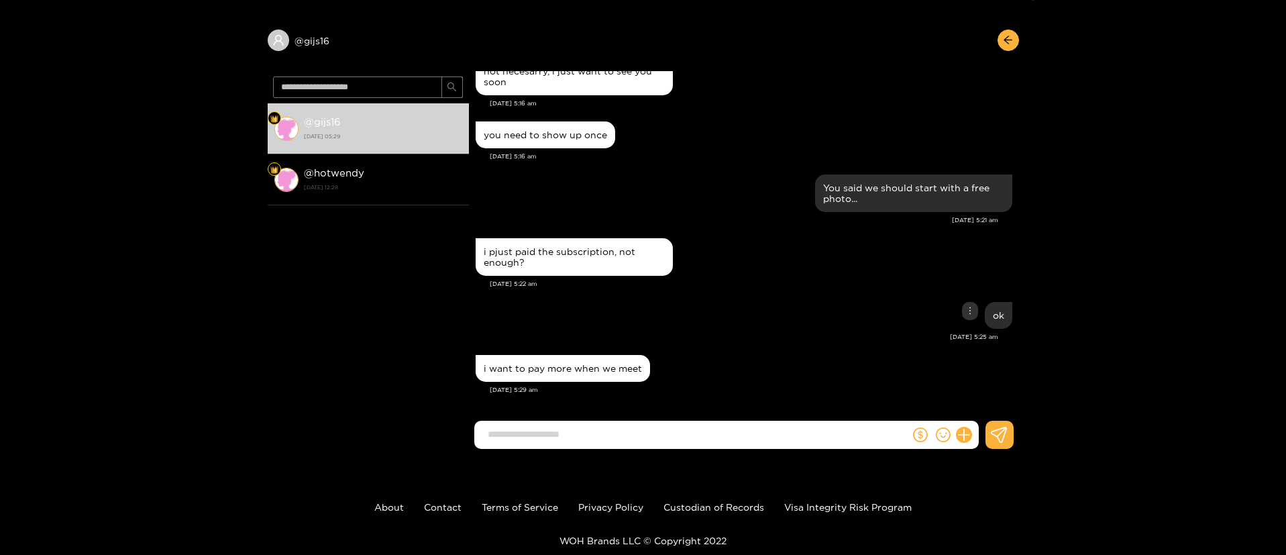
scroll to position [40, 0]
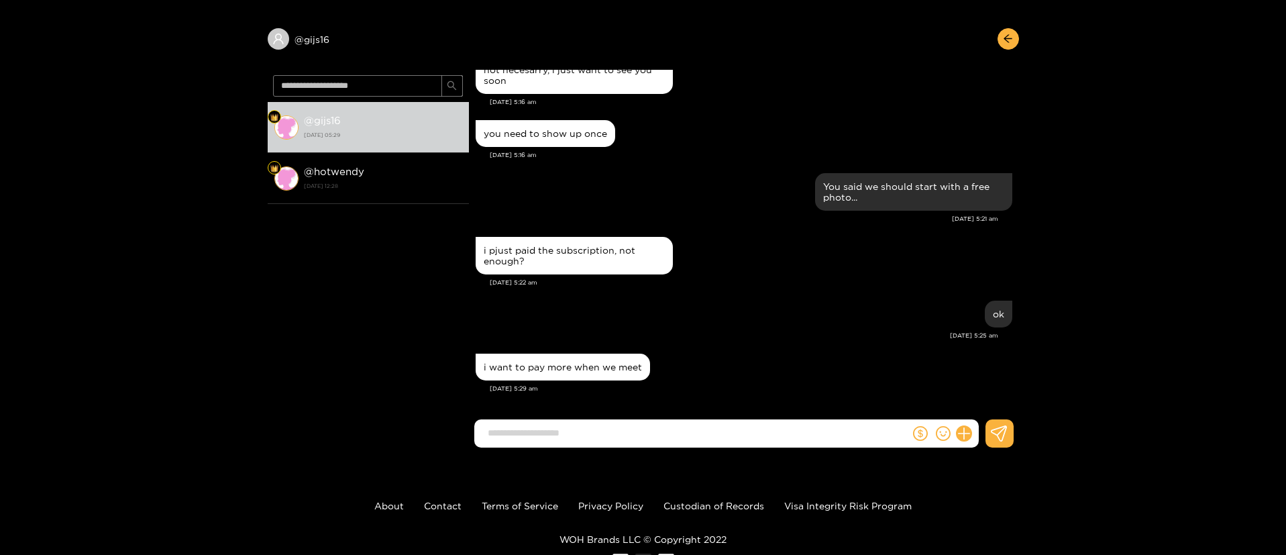
click at [712, 434] on input at bounding box center [695, 433] width 429 height 22
paste input "**********"
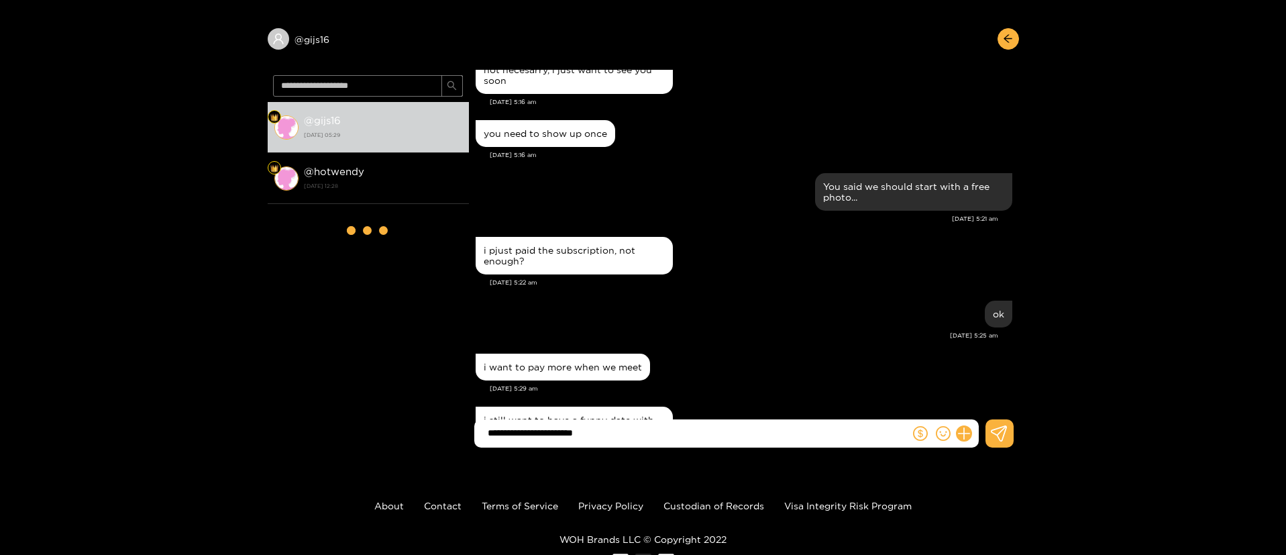
type input "**********"
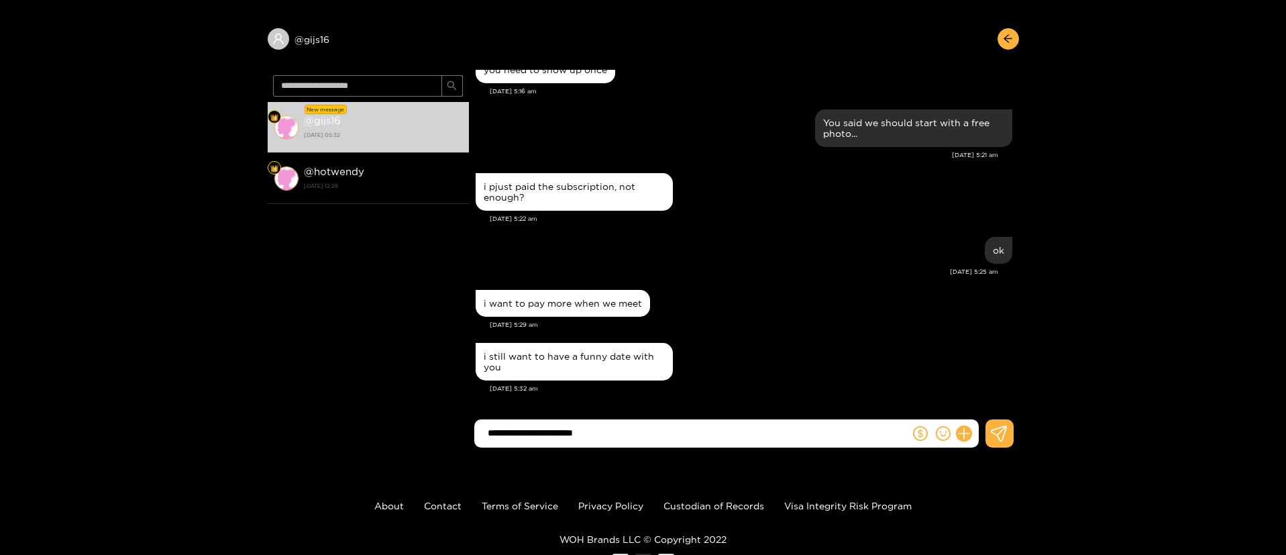
drag, startPoint x: 629, startPoint y: 436, endPoint x: 408, endPoint y: 428, distance: 221.5
click at [408, 428] on section "New message @ gijs16 [DATE] 05:32 @ hotwendy [DATE] 12:28 [PERSON_NAME] [DATE] …" at bounding box center [643, 264] width 751 height 388
click at [576, 428] on input at bounding box center [695, 433] width 429 height 22
paste input "**********"
type input "**********"
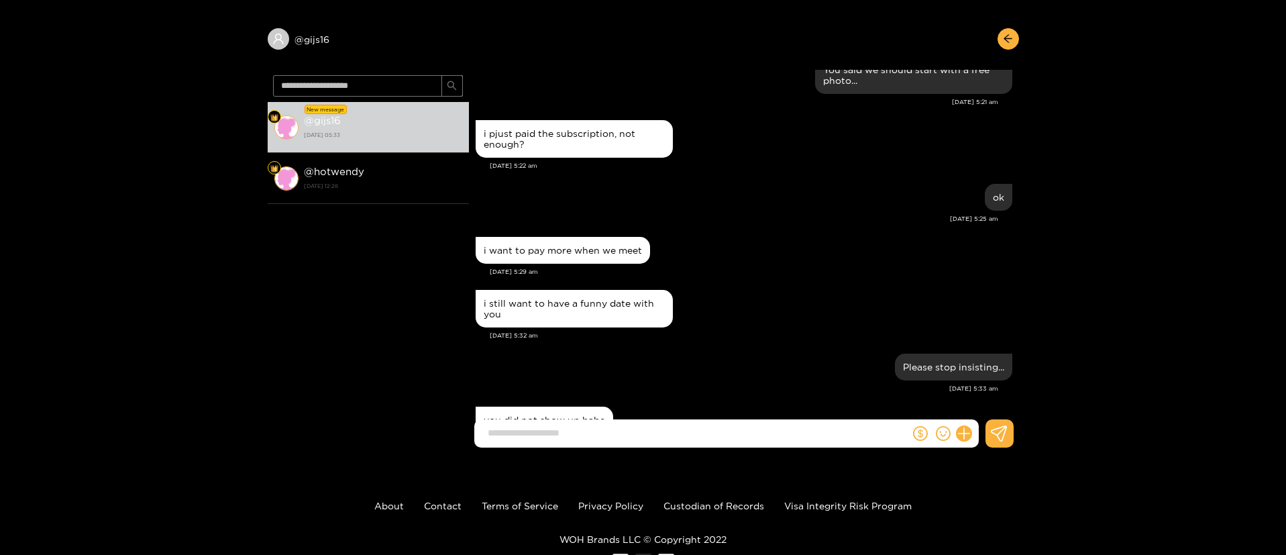
scroll to position [1063, 0]
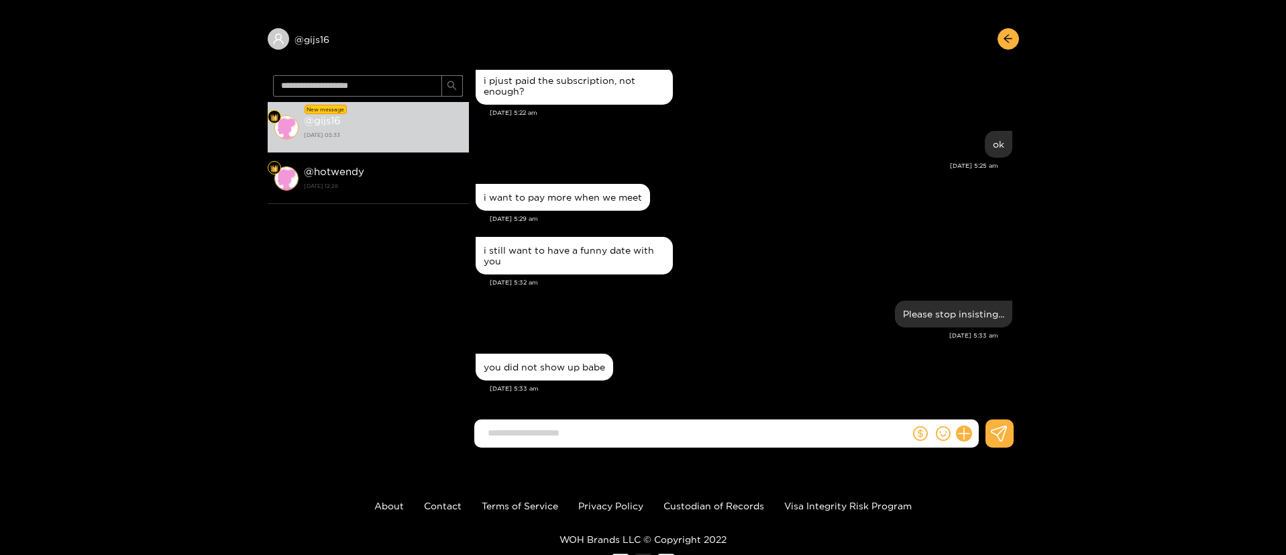
click at [537, 363] on div "you did not show up babe" at bounding box center [544, 367] width 121 height 11
copy div "you did not show up babe"
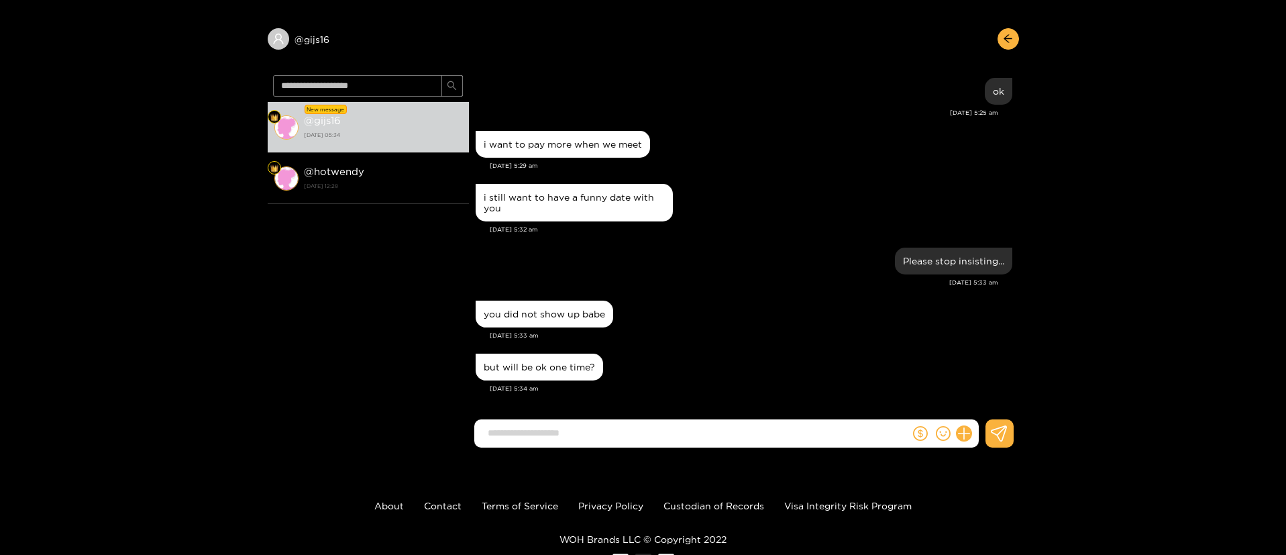
click at [582, 444] on form at bounding box center [692, 433] width 436 height 28
click at [582, 435] on input at bounding box center [695, 433] width 429 height 22
paste input "**********"
type input "**********"
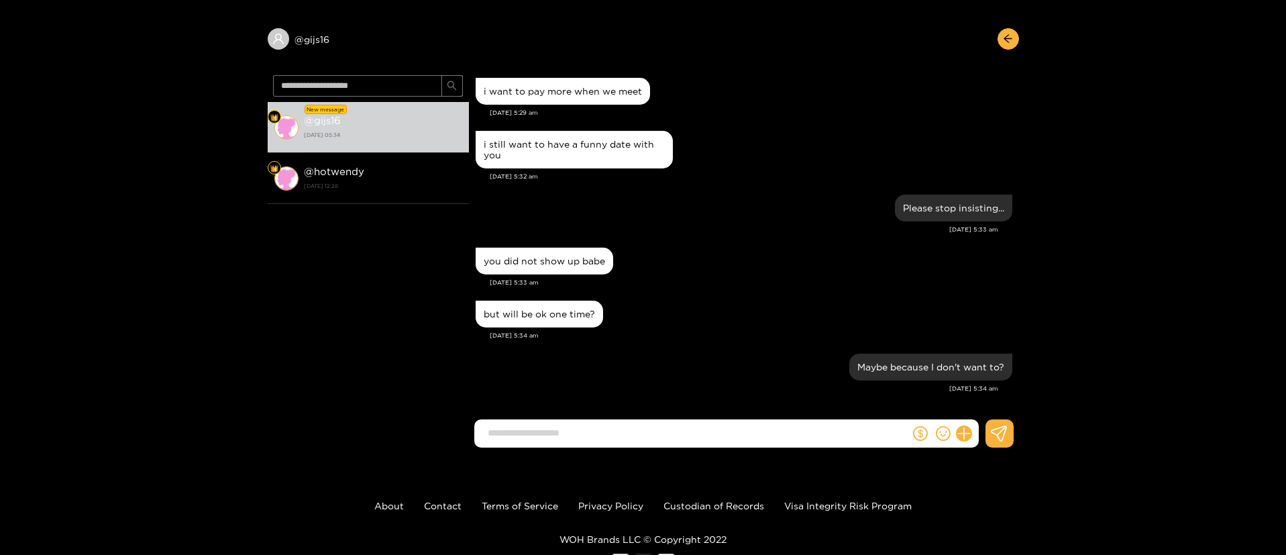
click at [603, 429] on input at bounding box center [695, 433] width 429 height 22
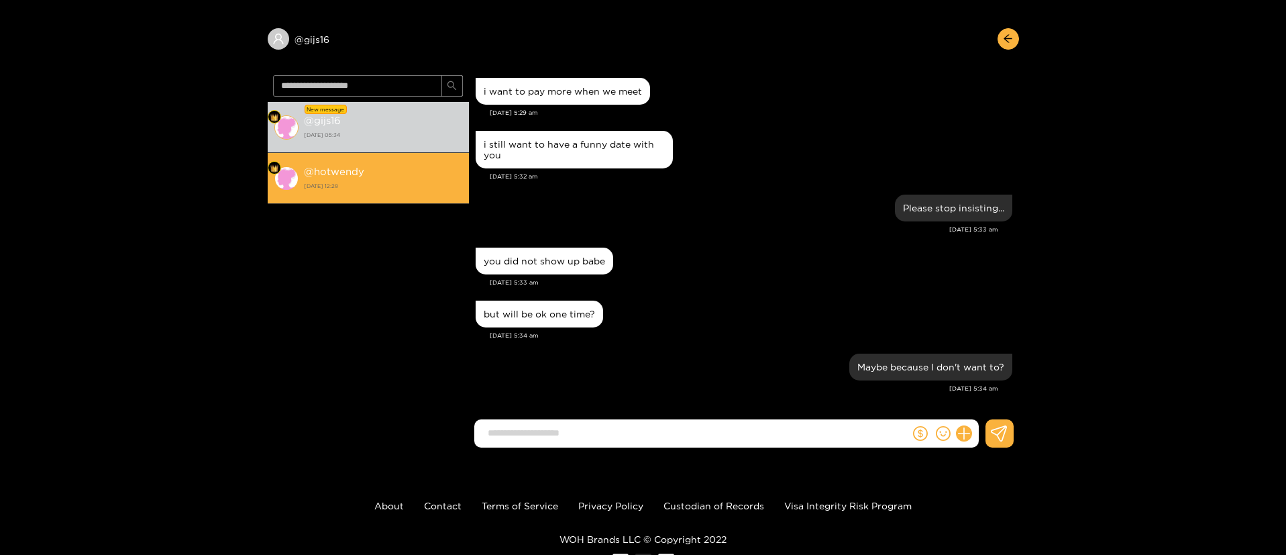
click at [333, 154] on li "@ hotwendy [DATE] 12:28" at bounding box center [368, 178] width 201 height 51
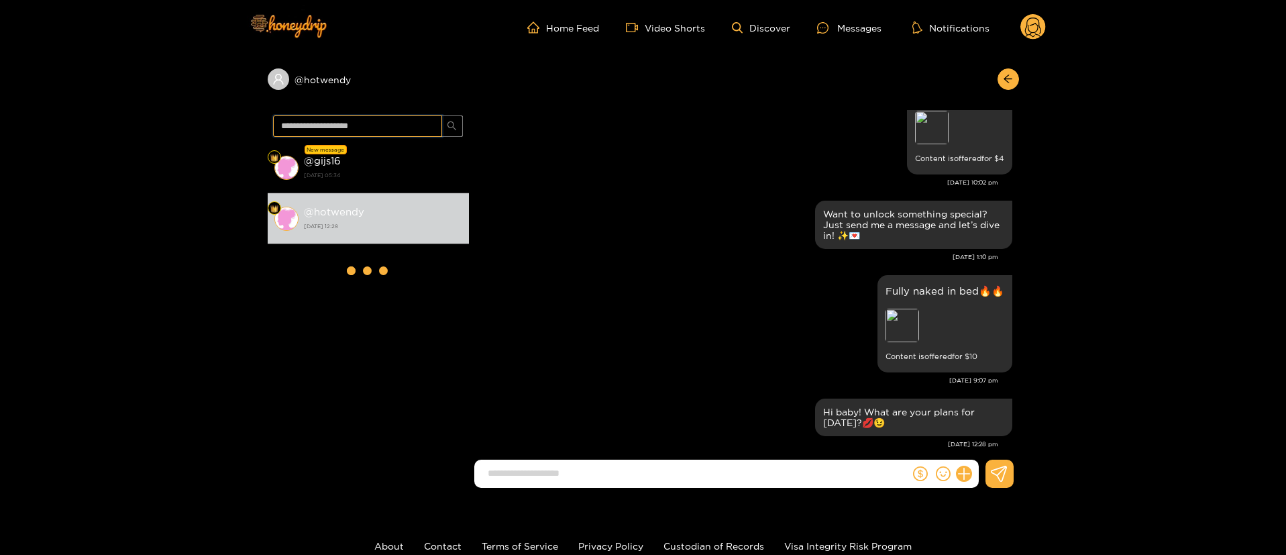
click at [365, 124] on input "text" at bounding box center [357, 125] width 169 height 21
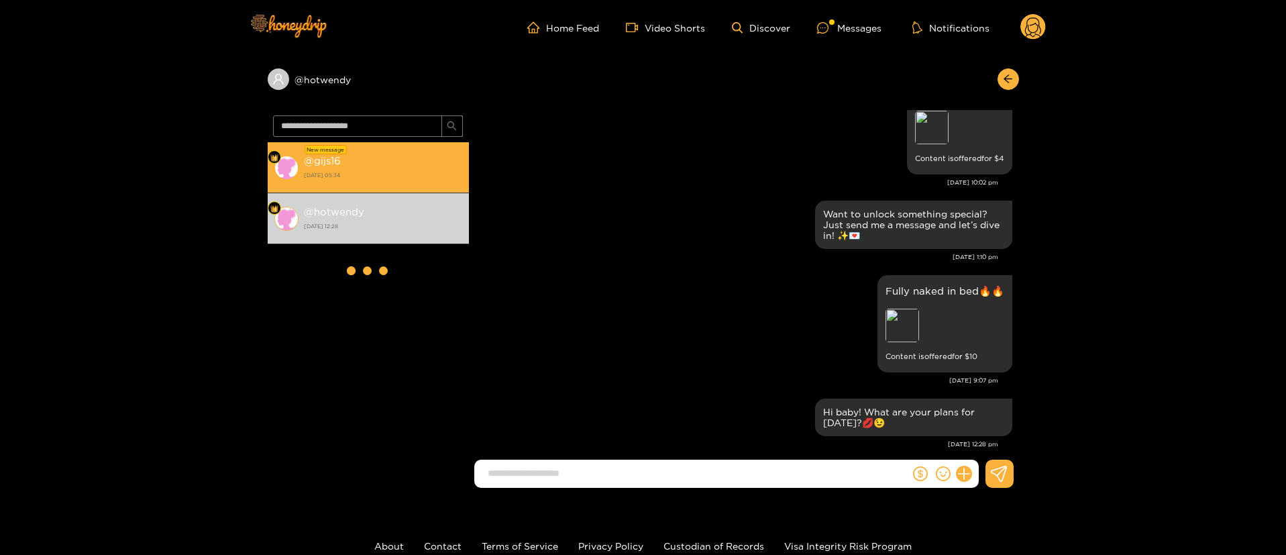
click at [365, 151] on li "New message @ gijs16 [DATE] 05:34" at bounding box center [368, 167] width 201 height 51
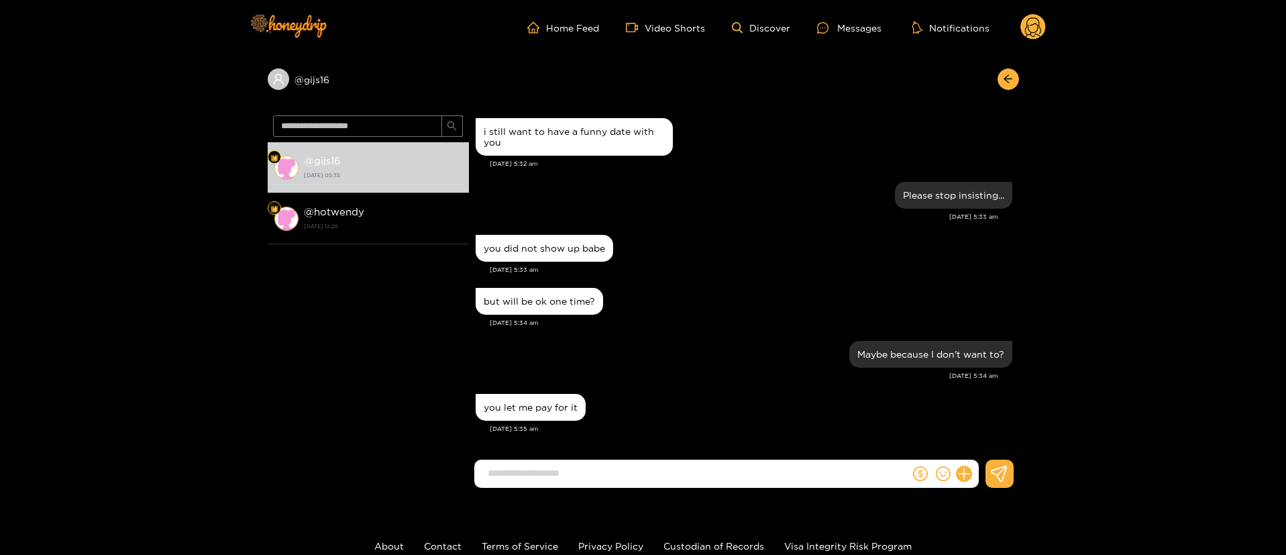
scroll to position [1222, 0]
click at [710, 223] on div "Please stop insisting... [DATE] 5:33 am" at bounding box center [744, 204] width 537 height 53
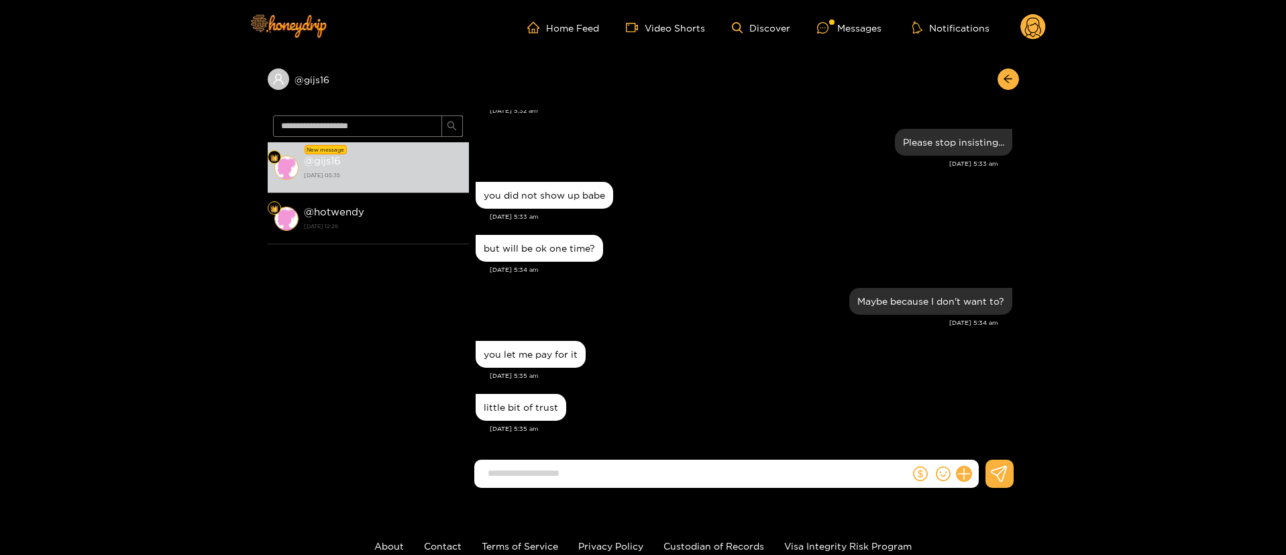
click at [595, 461] on form at bounding box center [692, 474] width 436 height 28
click at [578, 466] on input at bounding box center [695, 473] width 429 height 22
paste input "**********"
type input "**********"
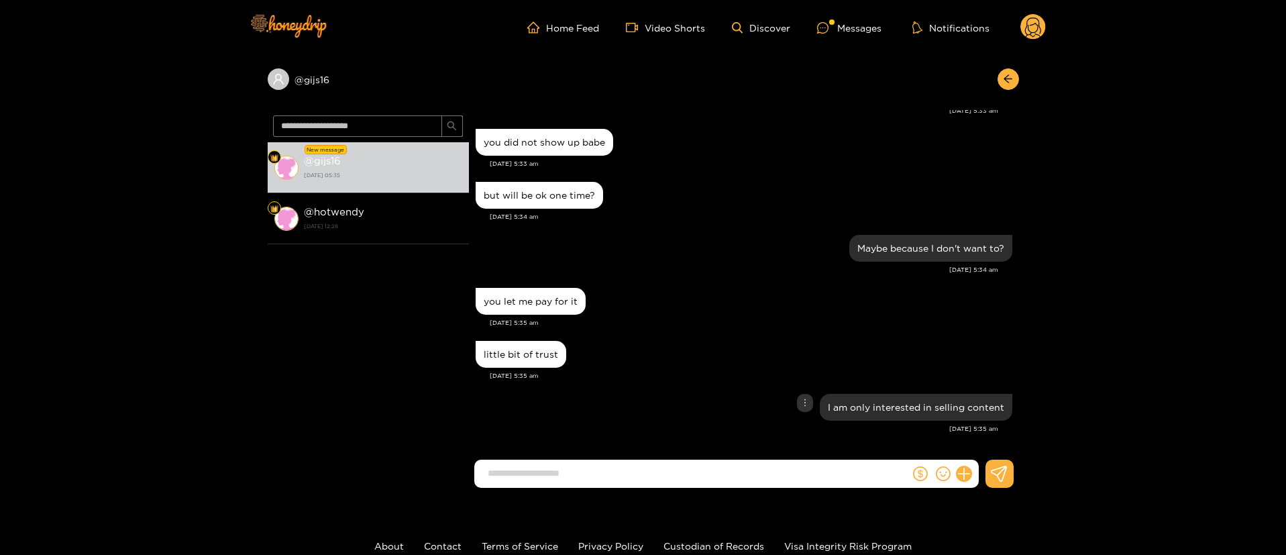
click at [676, 394] on div "I am only interested in selling content" at bounding box center [744, 407] width 537 height 34
click at [717, 331] on div "you let me pay for it [DATE] 5:35 am" at bounding box center [744, 310] width 537 height 53
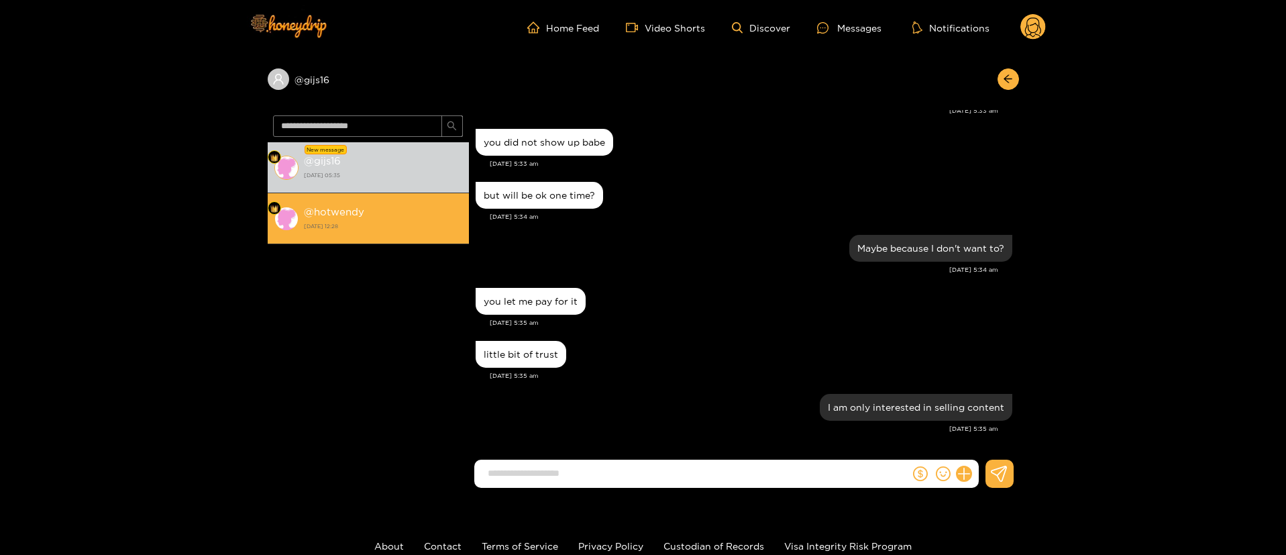
click at [429, 211] on div "@ hotwendy [DATE] 12:28" at bounding box center [383, 218] width 158 height 30
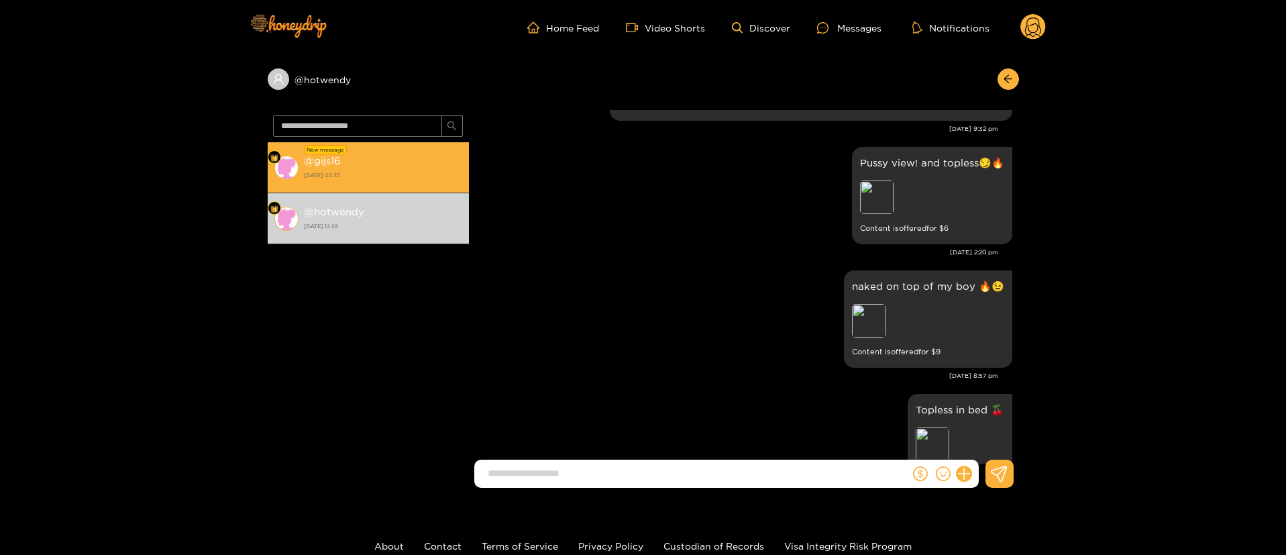
click at [445, 170] on strong "[DATE] 05:35" at bounding box center [383, 175] width 158 height 12
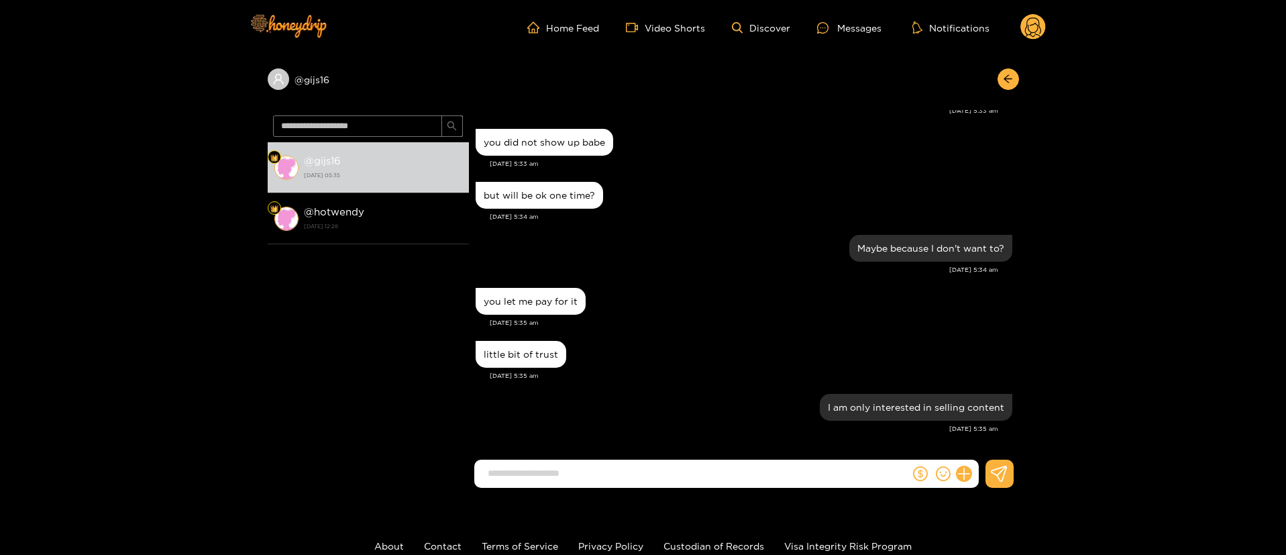
scroll to position [1222, 0]
click at [868, 241] on div "Maybe because I don't want to?" at bounding box center [930, 248] width 163 height 27
click at [1007, 78] on icon "arrow-left" at bounding box center [1008, 79] width 10 height 10
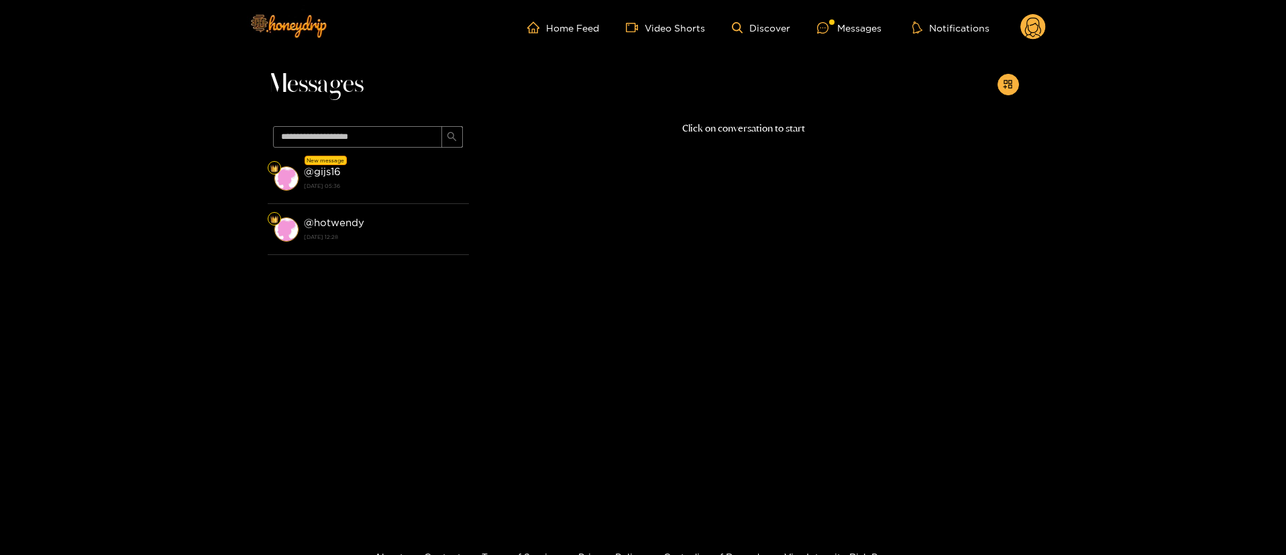
click at [1020, 430] on div "Messages New message @ gijs16 [DATE] 05:36 @ hotwendy [DATE] 12:28 Click on con…" at bounding box center [643, 282] width 1286 height 454
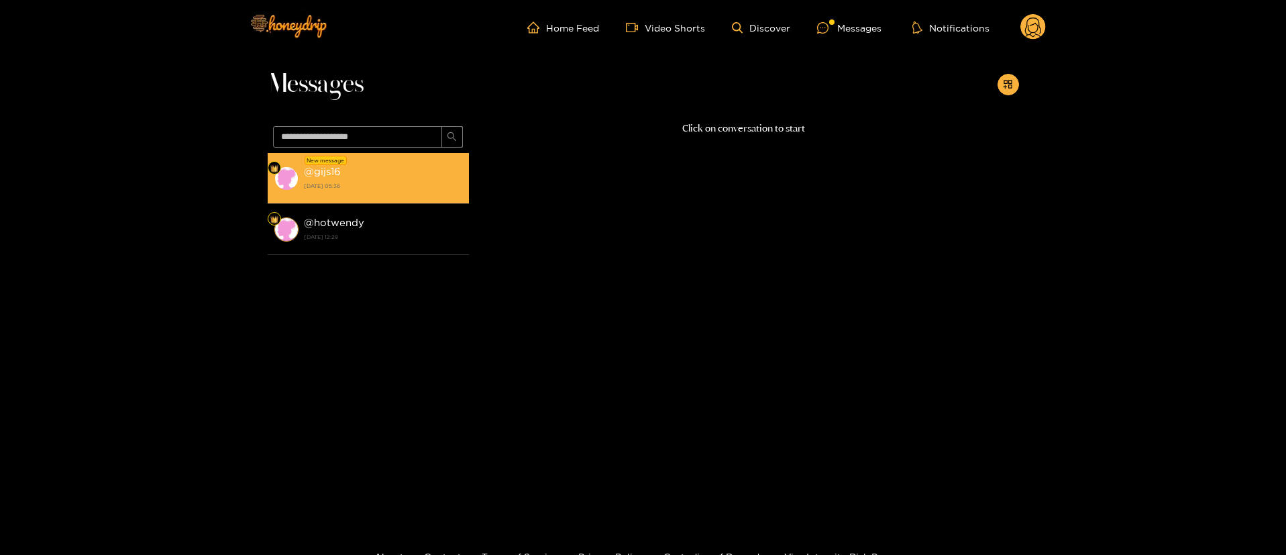
click at [451, 181] on strong "[DATE] 05:36" at bounding box center [383, 186] width 158 height 12
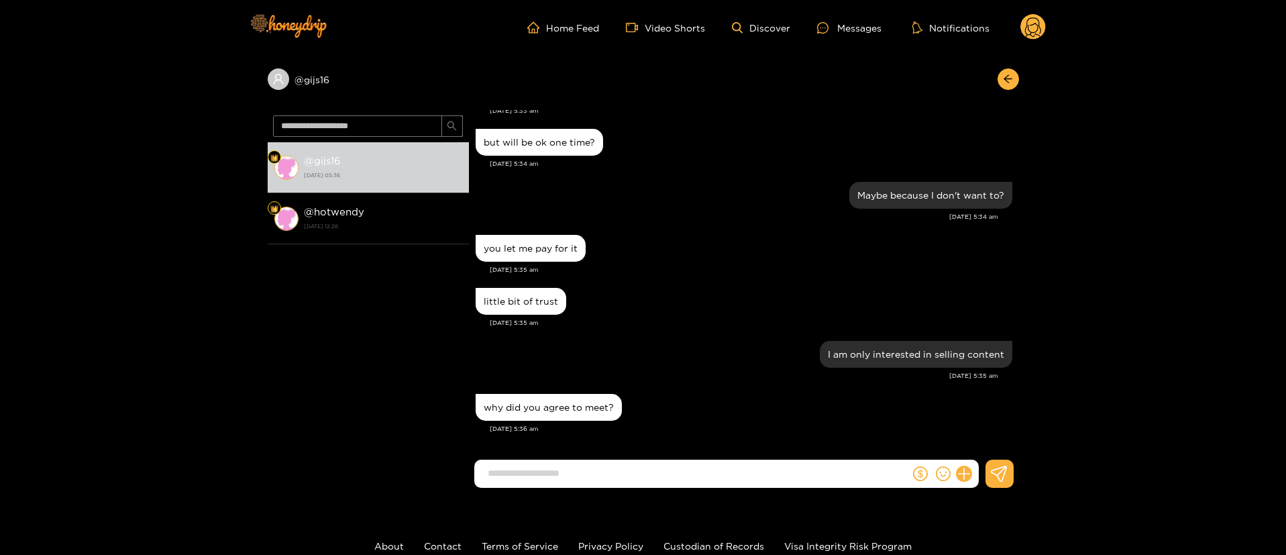
scroll to position [1170, 0]
click at [761, 333] on div "little bit of trust [DATE] 5:35 am" at bounding box center [744, 310] width 537 height 53
click at [631, 484] on input at bounding box center [695, 473] width 429 height 22
paste input "**********"
type input "**********"
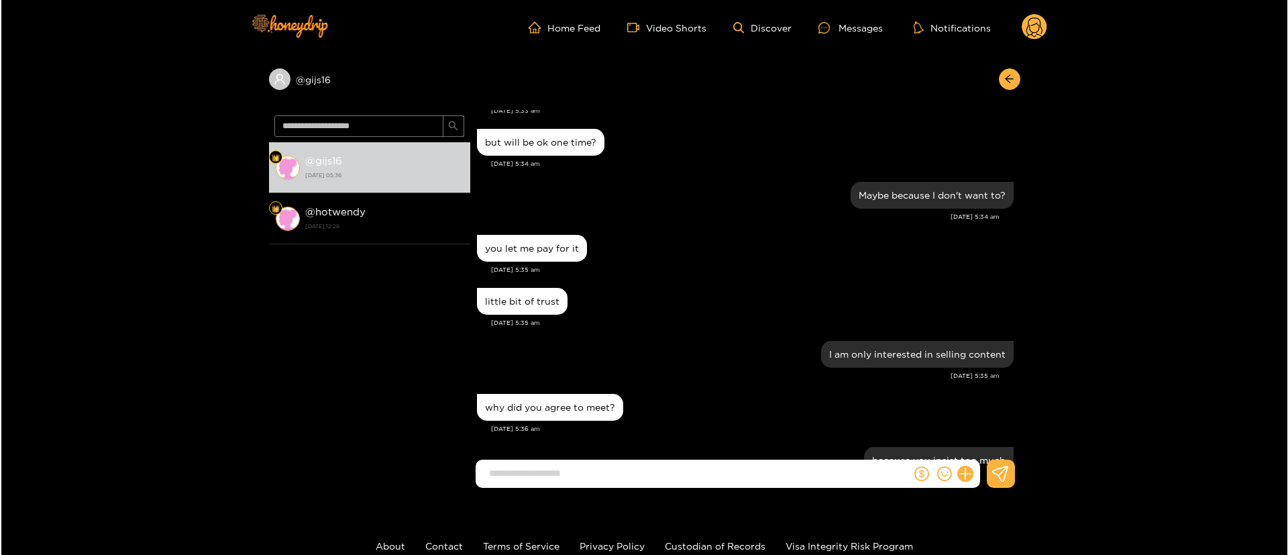
scroll to position [1223, 0]
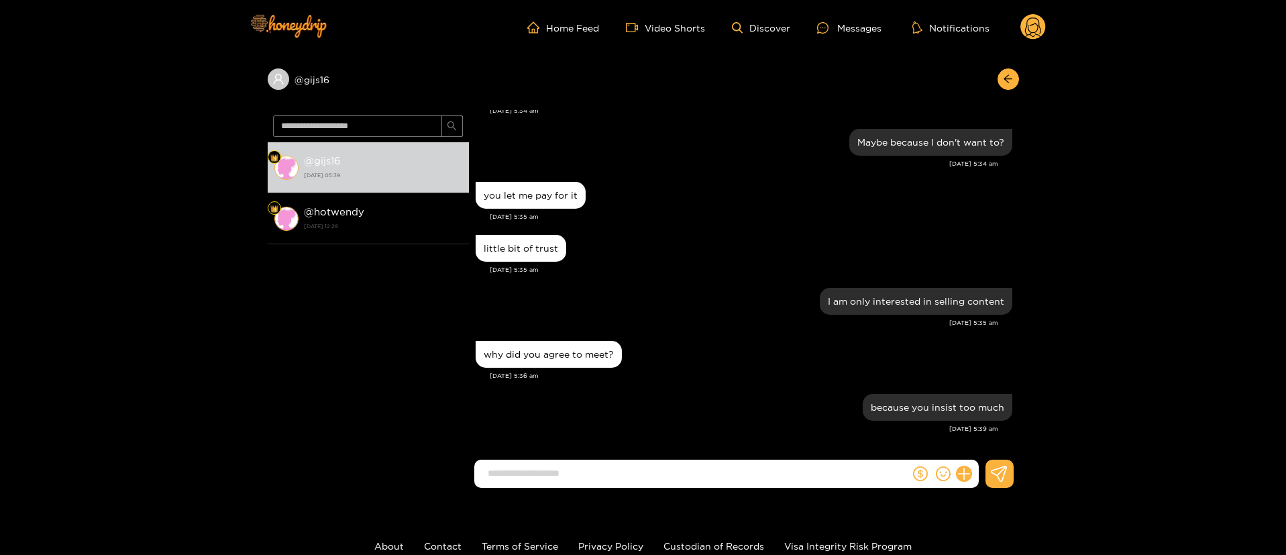
click at [1030, 15] on circle at bounding box center [1032, 26] width 25 height 25
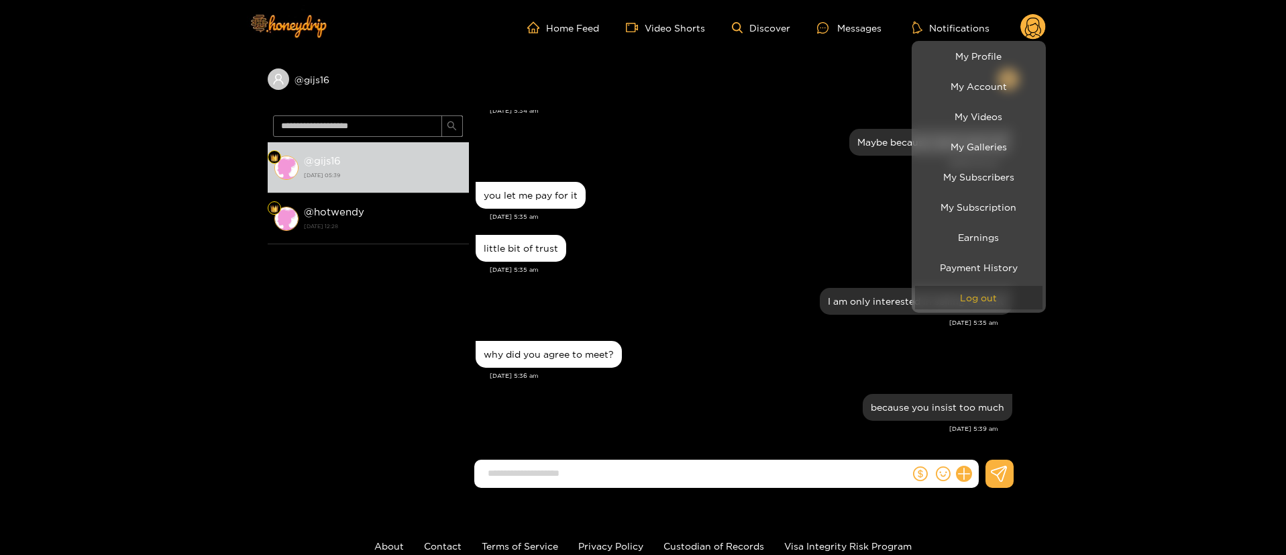
click at [969, 303] on button "Log out" at bounding box center [978, 297] width 127 height 23
